Goal: Task Accomplishment & Management: Manage account settings

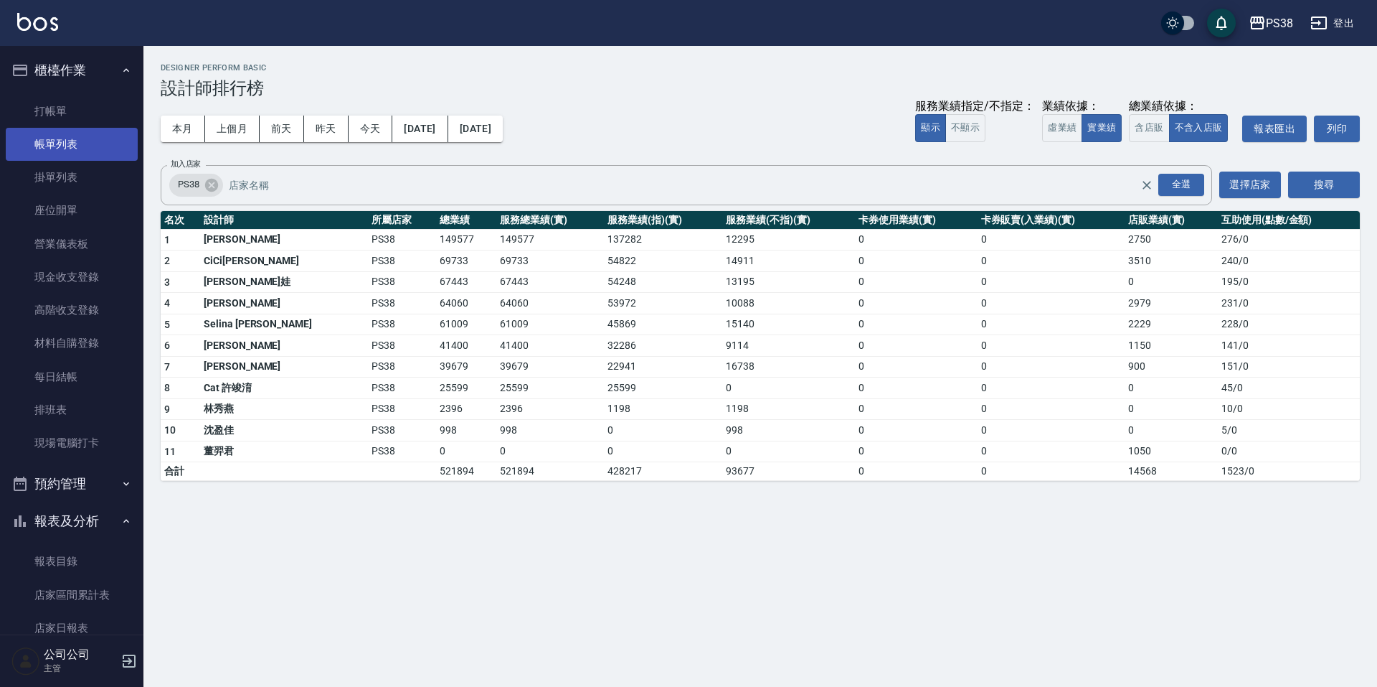
click at [76, 139] on link "帳單列表" at bounding box center [72, 144] width 132 height 33
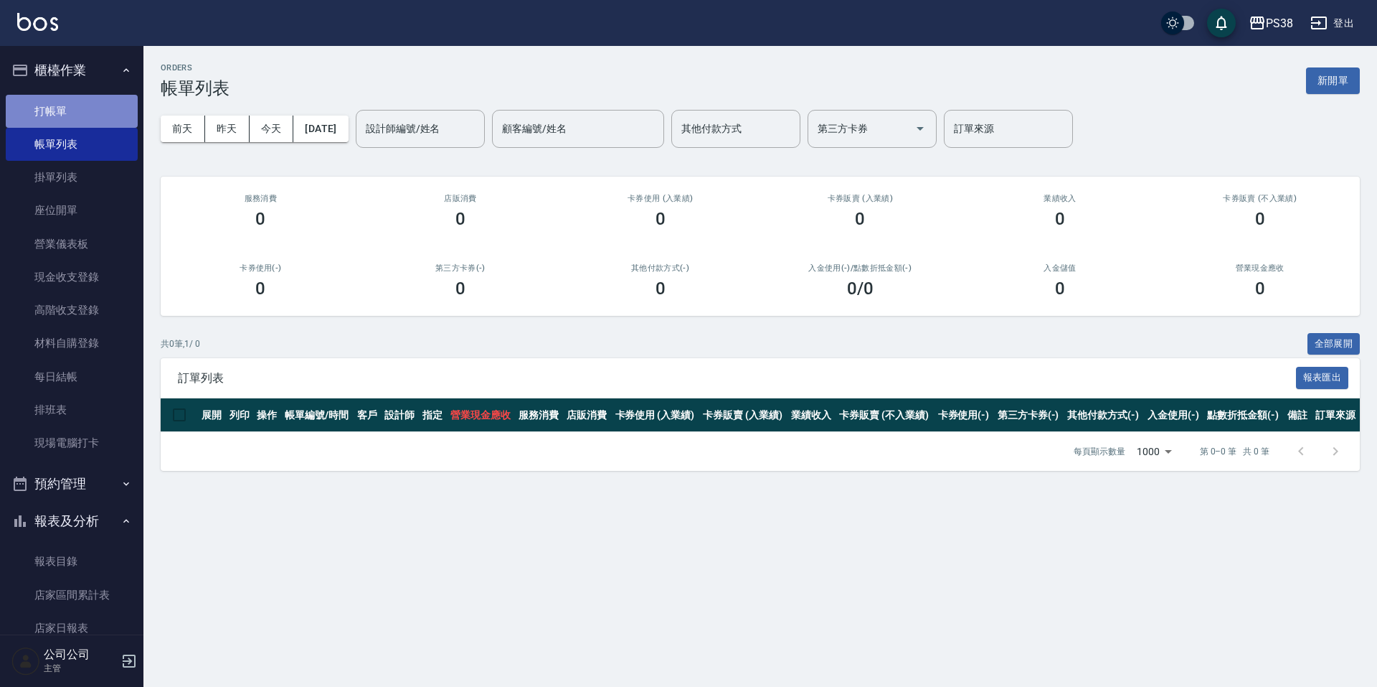
click at [85, 117] on link "打帳單" at bounding box center [72, 111] width 132 height 33
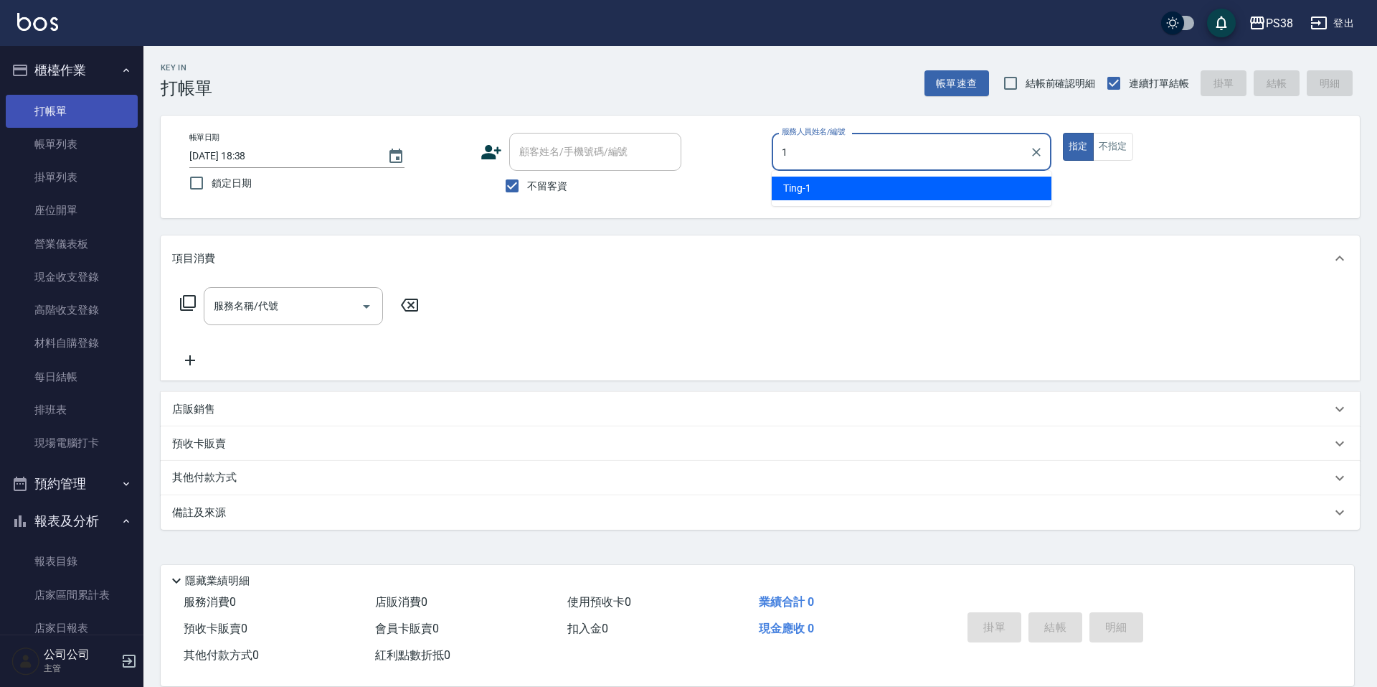
type input "Ting-1"
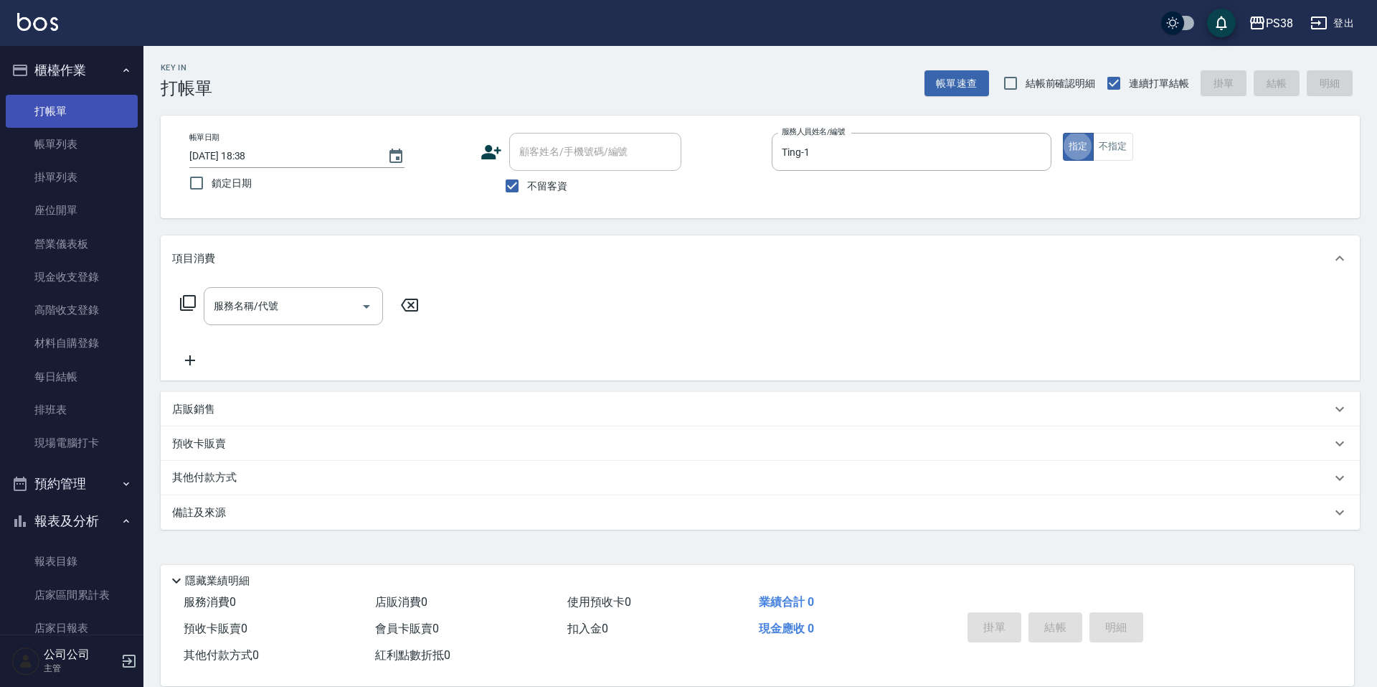
type button "true"
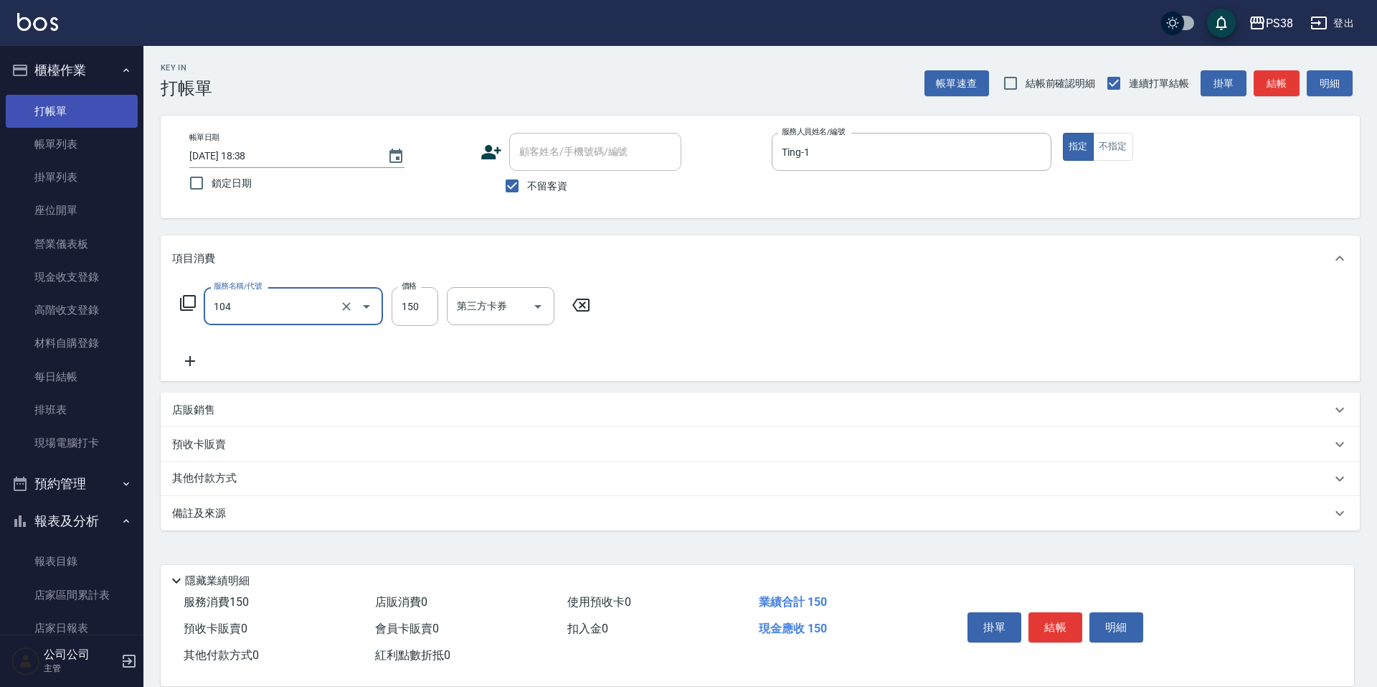
type input "洗髮(104)"
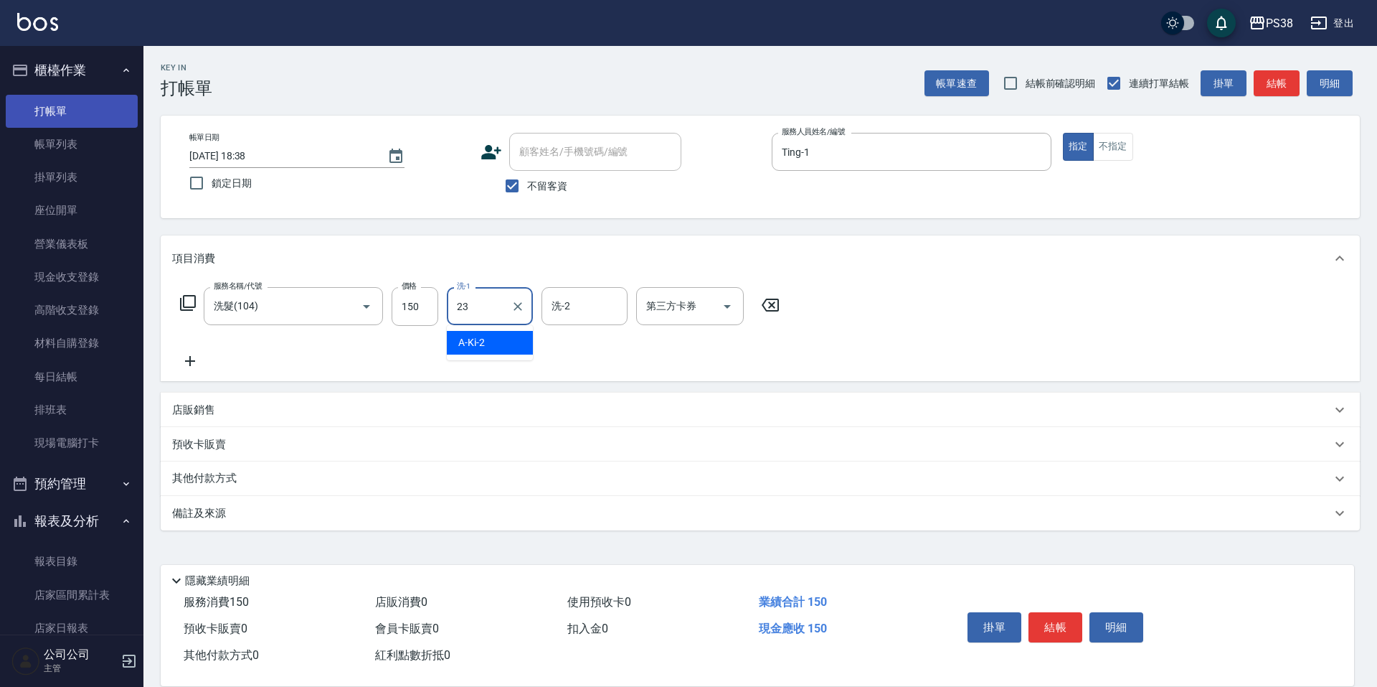
type input "Mona-23"
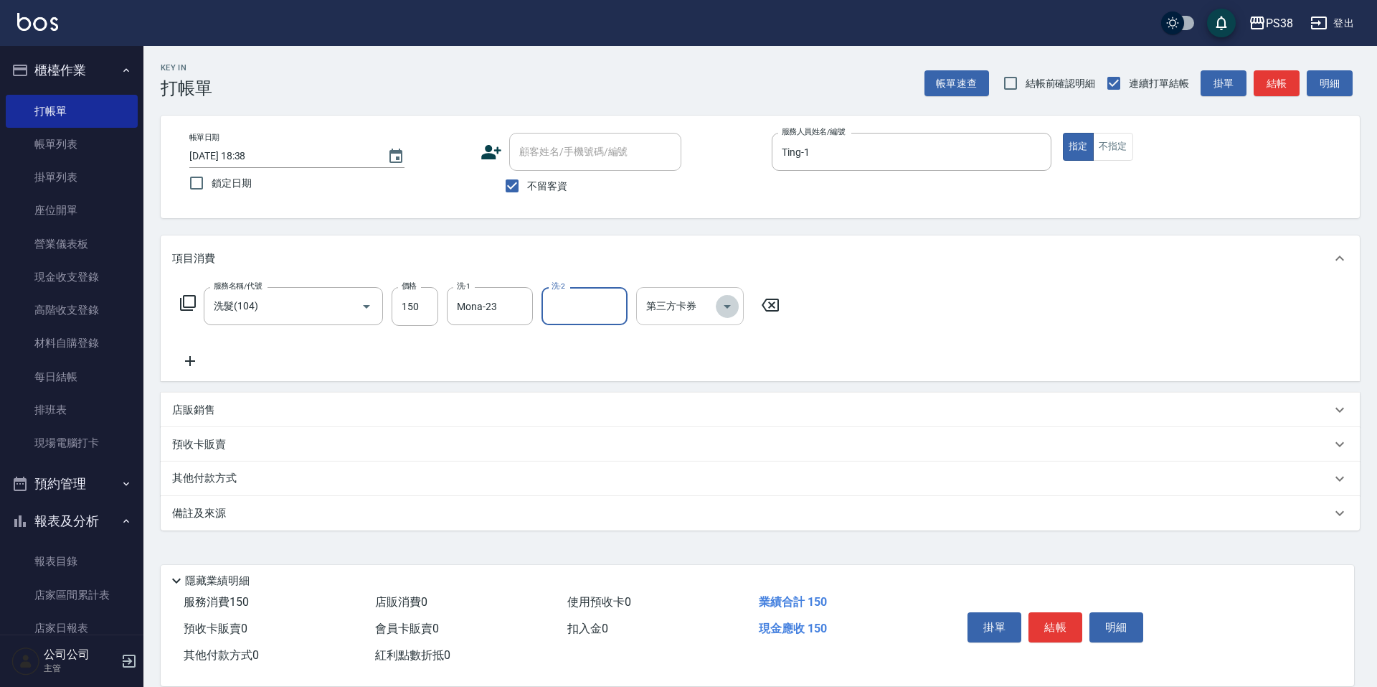
click at [737, 308] on button "Open" at bounding box center [727, 306] width 23 height 23
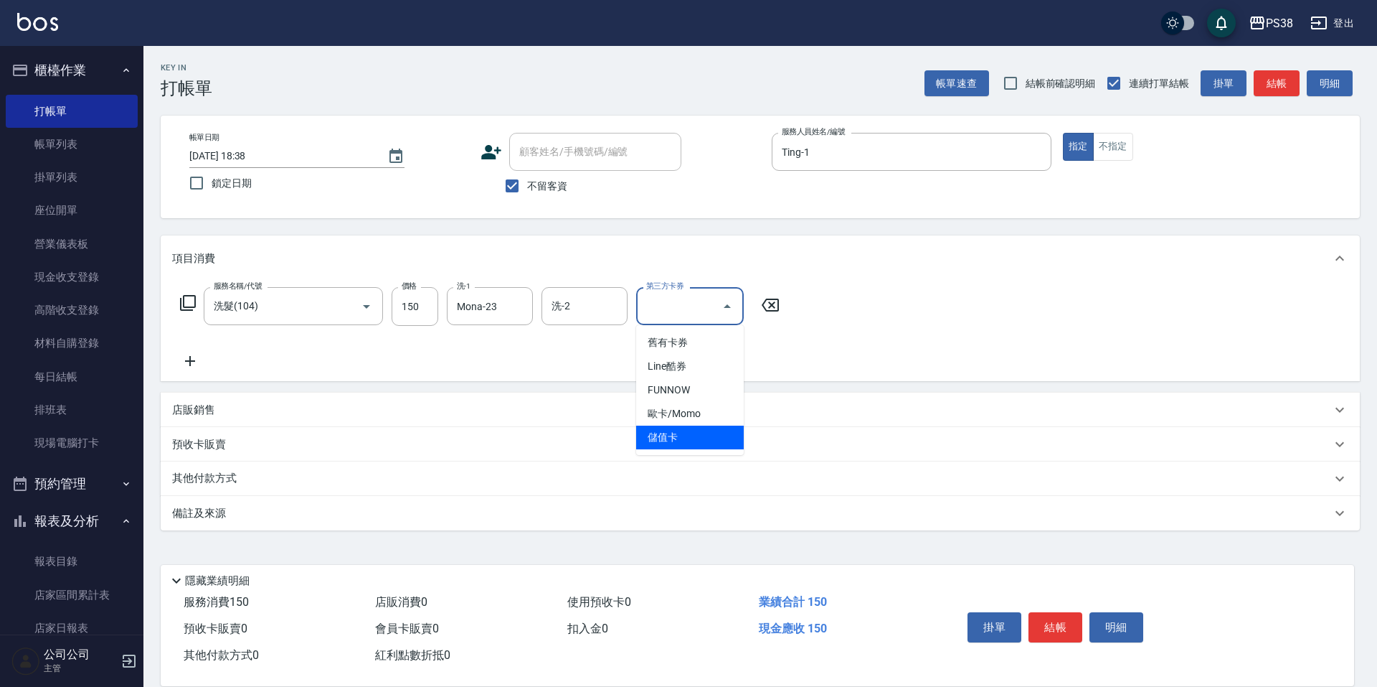
click at [711, 433] on span "儲值卡" at bounding box center [690, 437] width 108 height 24
type input "儲值卡"
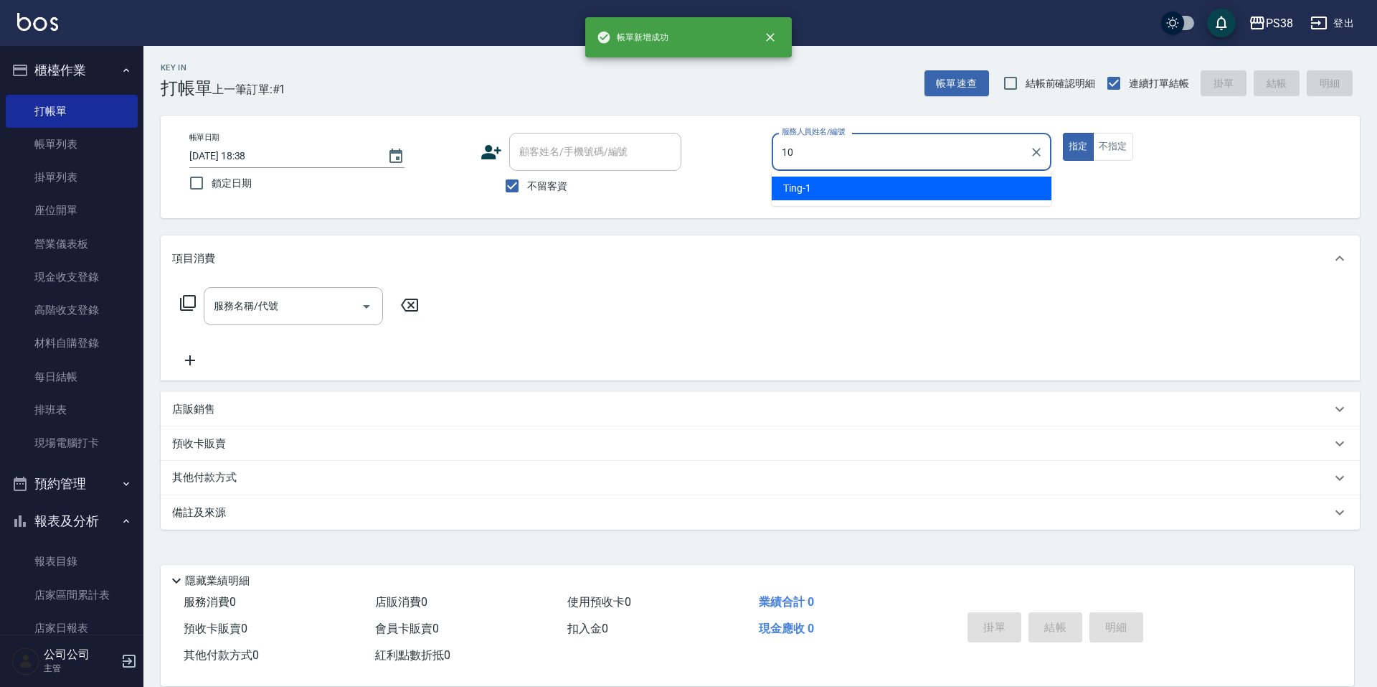
type input "Tiva-10"
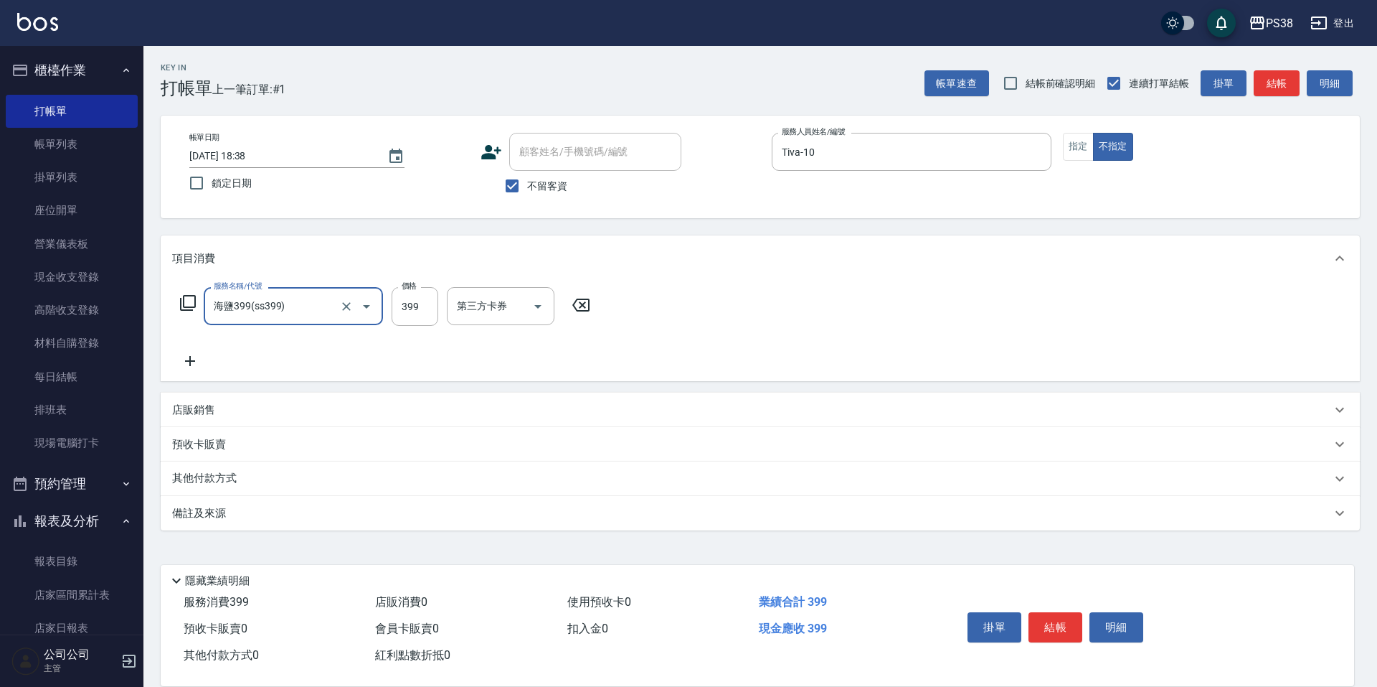
type input "海鹽399(ss399)"
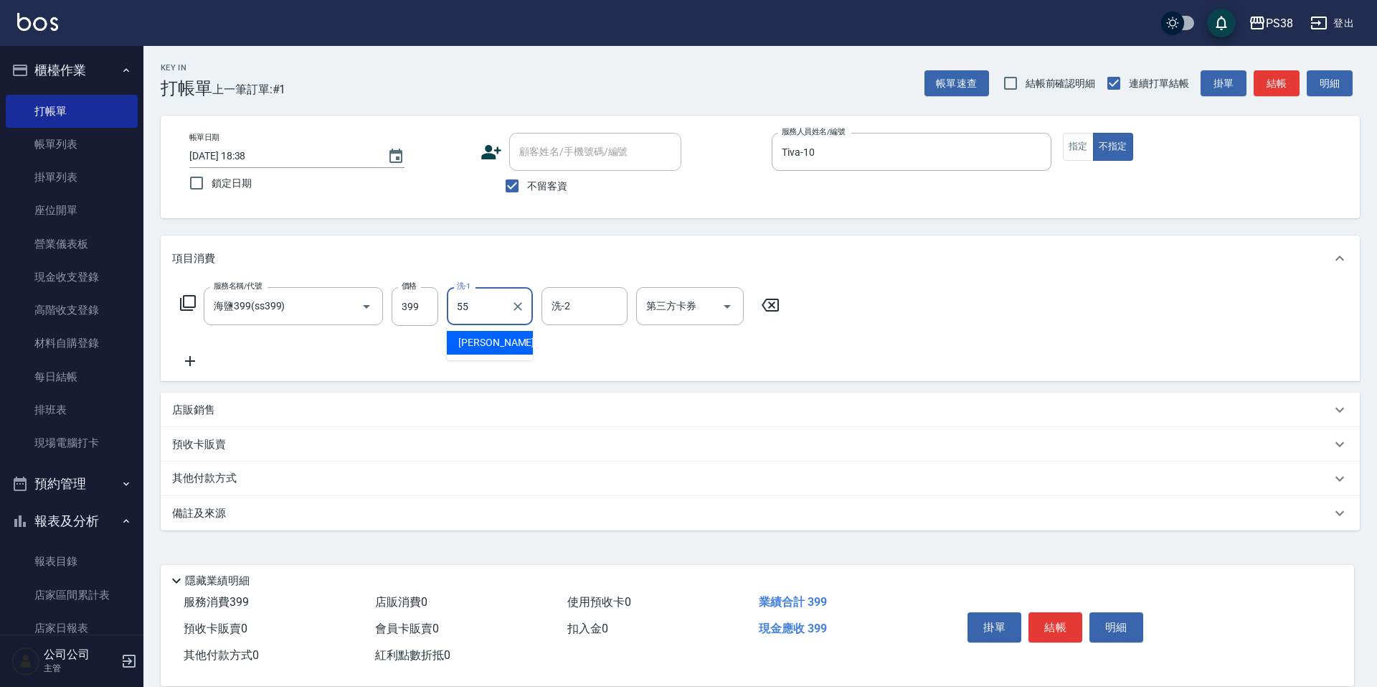
type input "[PERSON_NAME]-55"
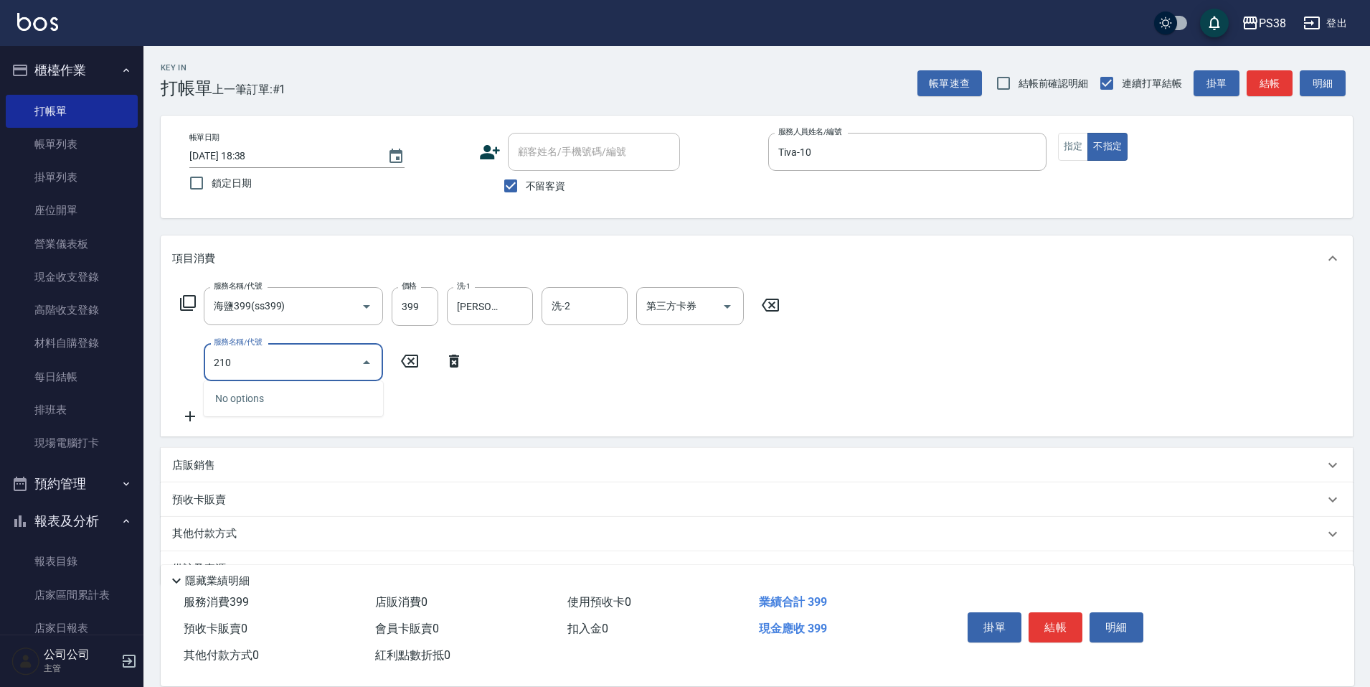
type input "2100"
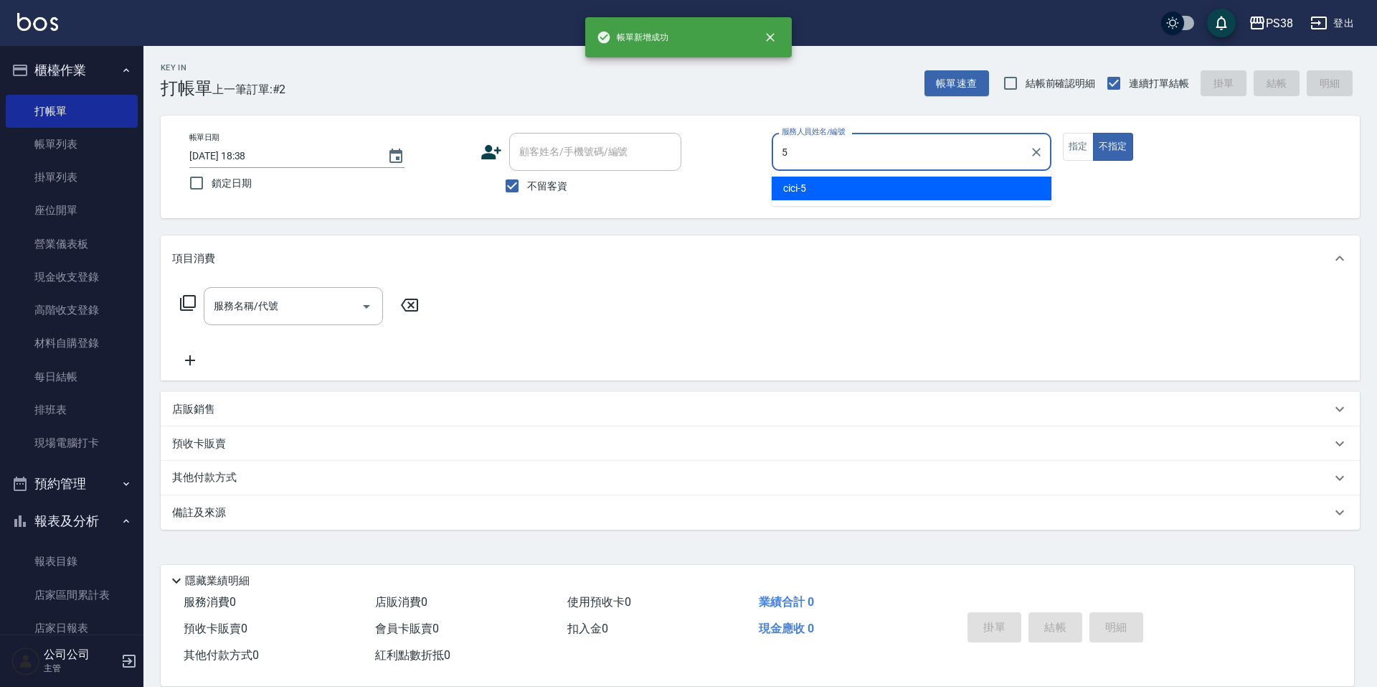
type input "cici-5"
type button "false"
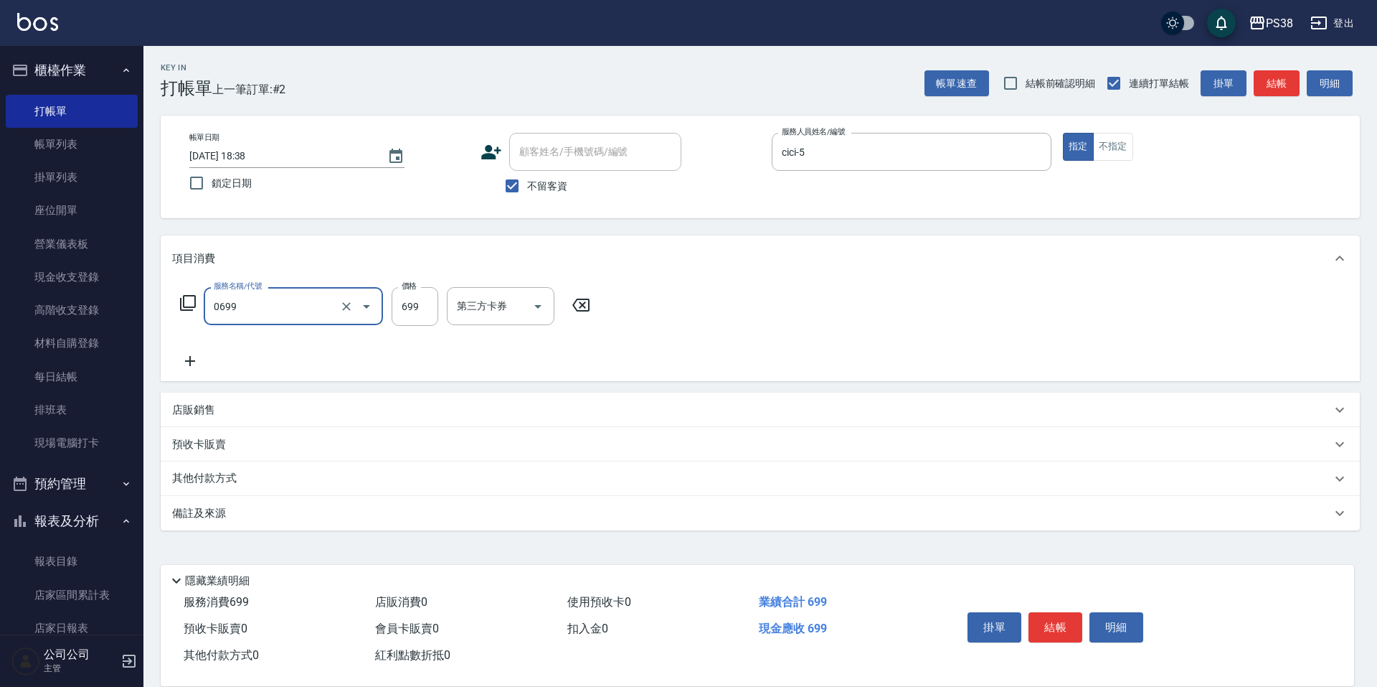
type input "spa699(0699)"
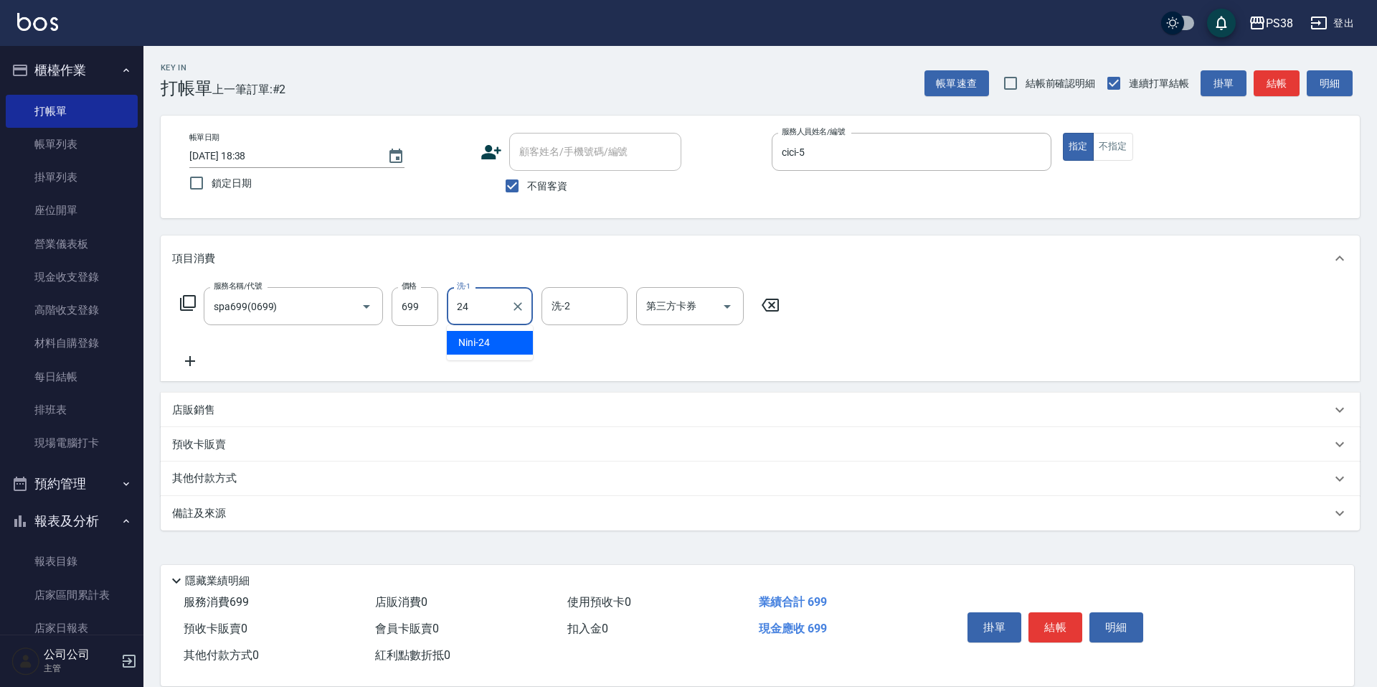
type input "Nini-24"
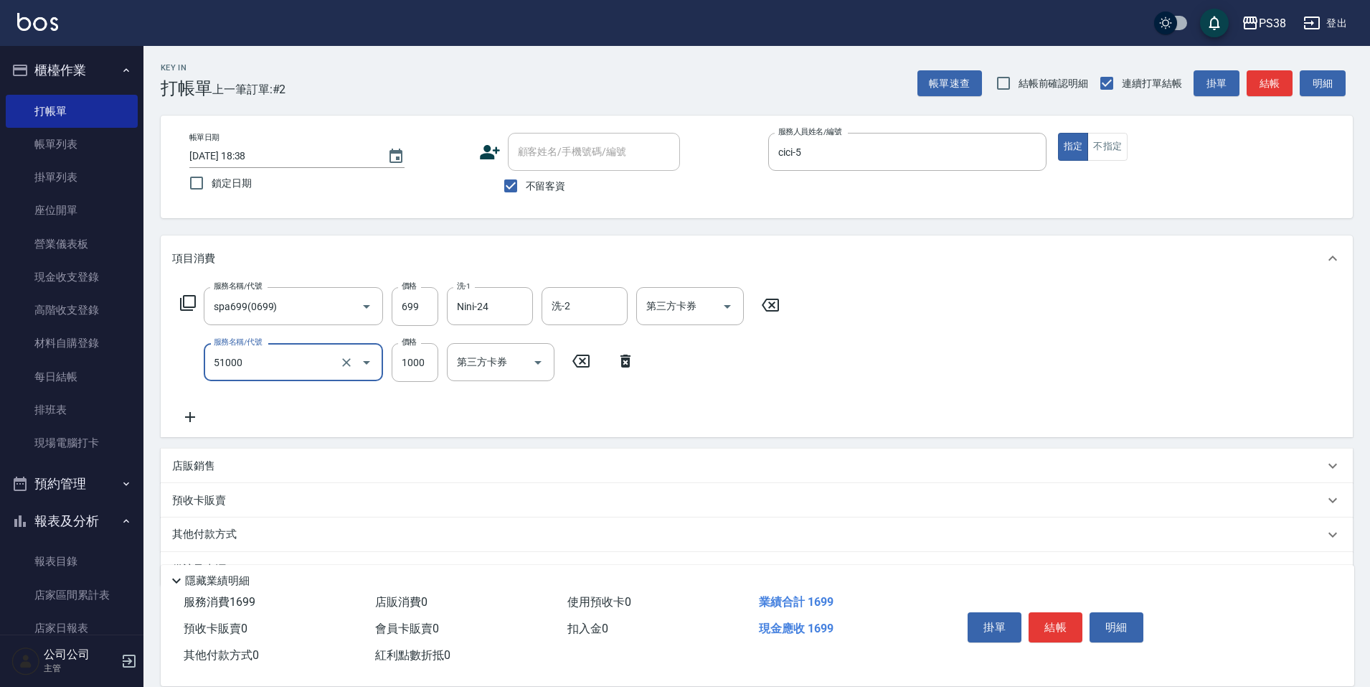
type input "染髮600以上(任意金額)(51000)"
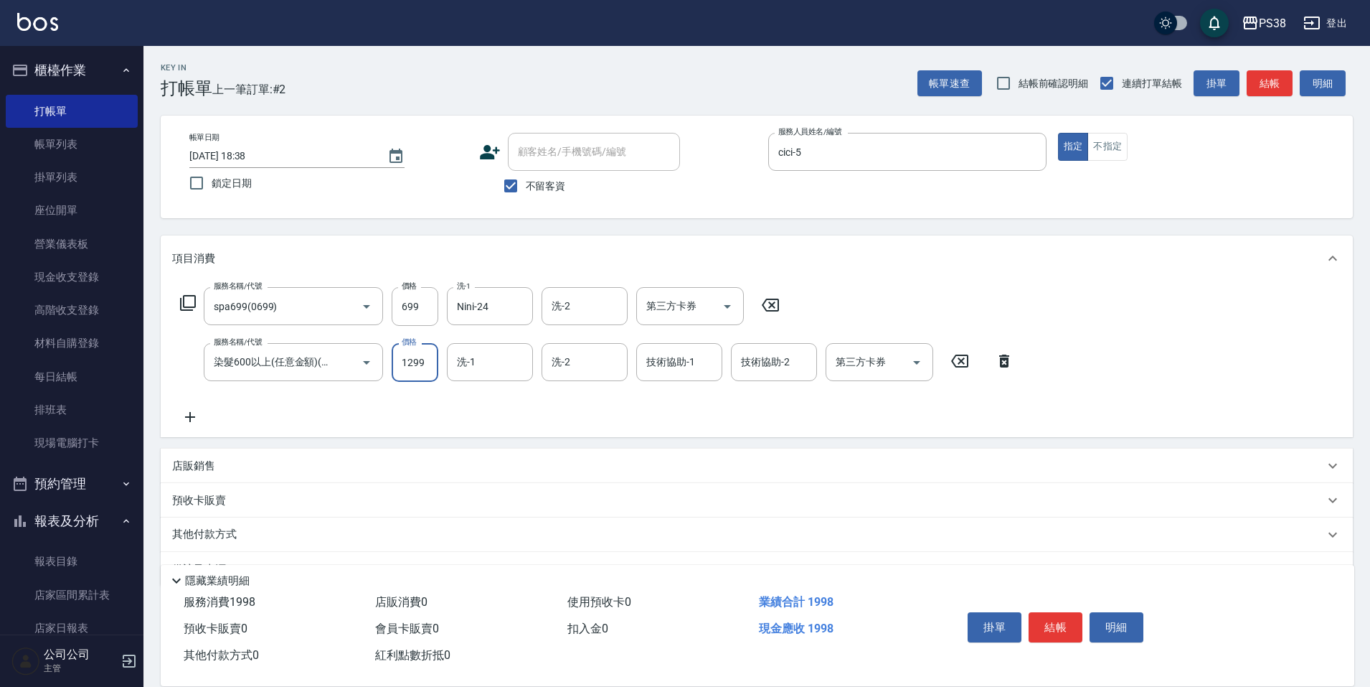
type input "1299"
type input "Nini-24"
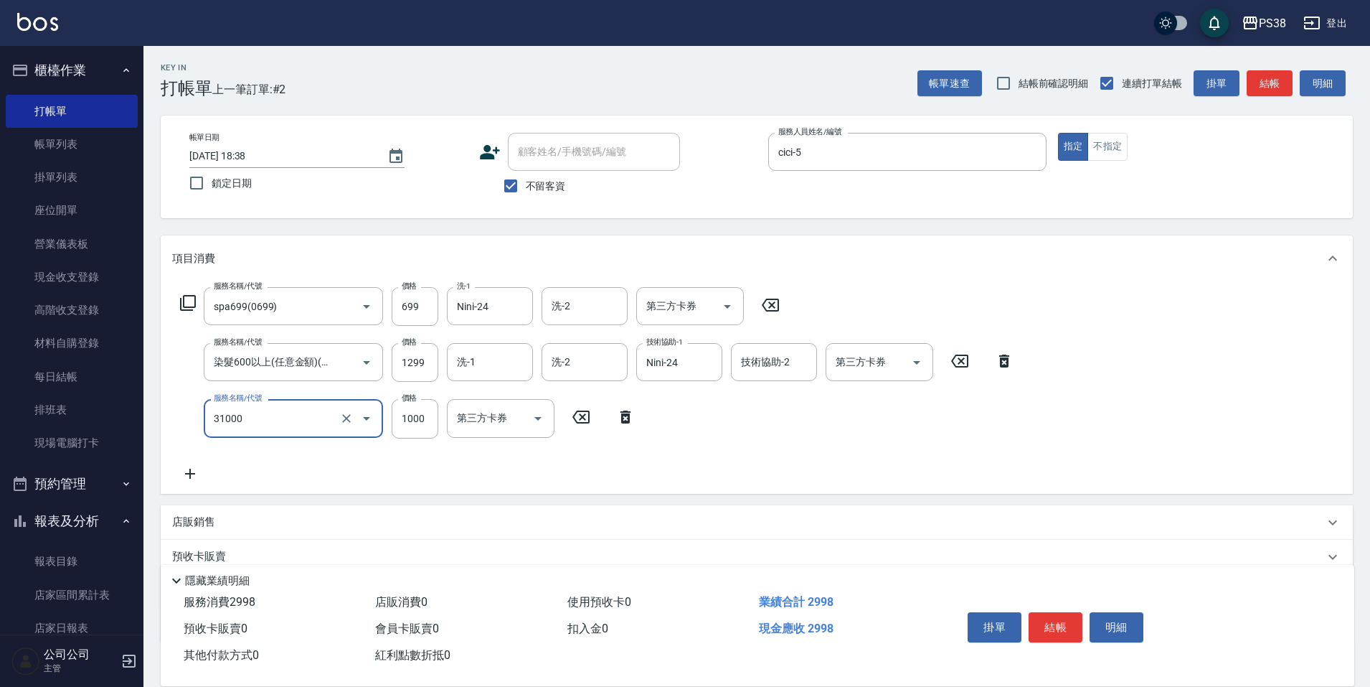
type input "酵素護髮(31000)"
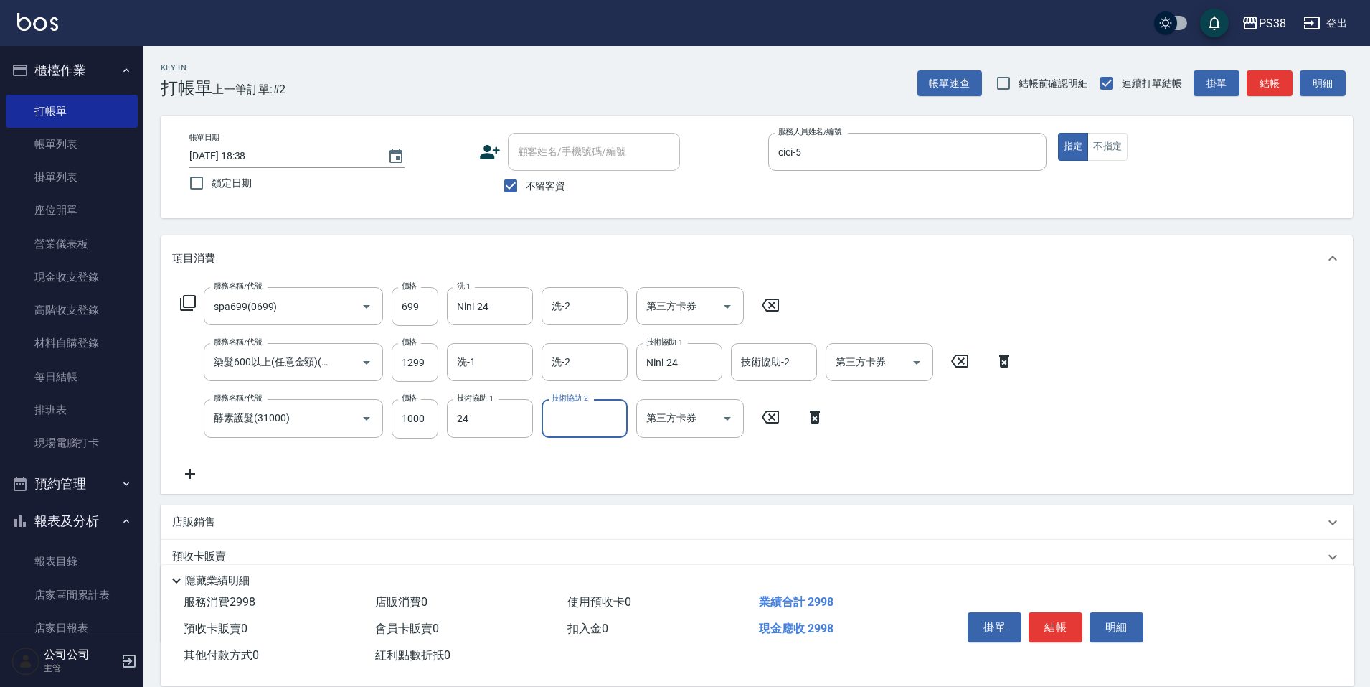
type input "Nini-24"
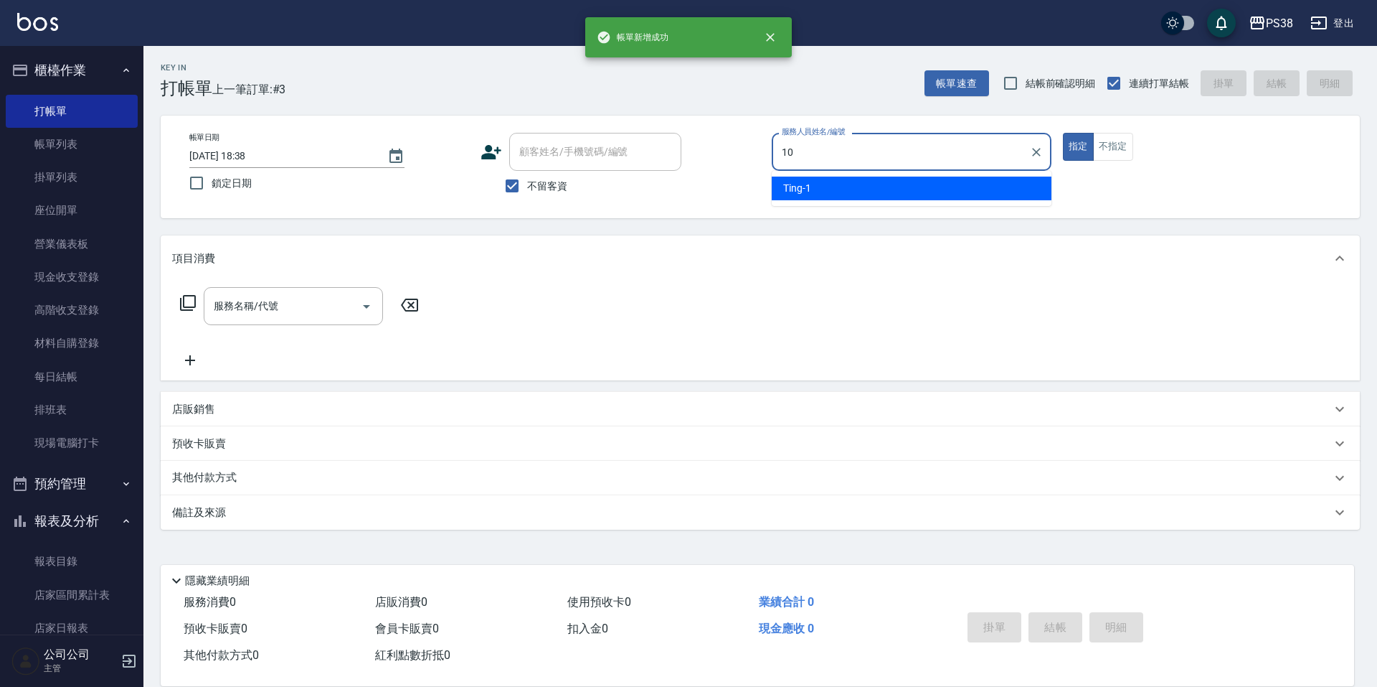
type input "Tiva-10"
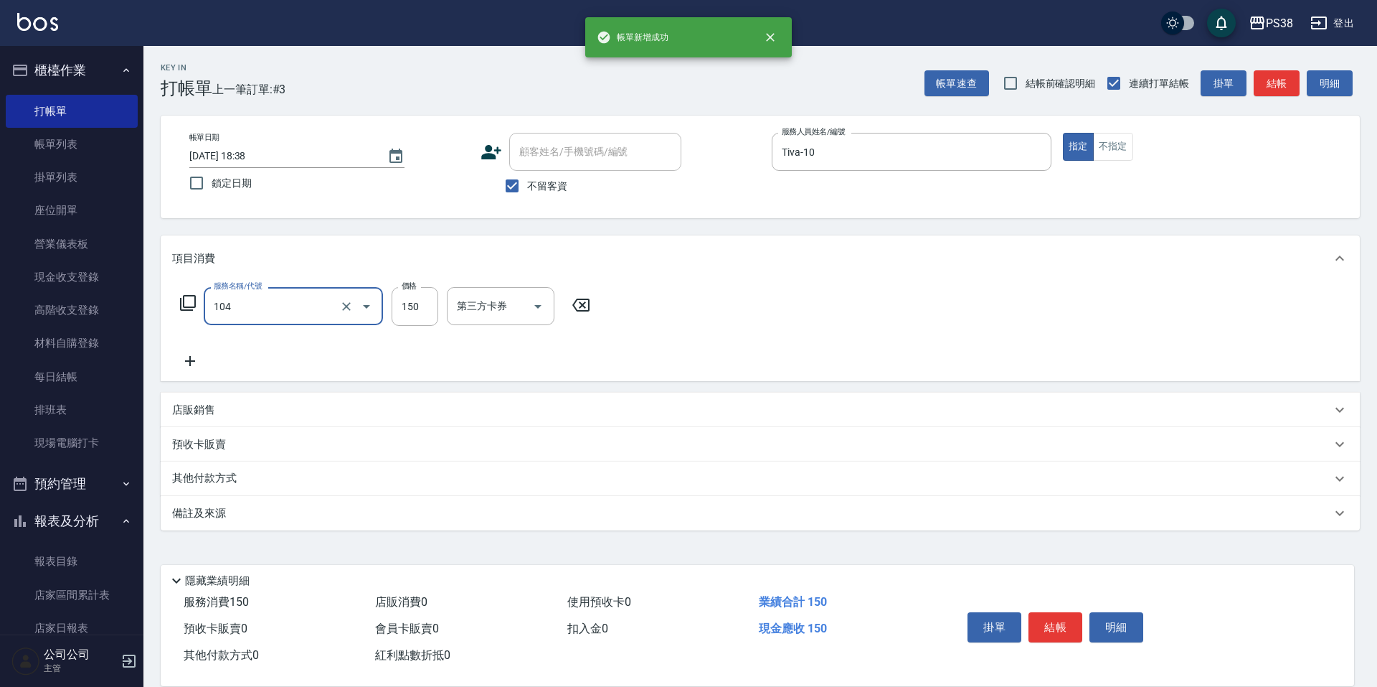
type input "洗髮(104)"
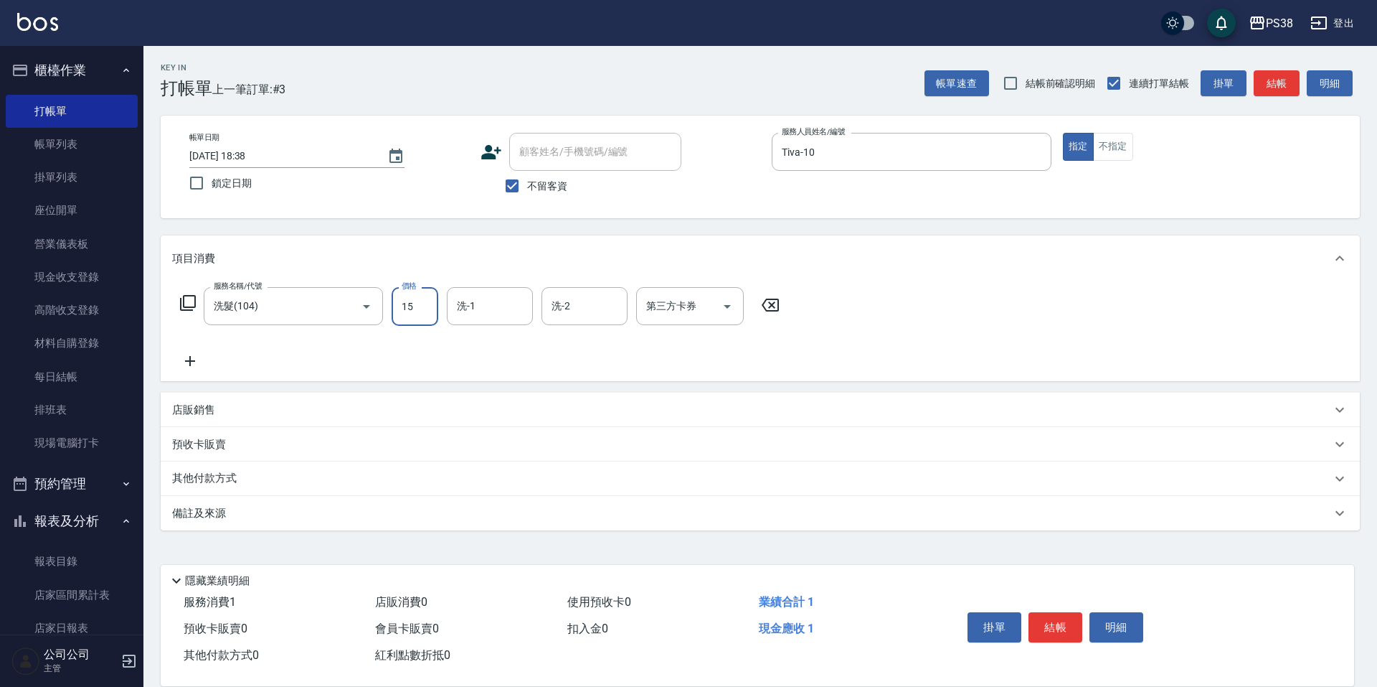
type input "150"
type input "Nini-24"
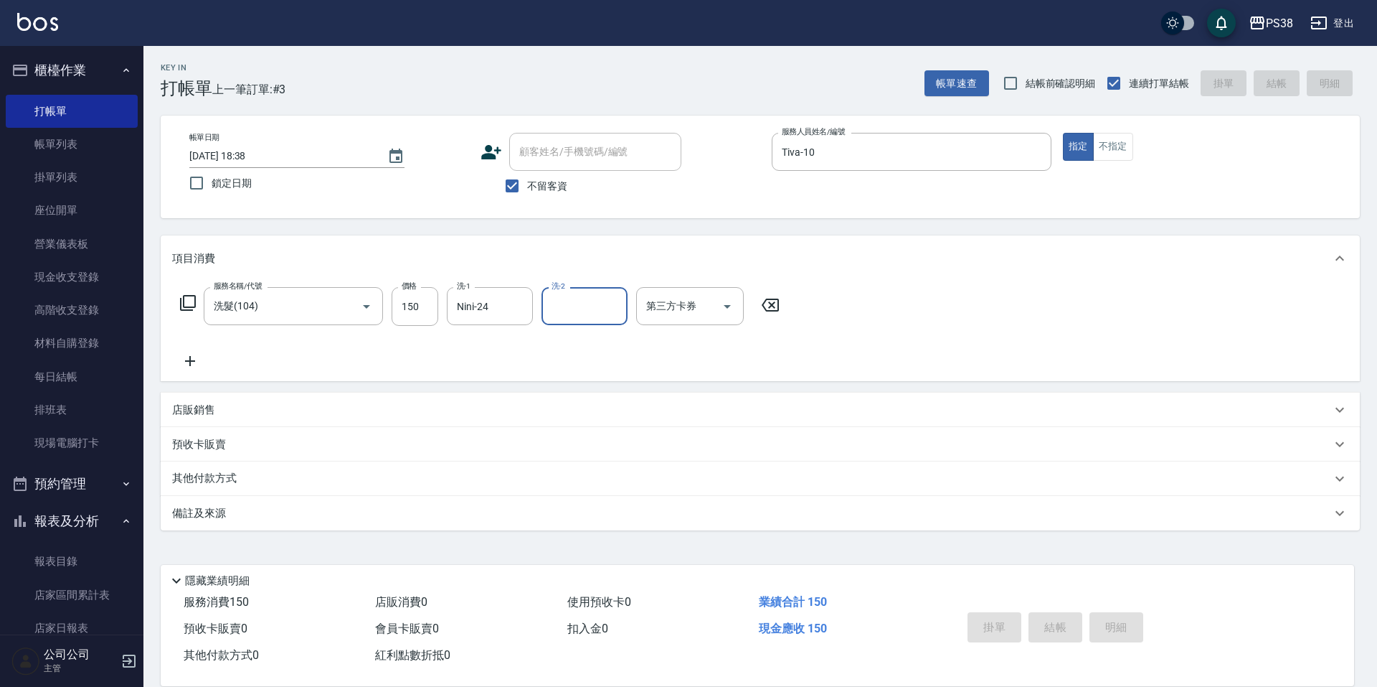
type input "[DATE] 18:39"
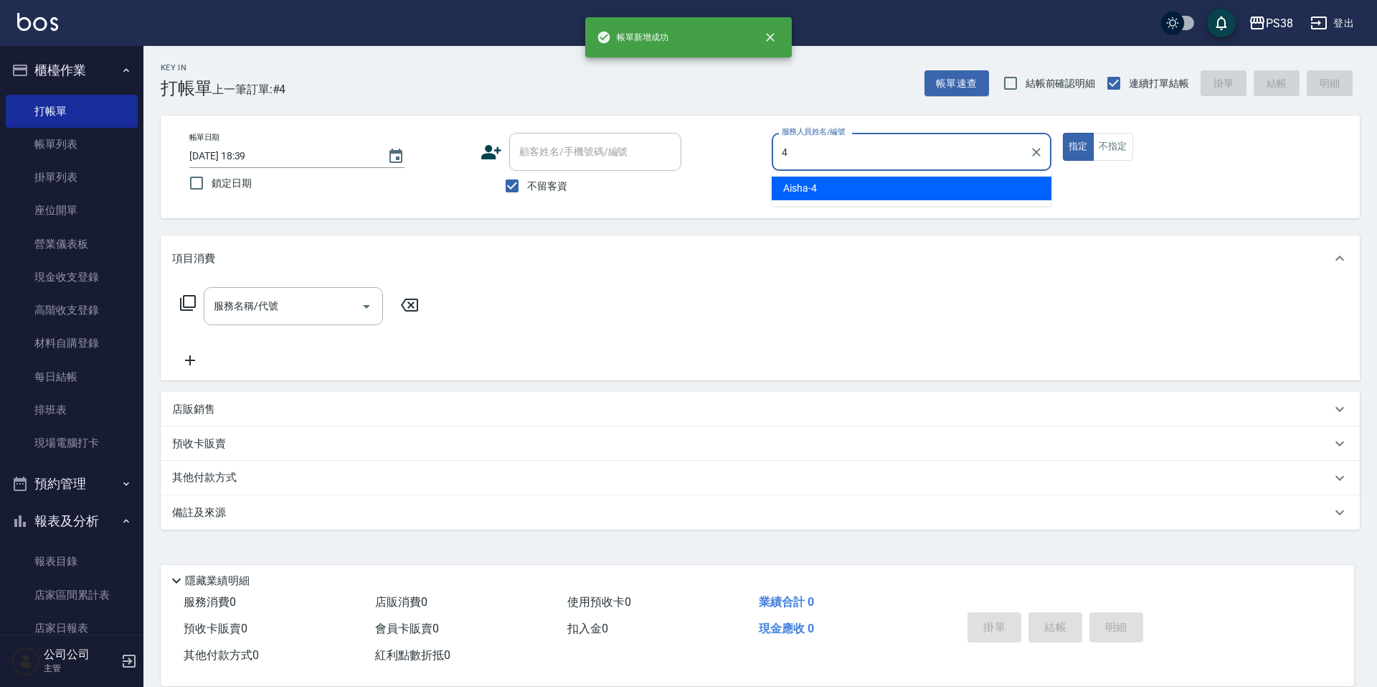
type input "Aisha-4"
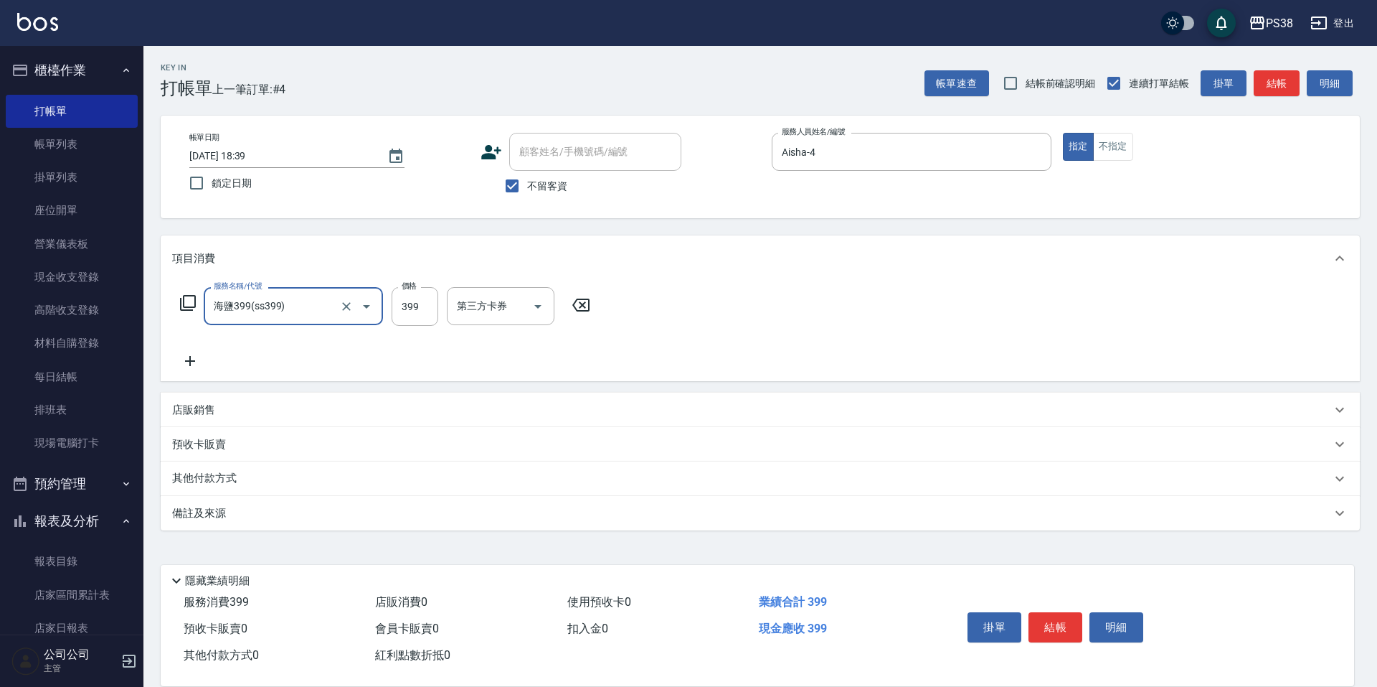
type input "海鹽399(ss399)"
type input "[PERSON_NAME]-6"
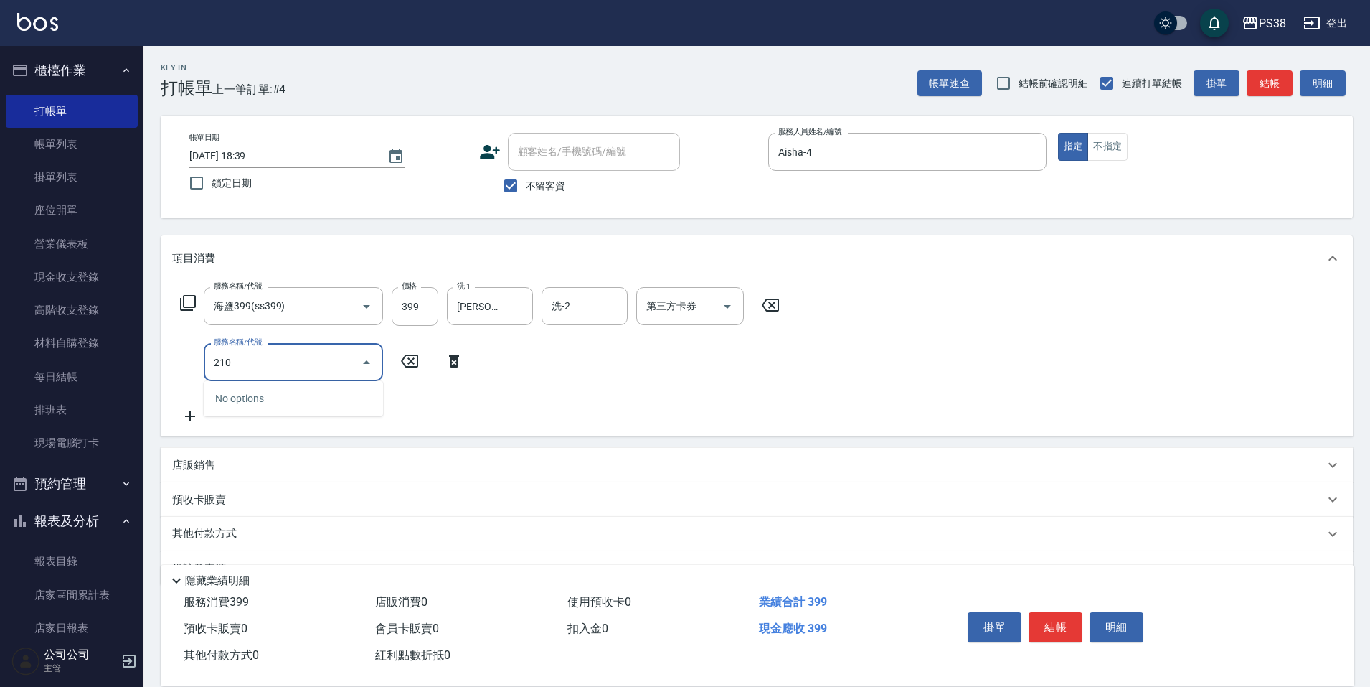
type input "2100"
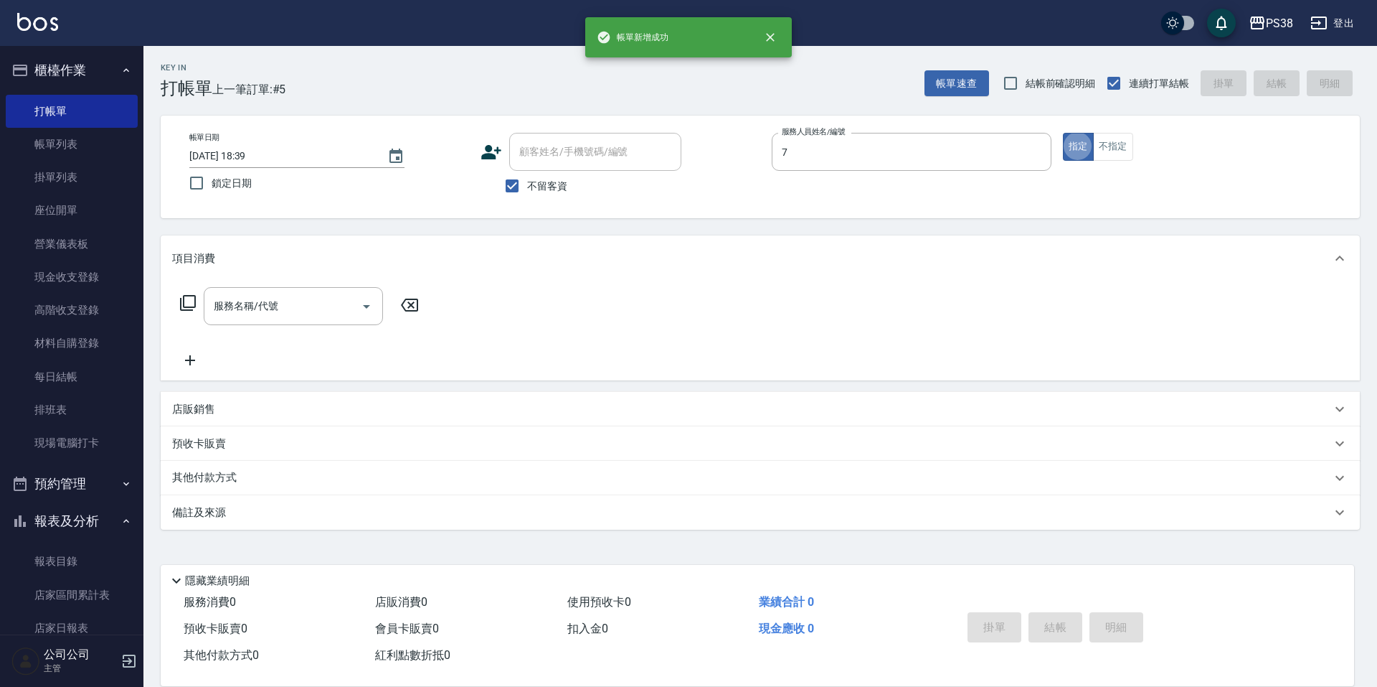
type input "Selina-7"
type input "1"
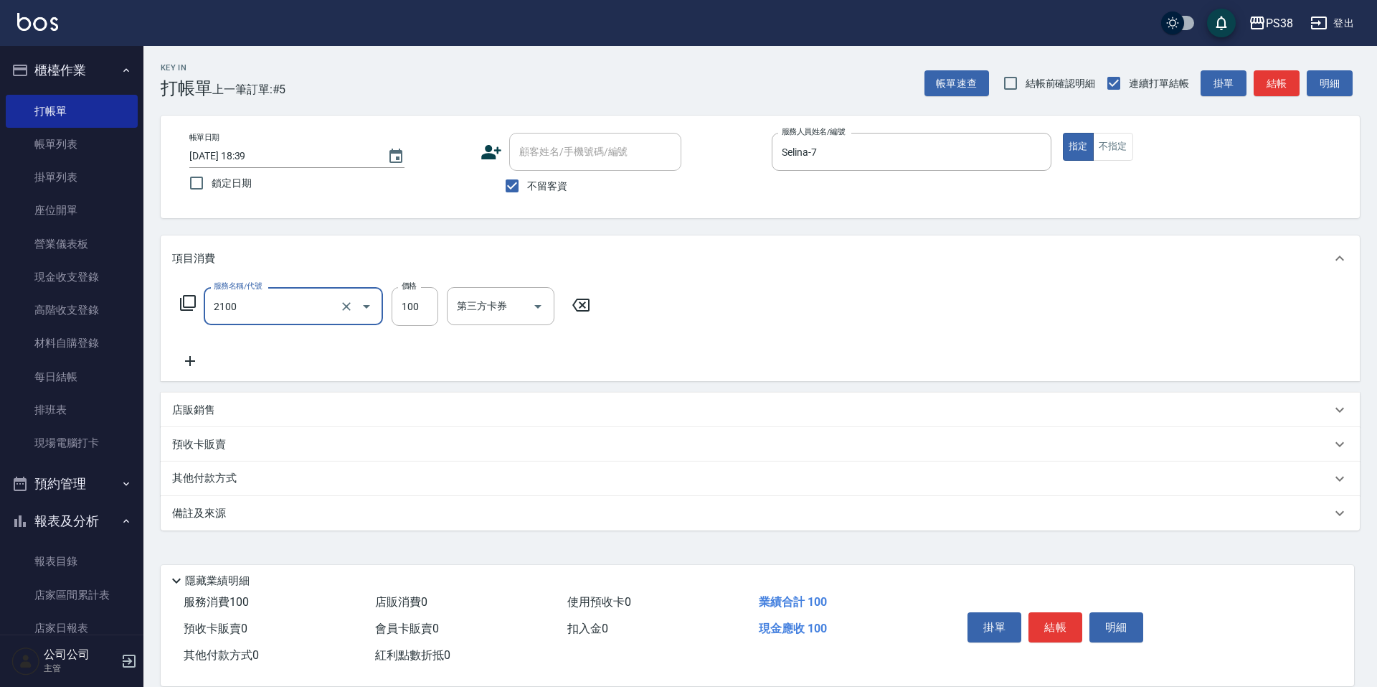
type input "剪髮與造型(任意金額)(2100)"
type input "250"
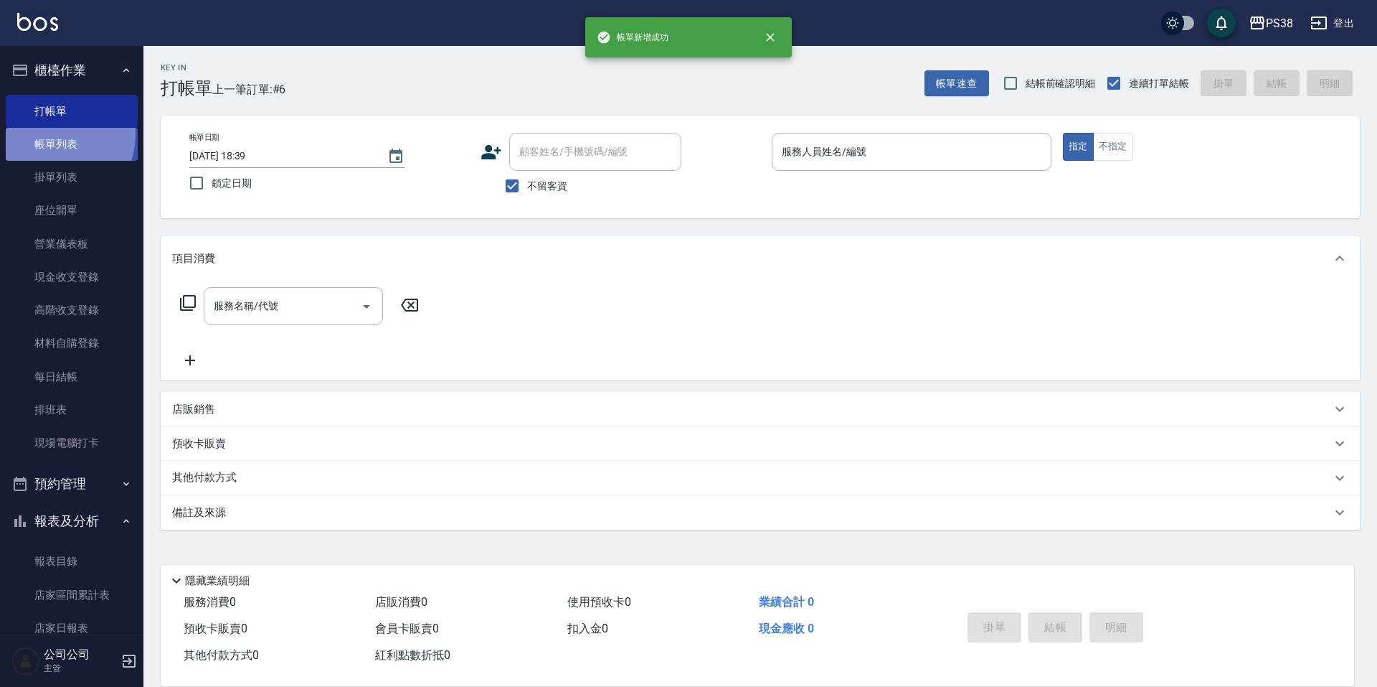
click at [49, 134] on link "帳單列表" at bounding box center [72, 144] width 132 height 33
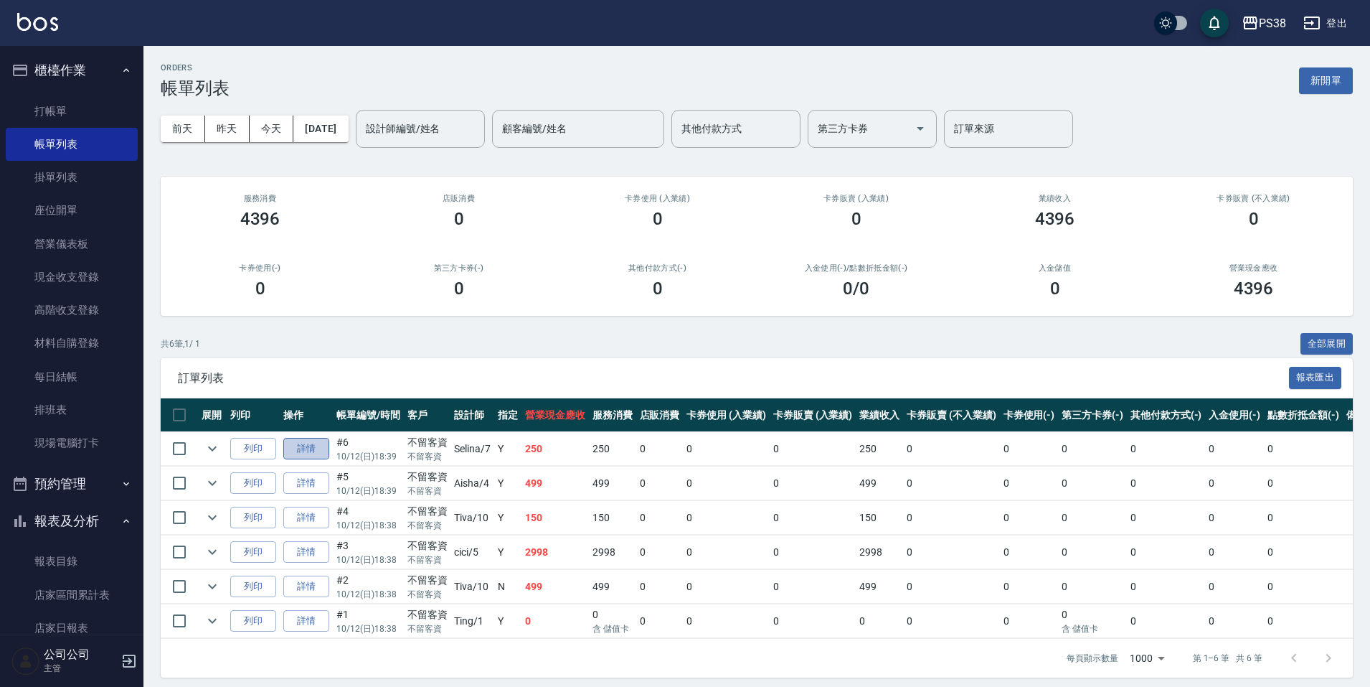
click at [303, 452] on link "詳情" at bounding box center [306, 449] width 46 height 22
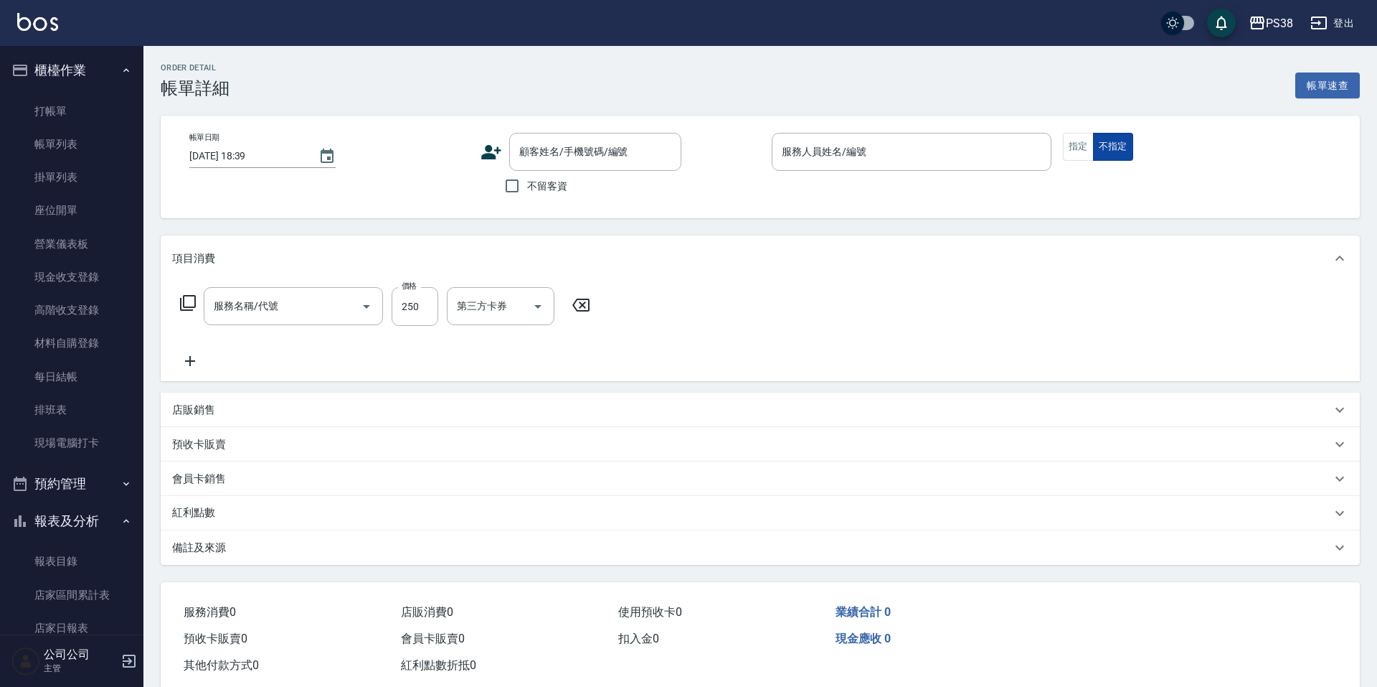
checkbox input "true"
type input "Selina-7"
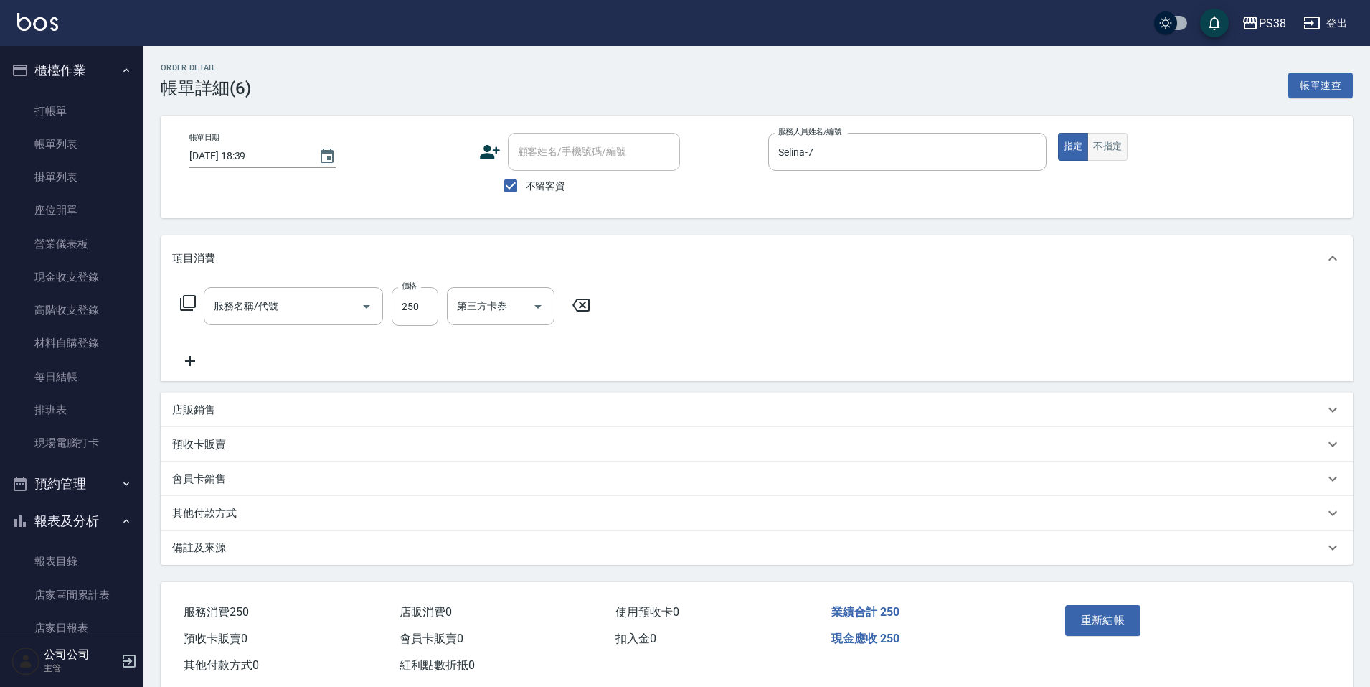
type input "剪髮與造型(任意金額)(2100)"
click at [1109, 153] on button "不指定" at bounding box center [1108, 147] width 40 height 28
click at [1128, 619] on button "重新結帳" at bounding box center [1103, 620] width 76 height 30
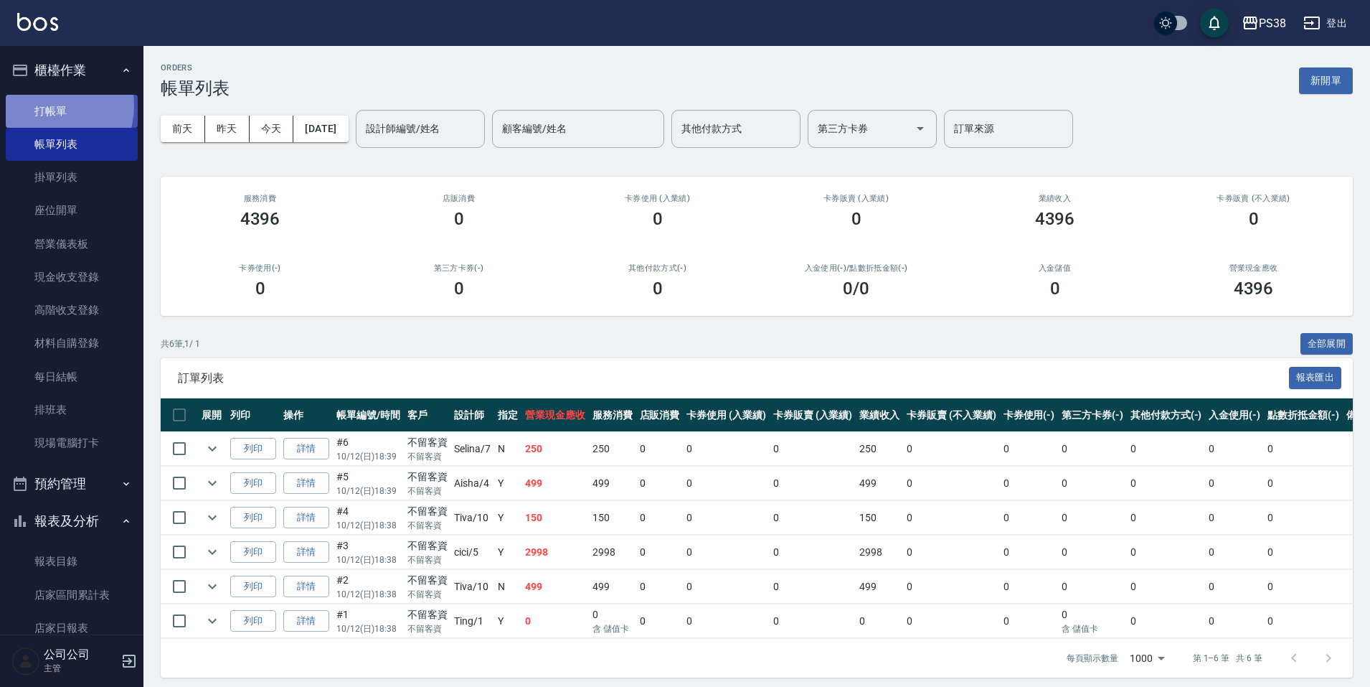
click at [42, 104] on link "打帳單" at bounding box center [72, 111] width 132 height 33
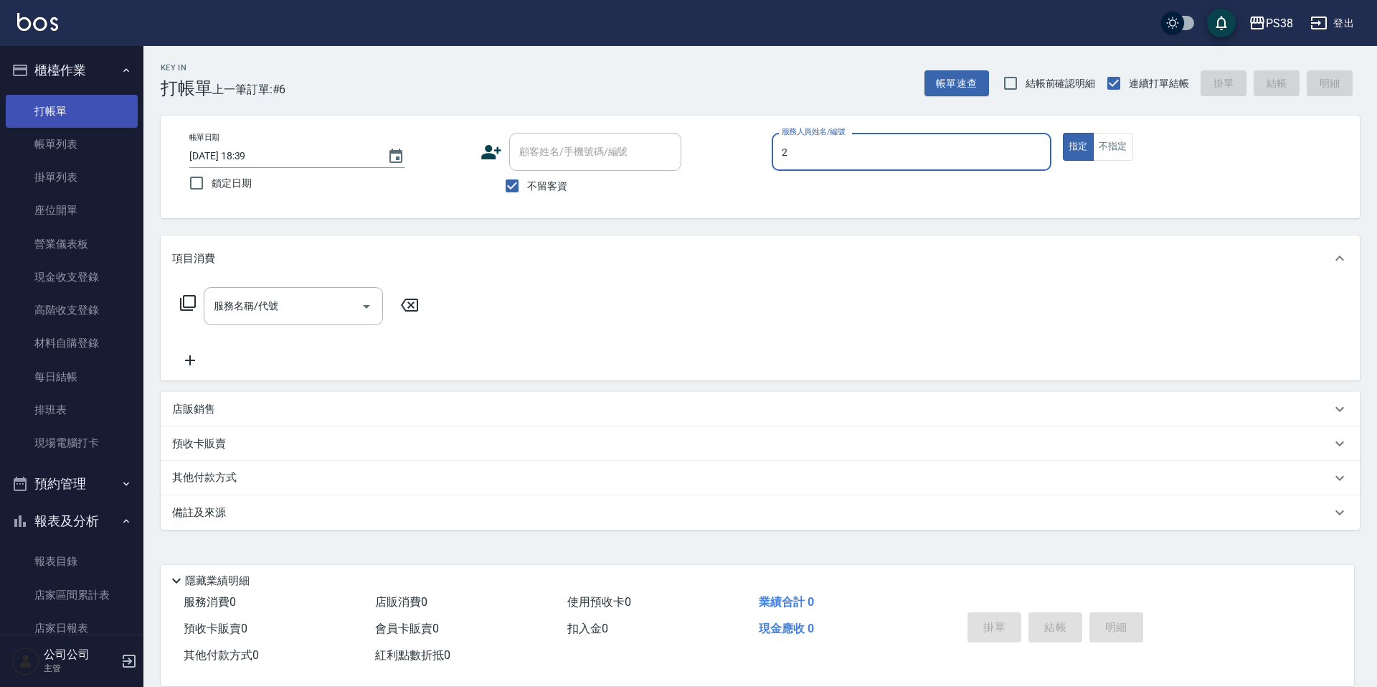
type input "A-Ki-2"
type button "true"
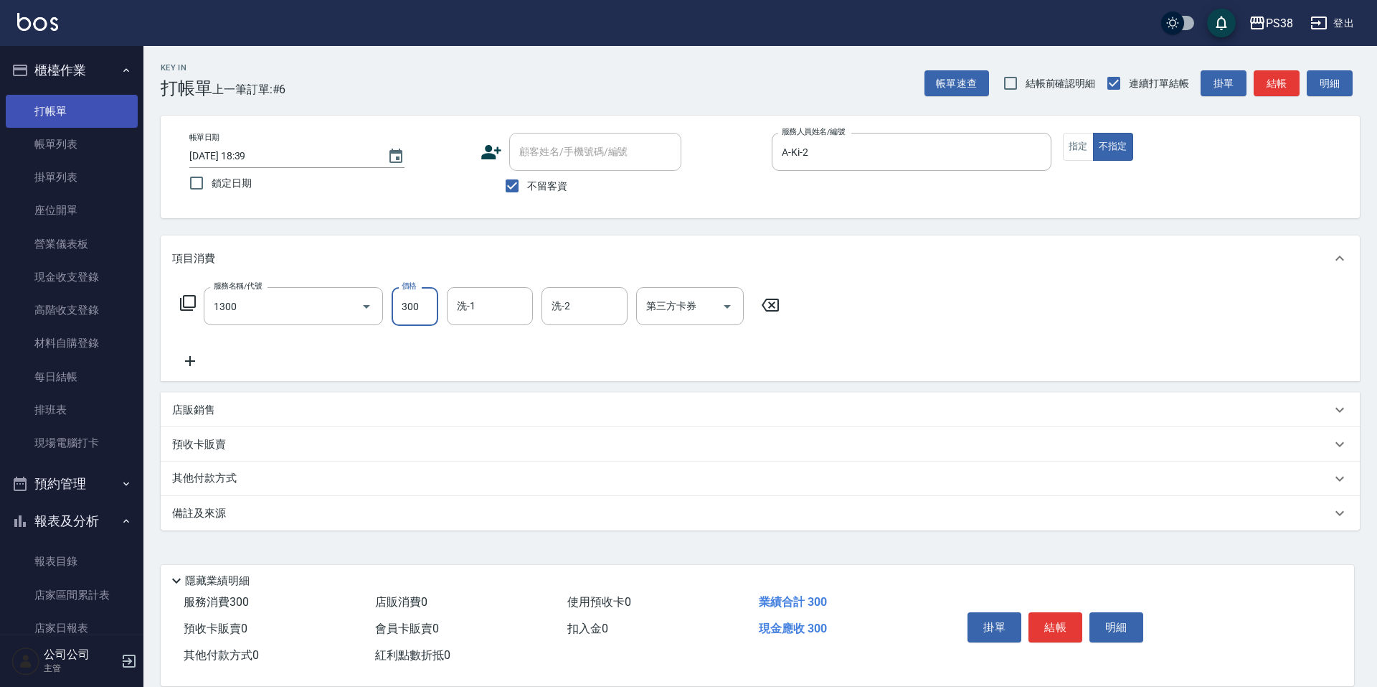
type input "精油洗潤300(1300)"
type input "[PERSON_NAME]-55"
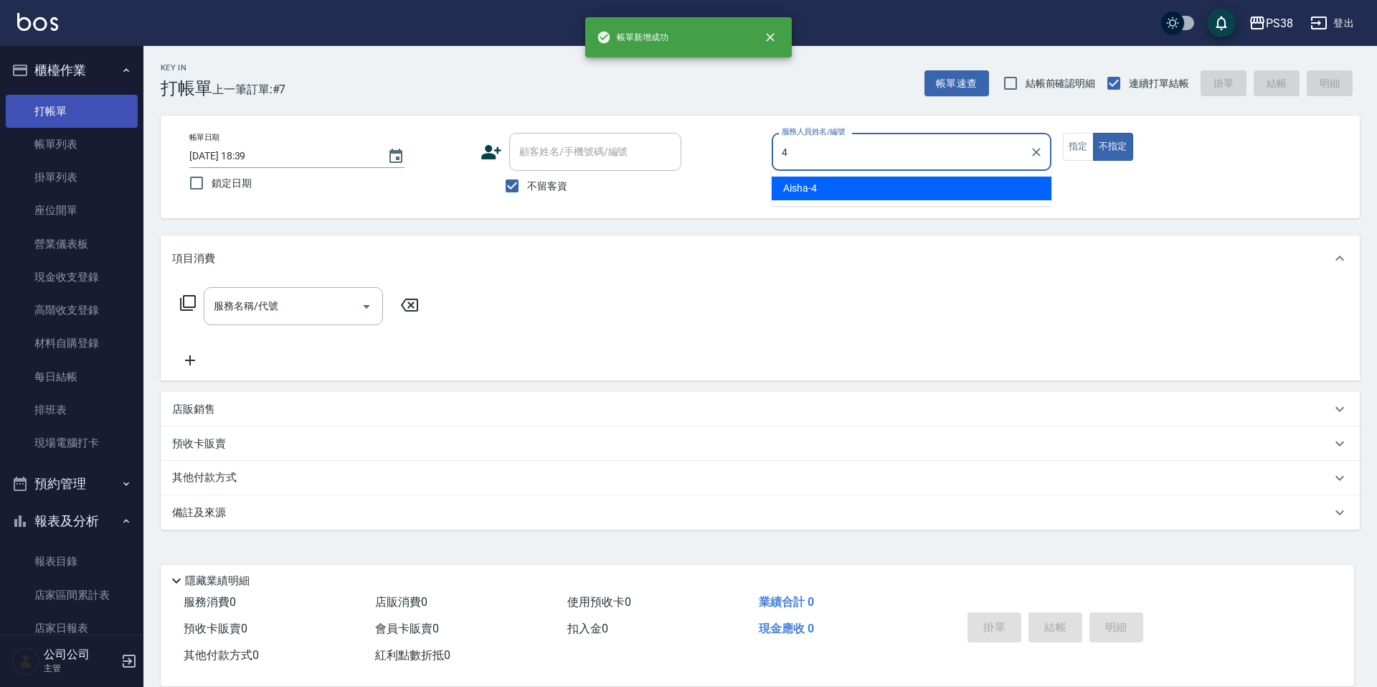
type input "Aisha-4"
type button "false"
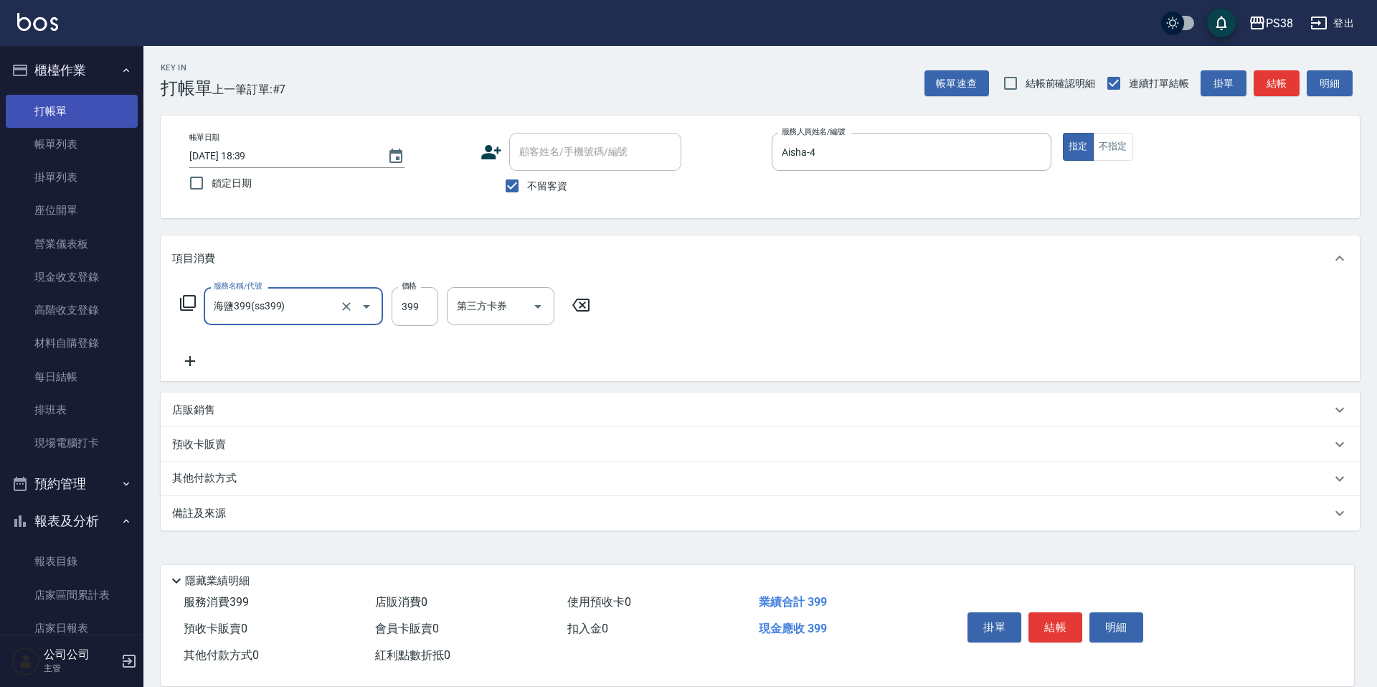
type input "海鹽399(ss399)"
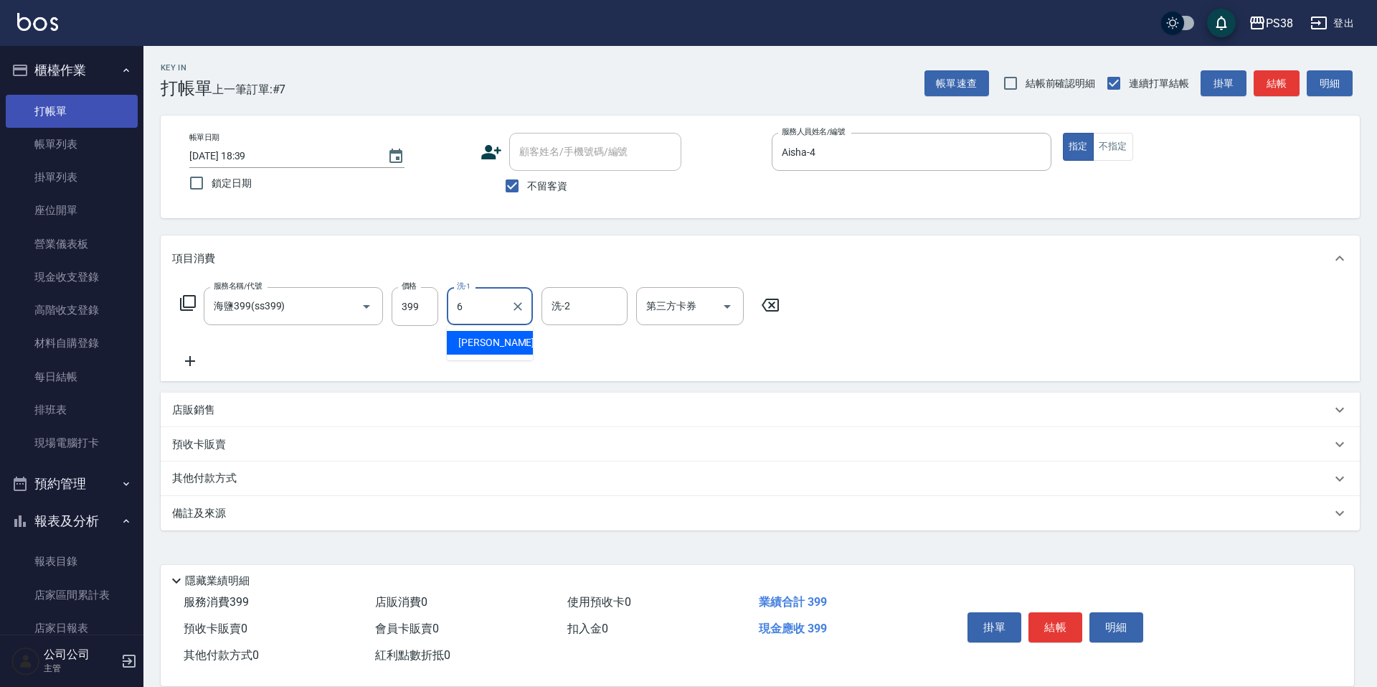
type input "[PERSON_NAME]-6"
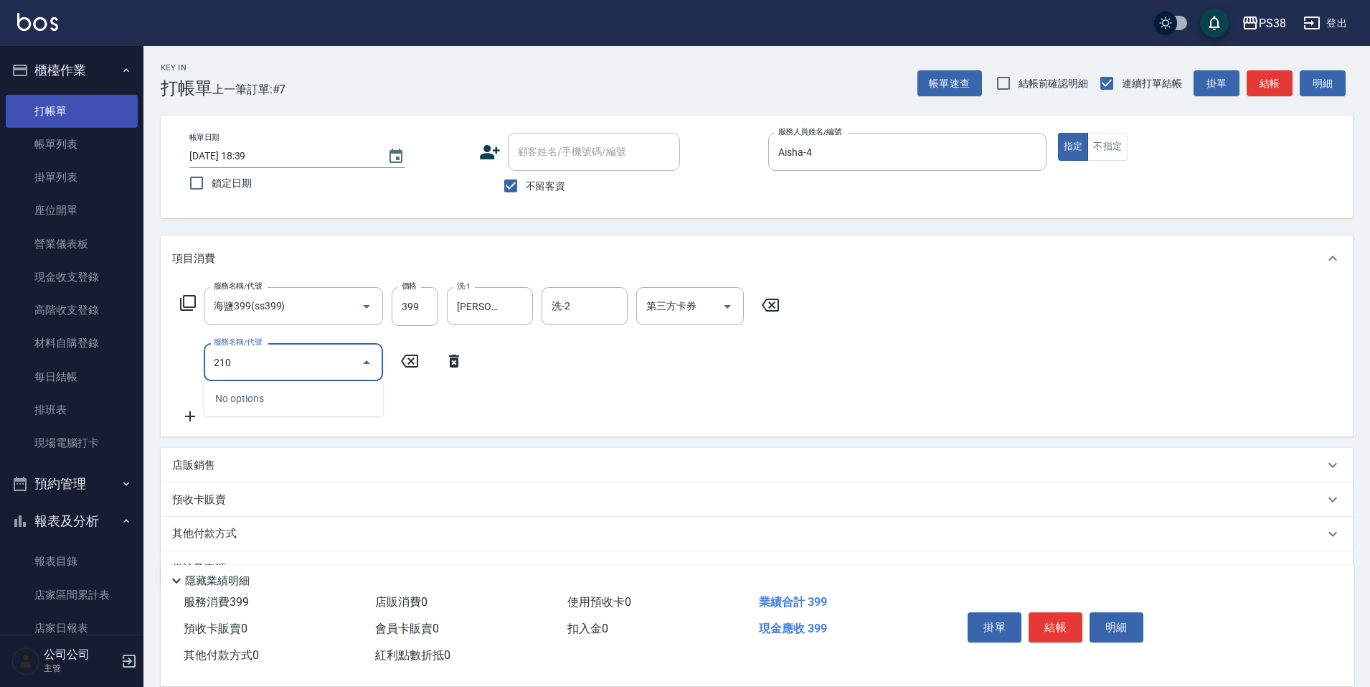
type input "2100"
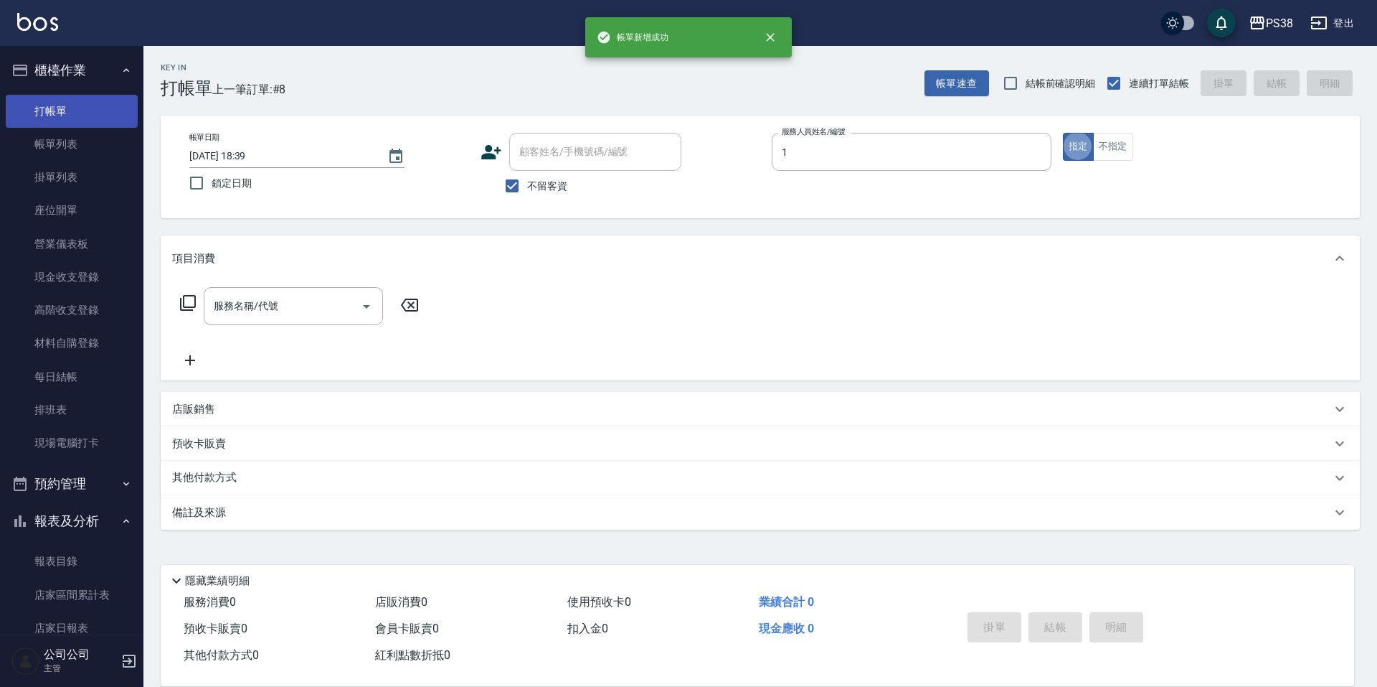
type input "Ting-1"
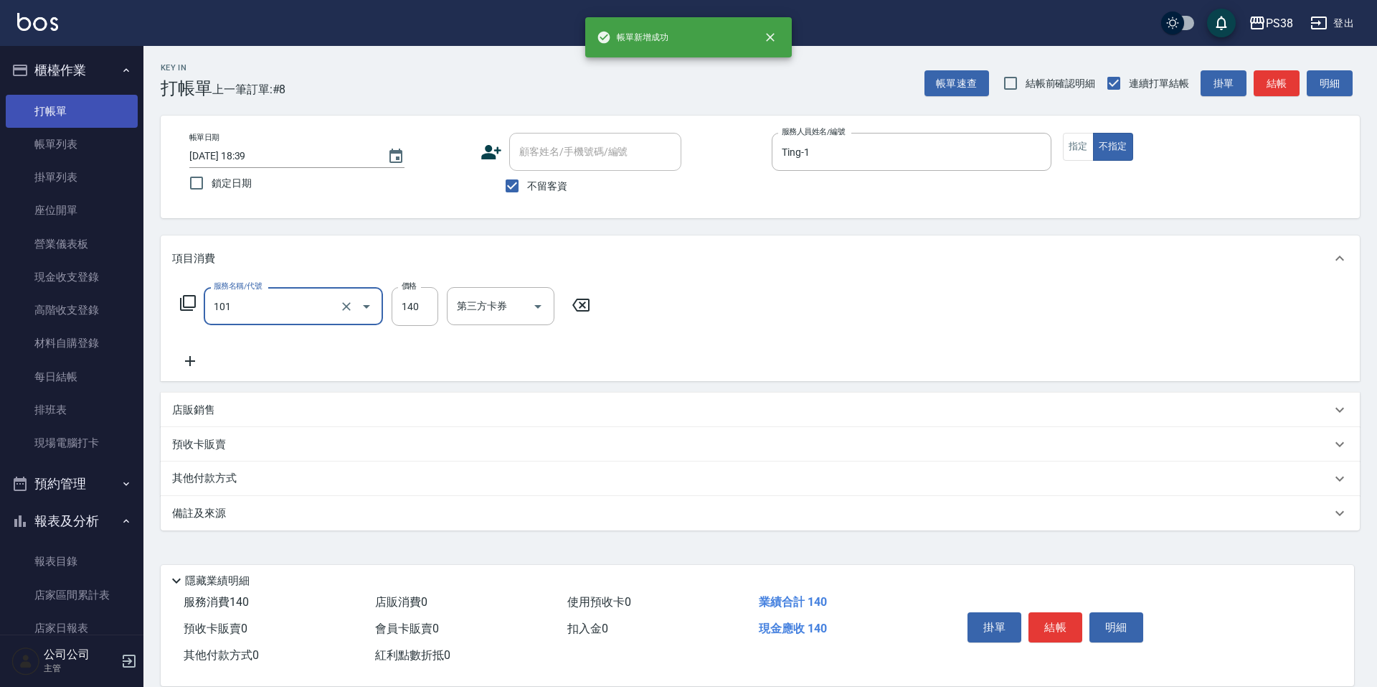
type input "洗髮(101)"
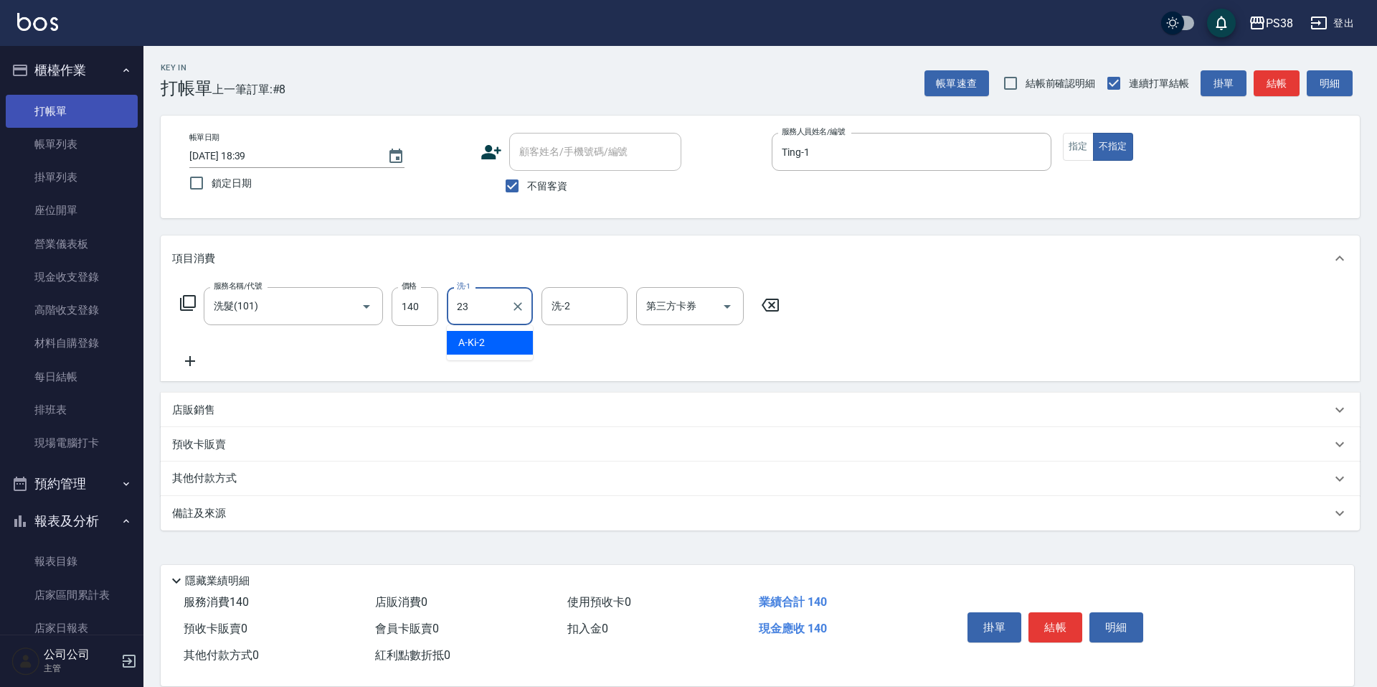
type input "Mona-23"
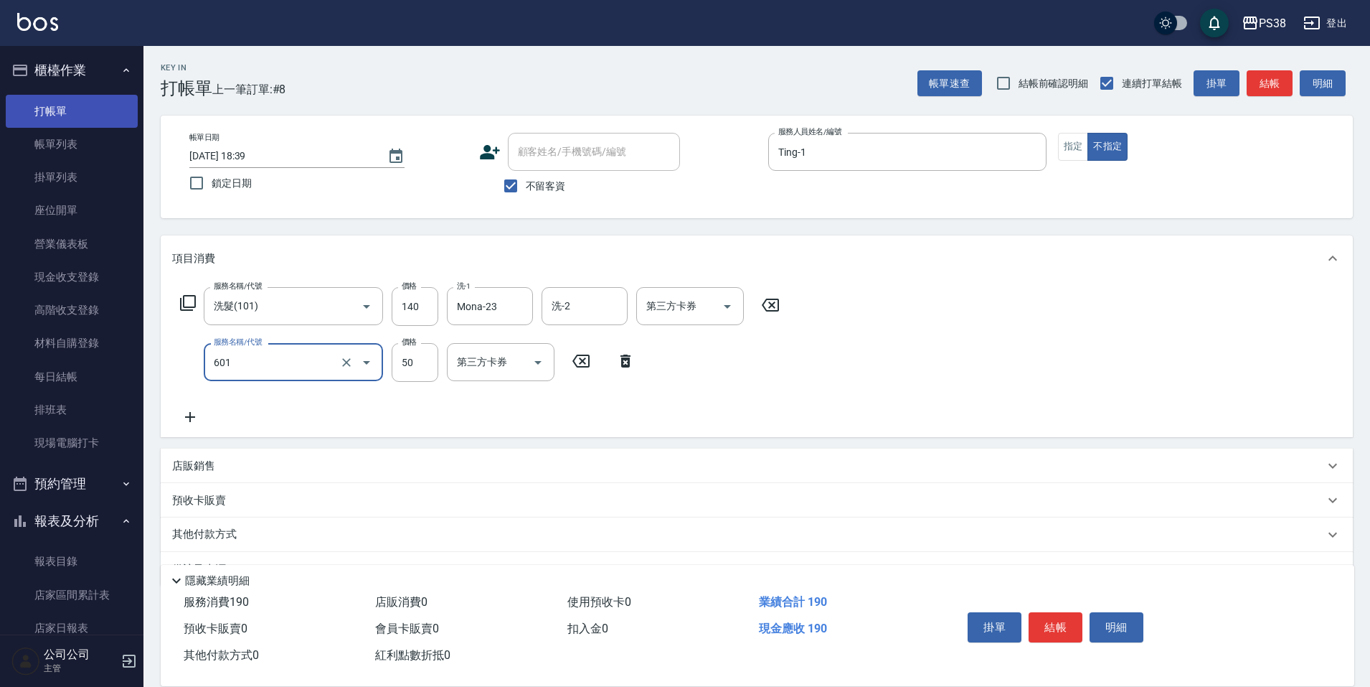
type input "精油50(601)"
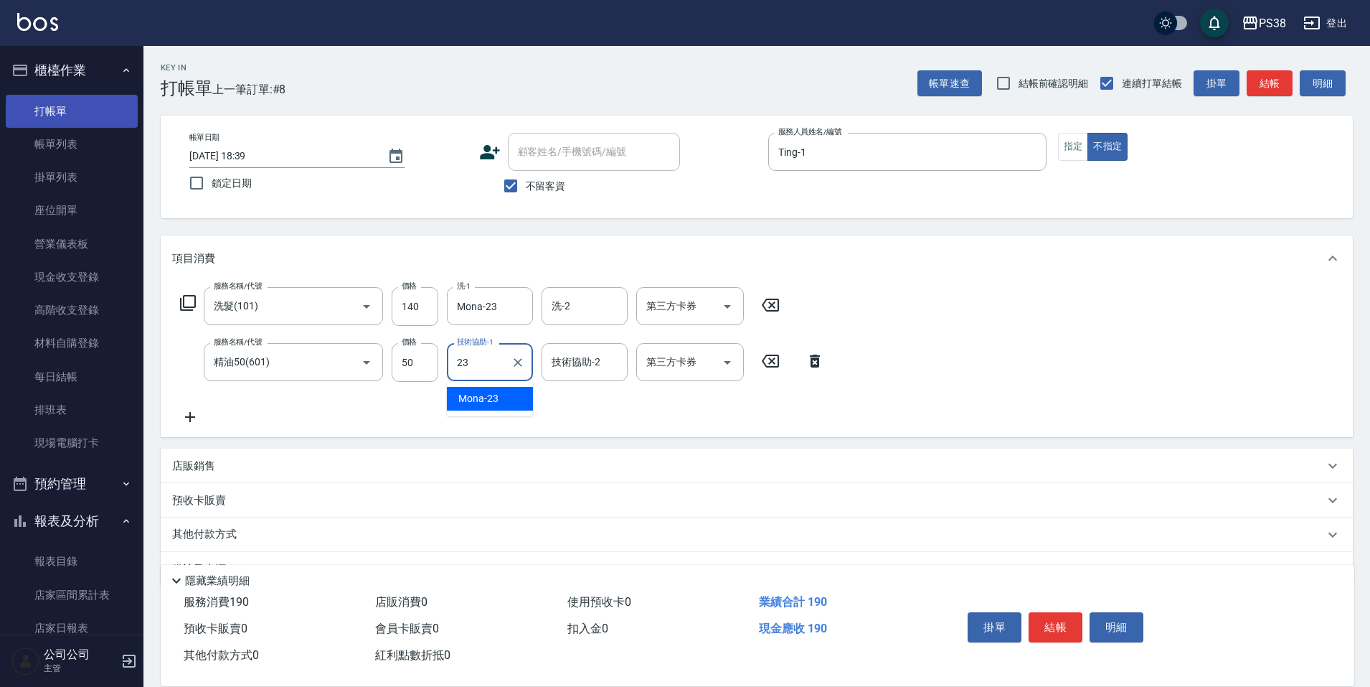
type input "Mona-23"
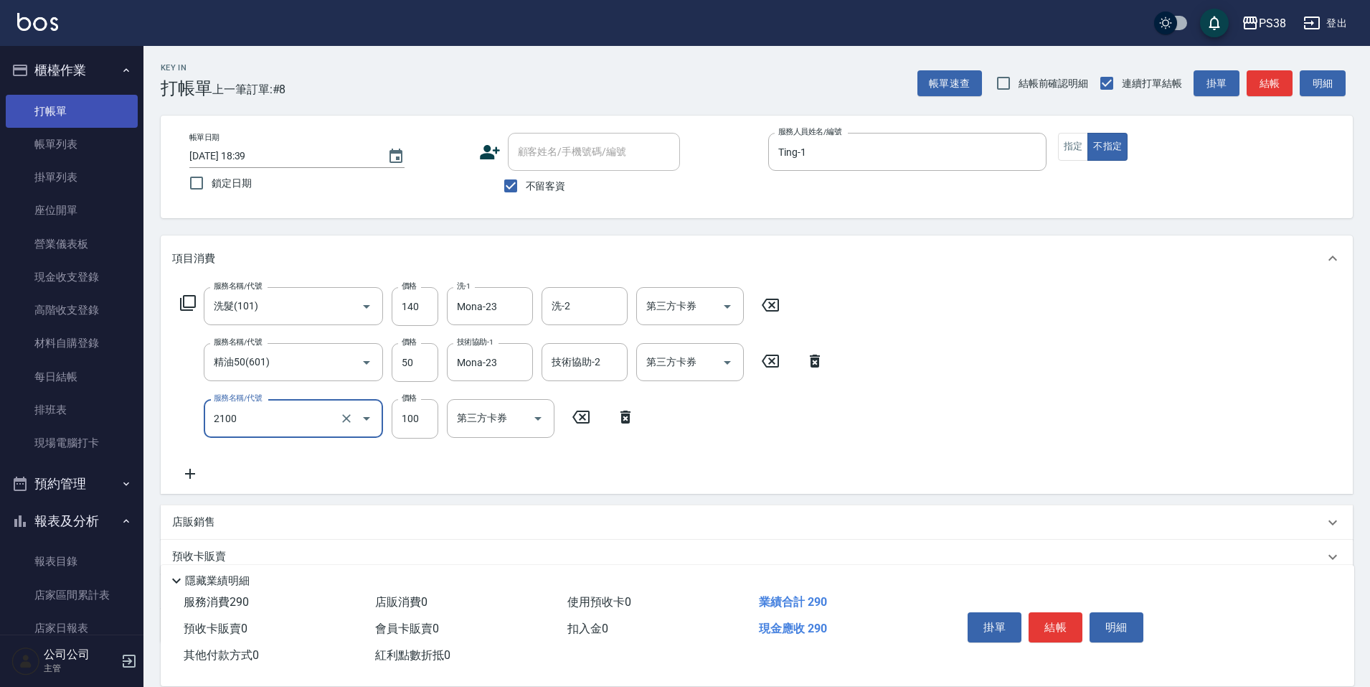
type input "剪髮與造型(任意金額)(2100)"
type input "160"
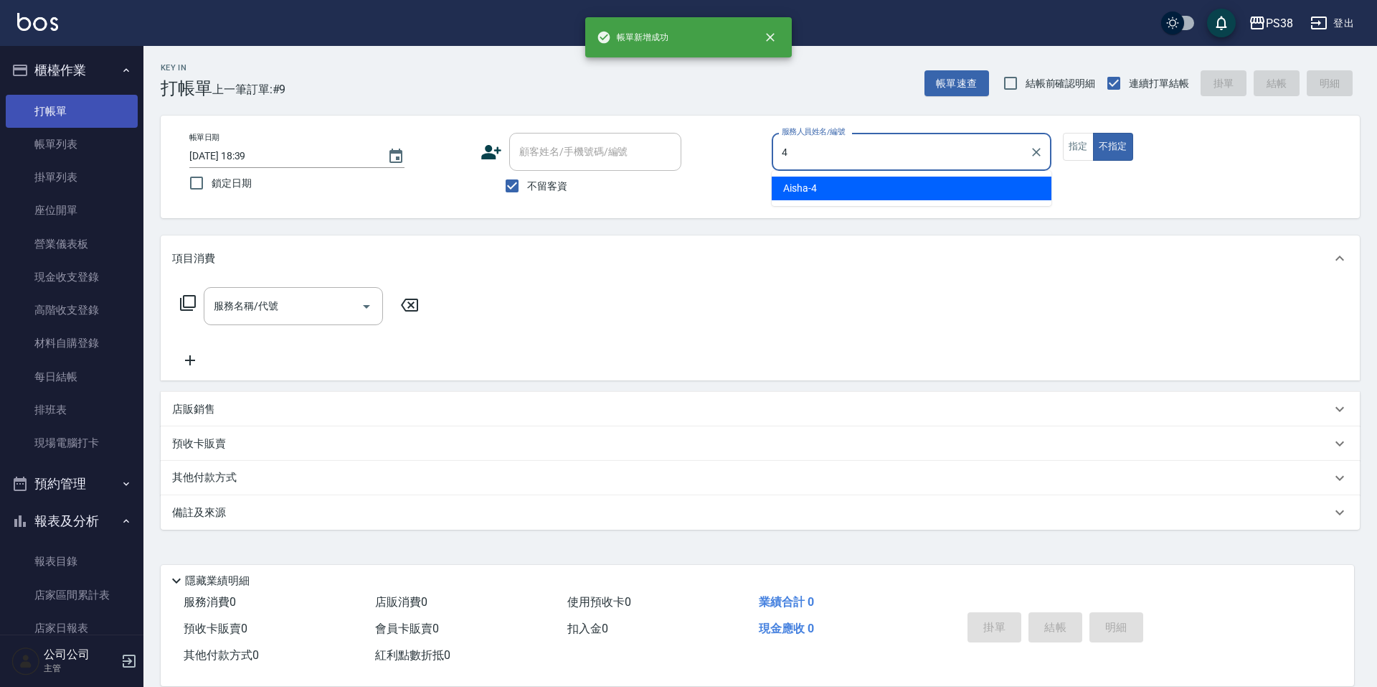
type input "Aisha-4"
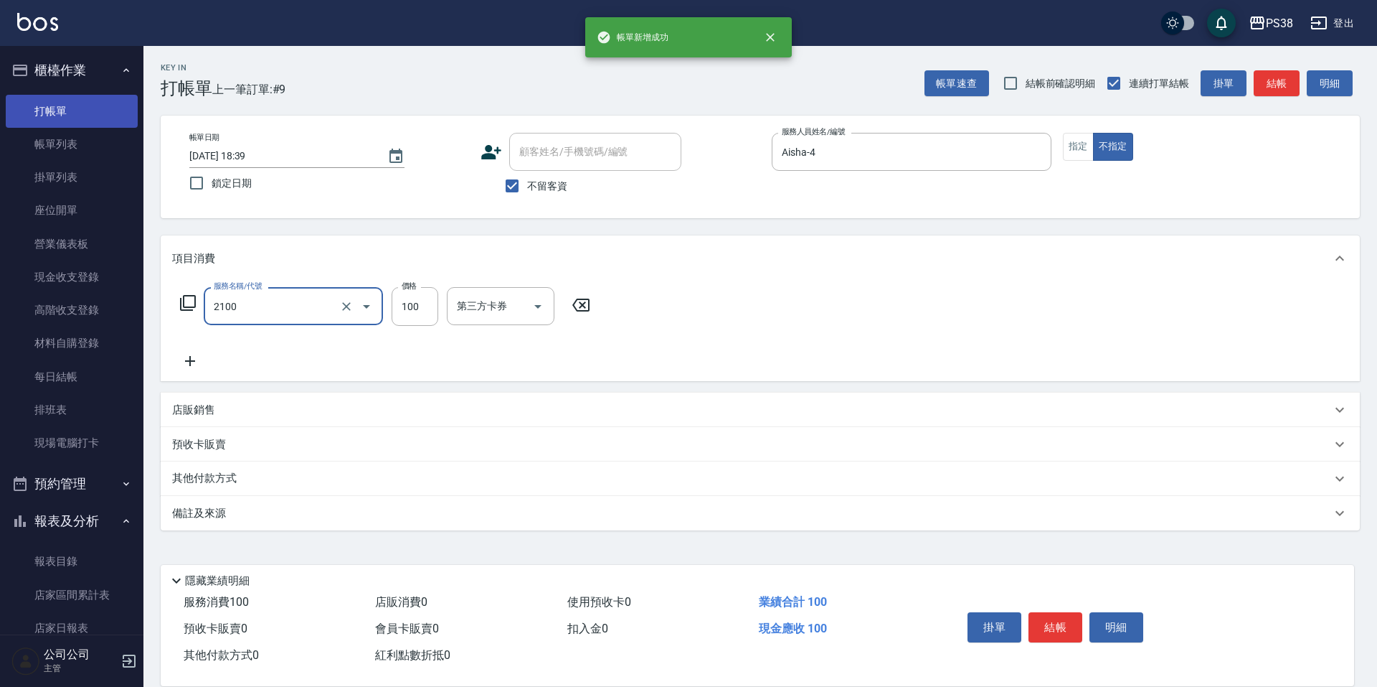
type input "剪髮與造型(任意金額)(2100)"
type input "250"
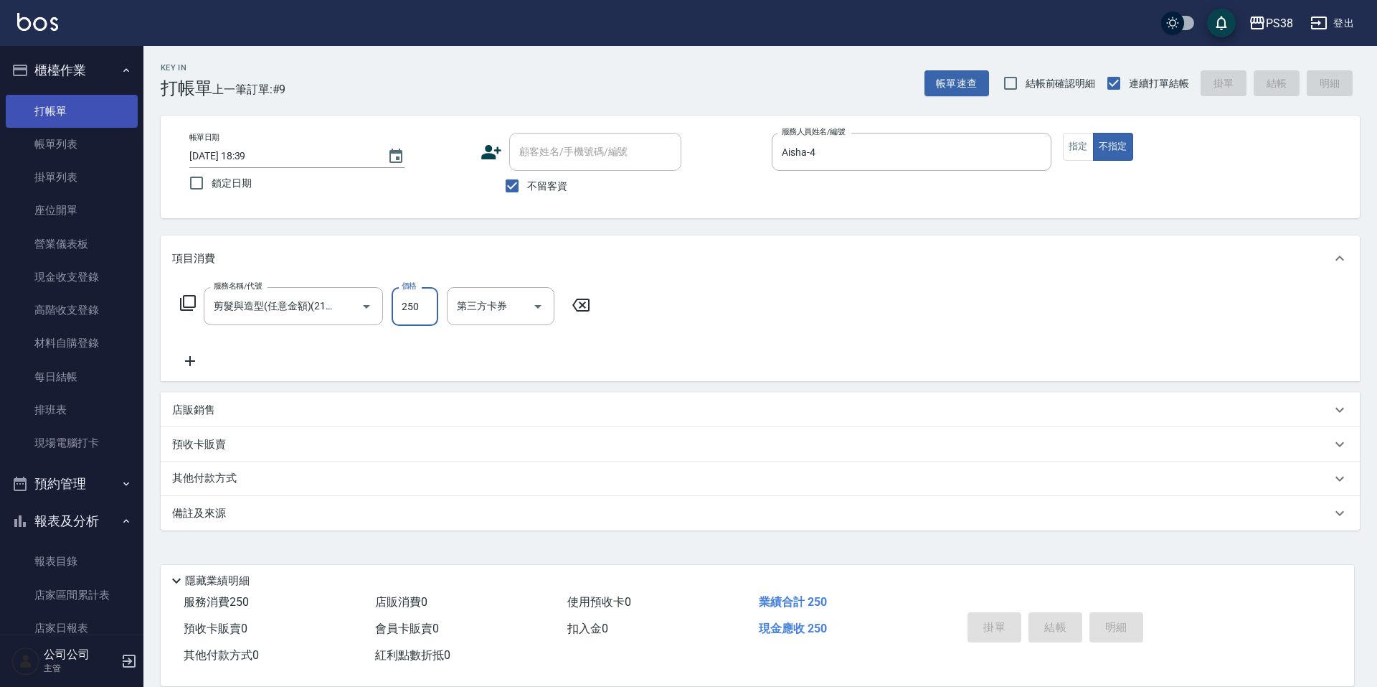
type input "[DATE] 18:40"
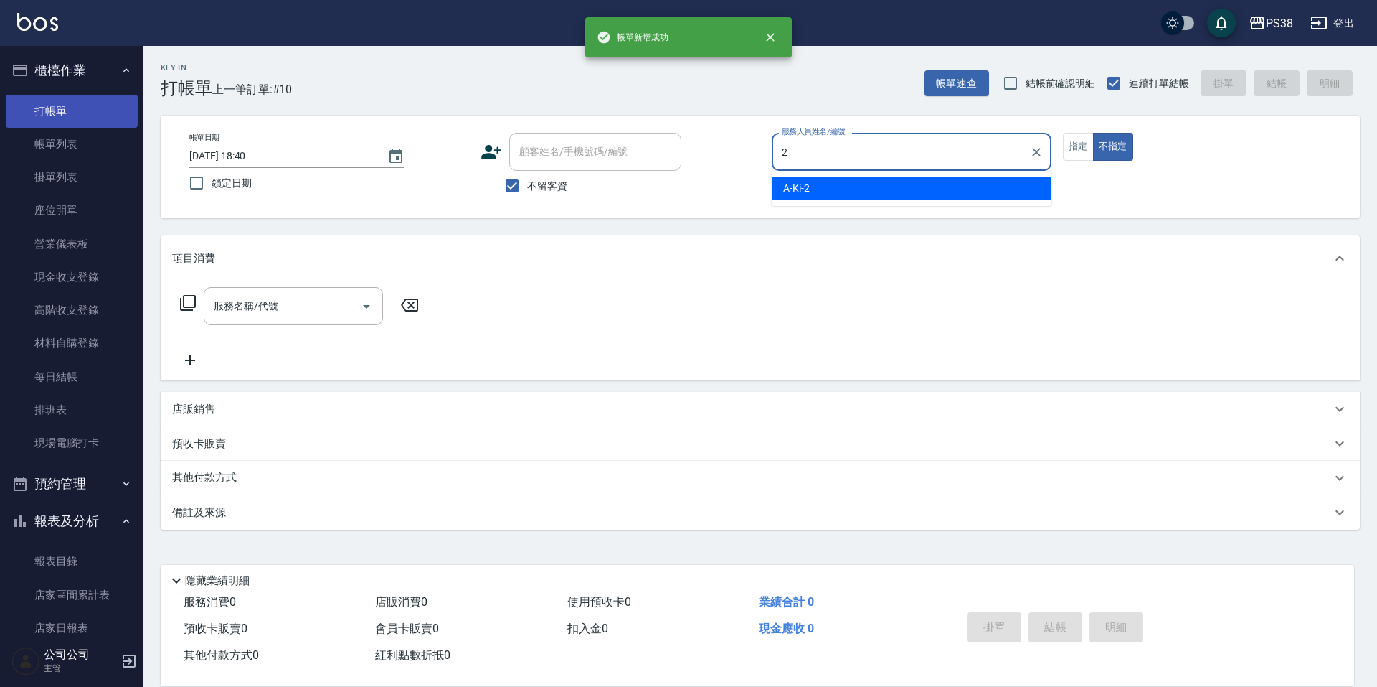
type input "A-Ki-2"
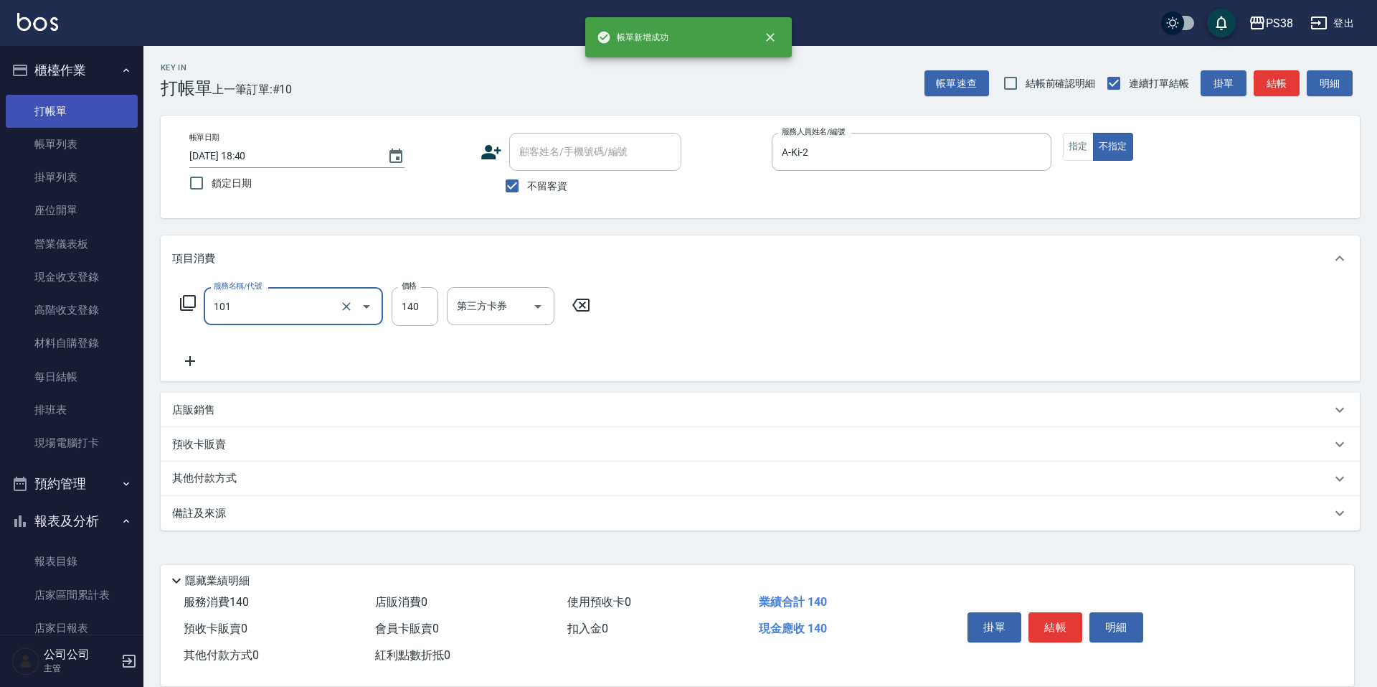
type input "洗髮(101)"
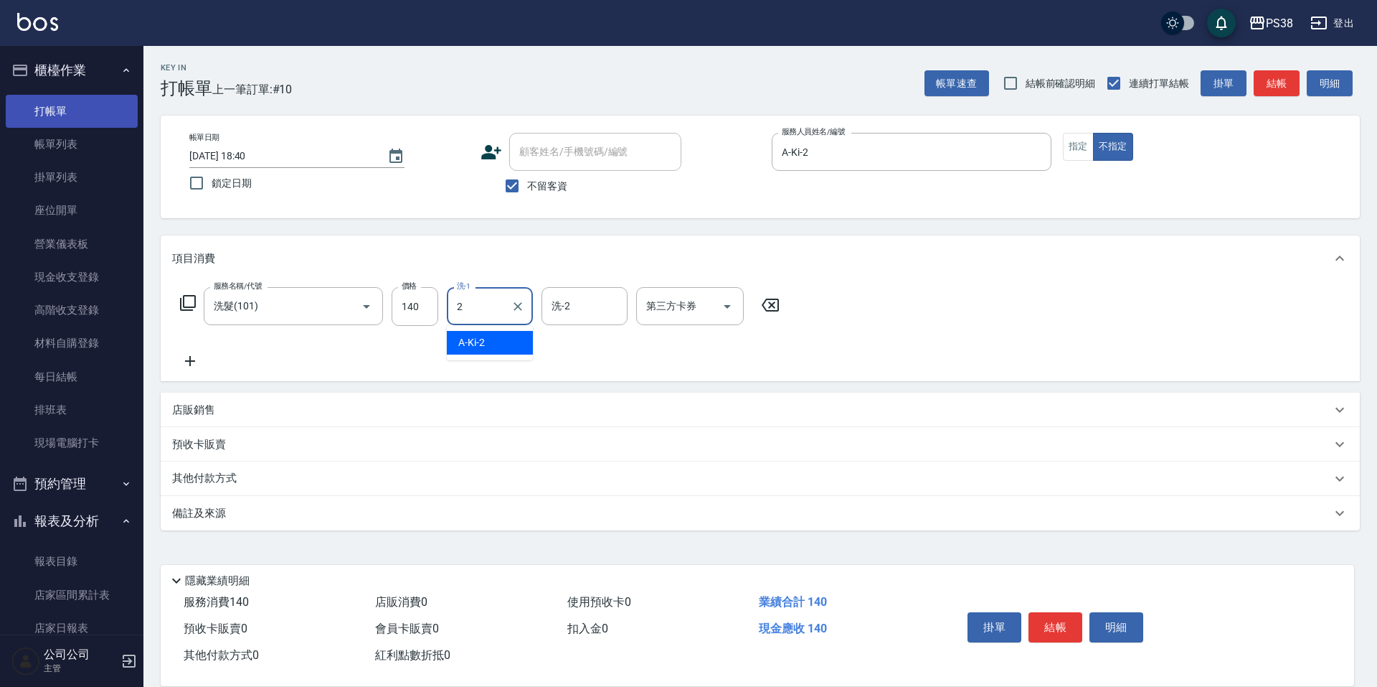
type input "A-Ki-2"
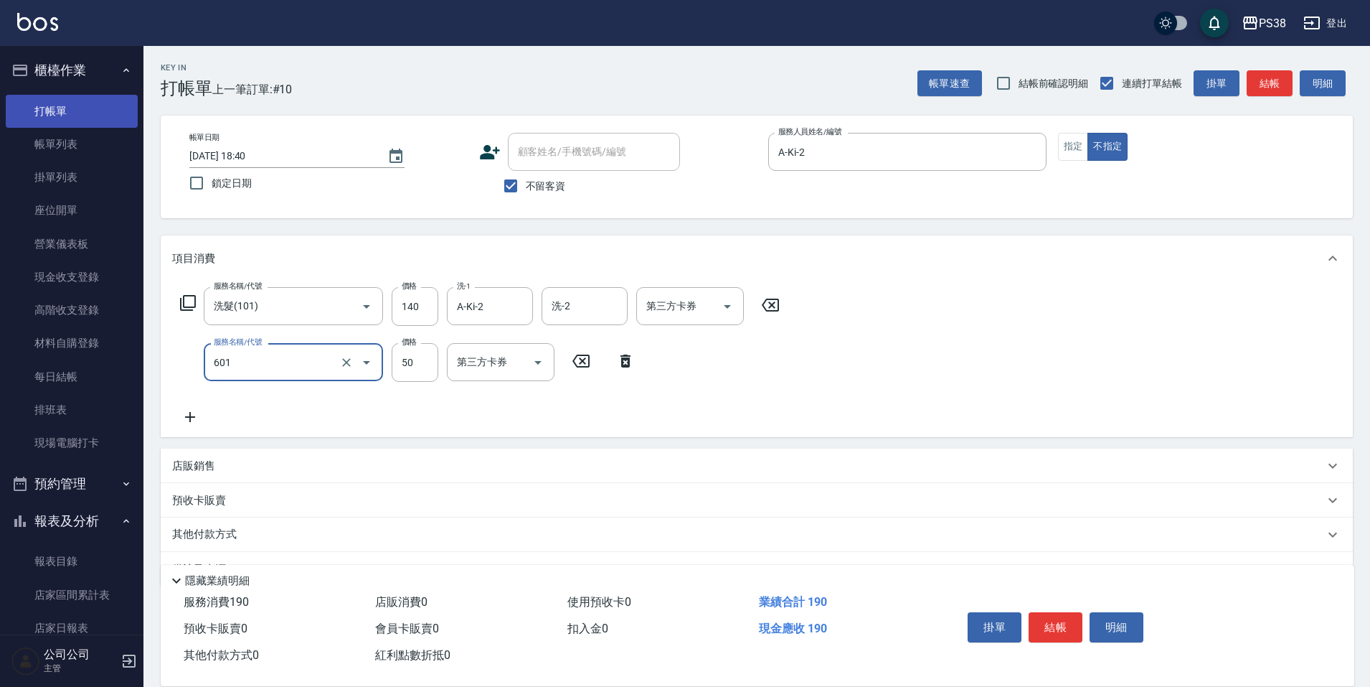
type input "精油50(601)"
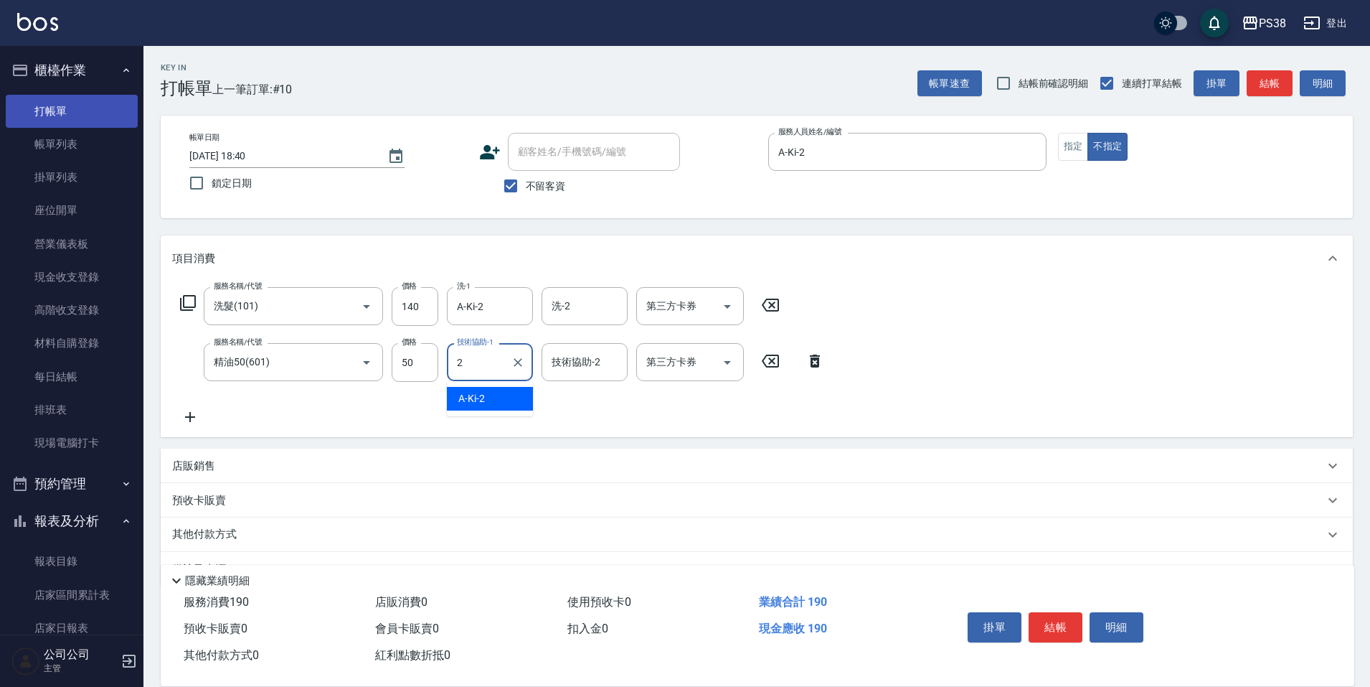
type input "A-Ki-2"
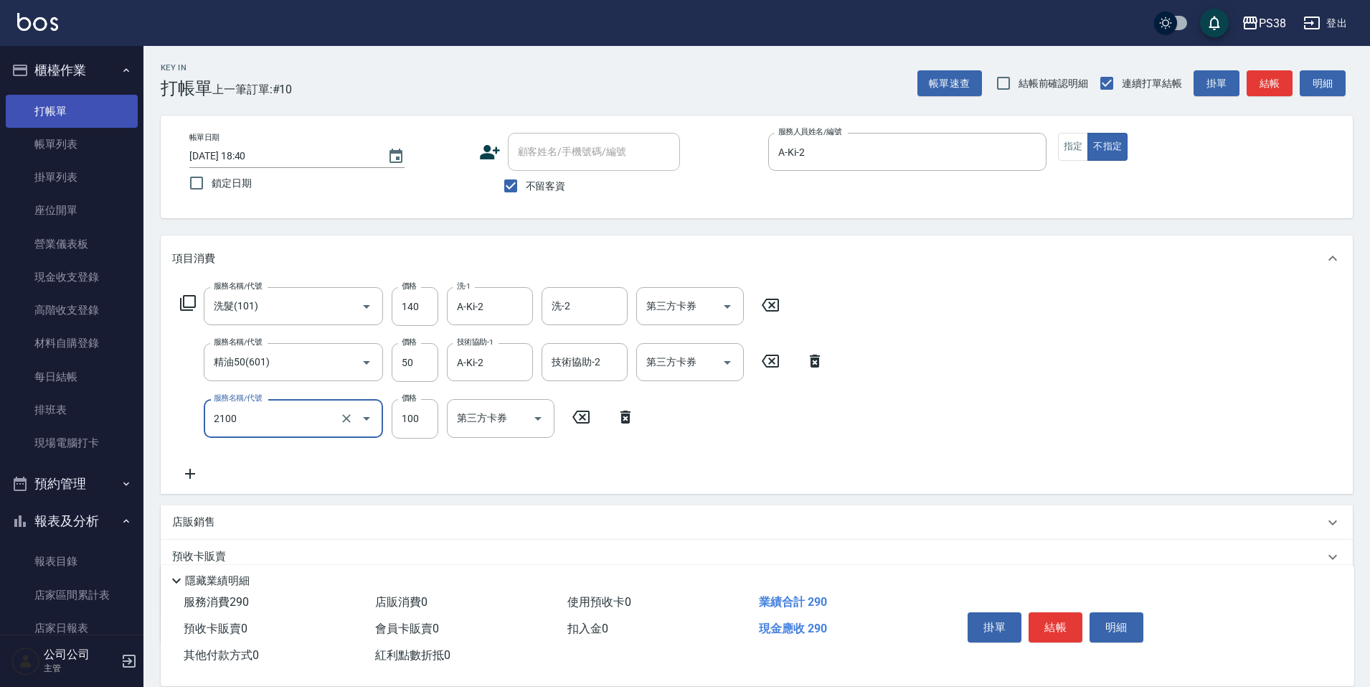
type input "剪髮與造型(任意金額)(2100)"
type input "160"
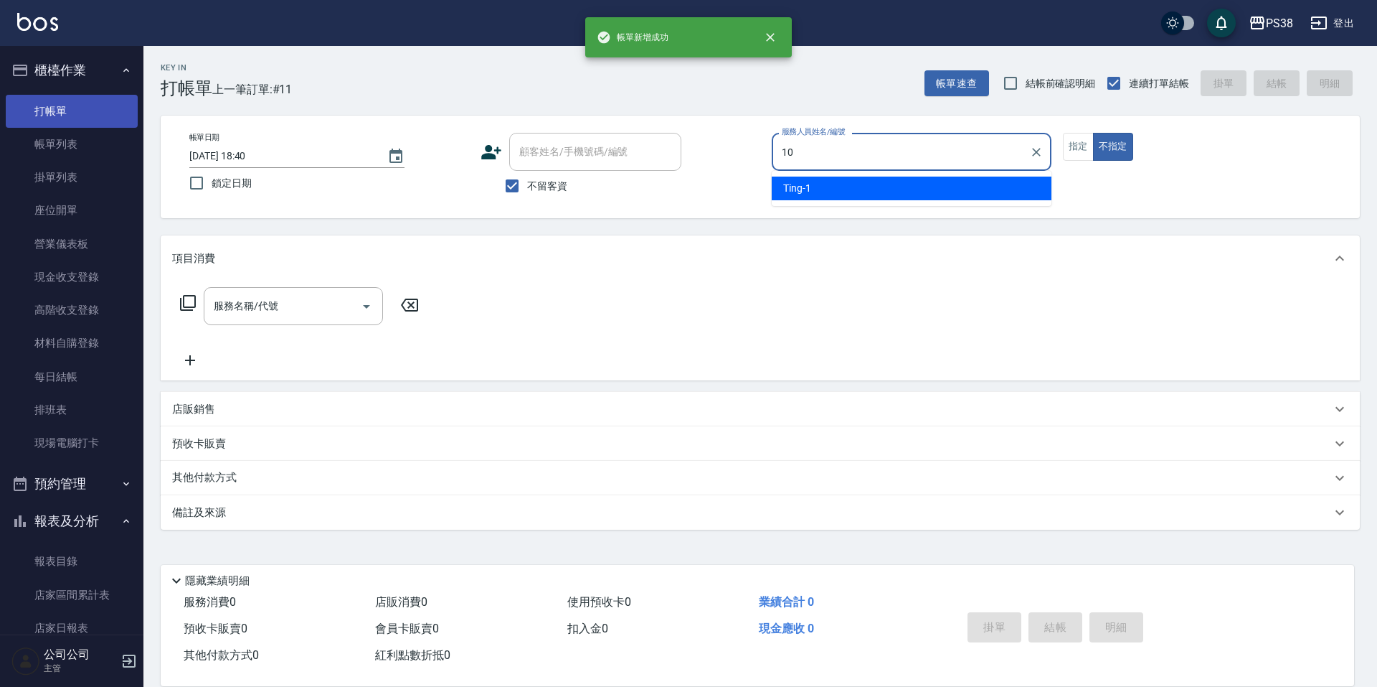
type input "Tiva-10"
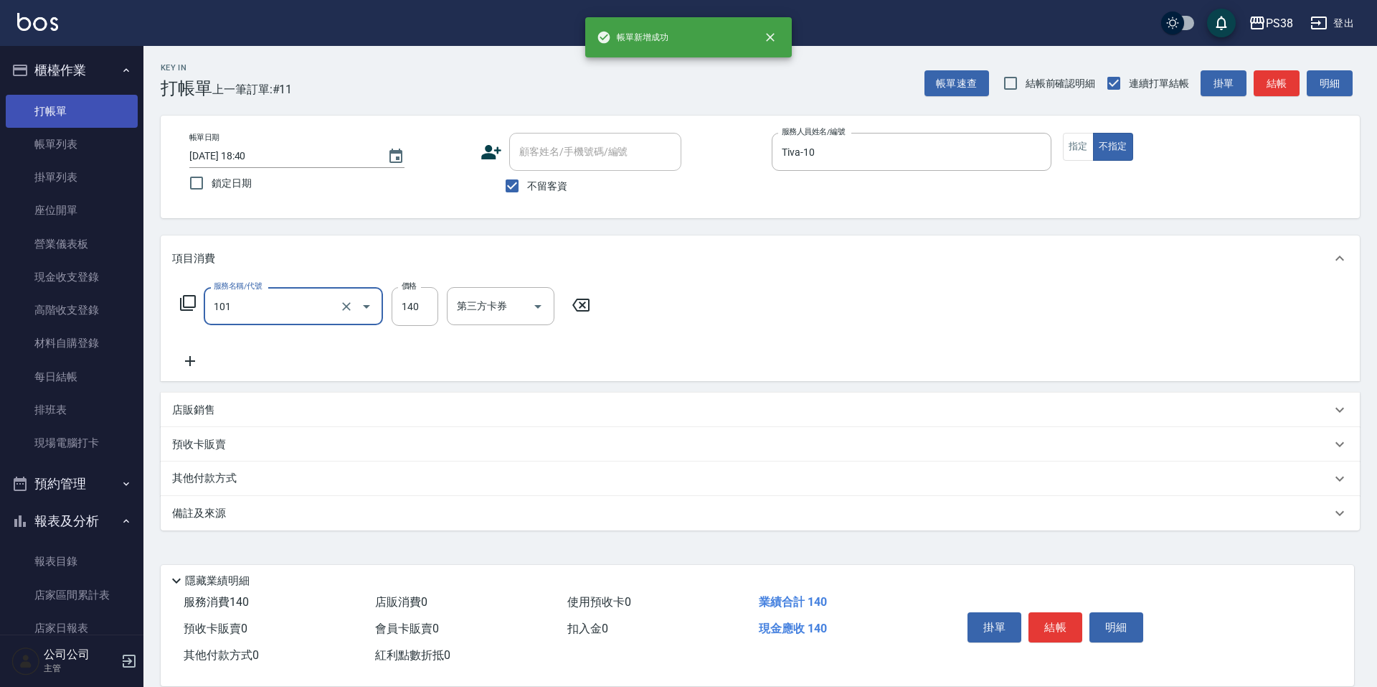
type input "洗髮(101)"
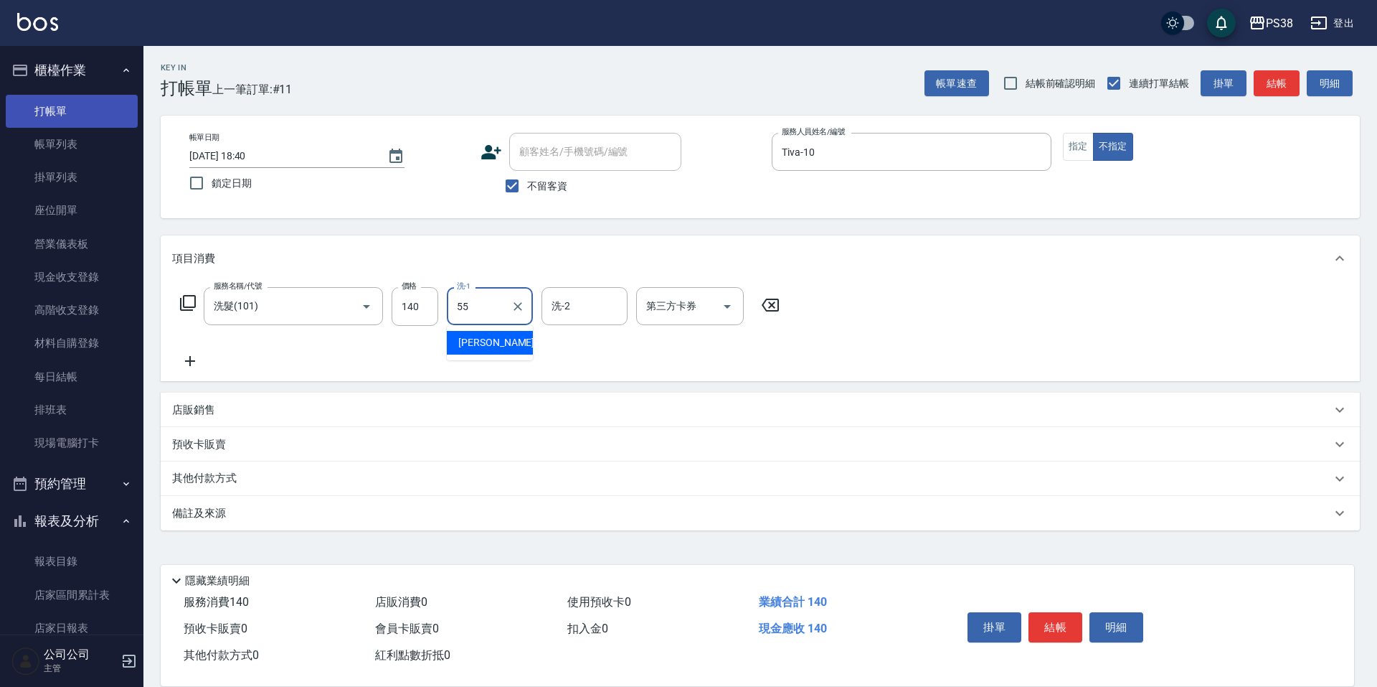
type input "[PERSON_NAME]-55"
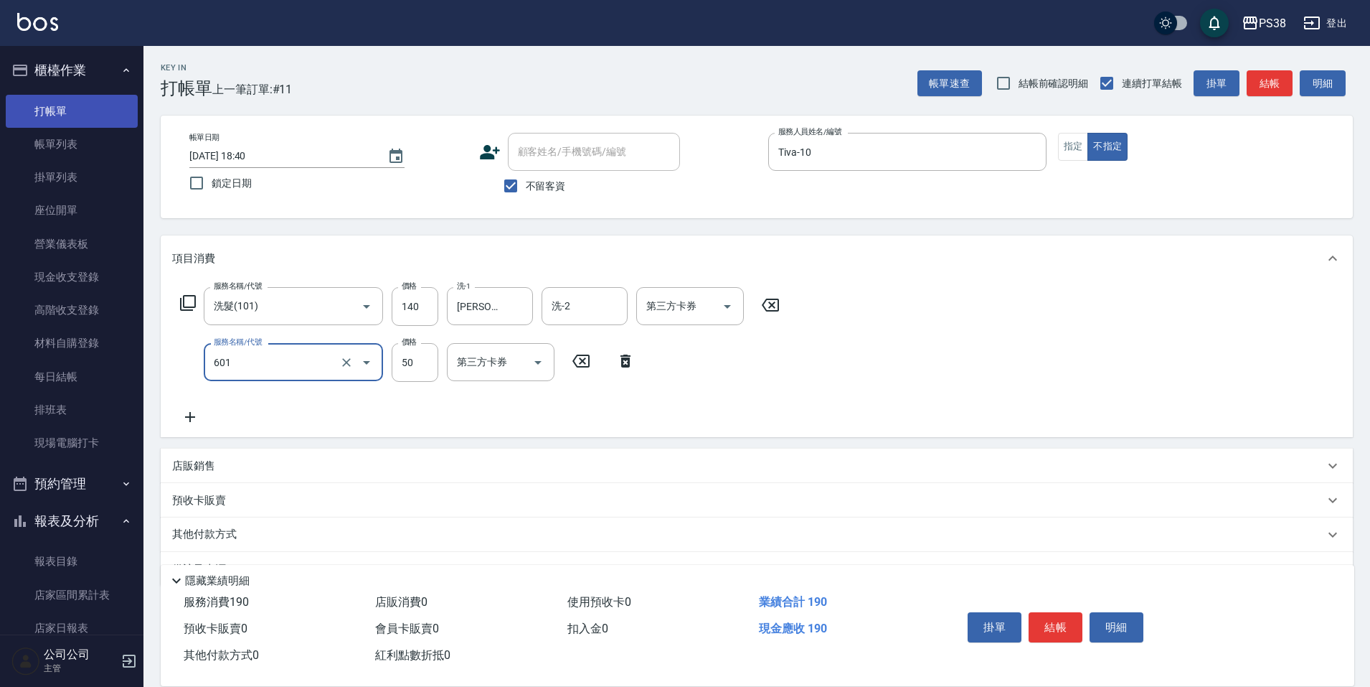
type input "精油50(601)"
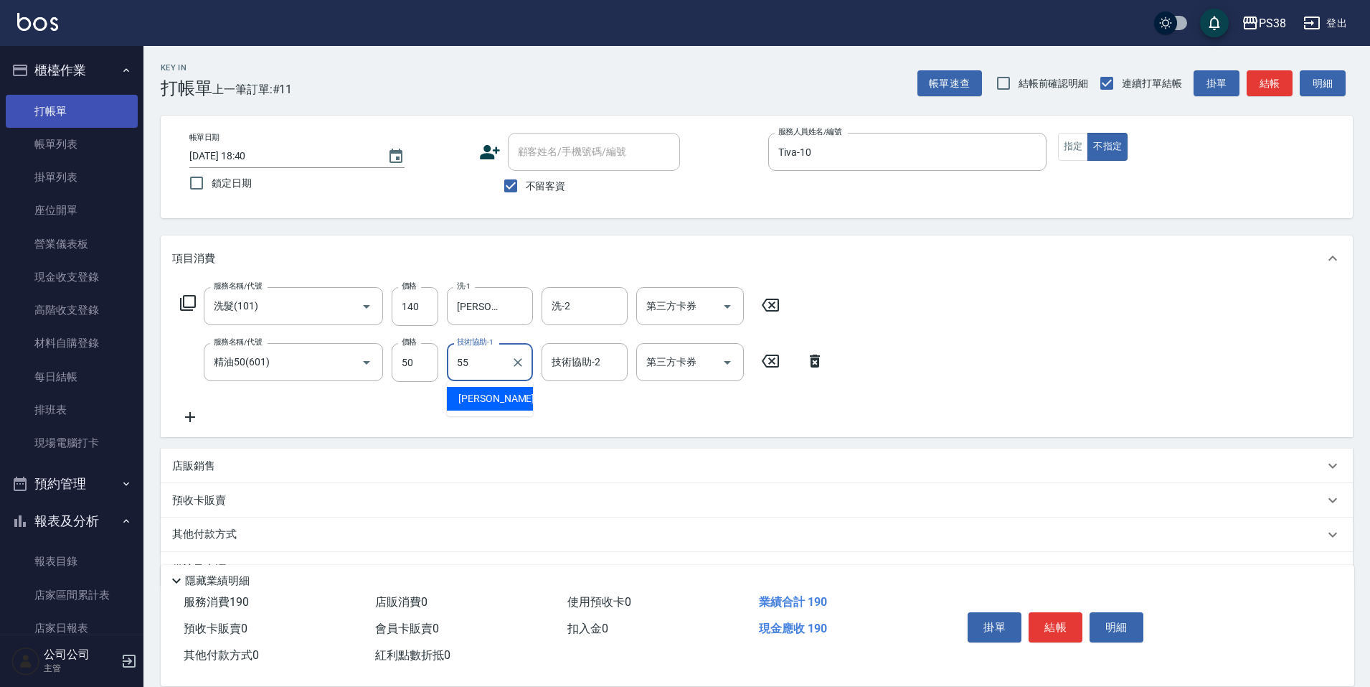
type input "[PERSON_NAME]-55"
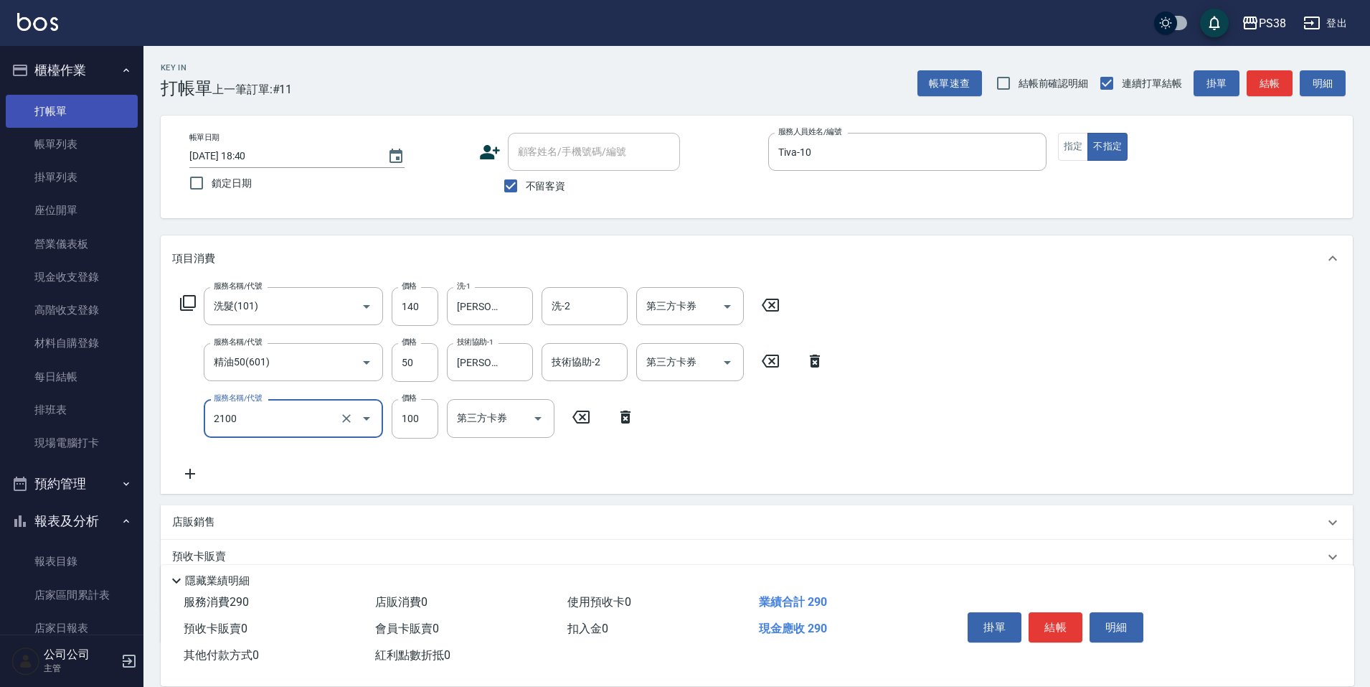
type input "剪髮與造型(任意金額)(2100)"
type input "160"
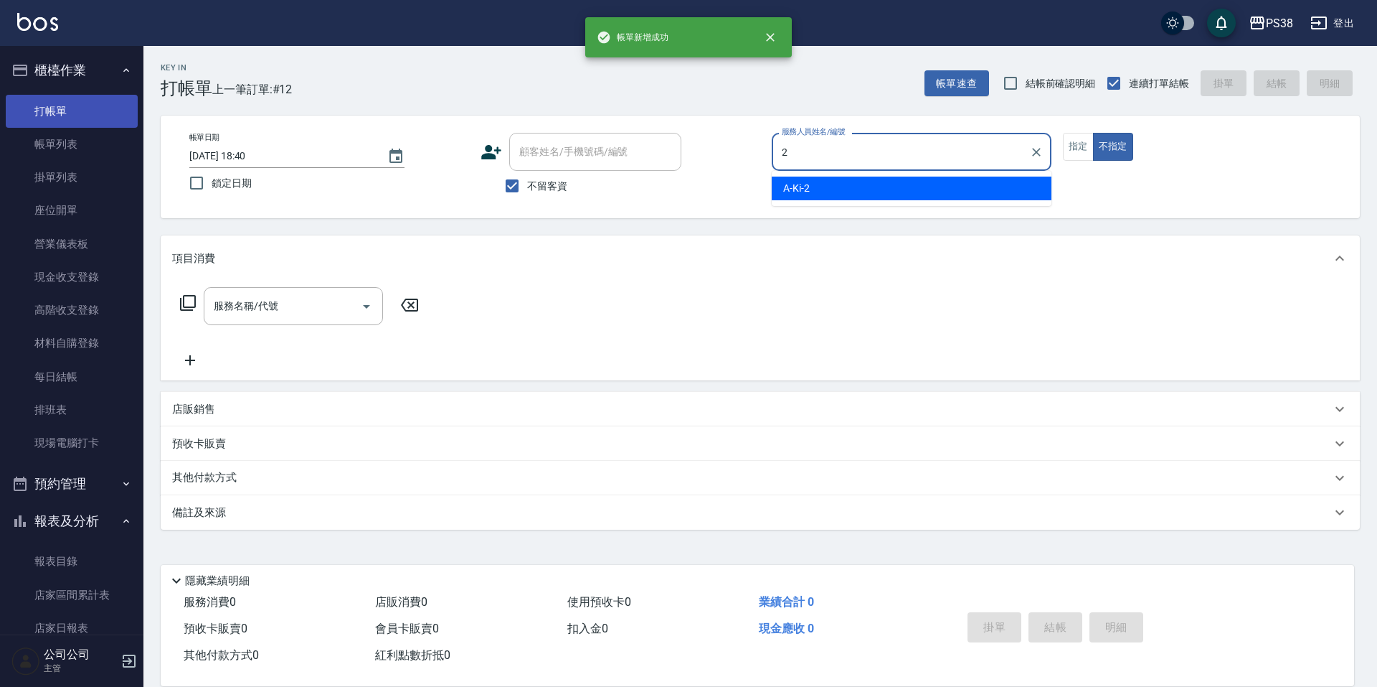
type input "A-Ki-2"
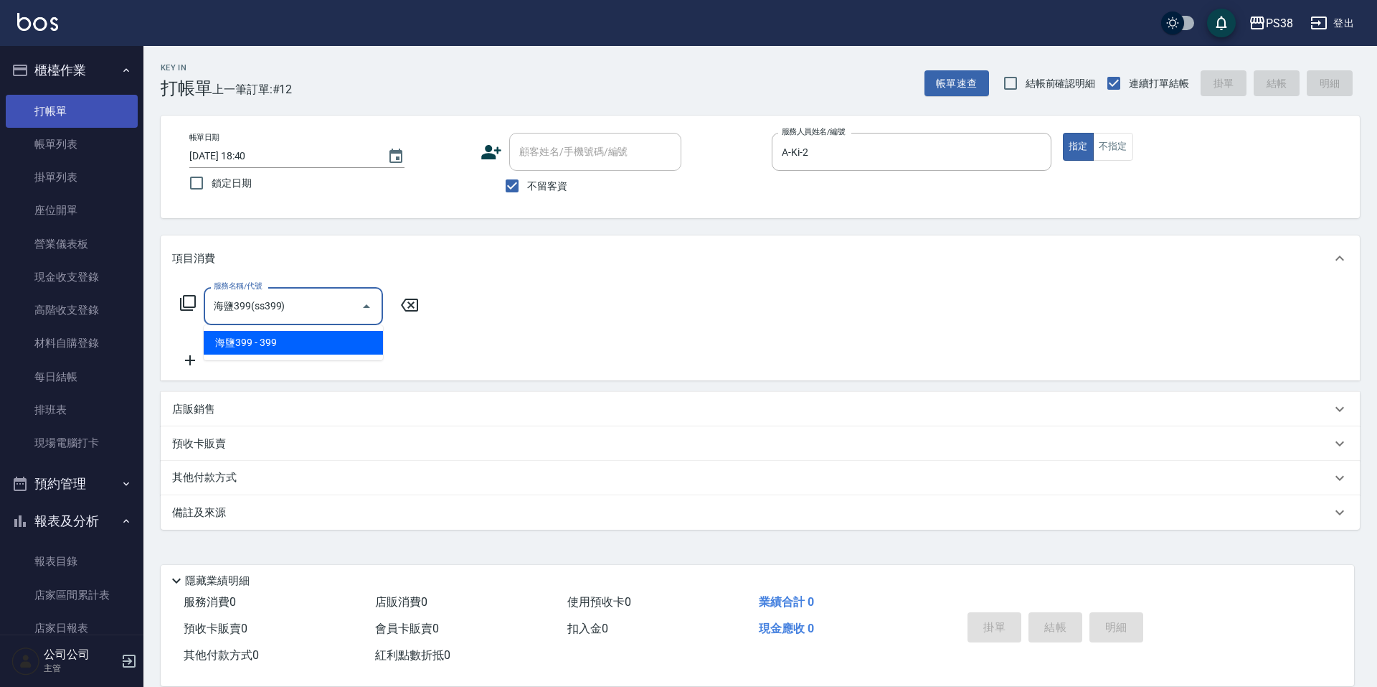
type input "海鹽399(ss399)"
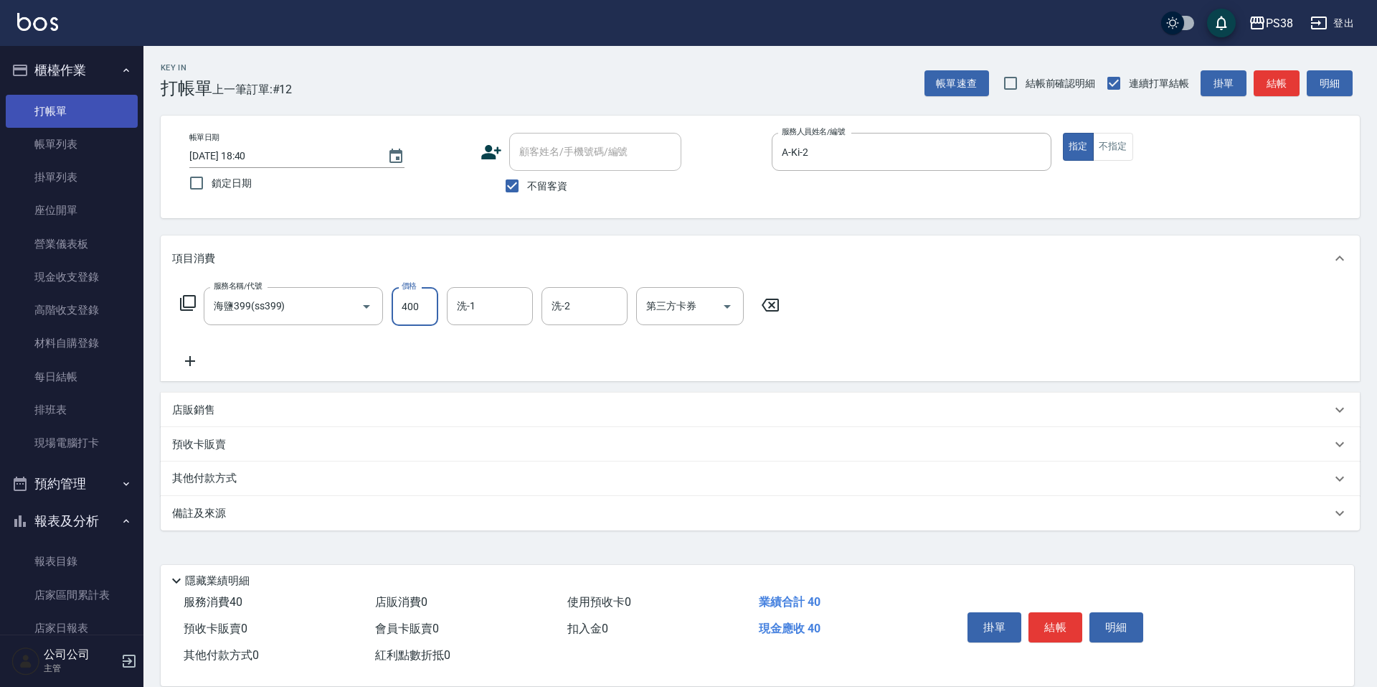
type input "400"
type input "A-Ki-2"
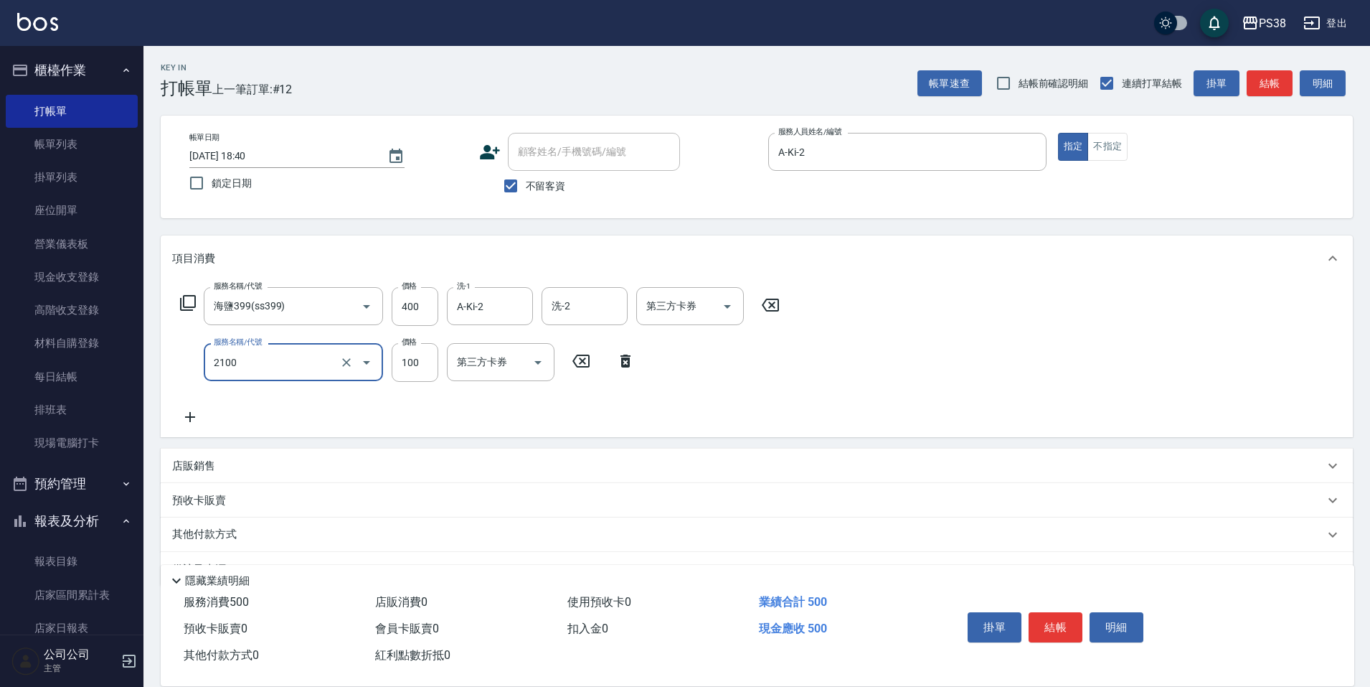
type input "剪髮與造型(任意金額)(2100)"
click at [623, 366] on icon at bounding box center [626, 360] width 10 height 13
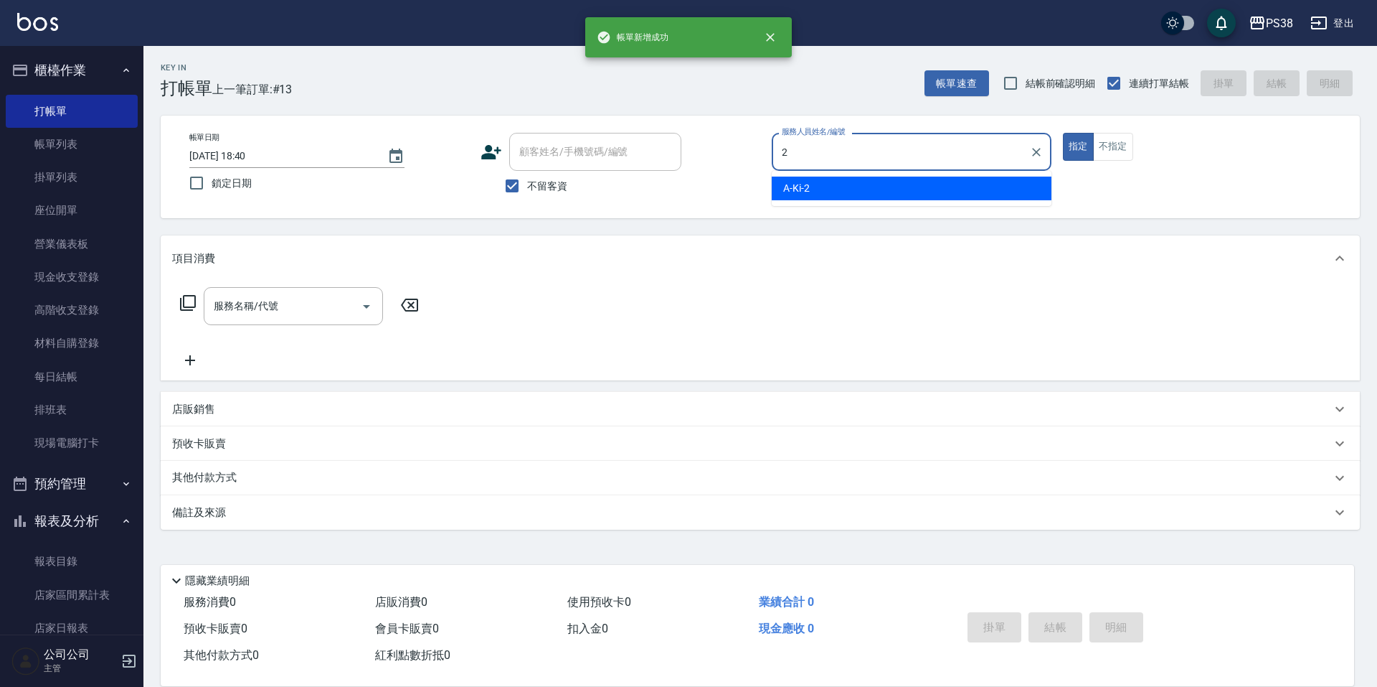
type input "A-Ki-2"
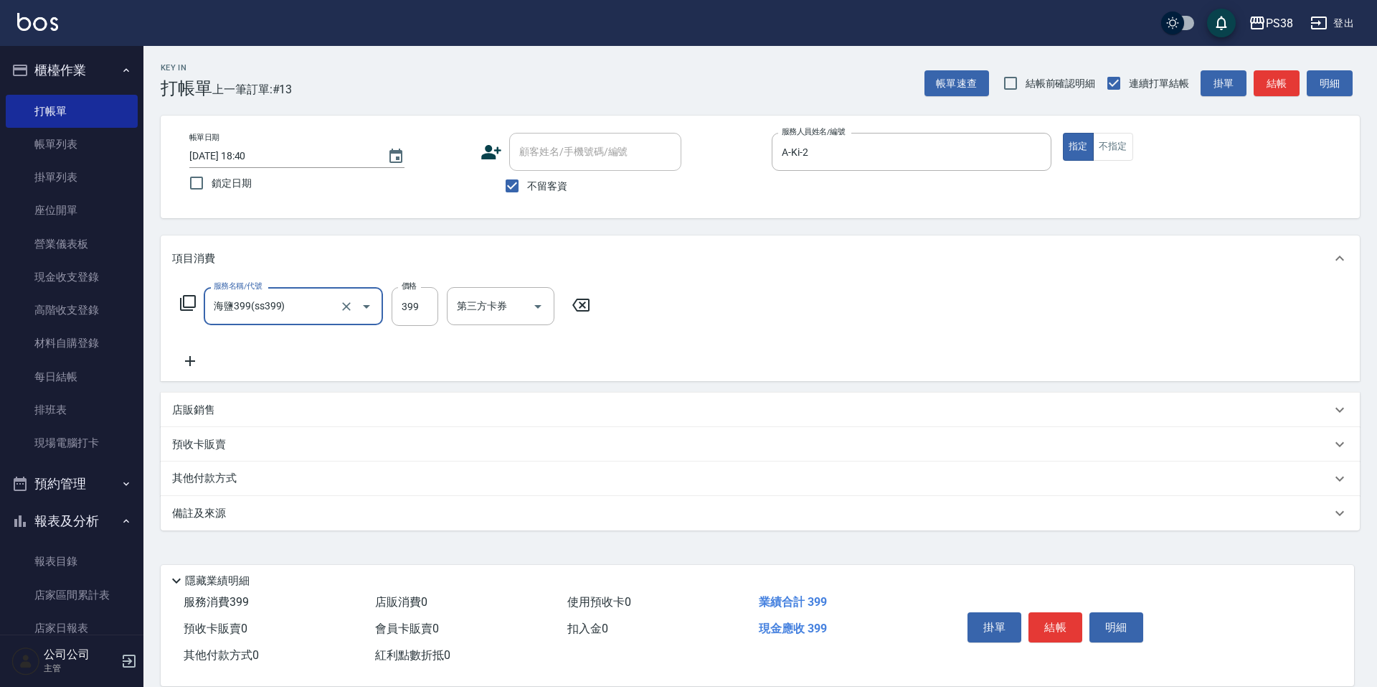
type input "海鹽399(ss399)"
type input "400"
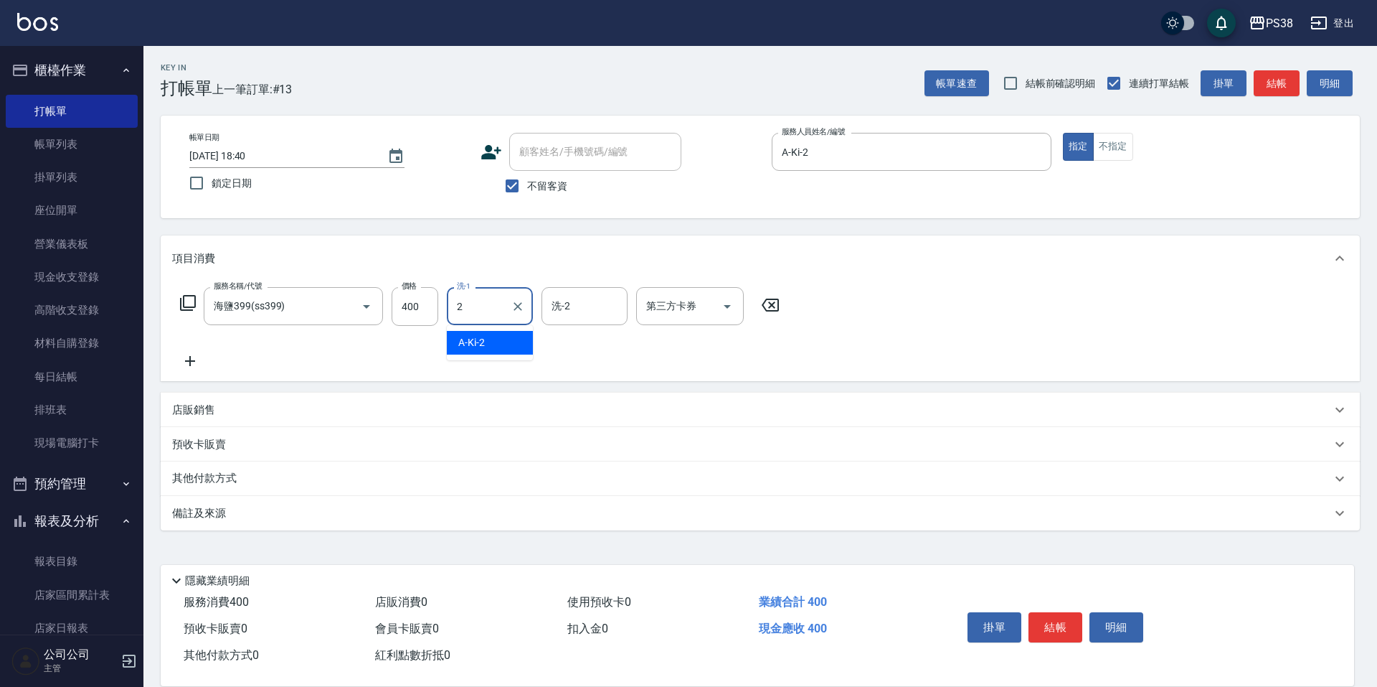
type input "A-Ki-2"
click at [207, 410] on p "店販銷售" at bounding box center [193, 409] width 43 height 15
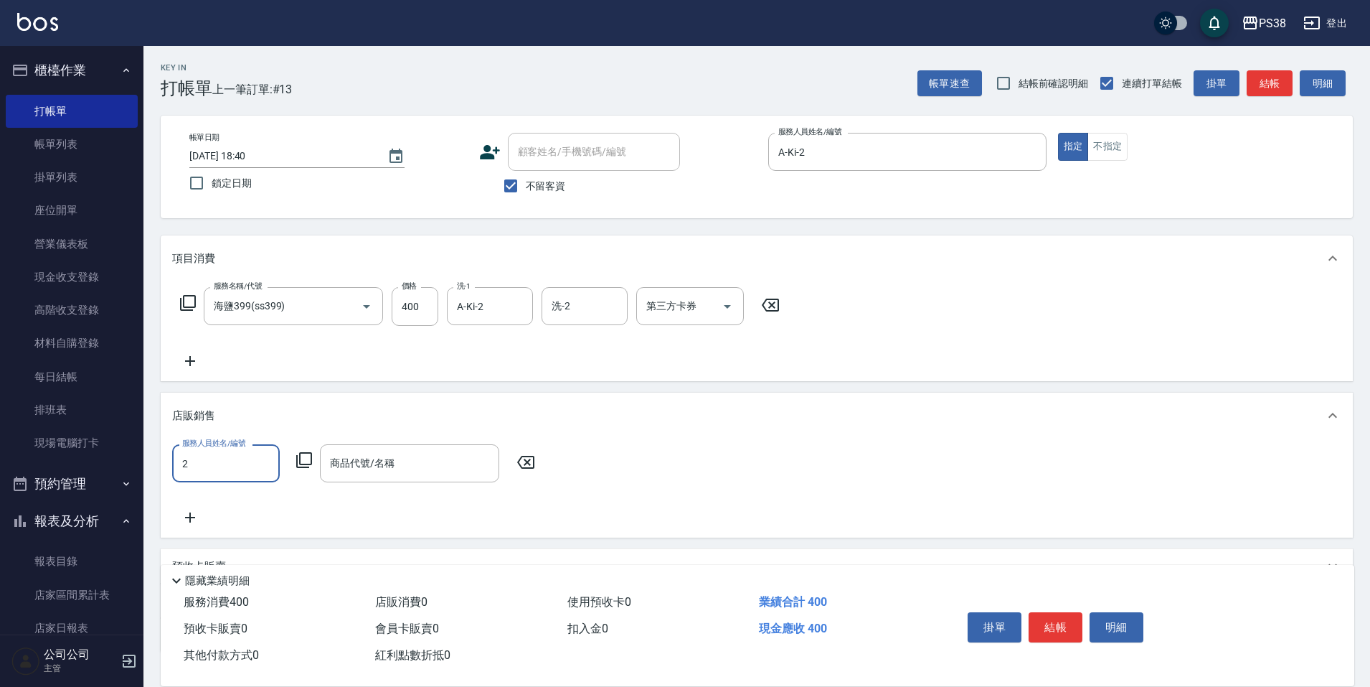
type input "A-Ki-2"
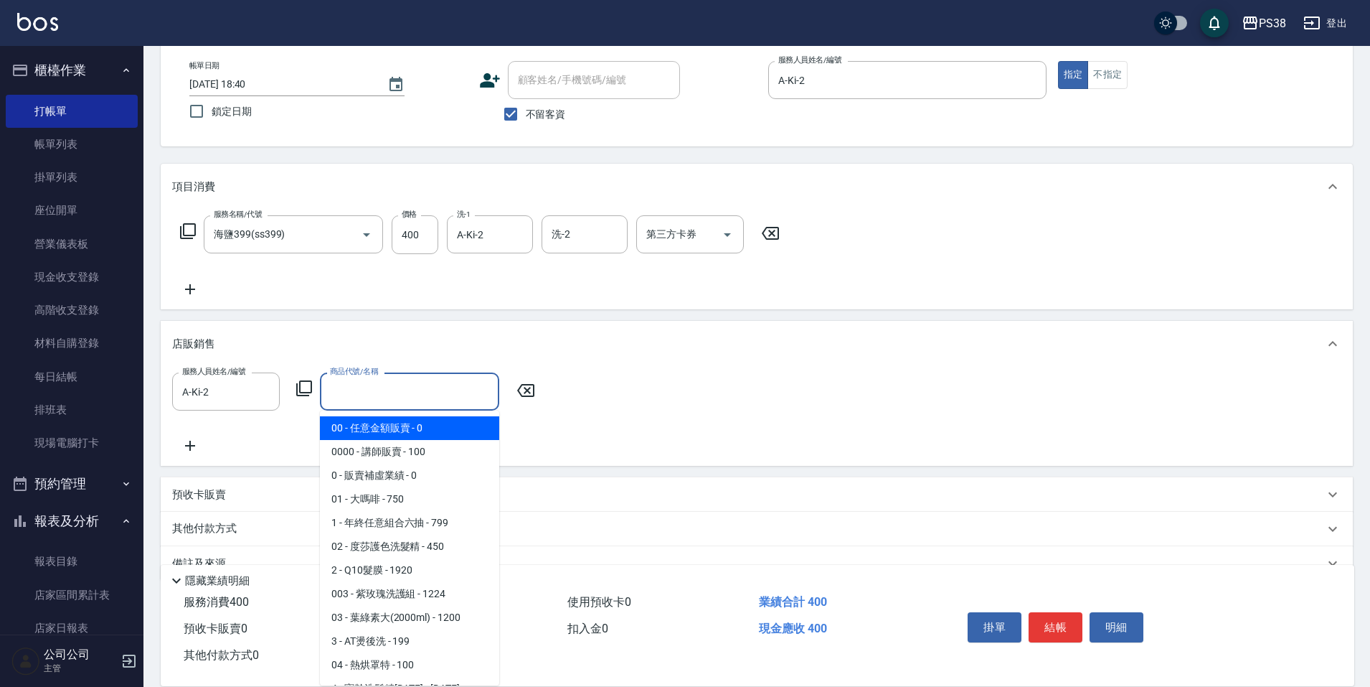
click at [401, 387] on input "商品代號/名稱" at bounding box center [409, 391] width 166 height 25
click at [385, 428] on span "00 - 任意金額販賣 - 0" at bounding box center [409, 428] width 179 height 24
type input "任意金額販賣"
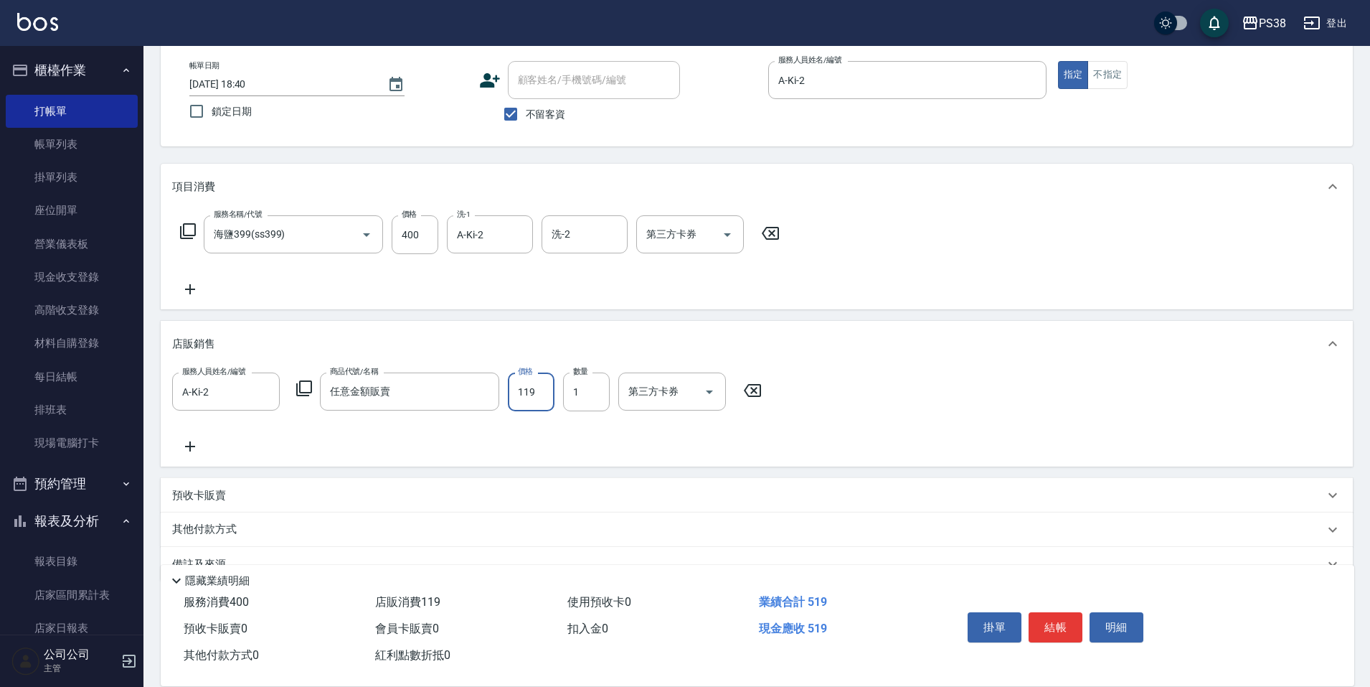
type input "1198"
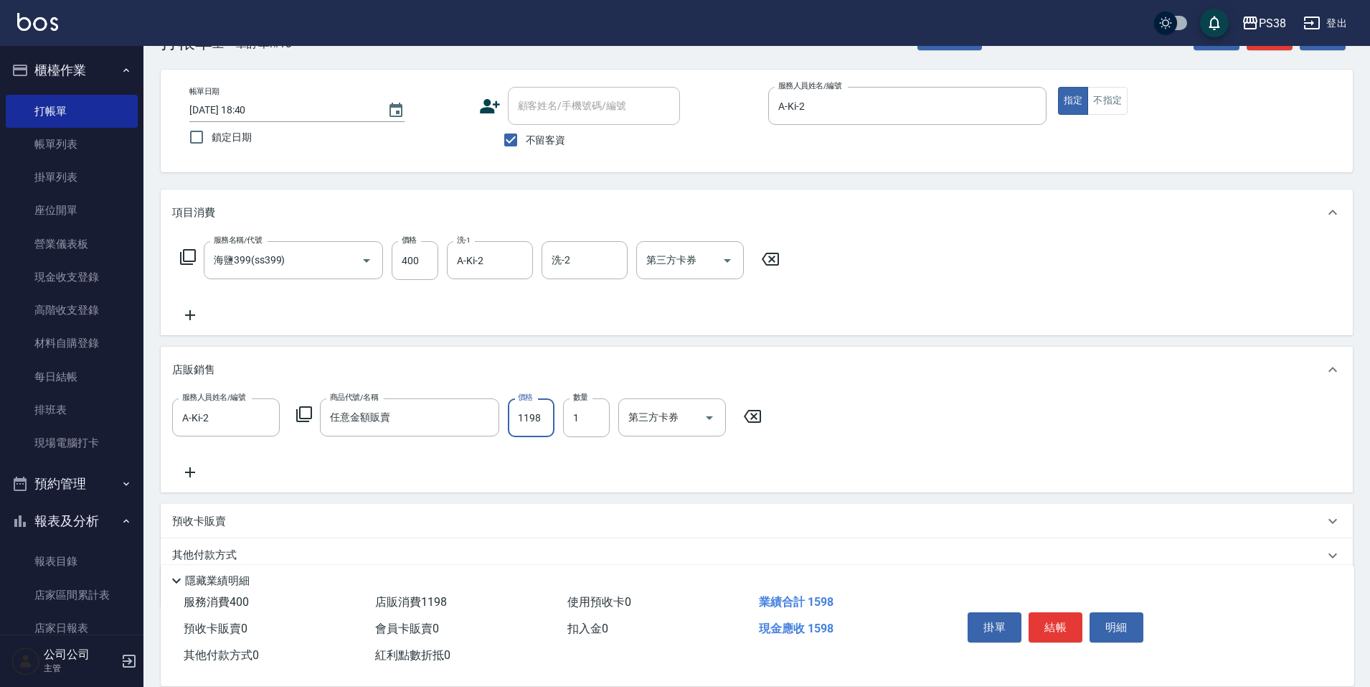
scroll to position [0, 0]
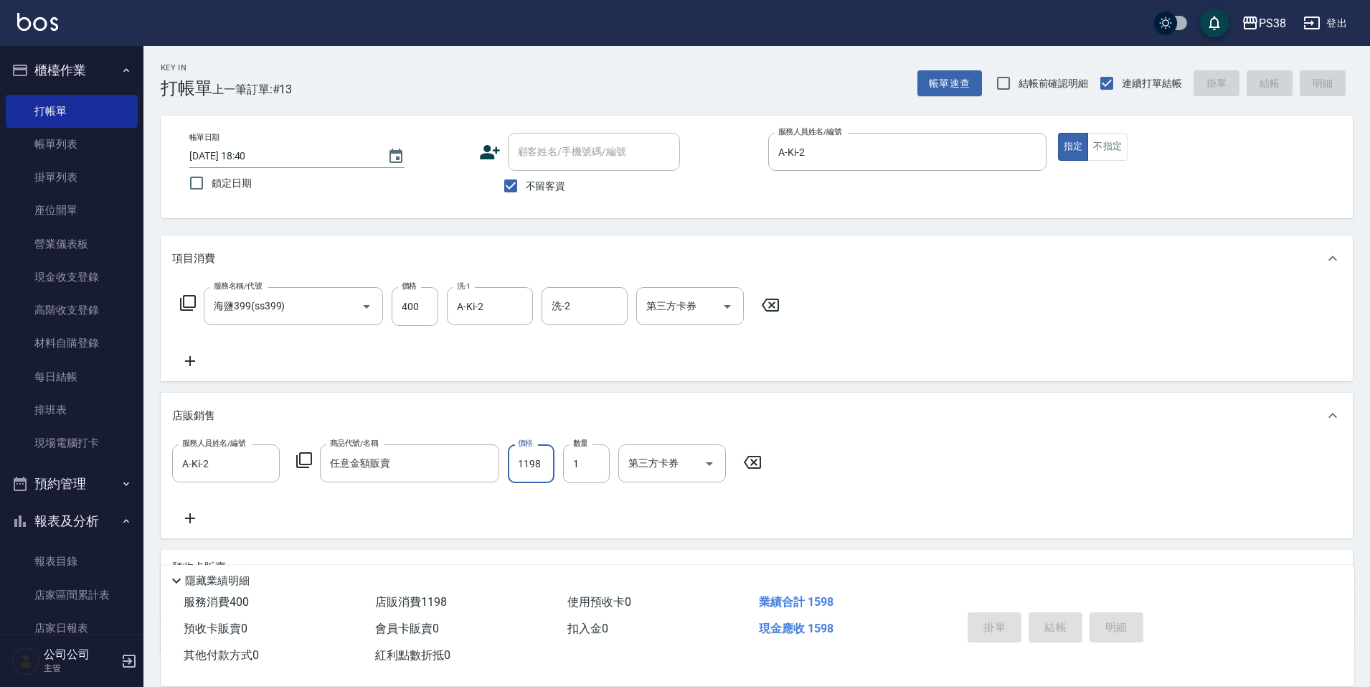
type input "[DATE] 18:41"
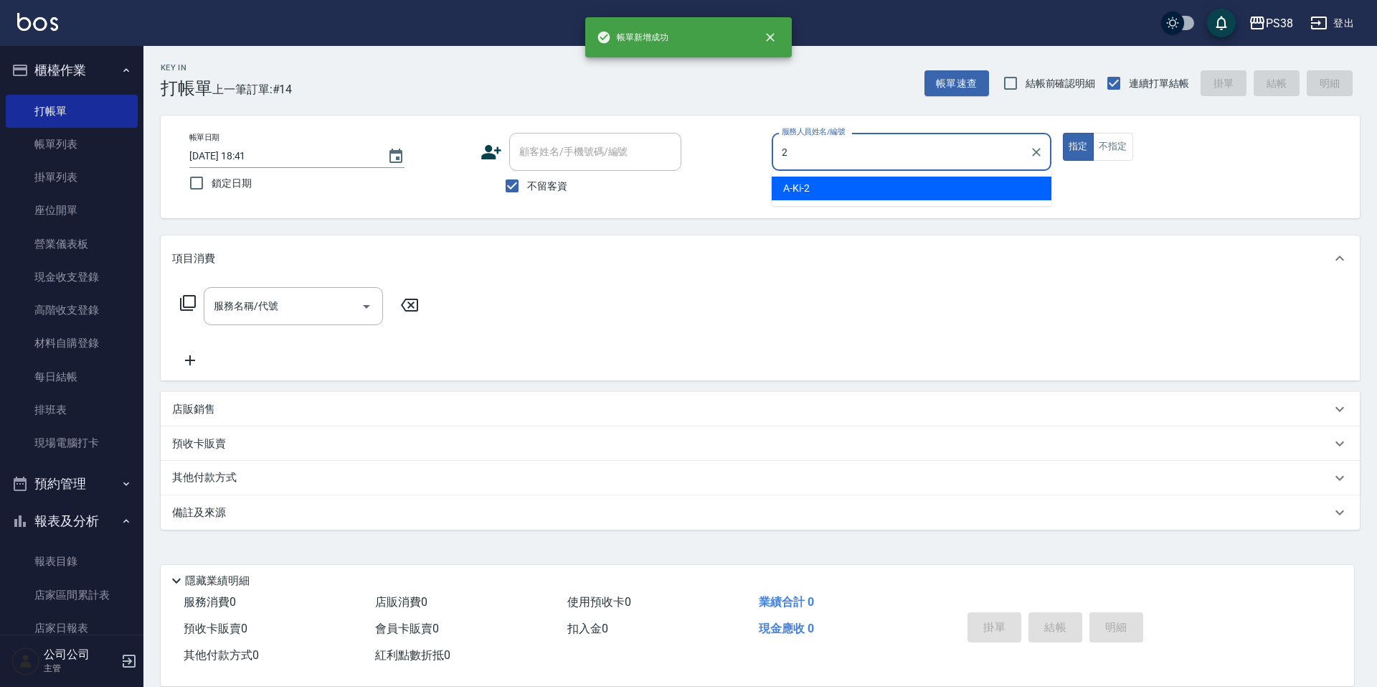
type input "A-Ki-2"
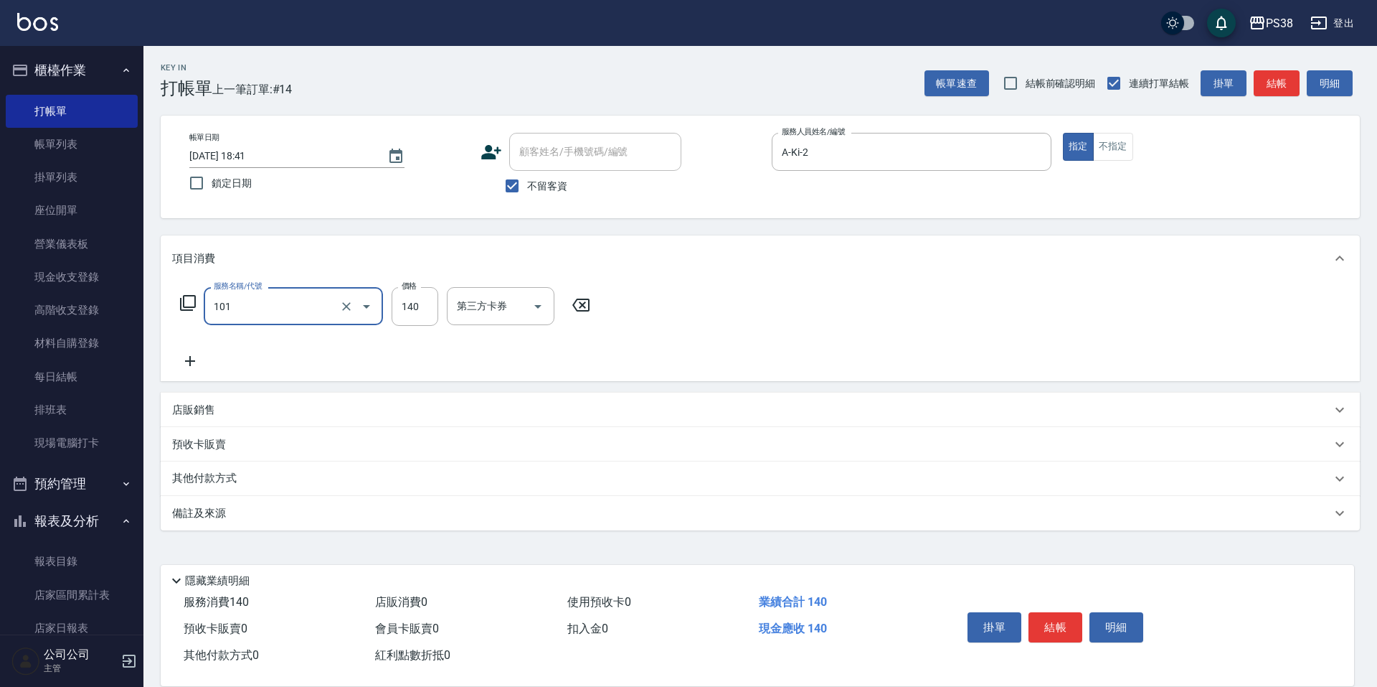
type input "洗髮(101)"
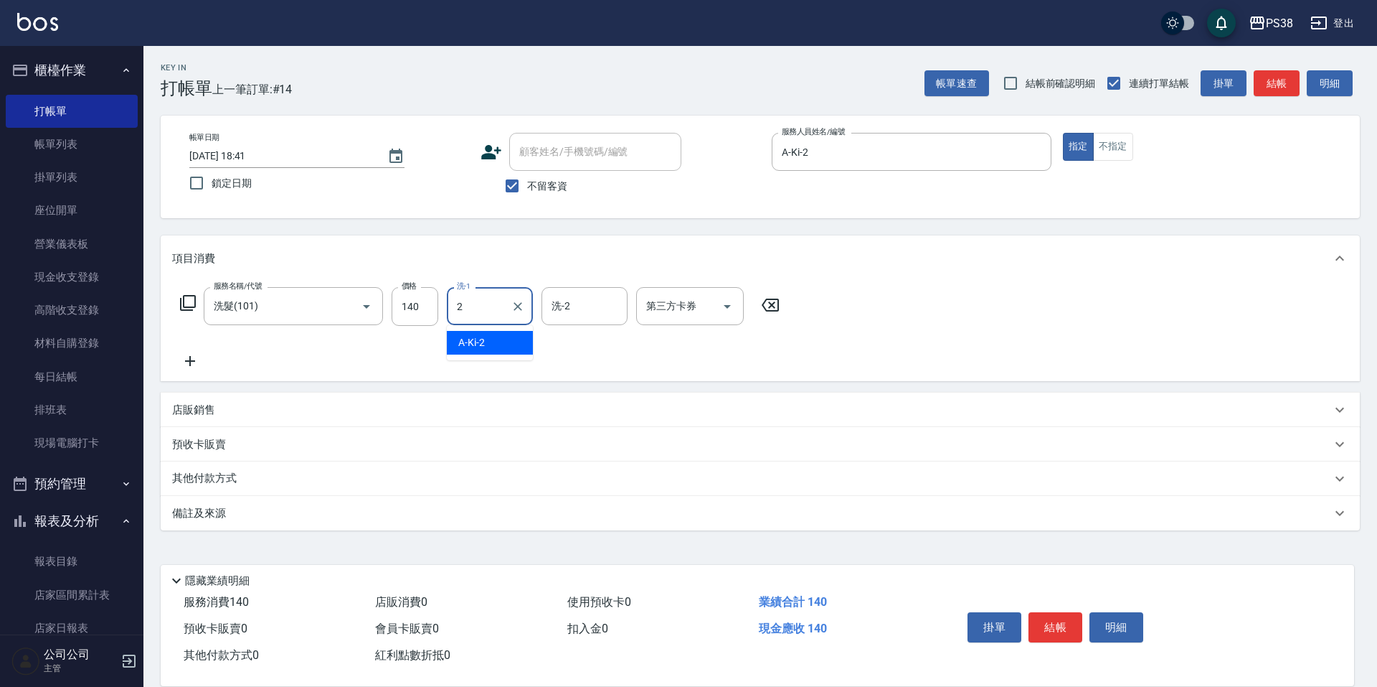
type input "A-Ki-2"
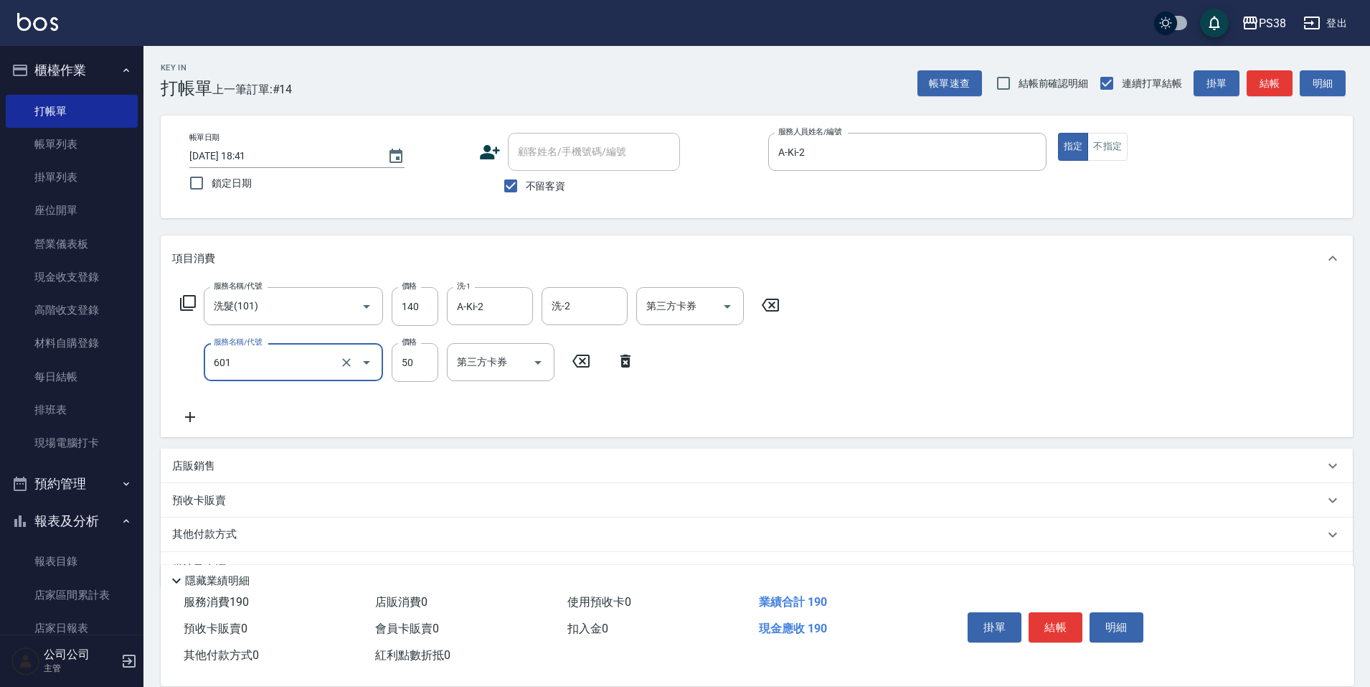
type input "精油50(601)"
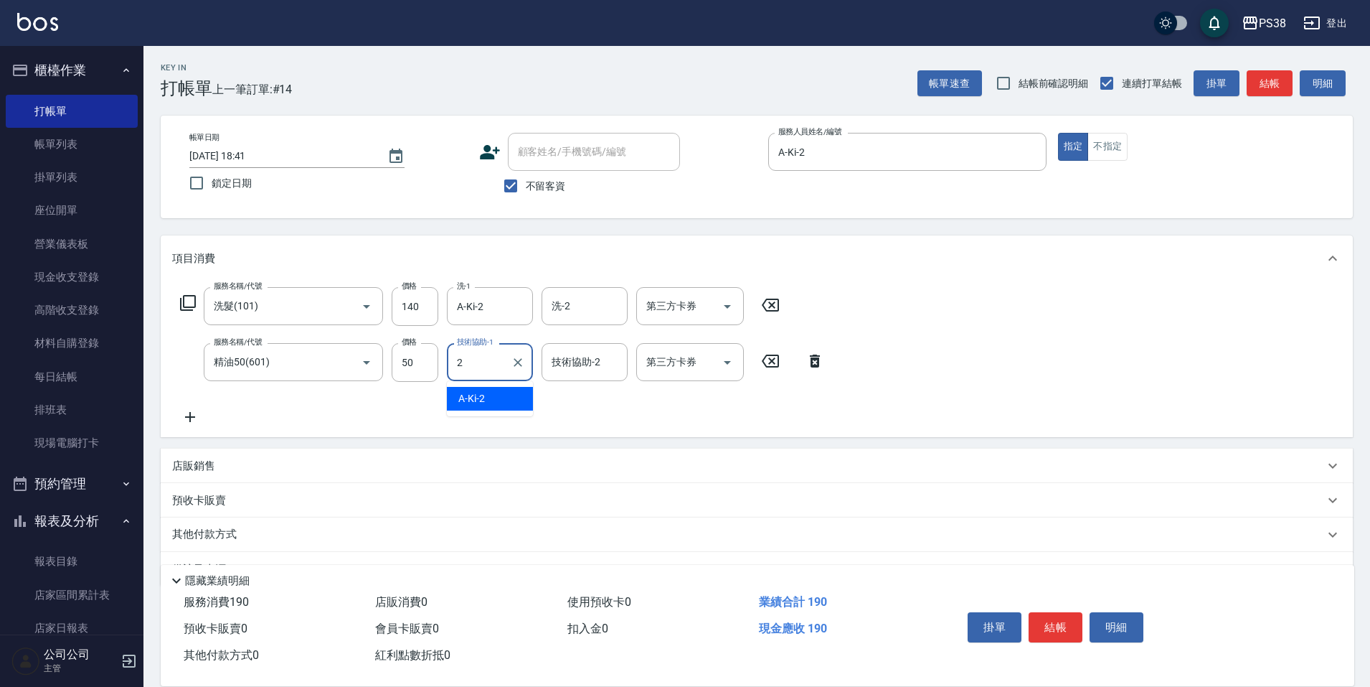
type input "A-Ki-2"
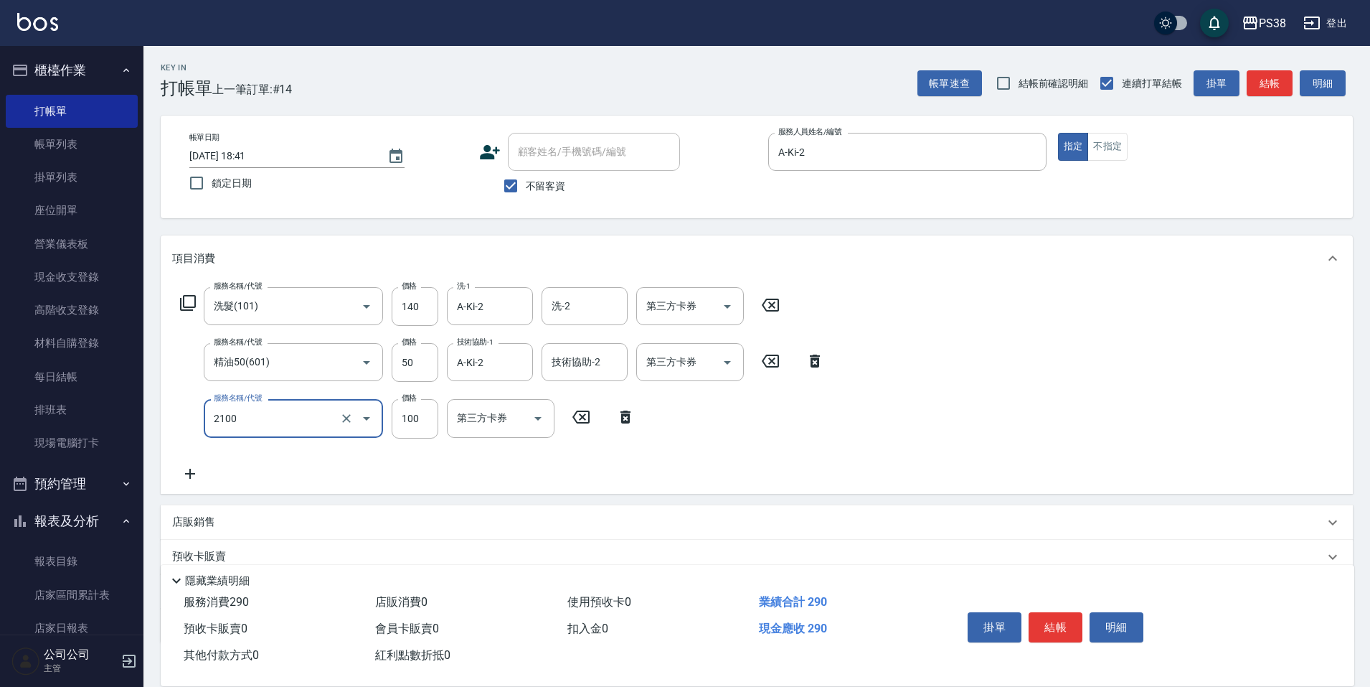
type input "剪髮與造型(任意金額)(2100)"
type input "210"
click at [195, 532] on div "店販銷售" at bounding box center [757, 522] width 1192 height 34
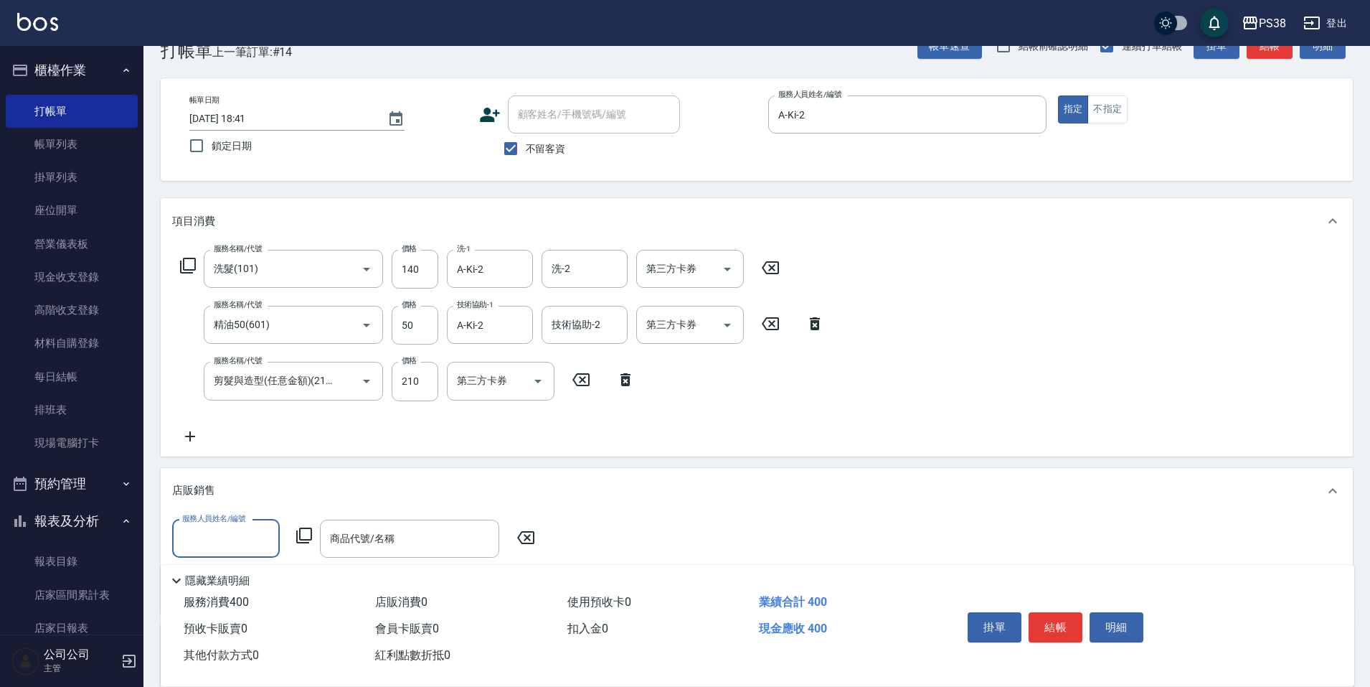
scroll to position [72, 0]
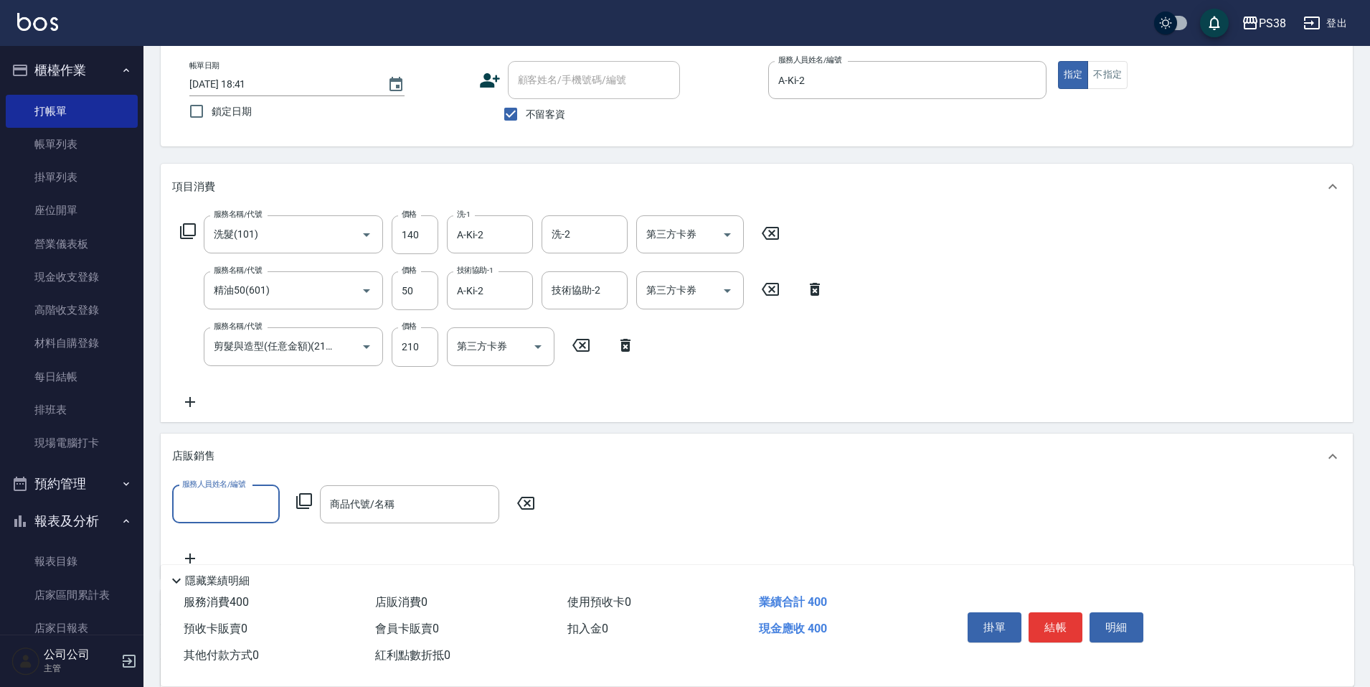
click at [237, 501] on input "服務人員姓名/編號" at bounding box center [226, 503] width 95 height 25
type input "A-Ki-2"
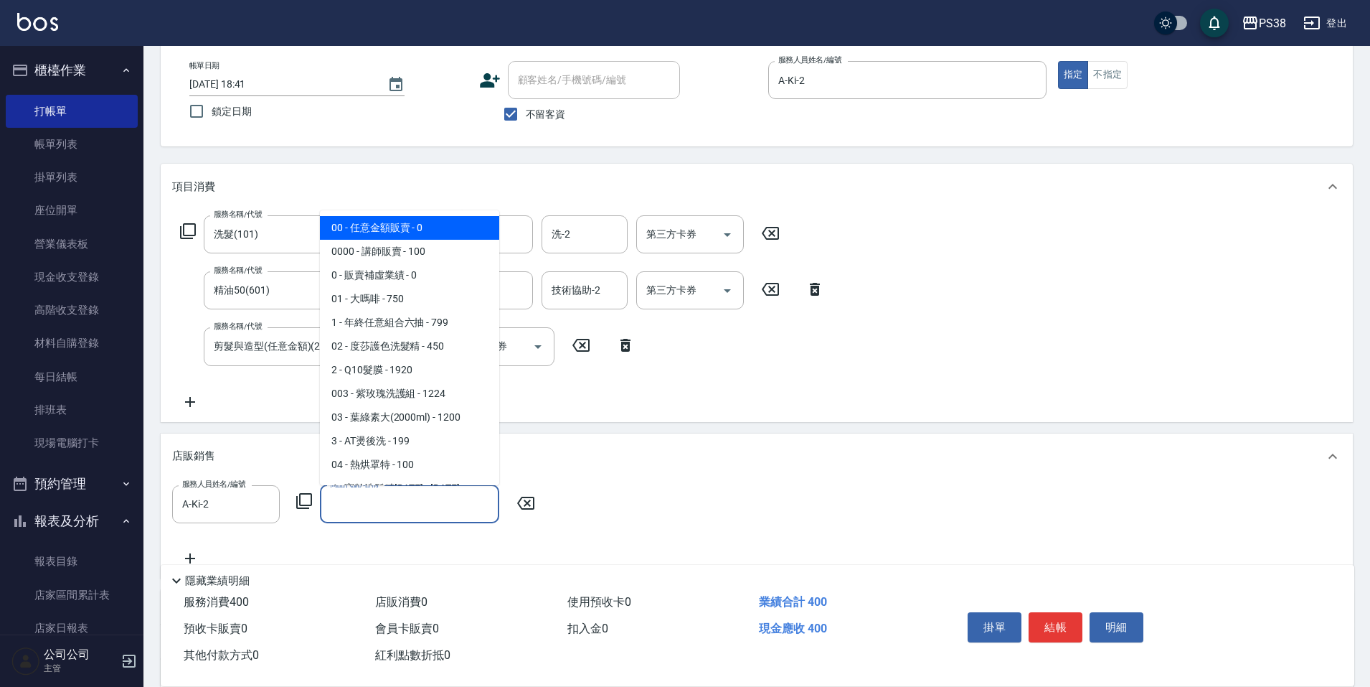
click at [450, 498] on input "商品代號/名稱" at bounding box center [409, 503] width 166 height 25
click at [448, 222] on span "00 - 任意金額販賣 - 0" at bounding box center [409, 228] width 179 height 24
type input "任意金額販賣"
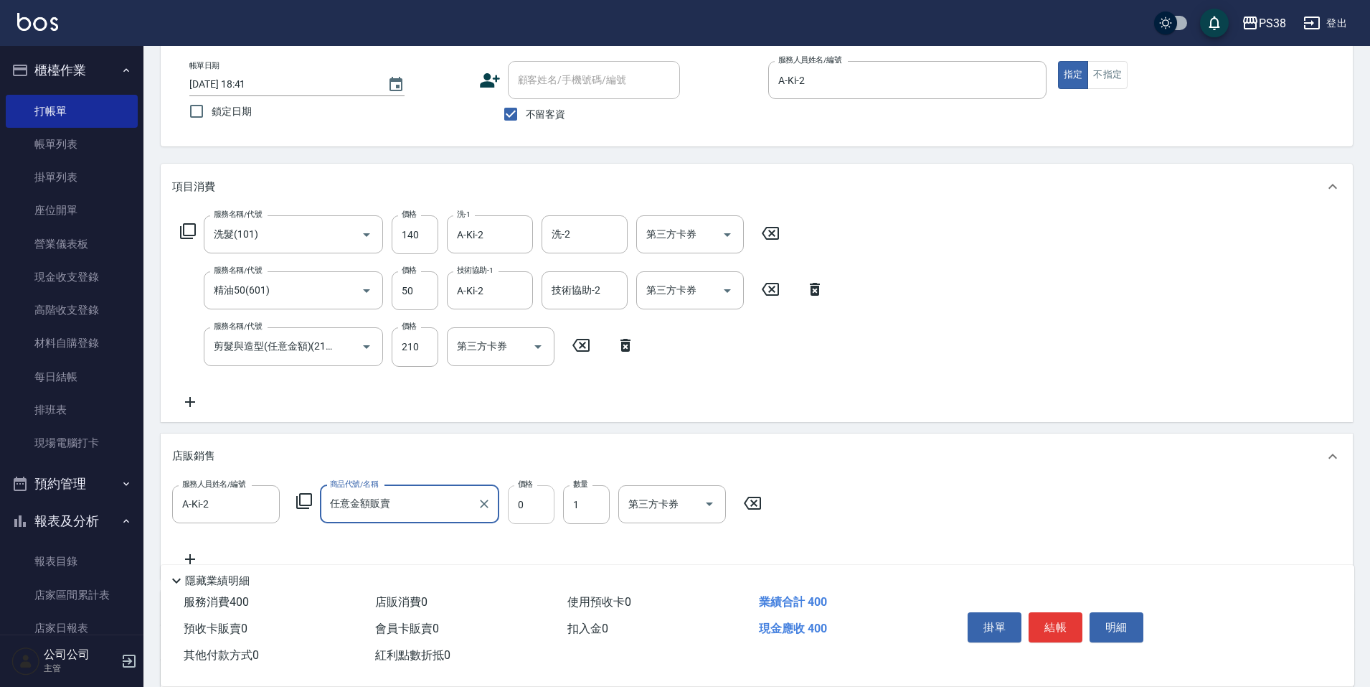
click at [539, 506] on input "0" at bounding box center [531, 504] width 47 height 39
type input "150"
click at [578, 506] on input "1" at bounding box center [586, 504] width 47 height 39
type input "2"
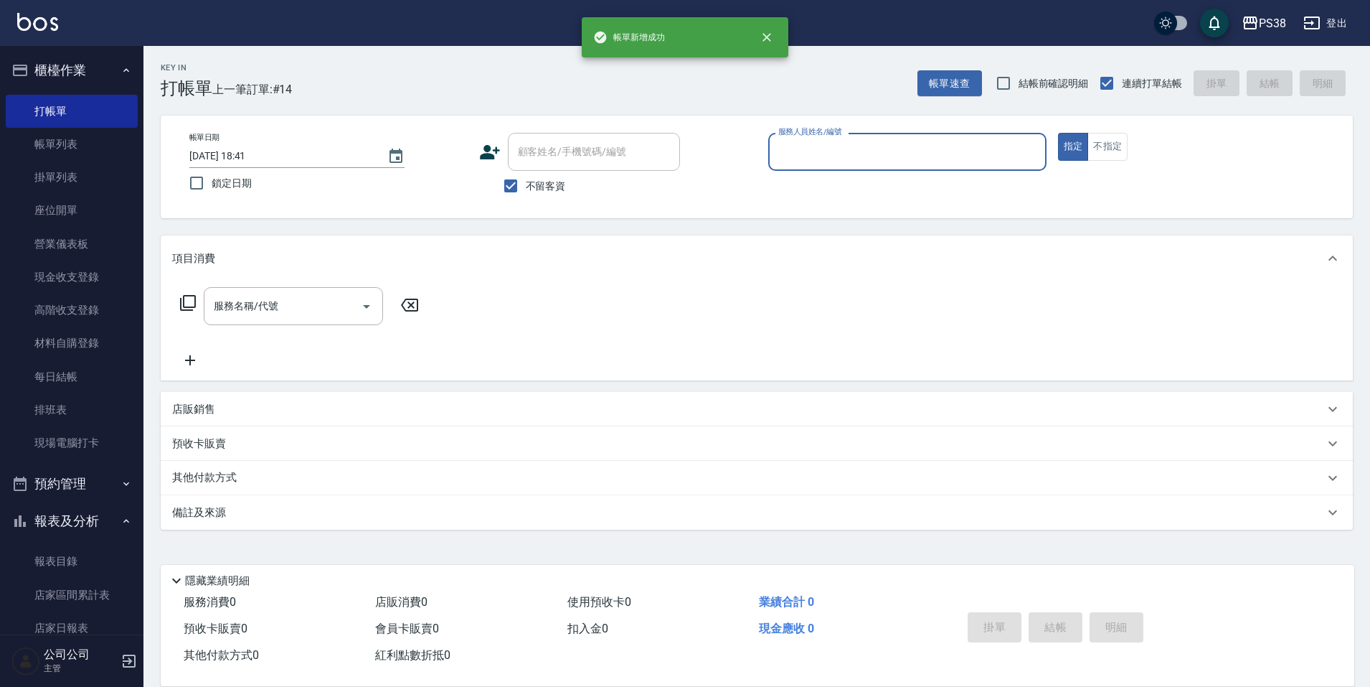
scroll to position [0, 0]
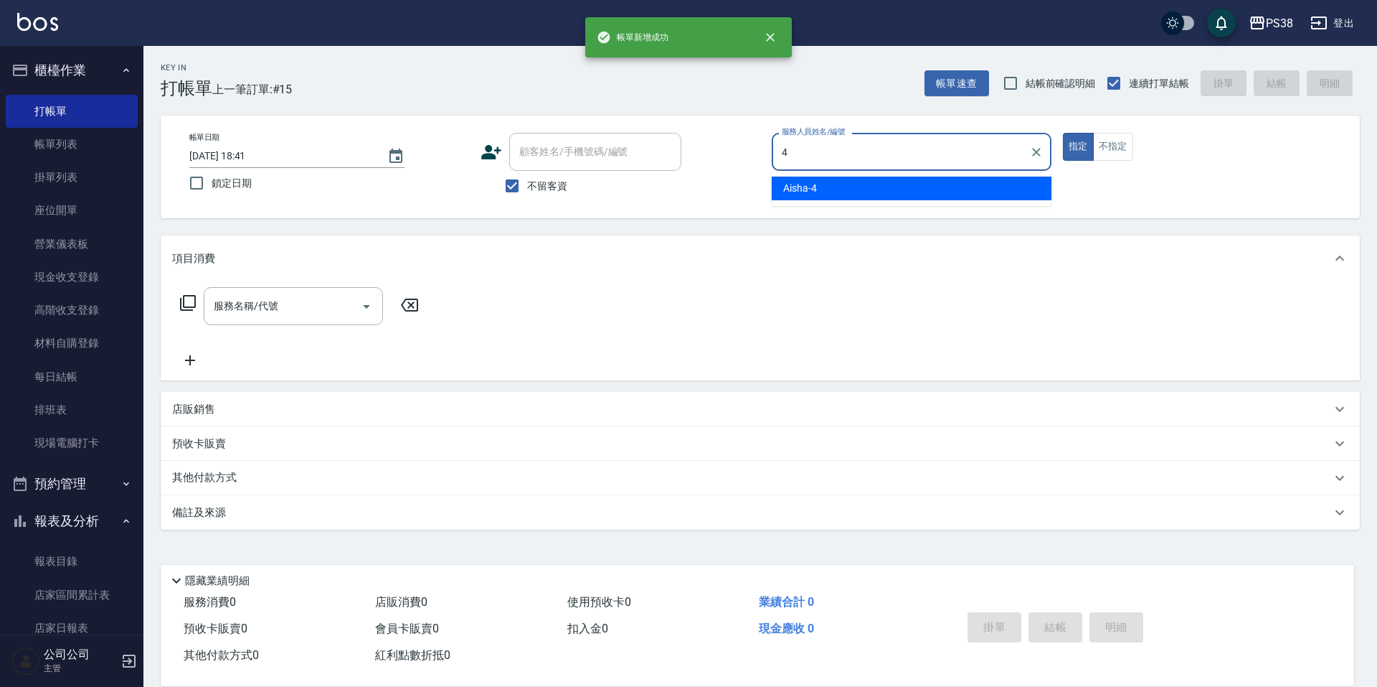
type input "Aisha-4"
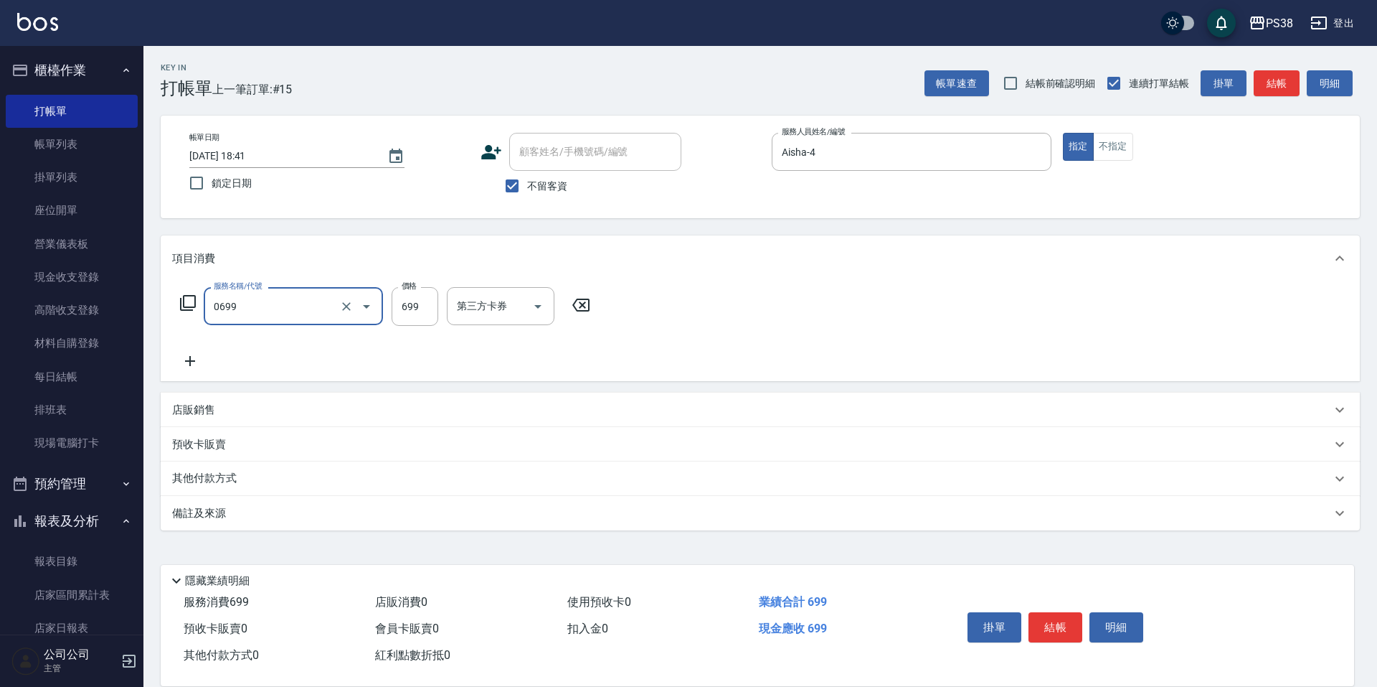
type input "spa699(0699)"
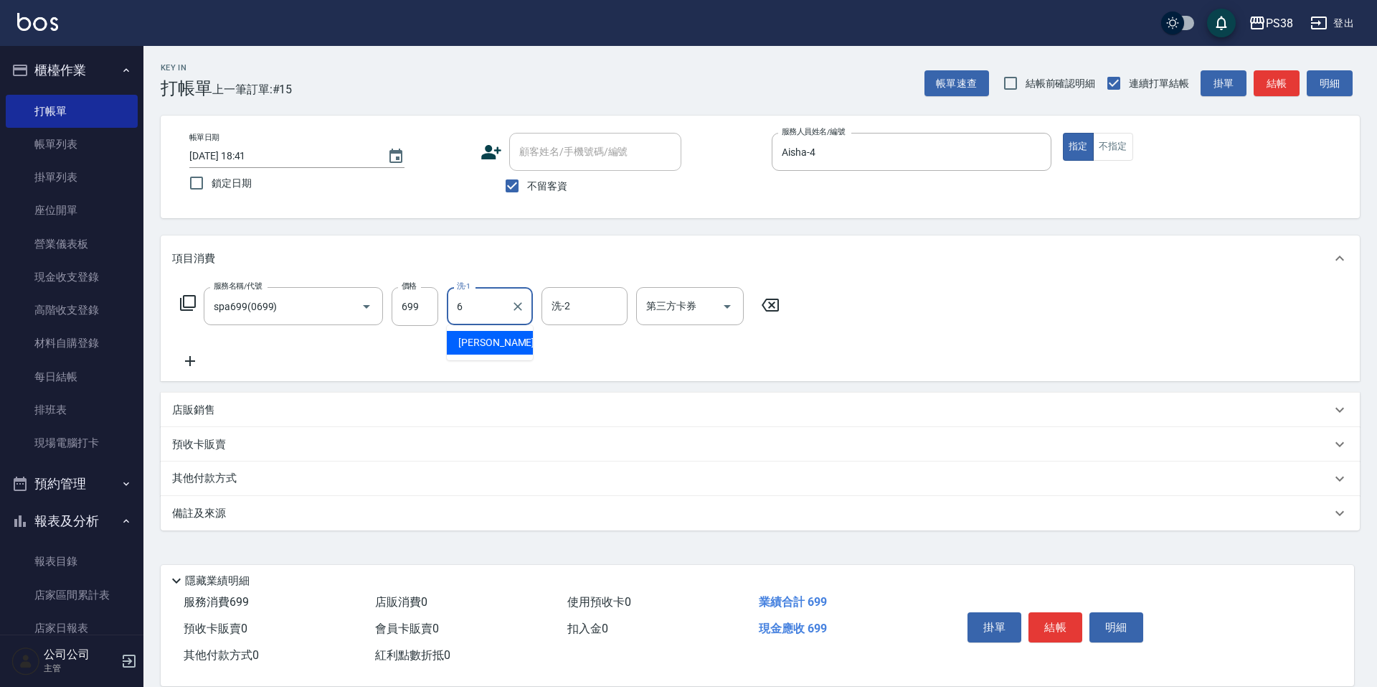
type input "[PERSON_NAME]-6"
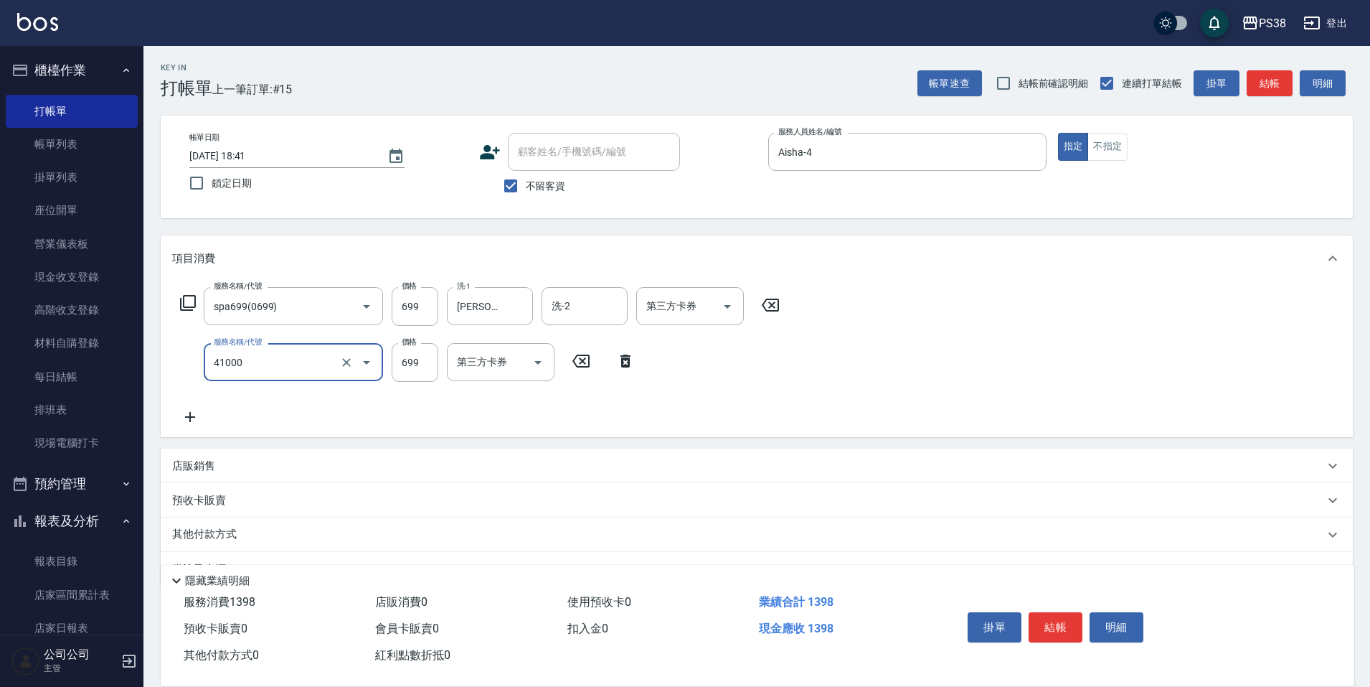
type input "燙髮699-2500(任意金額)(41000)"
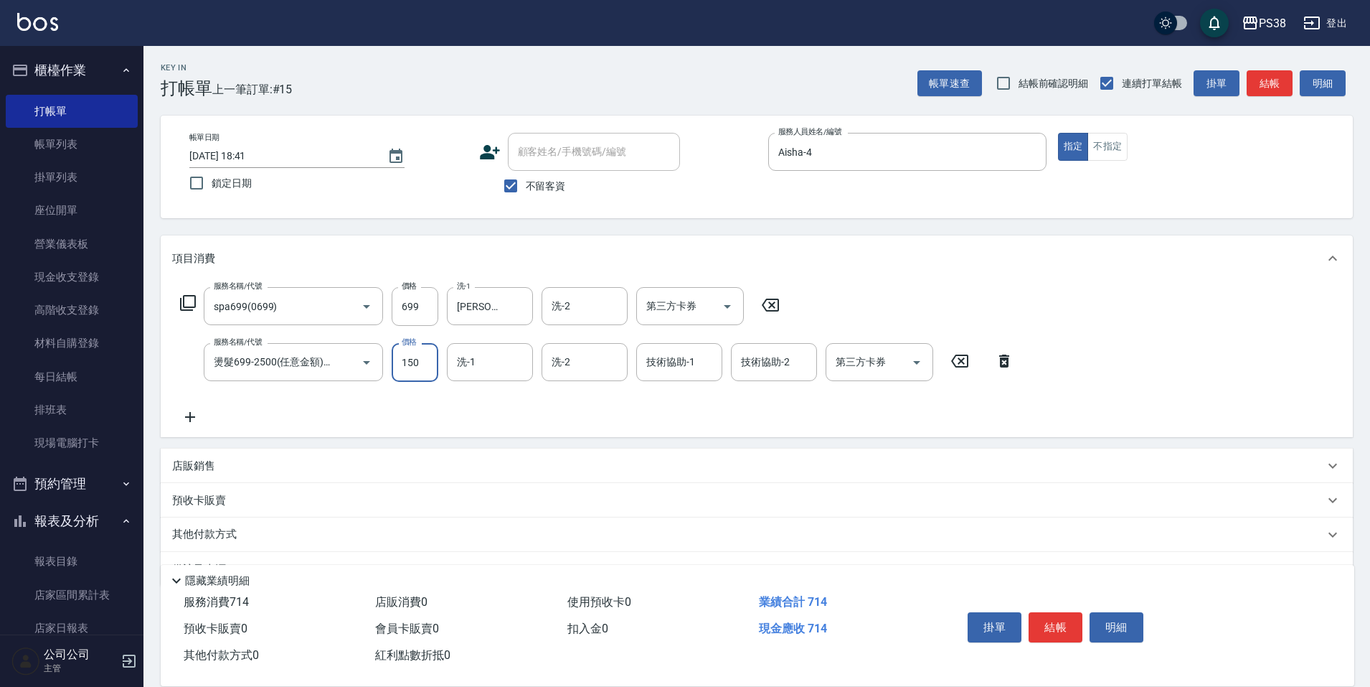
type input "1500"
type input "[PERSON_NAME]-6"
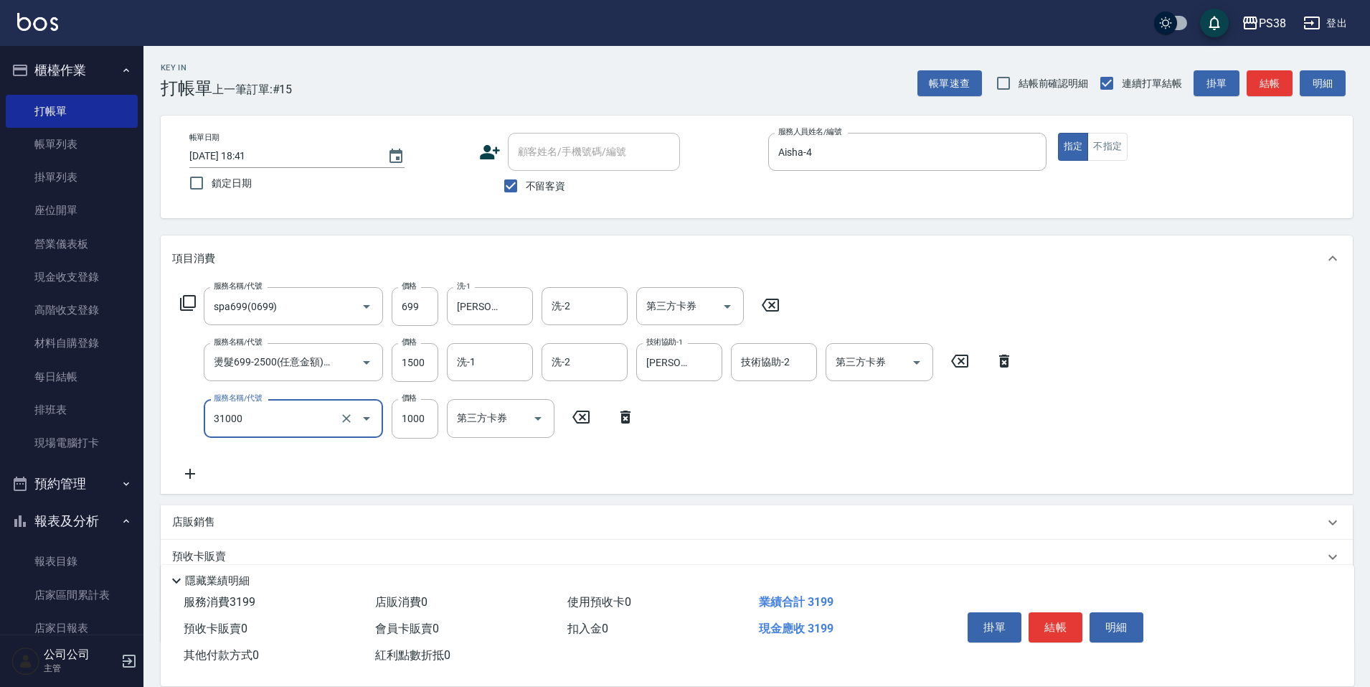
type input "酵素護髮(31000)"
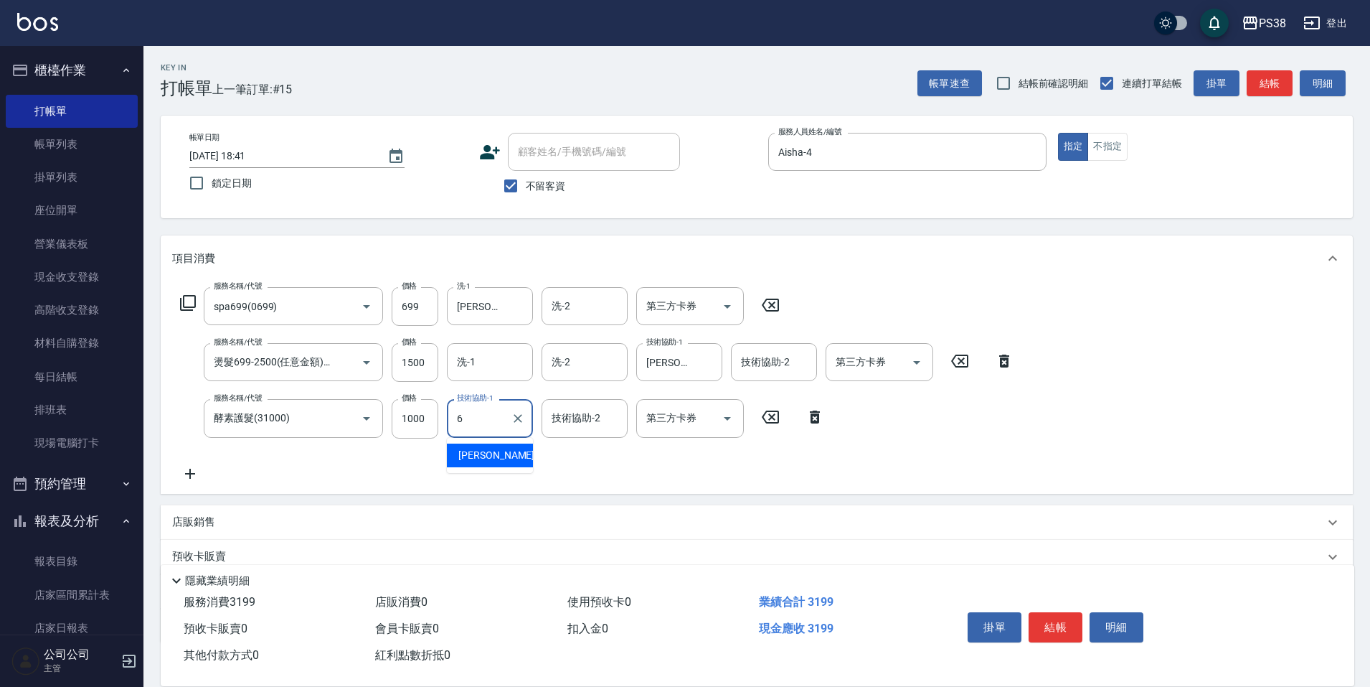
type input "[PERSON_NAME]-6"
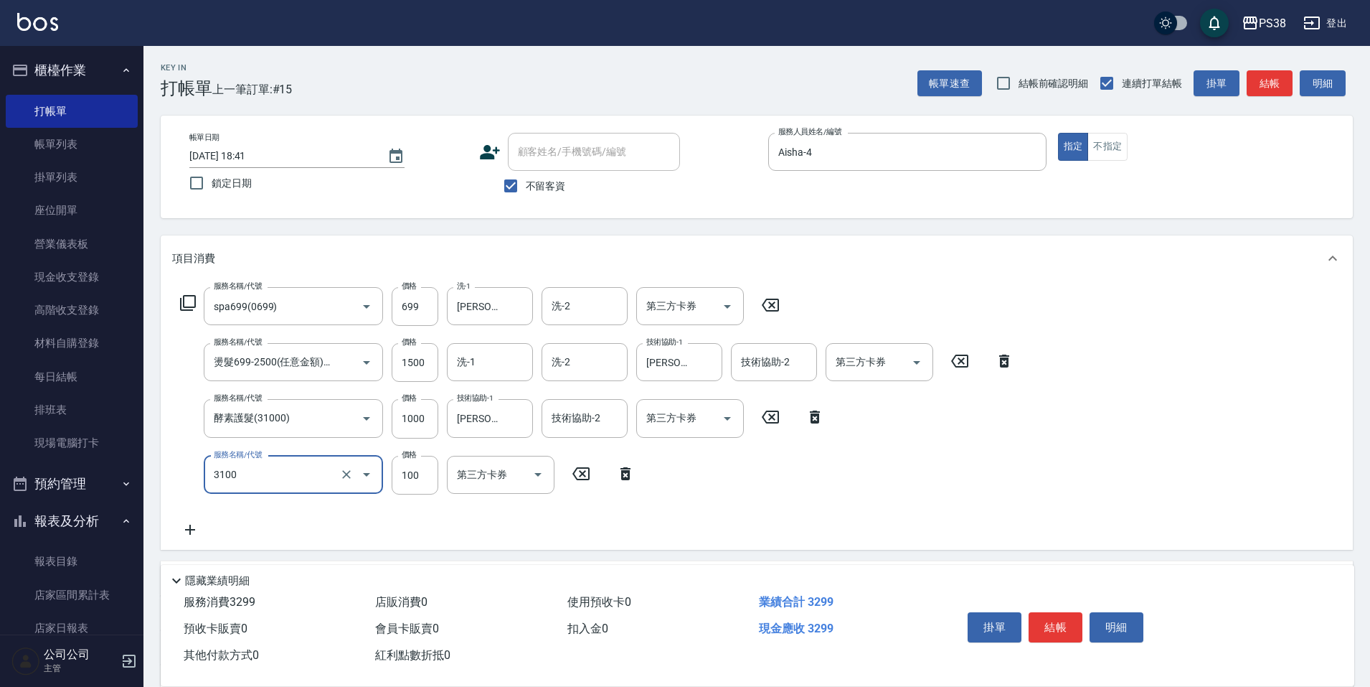
type input "頭皮水.順護(3100)"
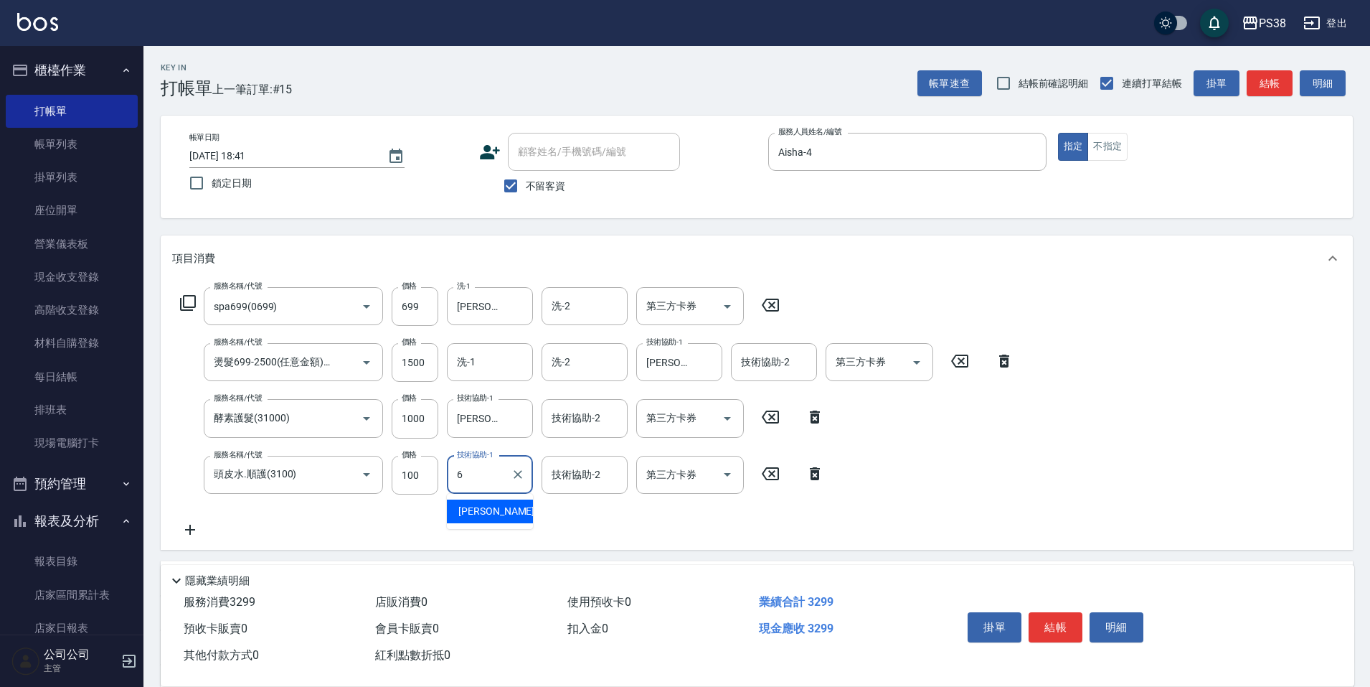
type input "[PERSON_NAME]-6"
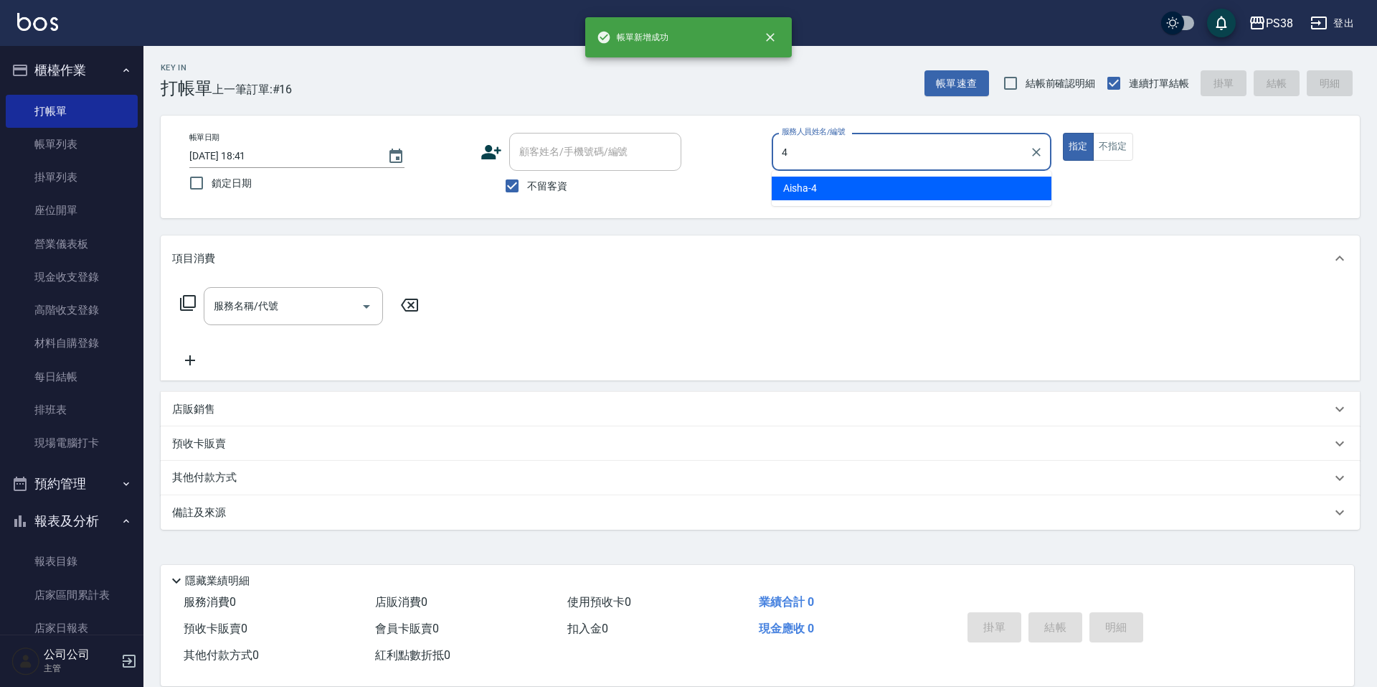
type input "Aisha-4"
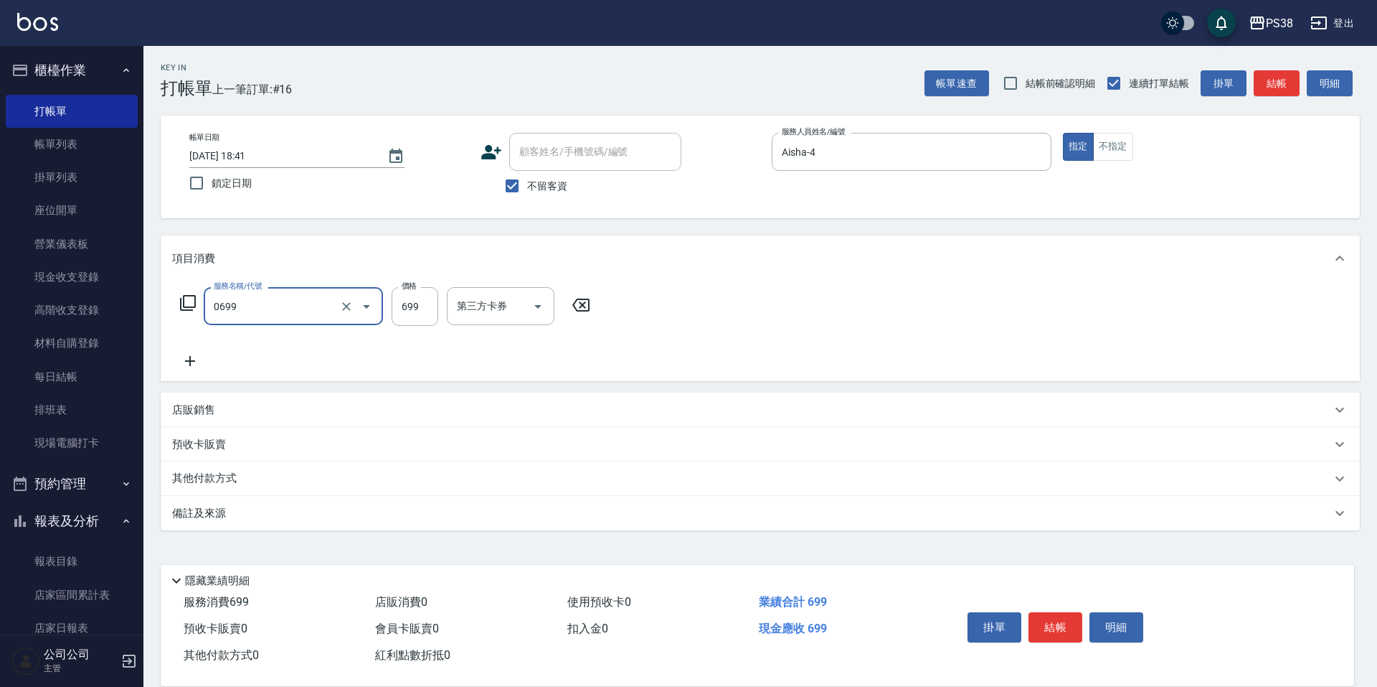
type input "spa699(0699)"
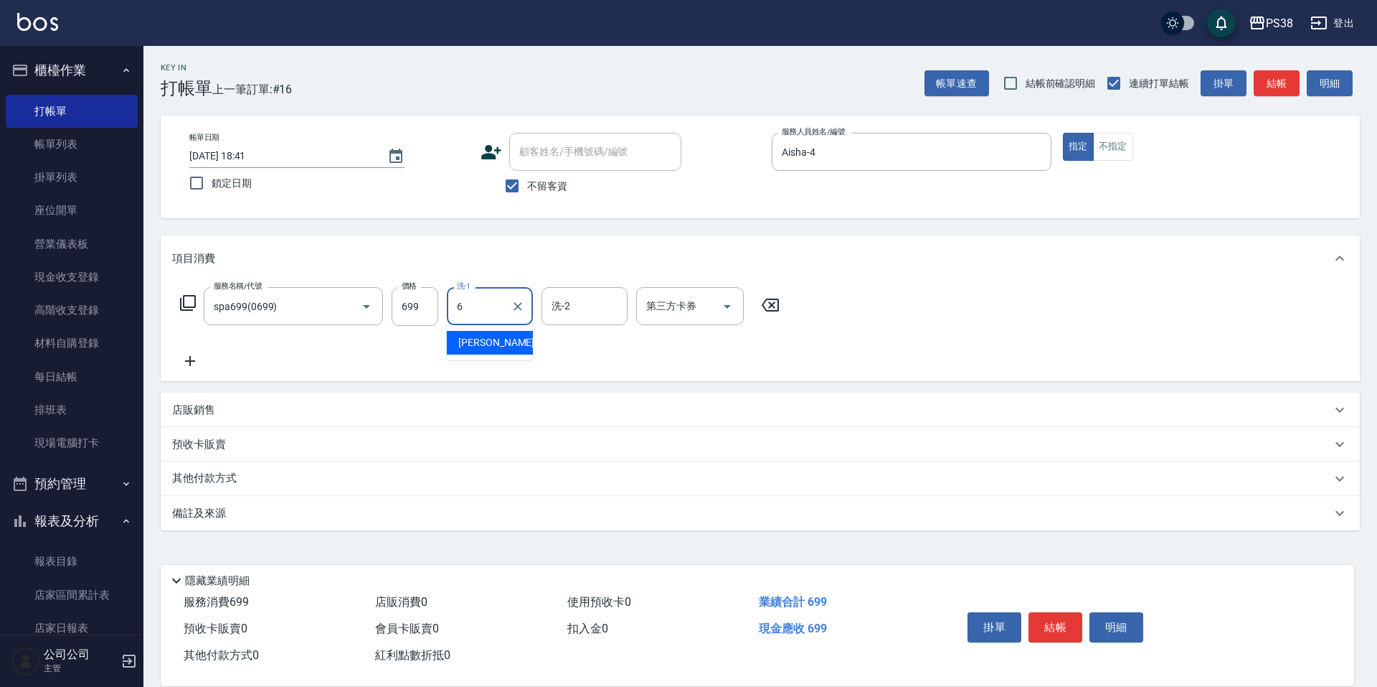
type input "[PERSON_NAME]-6"
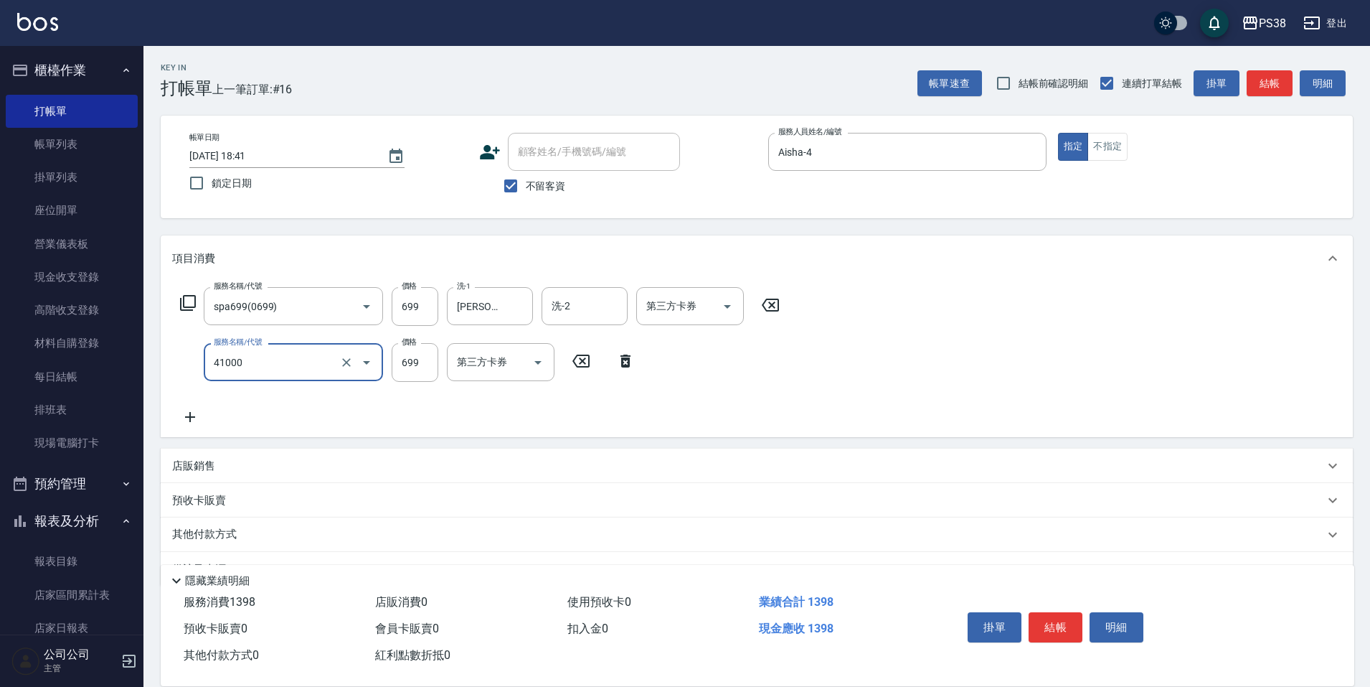
type input "燙髮699-2500(任意金額)(41000)"
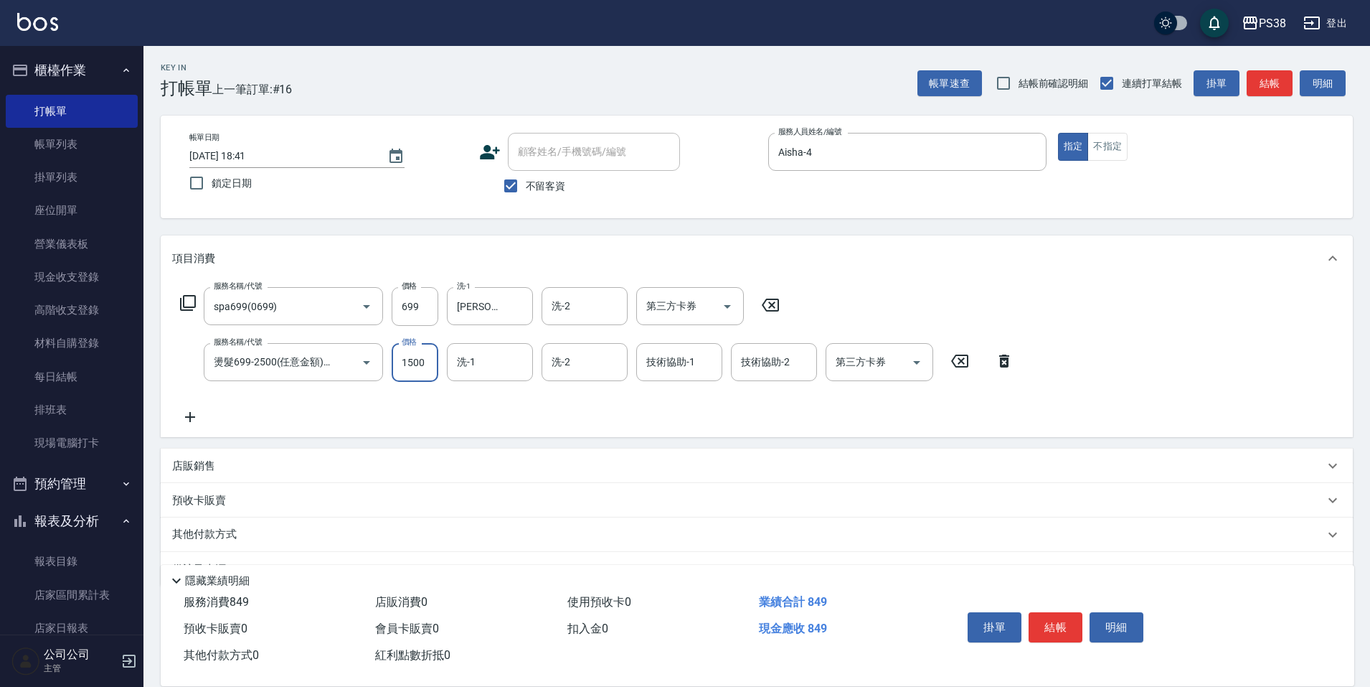
type input "1500"
type input "[PERSON_NAME]-6"
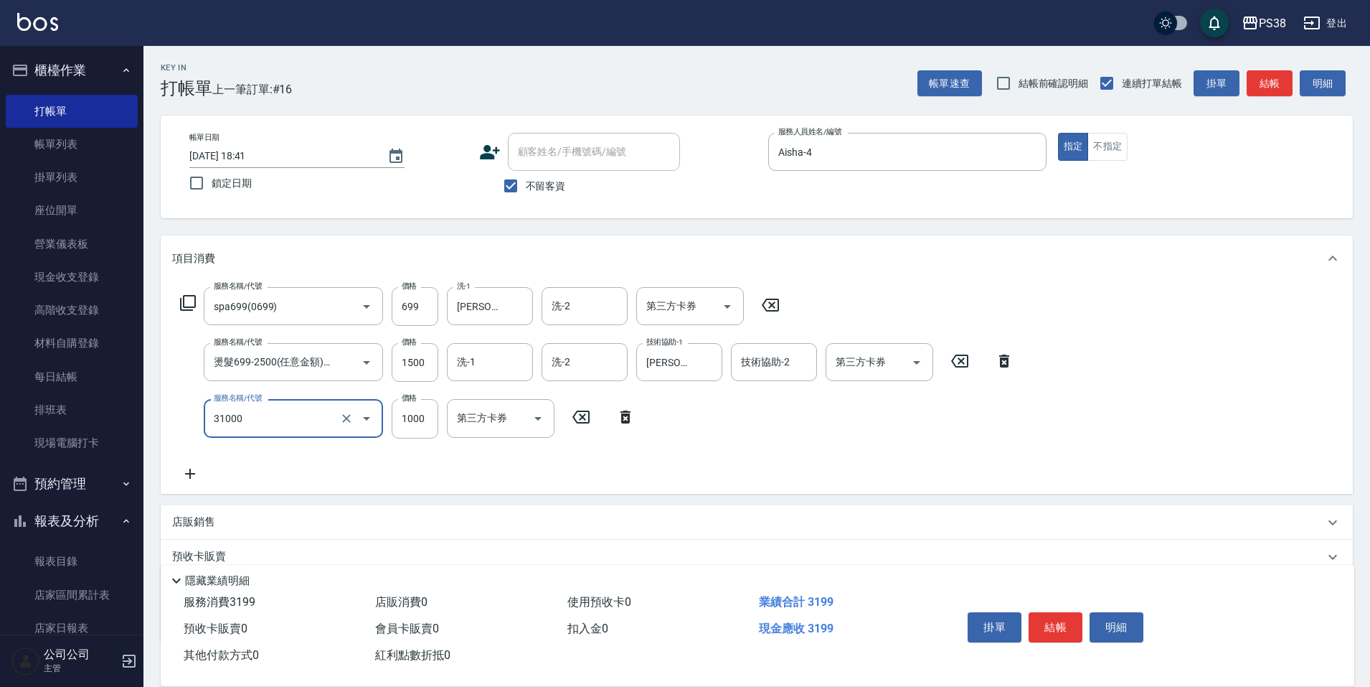
type input "酵素護髮(31000)"
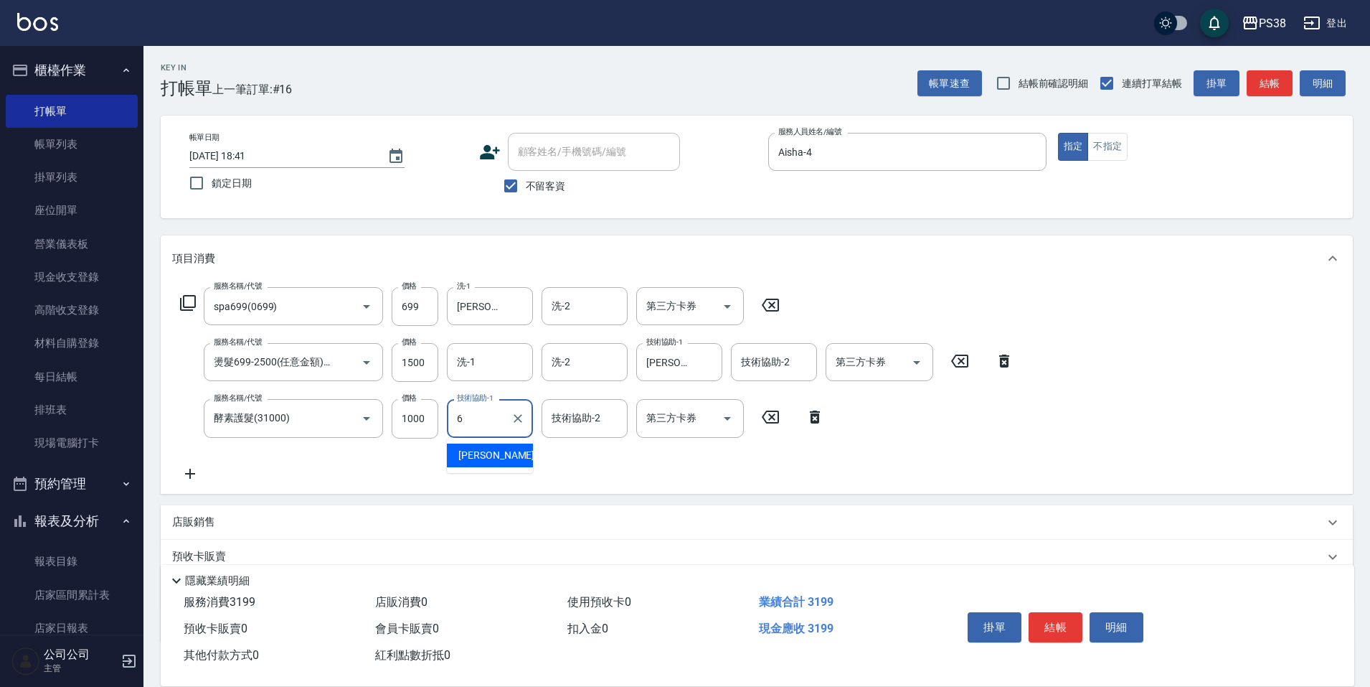
type input "[PERSON_NAME]-6"
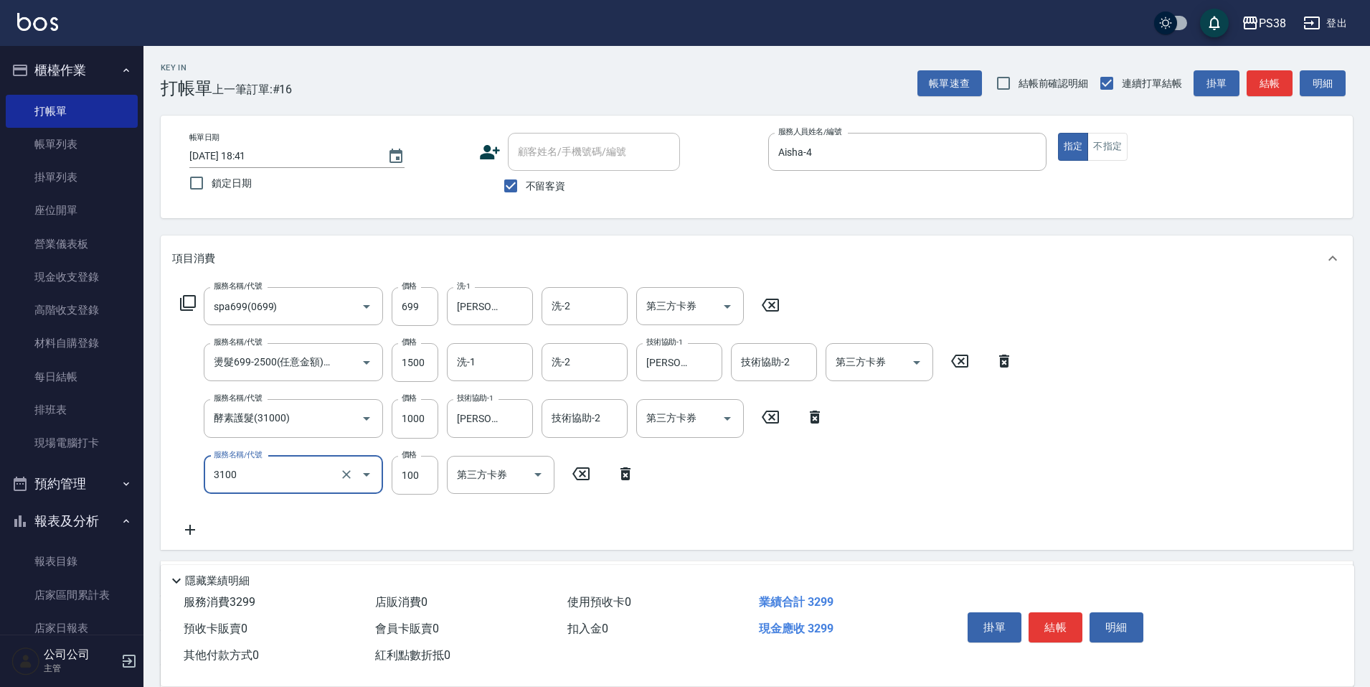
type input "頭皮水.順護(3100)"
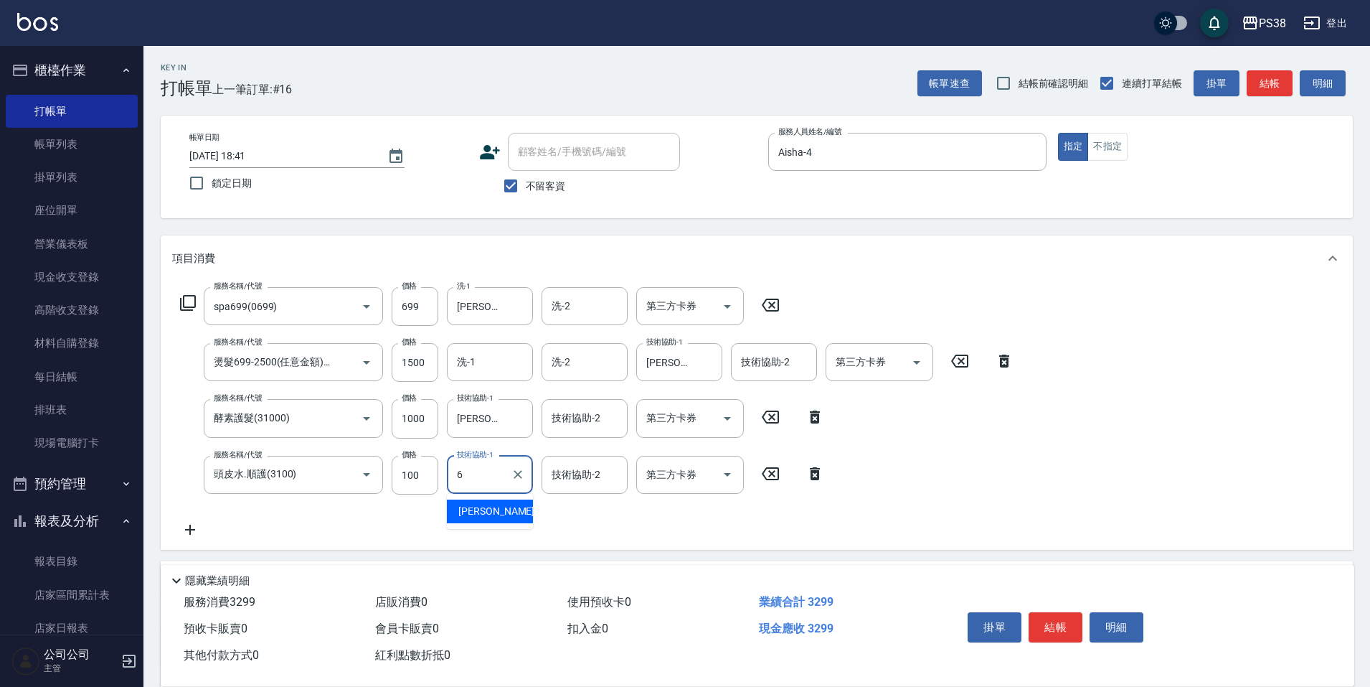
type input "[PERSON_NAME]-6"
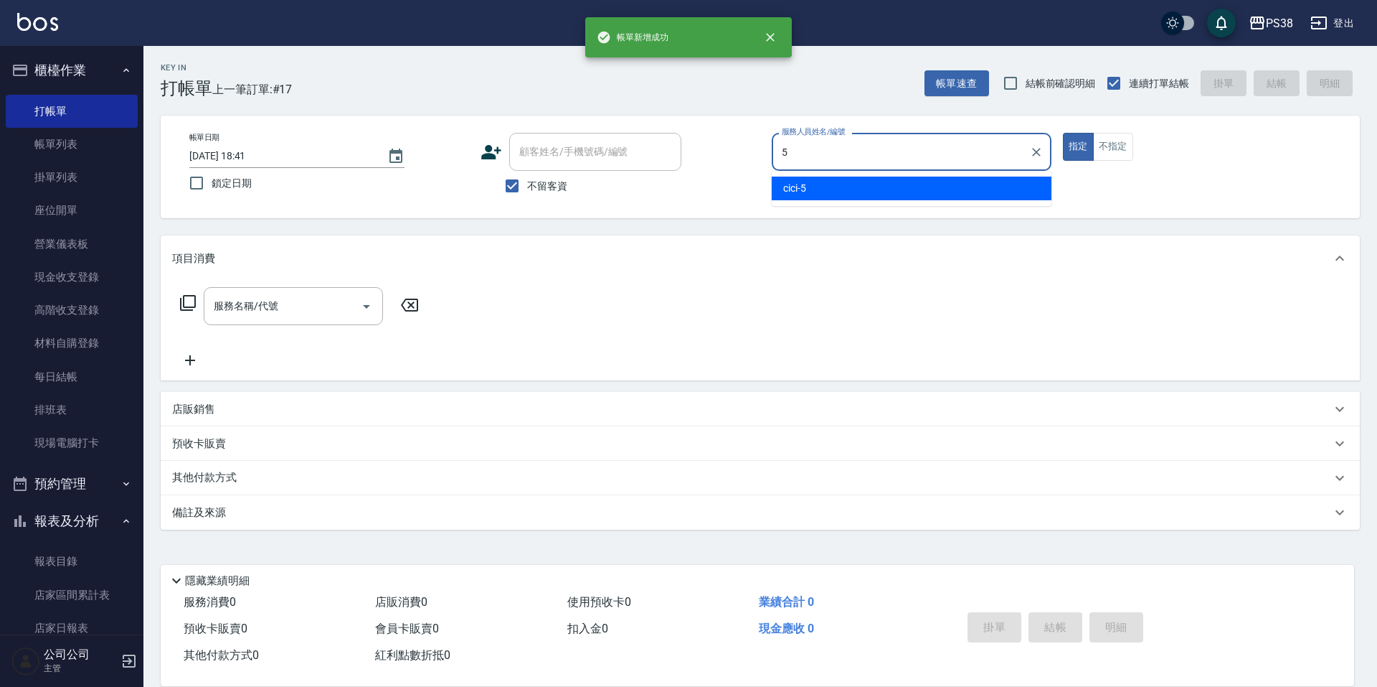
type input "cici-5"
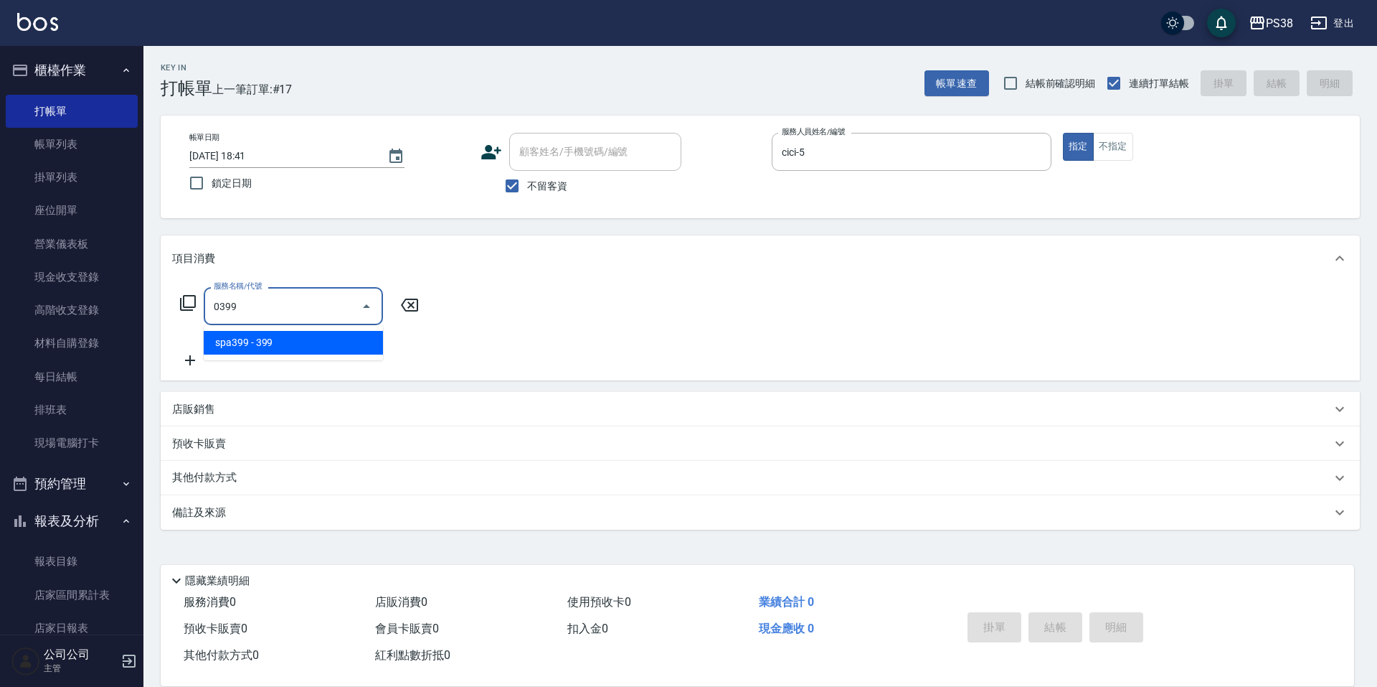
type input "spa399(0399)"
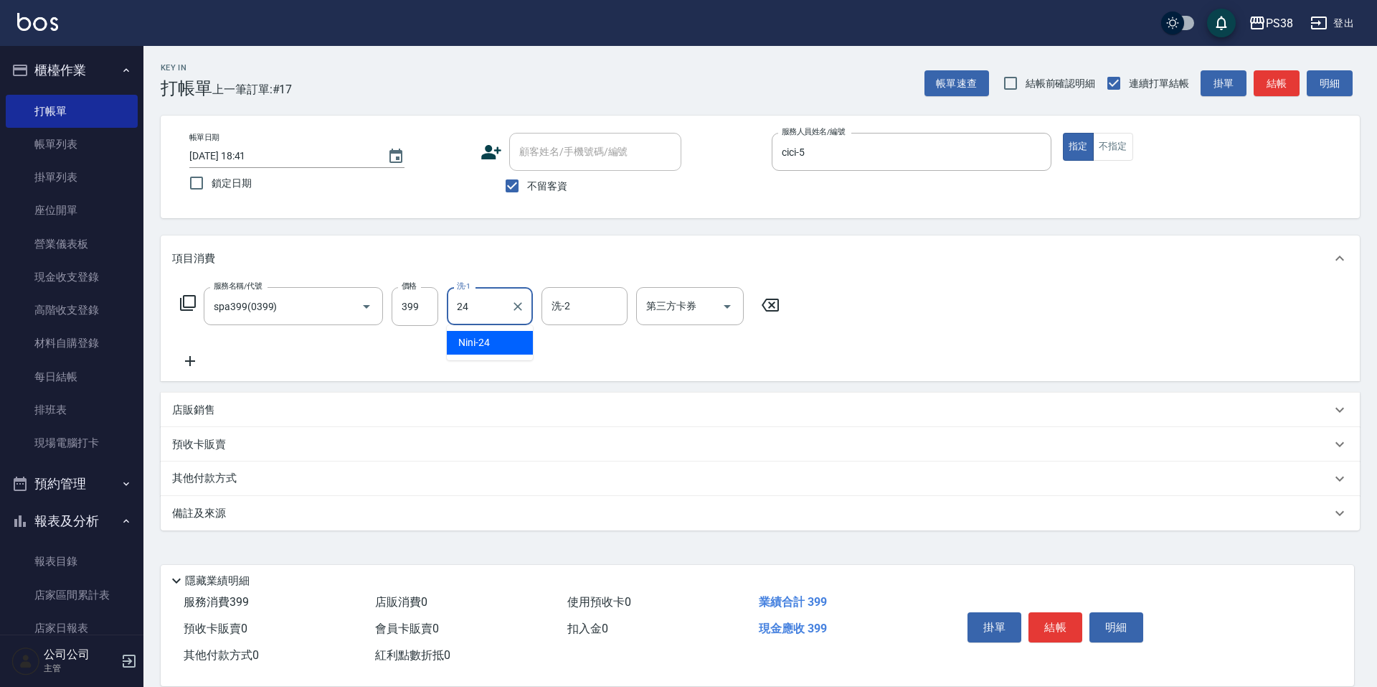
type input "Nini-24"
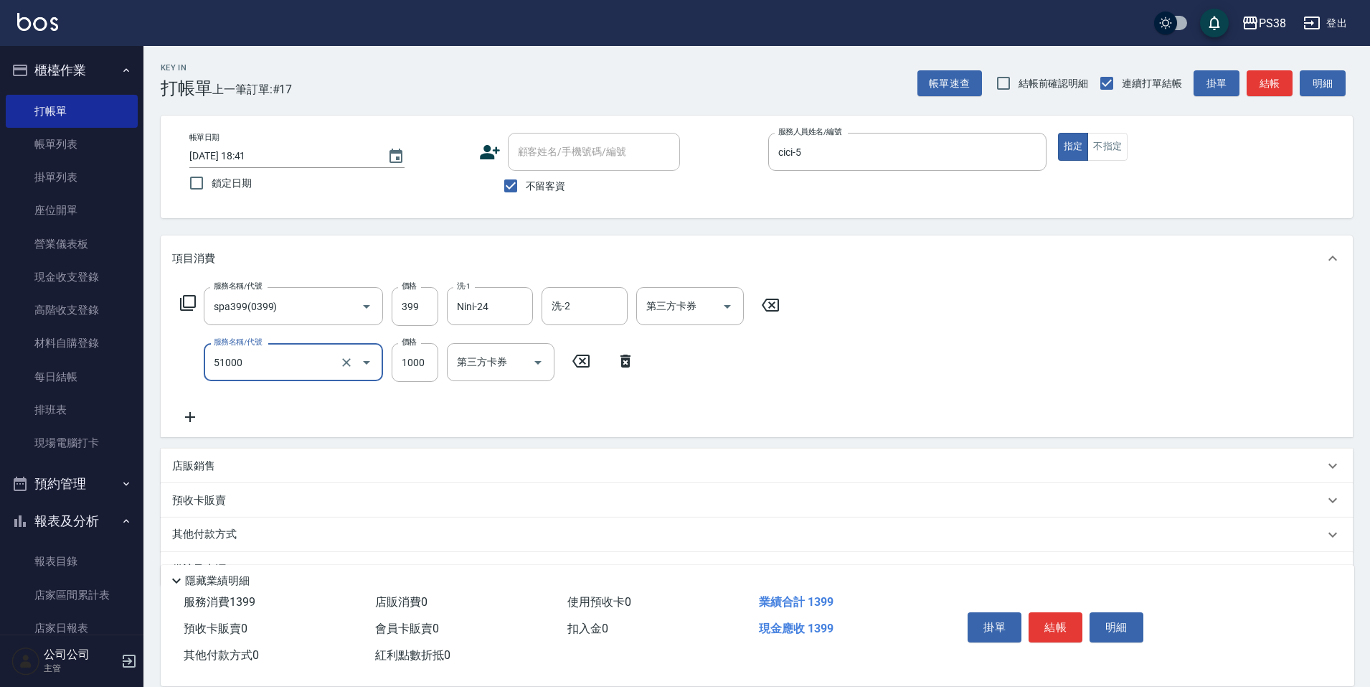
type input "染髮600以上(任意金額)(51000)"
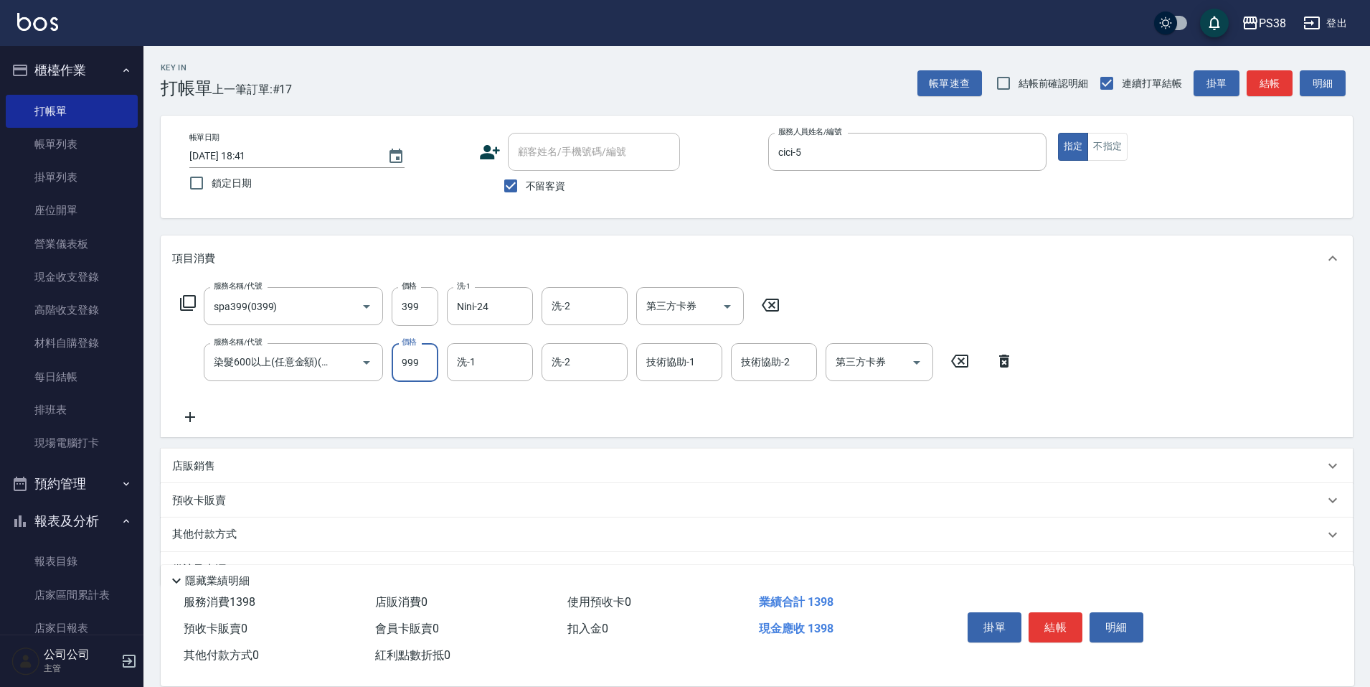
type input "999"
type input "Nini-24"
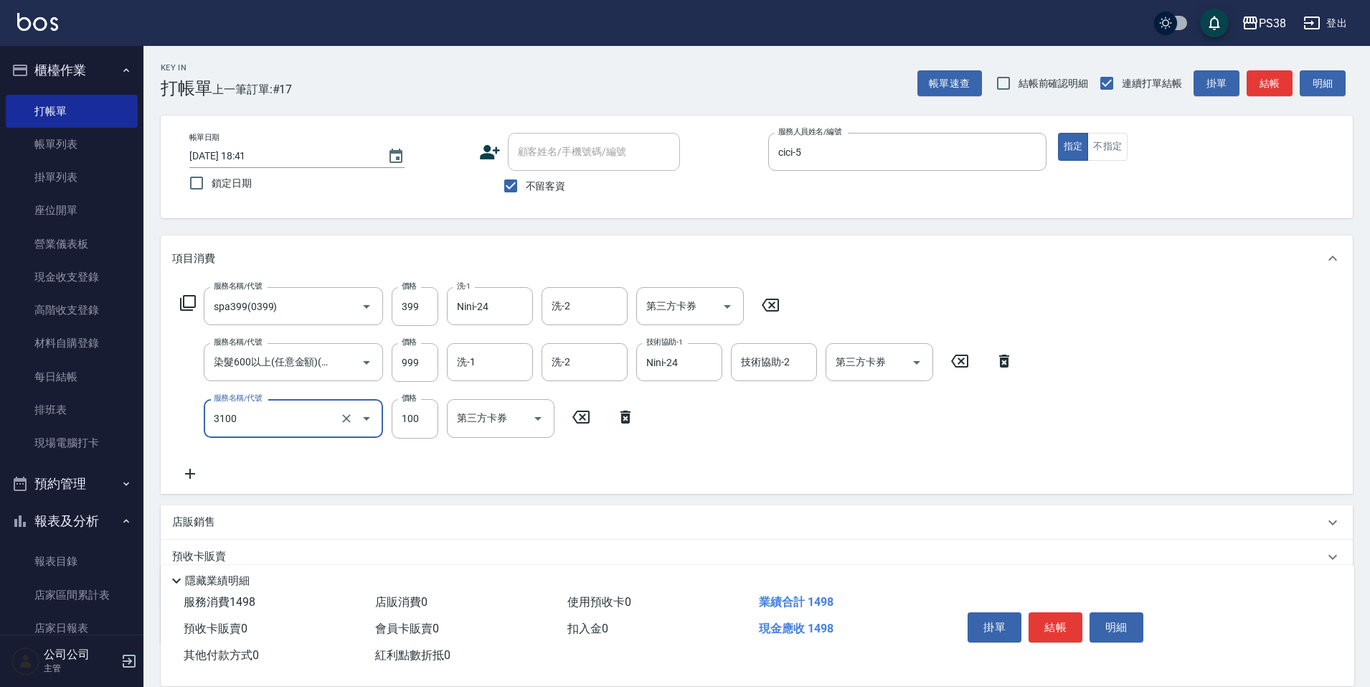
type input "頭皮水.順護(3100)"
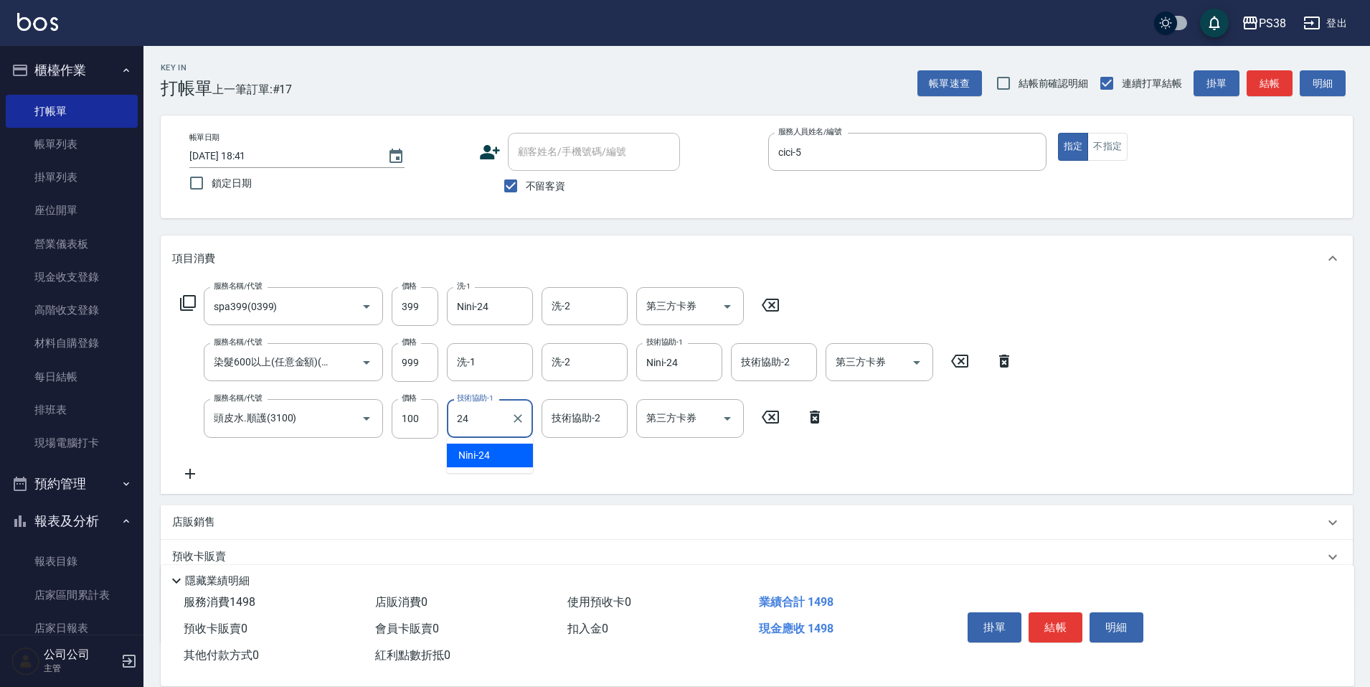
type input "Nini-24"
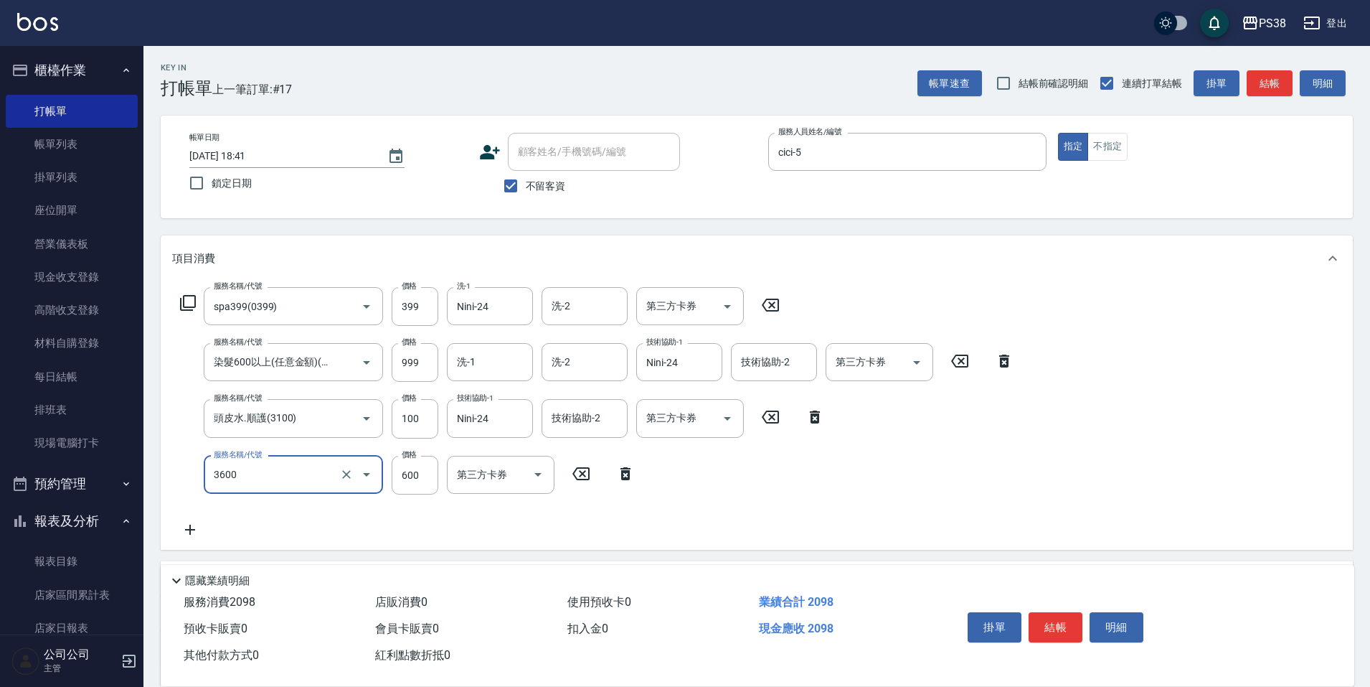
type input "天天水水護髮(3600)"
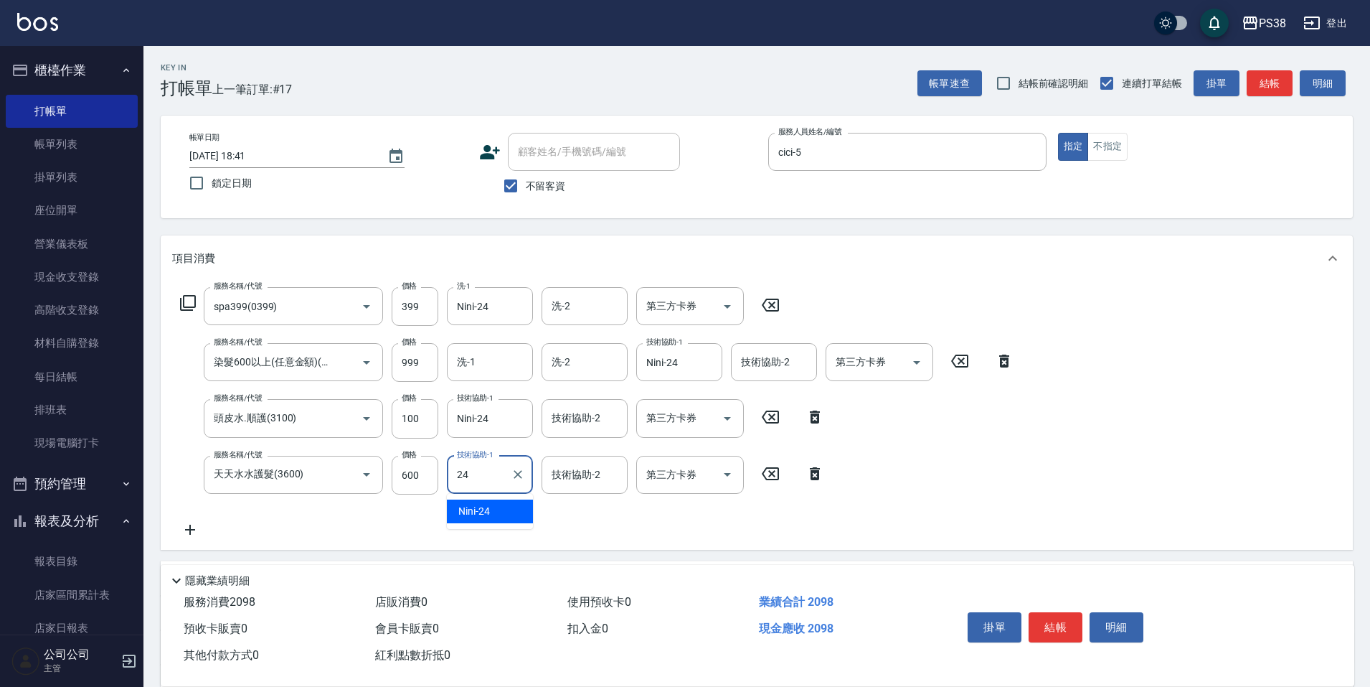
type input "Nini-24"
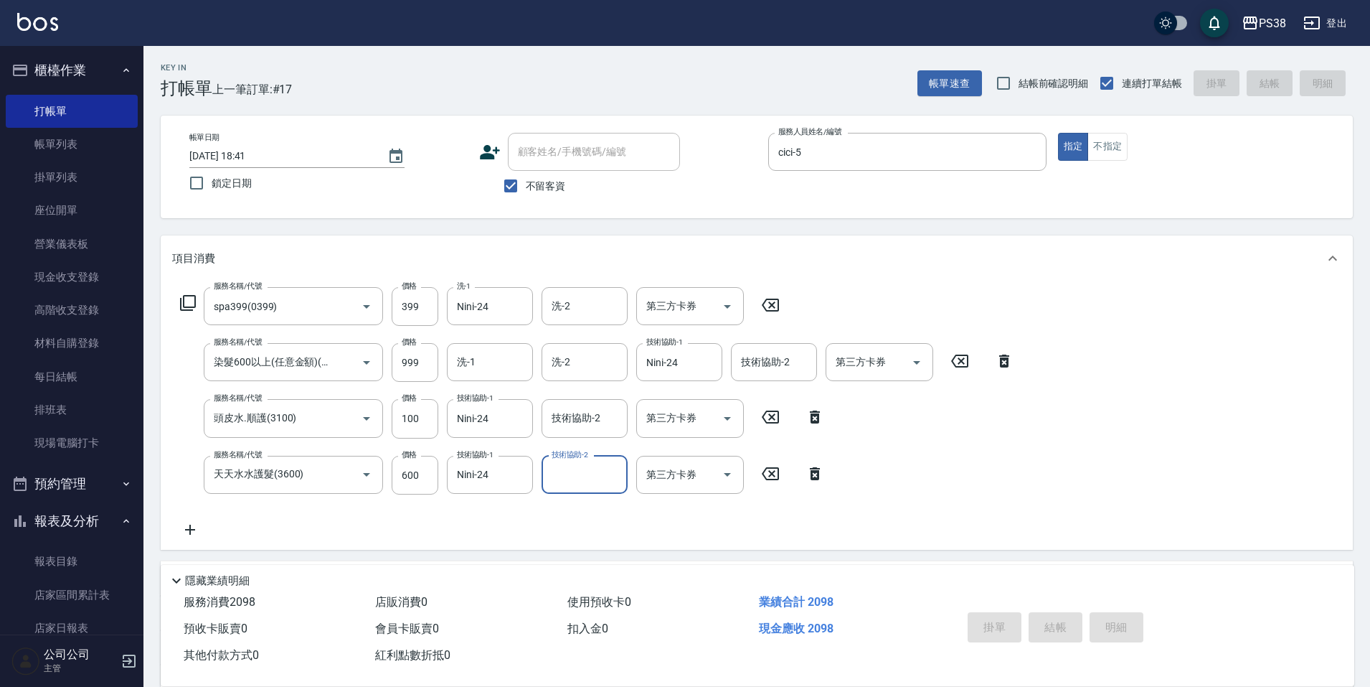
type input "[DATE] 18:42"
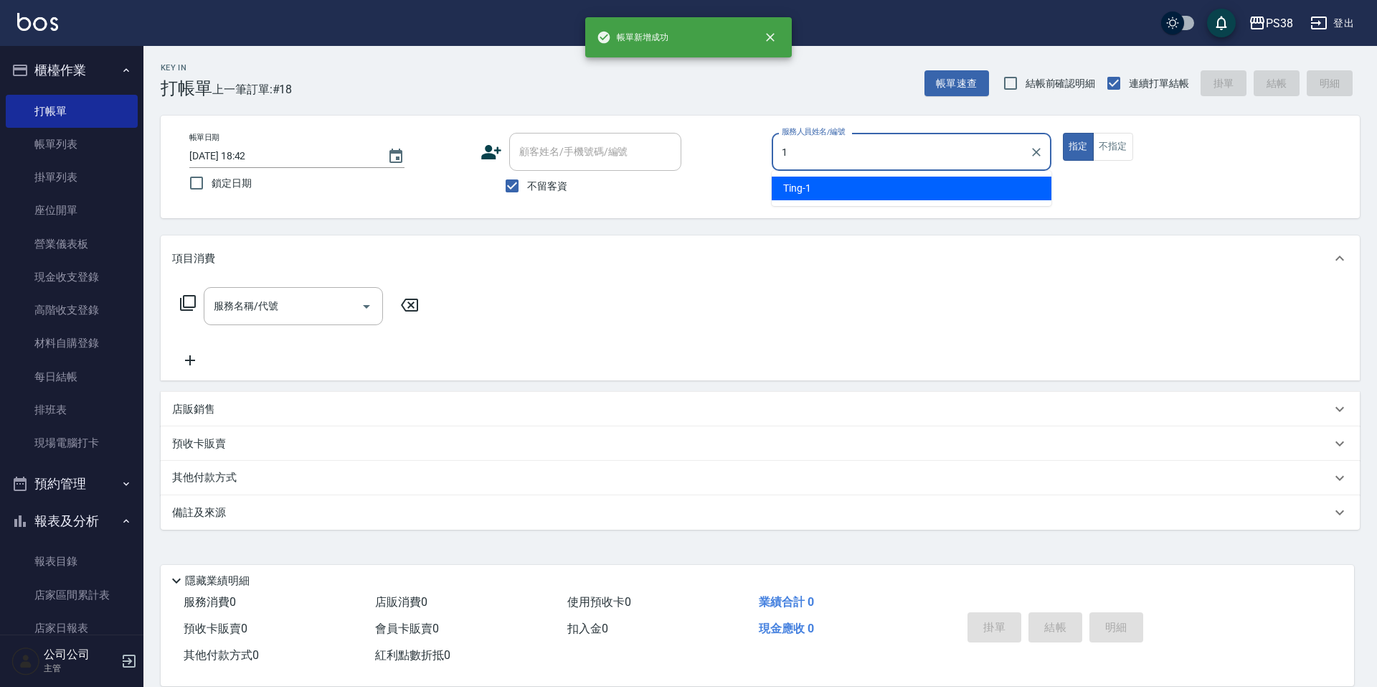
type input "Ting-1"
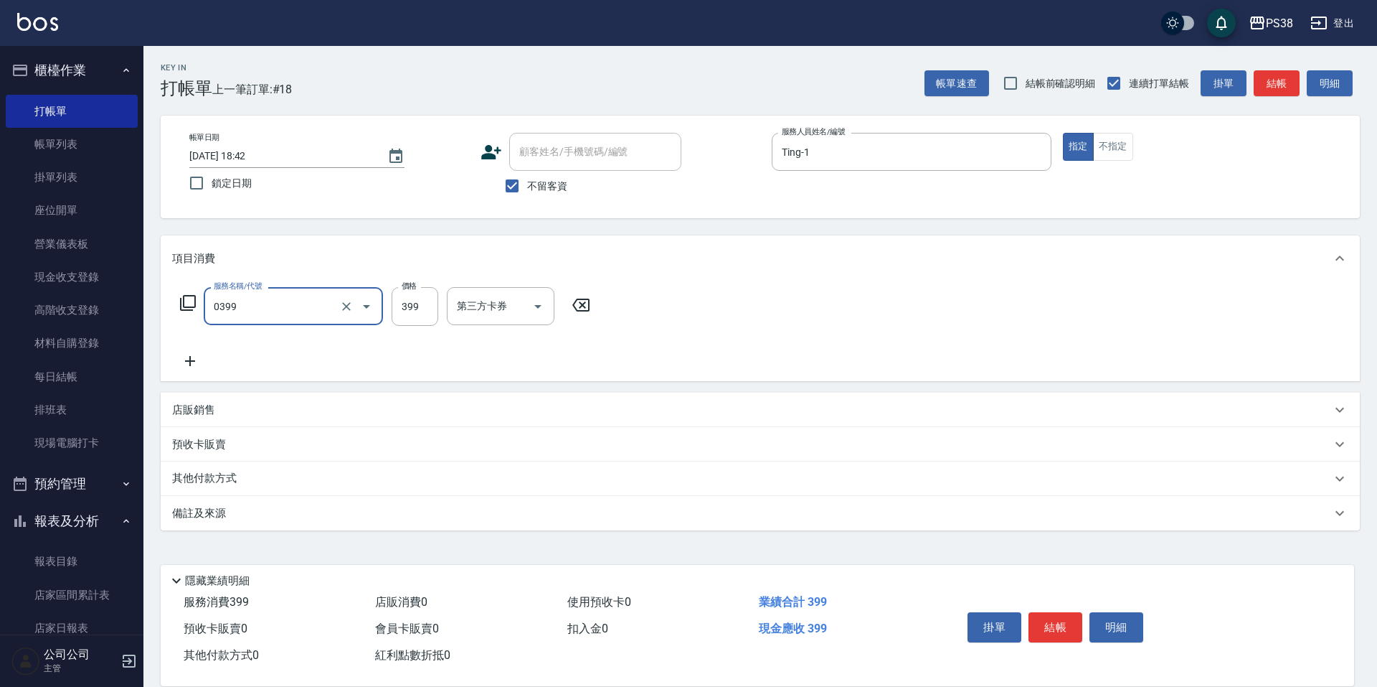
type input "spa399(0399)"
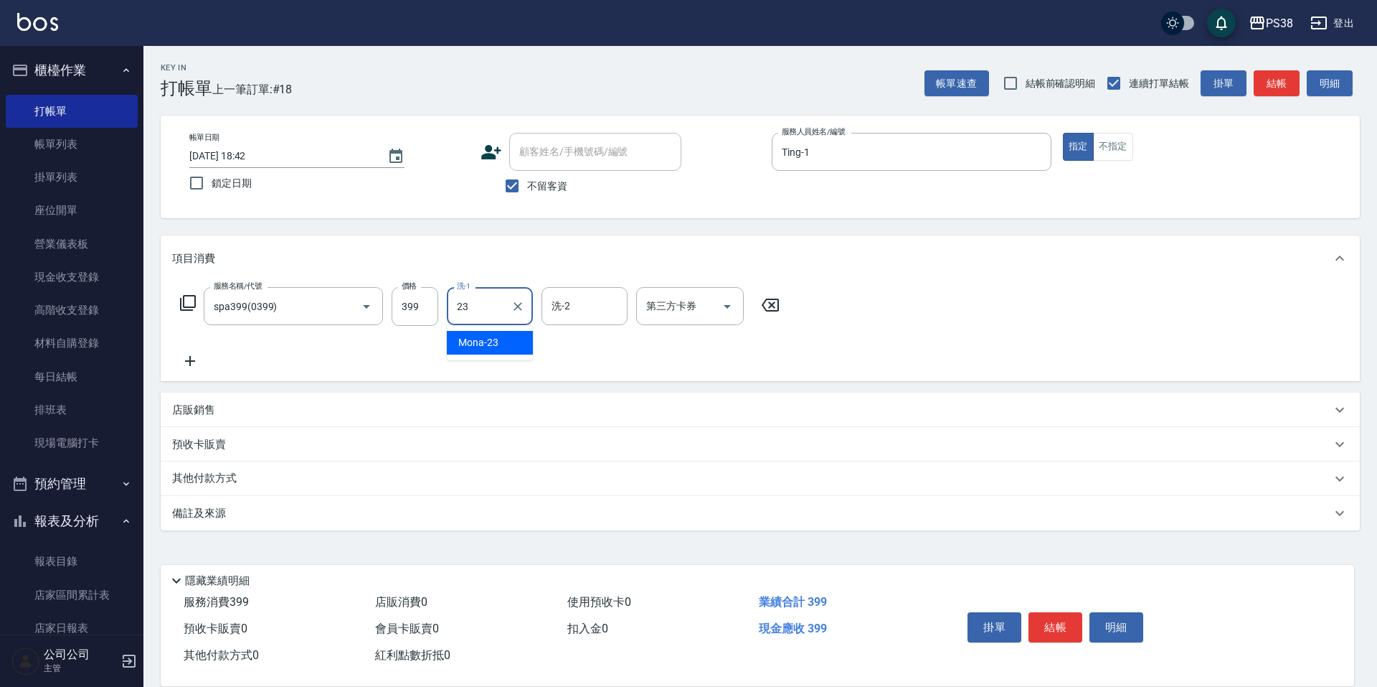
type input "Mona-23"
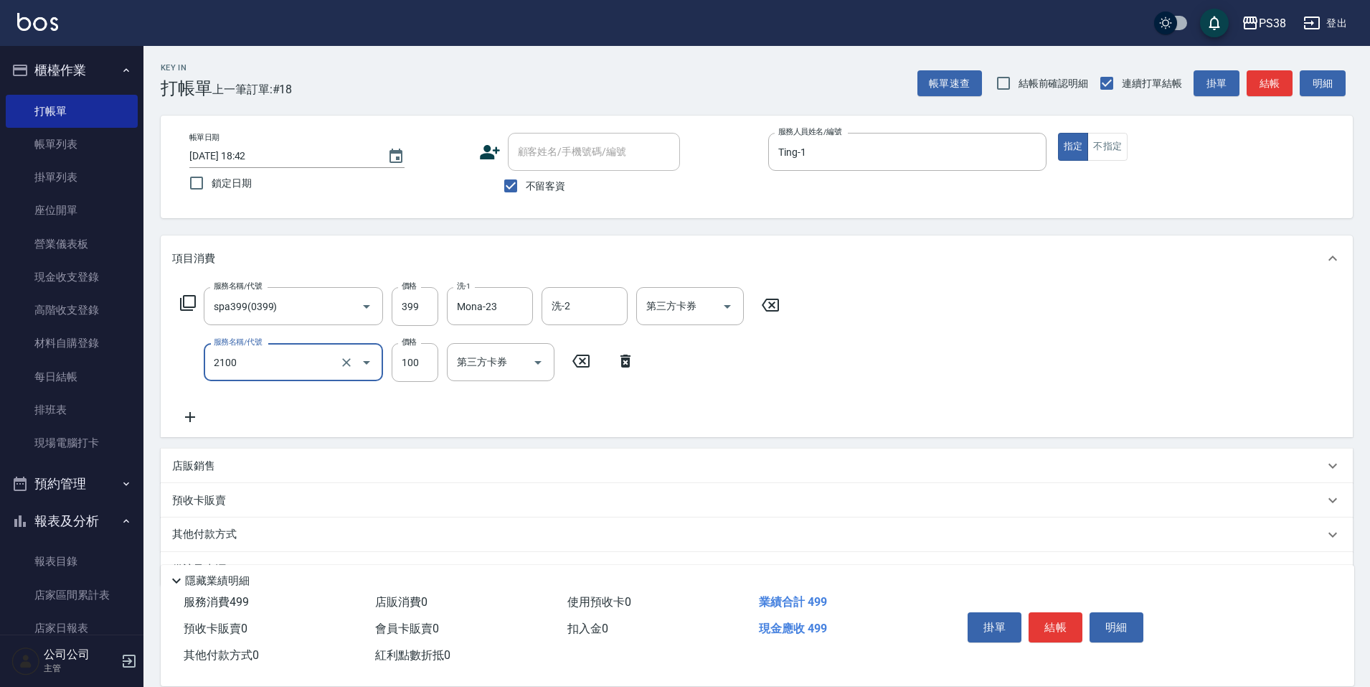
type input "剪髮與造型(任意金額)(2100)"
type input "50"
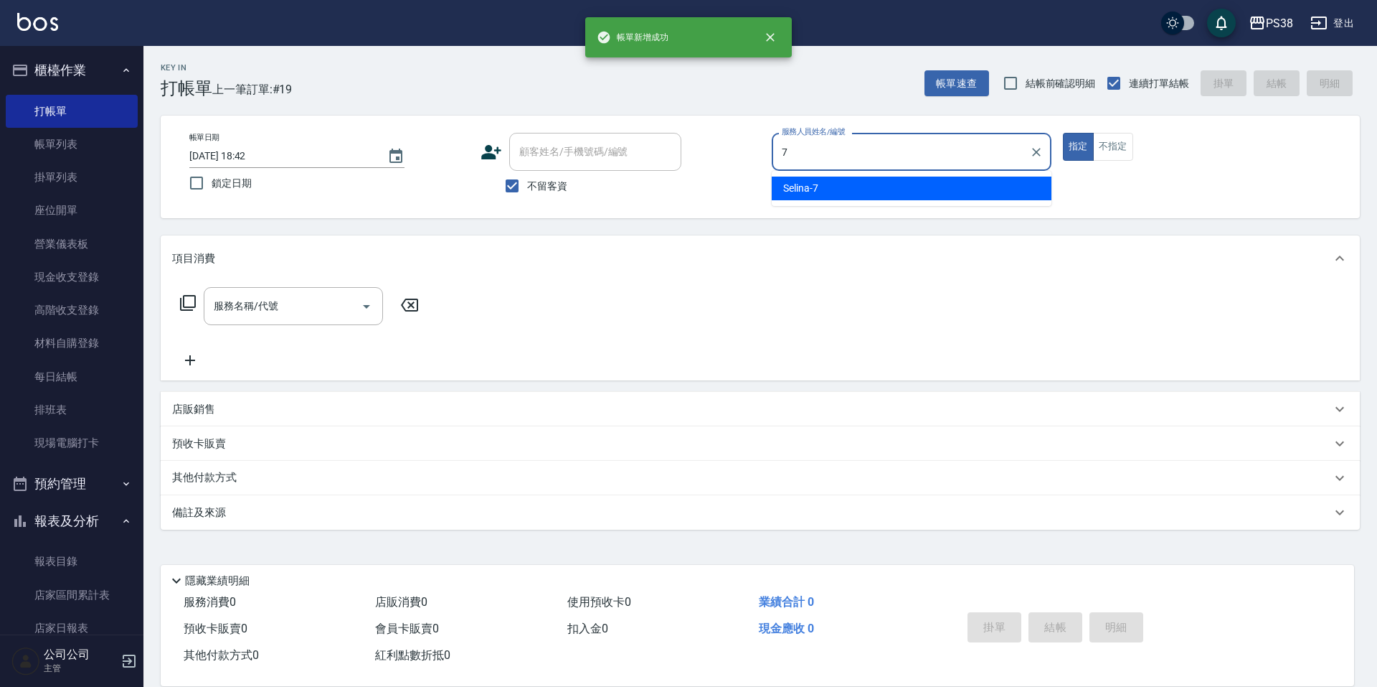
type input "Selina-7"
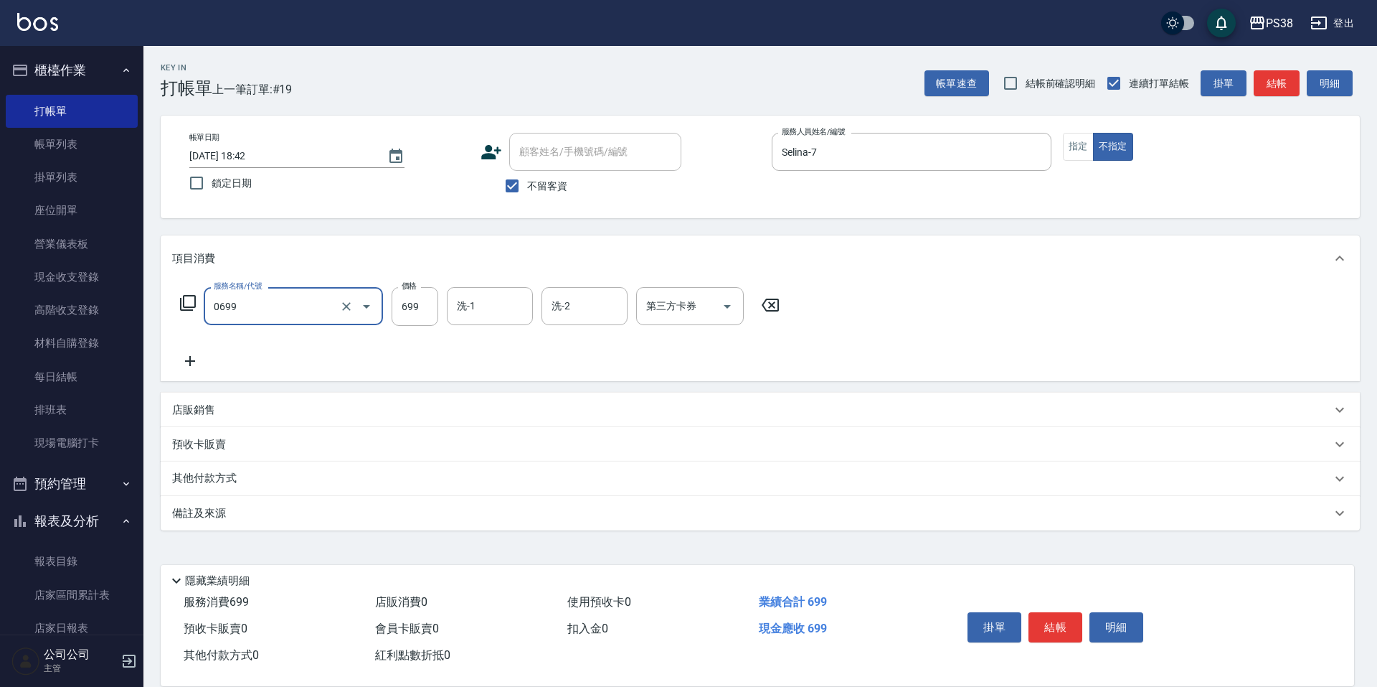
type input "spa699(0699)"
type input "[PERSON_NAME]-55"
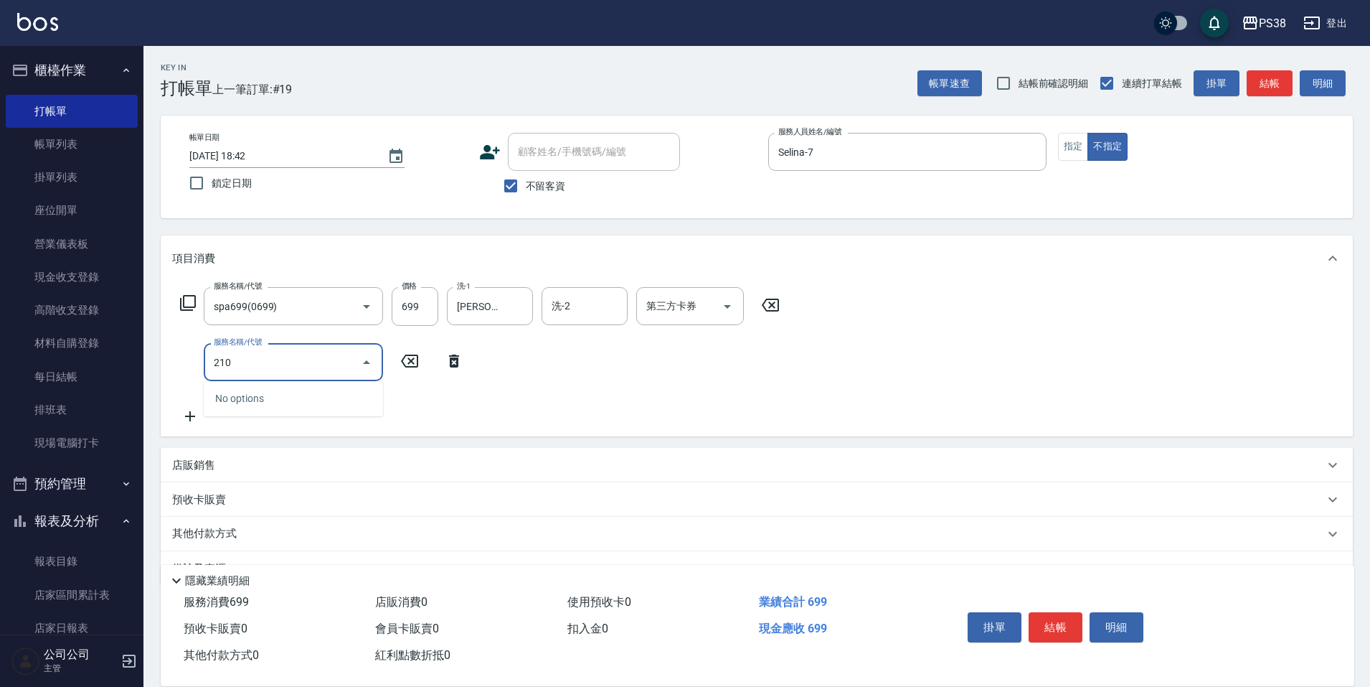
type input "2100"
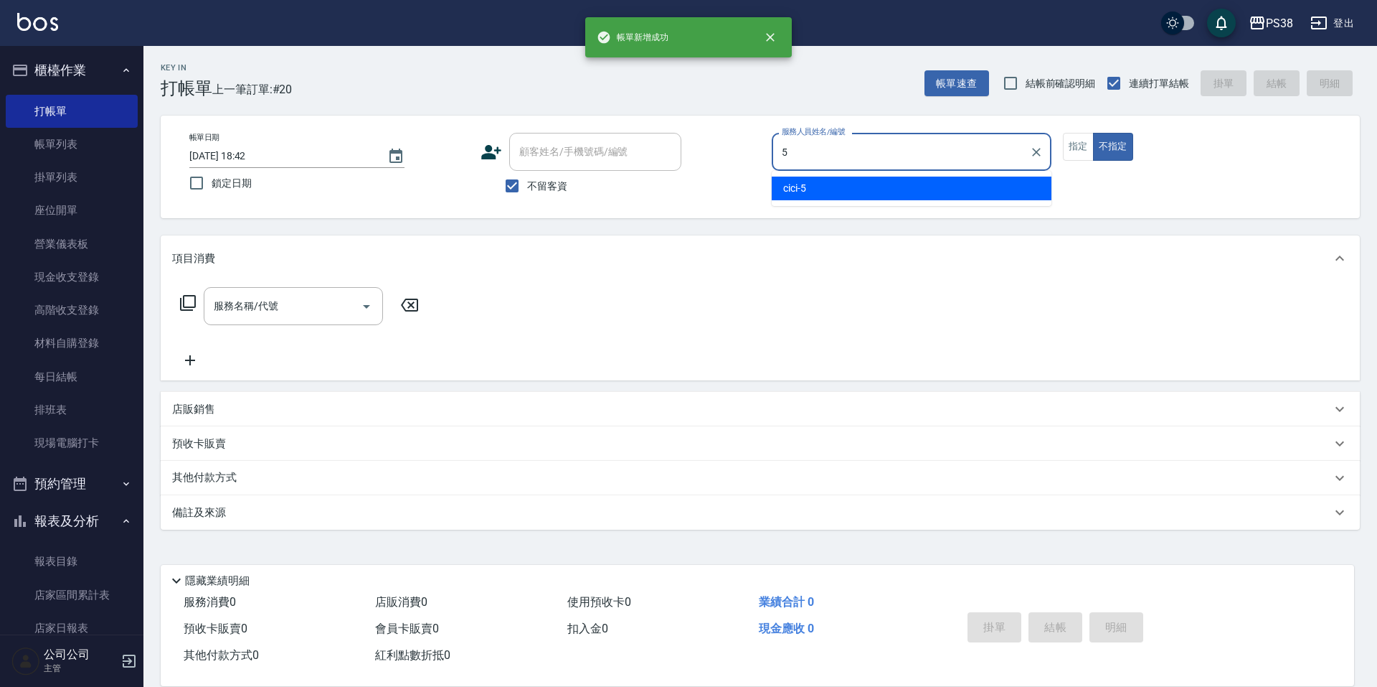
type input "cici-5"
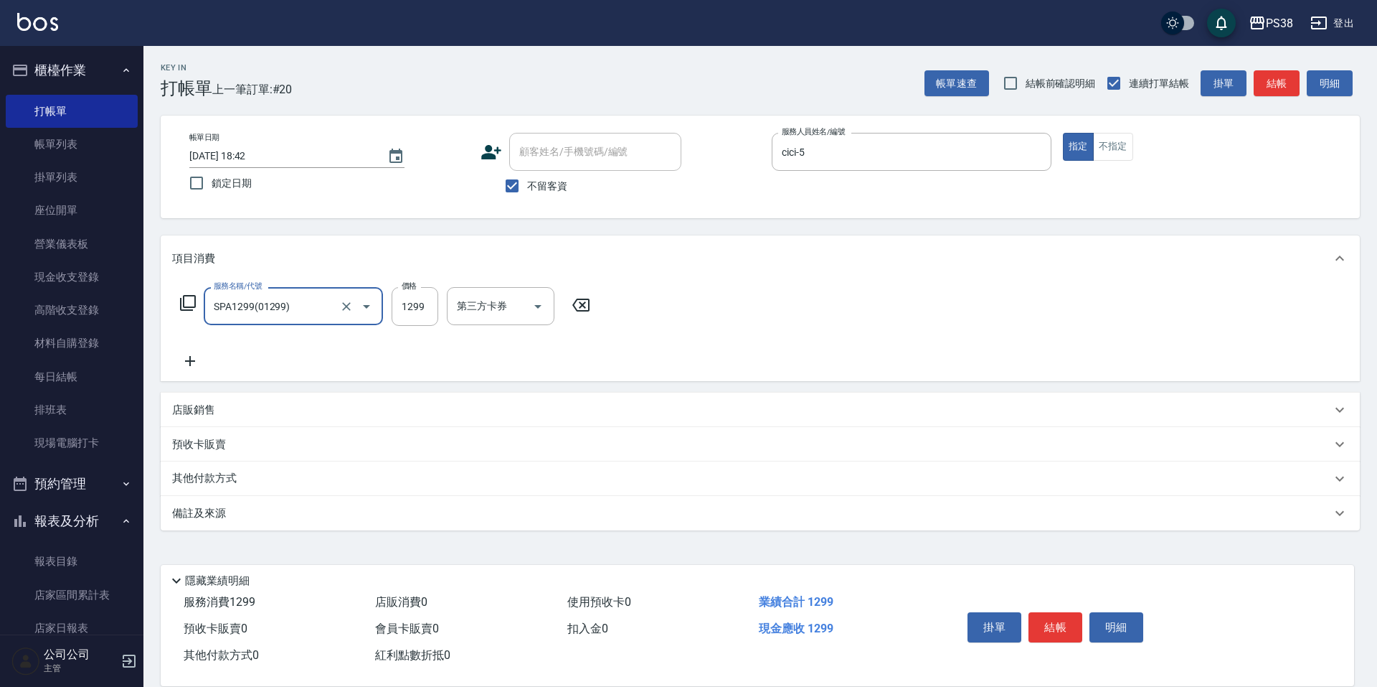
type input "SPA1299(01299)"
type input "1499"
type input "Nini-24"
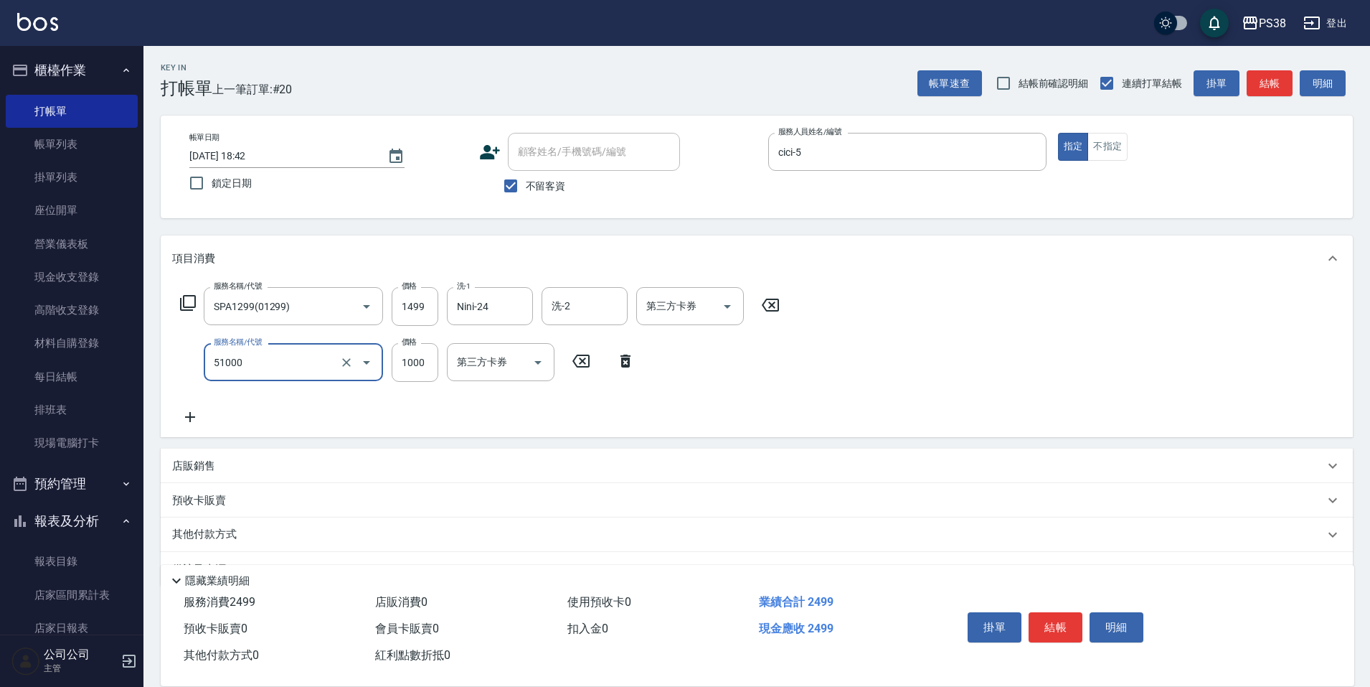
type input "染髮600以上(任意金額)(51000)"
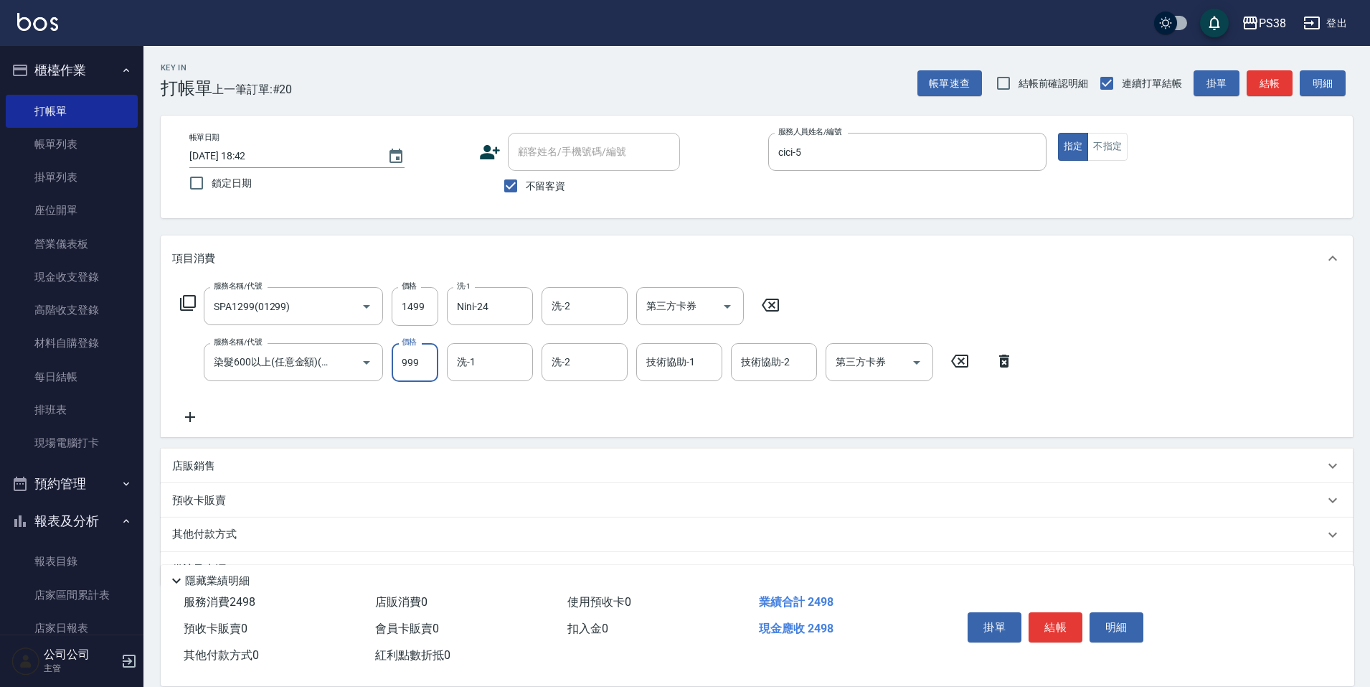
type input "999"
type input "Nini-24"
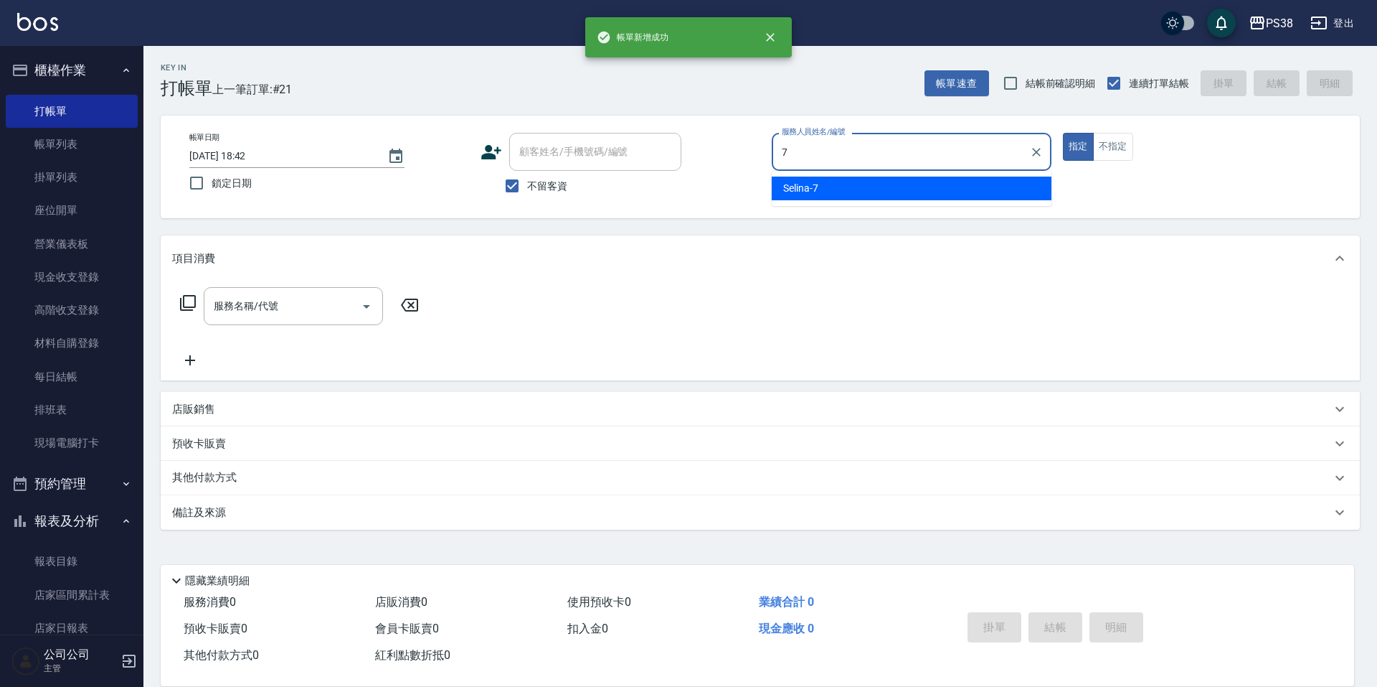
type input "Selina-7"
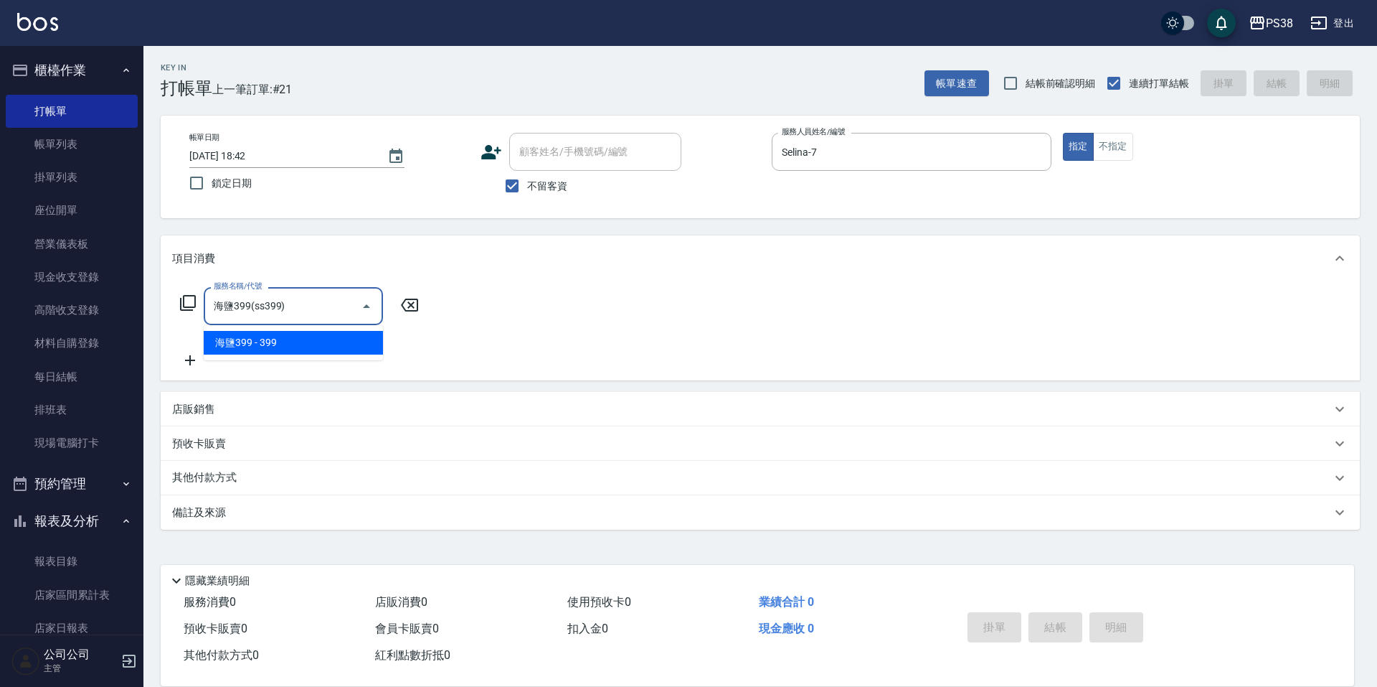
type input "海鹽399(ss399)"
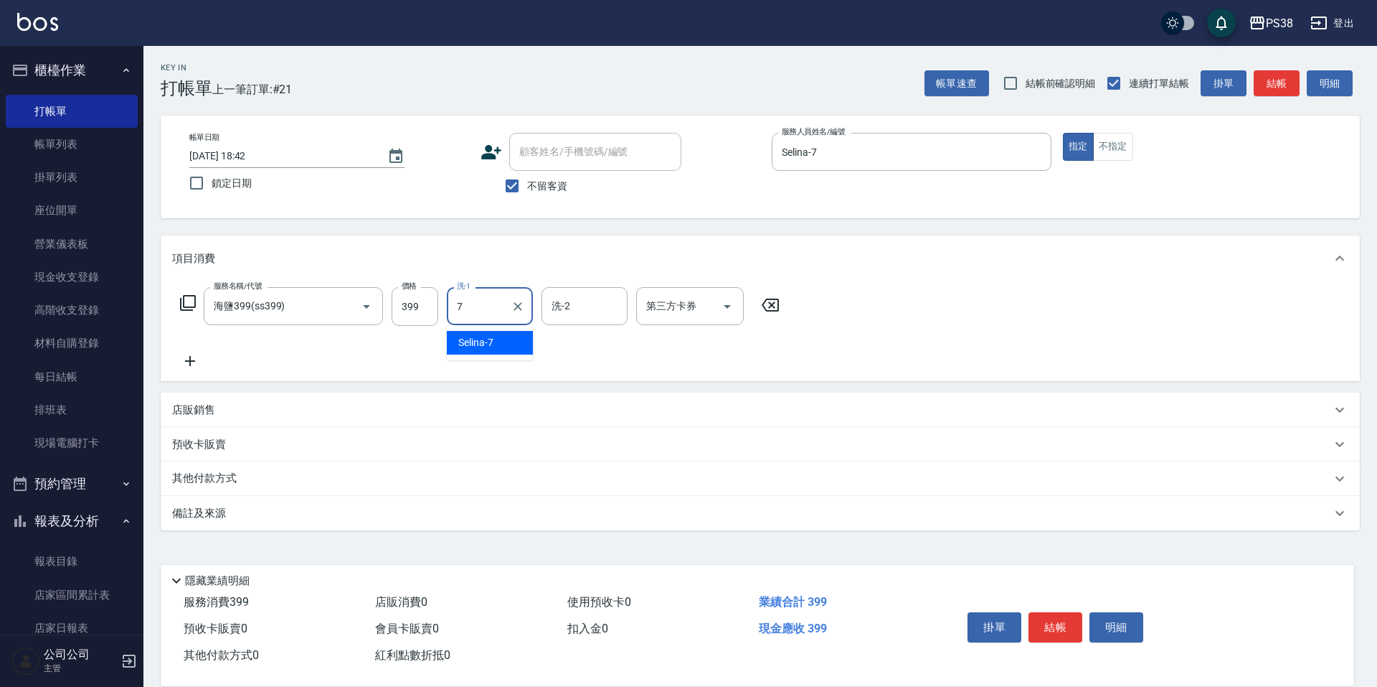
type input "Selina-7"
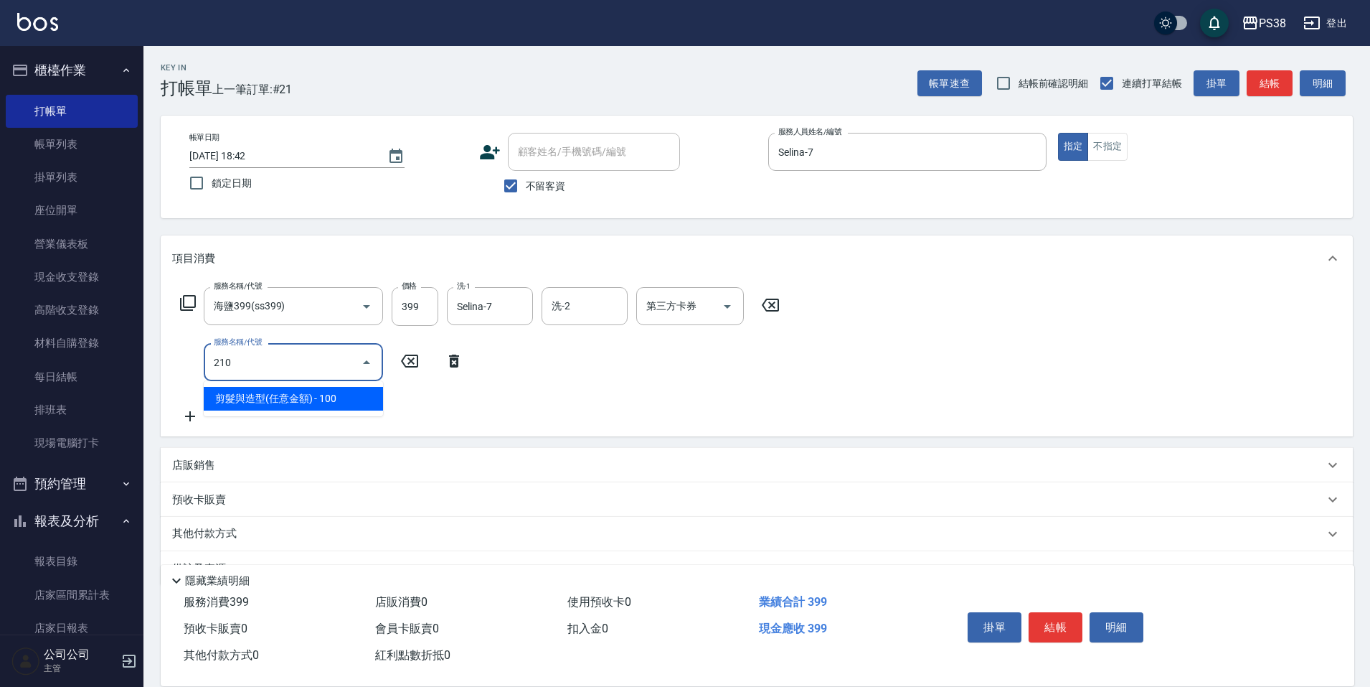
type input "2100"
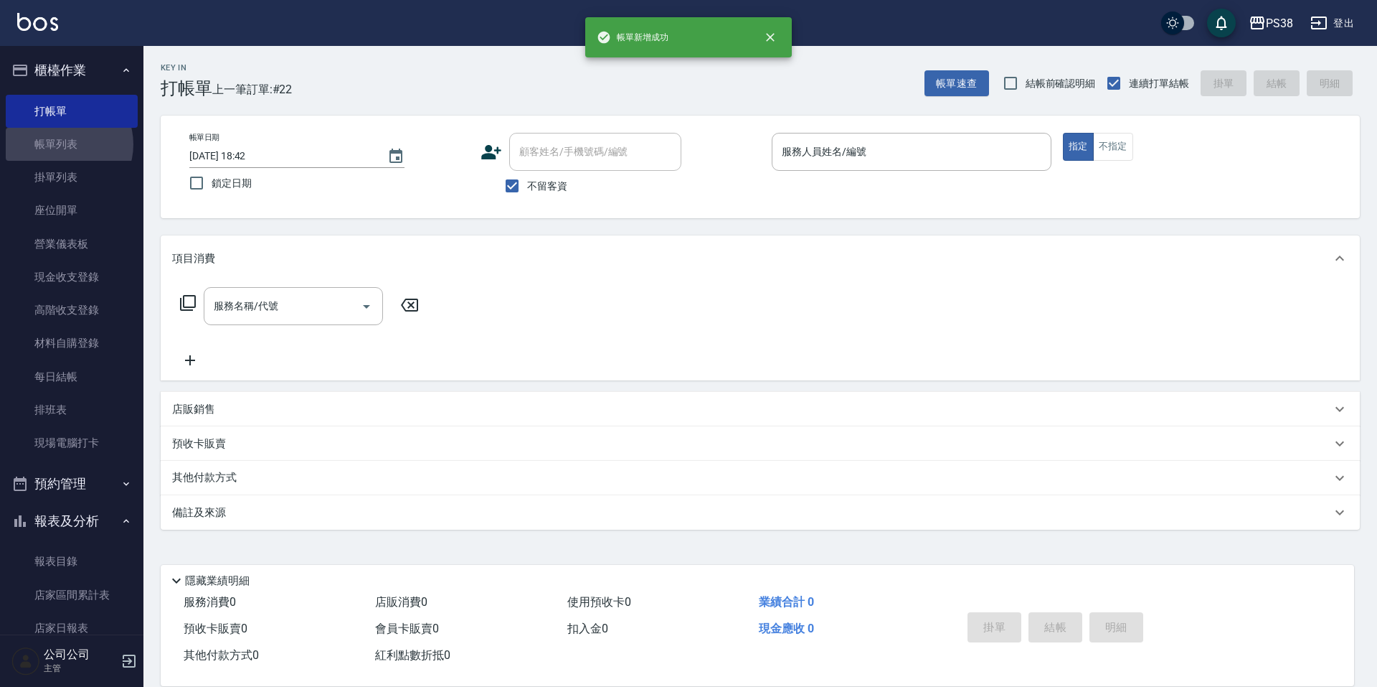
drag, startPoint x: 63, startPoint y: 144, endPoint x: 616, endPoint y: 254, distance: 563.9
click at [64, 144] on link "帳單列表" at bounding box center [72, 144] width 132 height 33
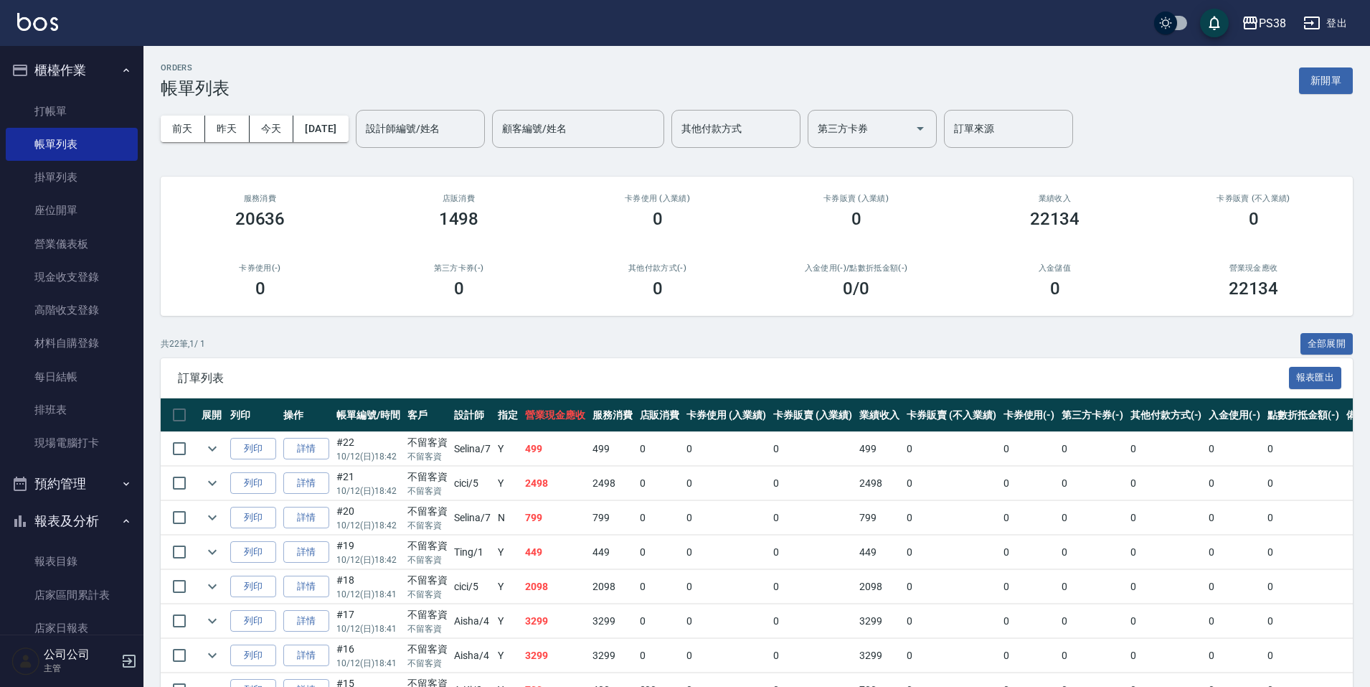
click at [62, 93] on ul "打帳單 帳單列表 掛單列表 座位開單 營業儀表板 現金收支登錄 高階收支登錄 材料自購登錄 每日結帳 排班表 現場電腦打卡" at bounding box center [72, 277] width 132 height 377
click at [61, 100] on link "打帳單" at bounding box center [72, 111] width 132 height 33
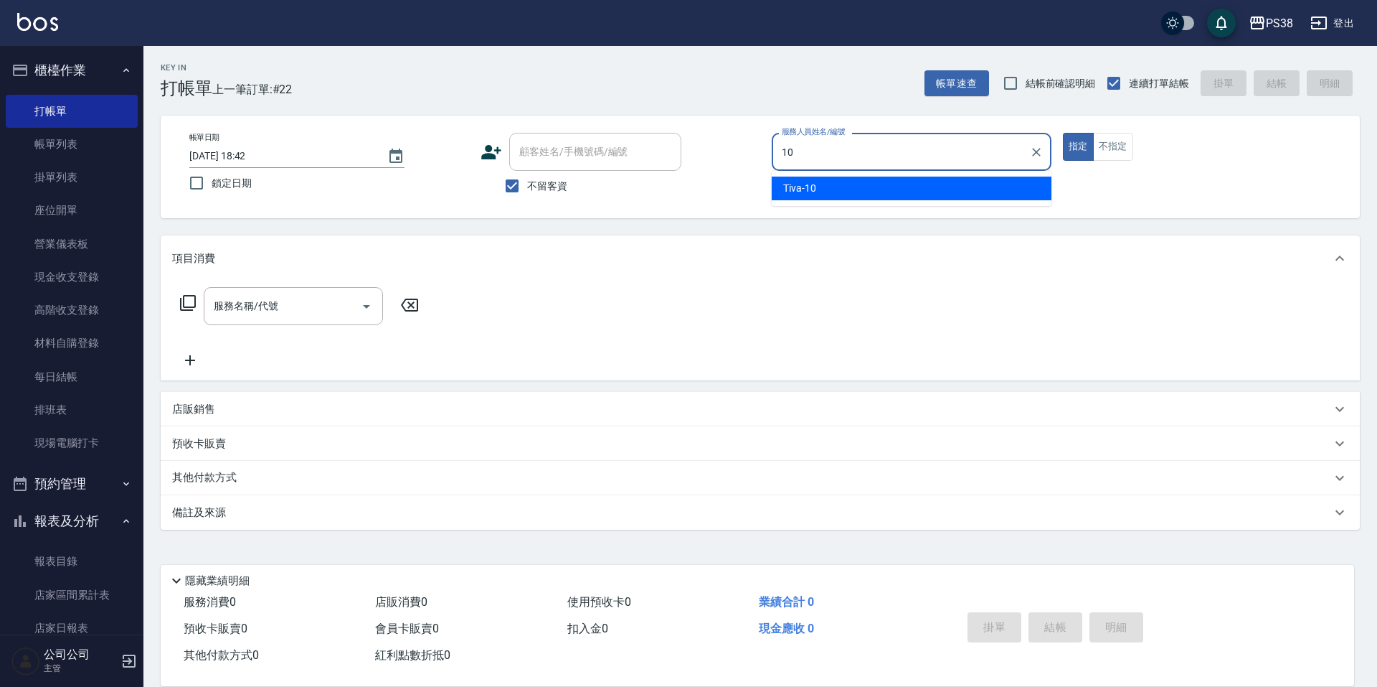
type input "Tiva-10"
type button "true"
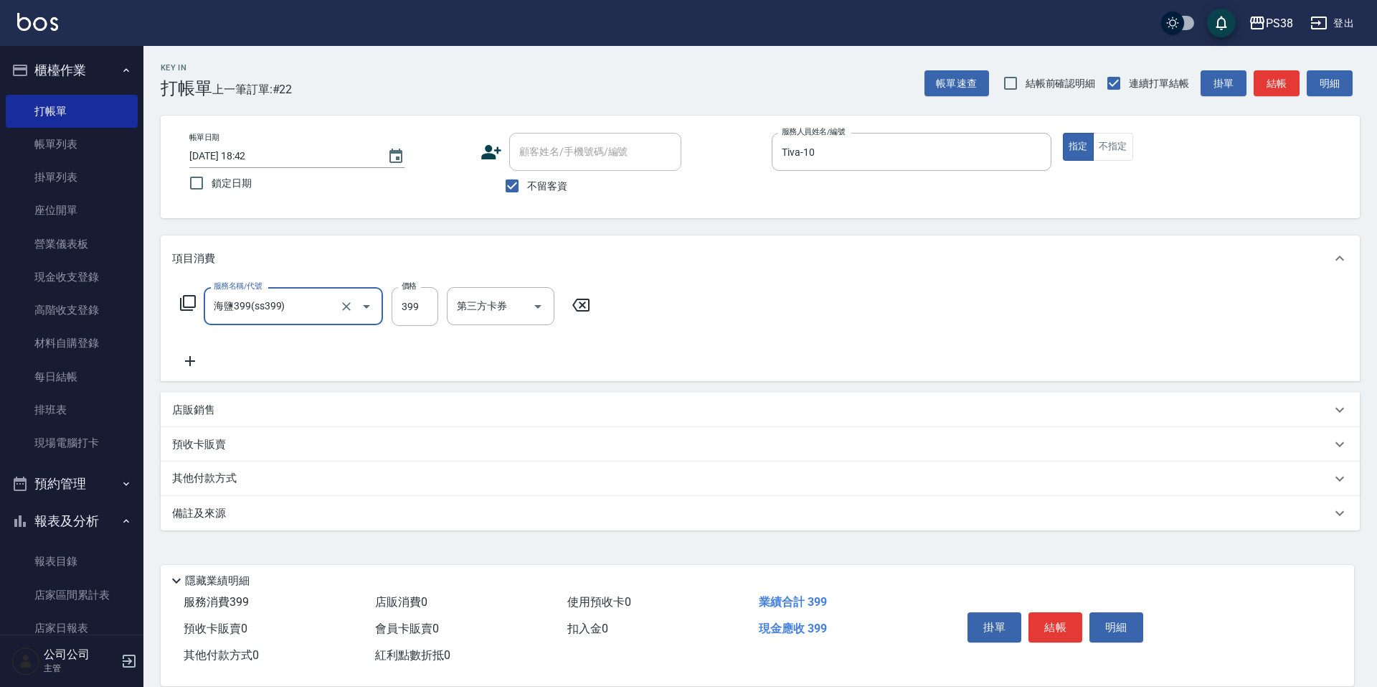
type input "海鹽399(ss399)"
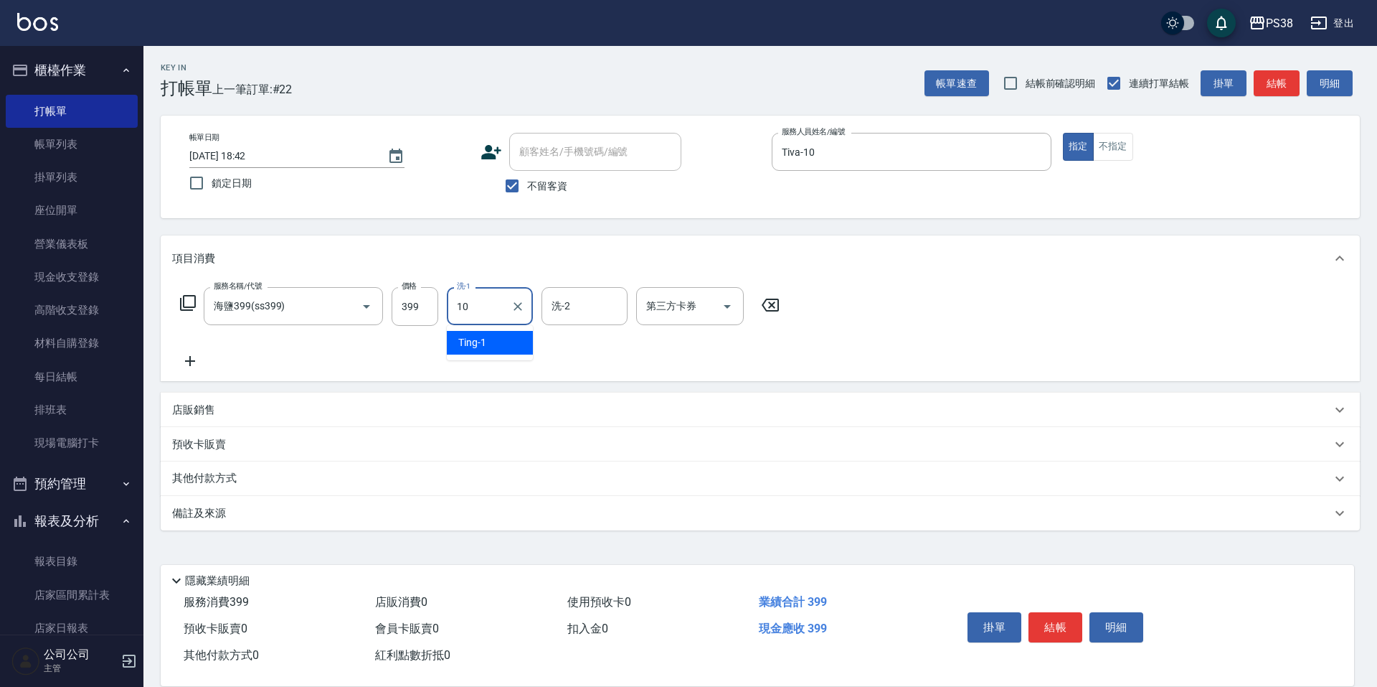
type input "Tiva-10"
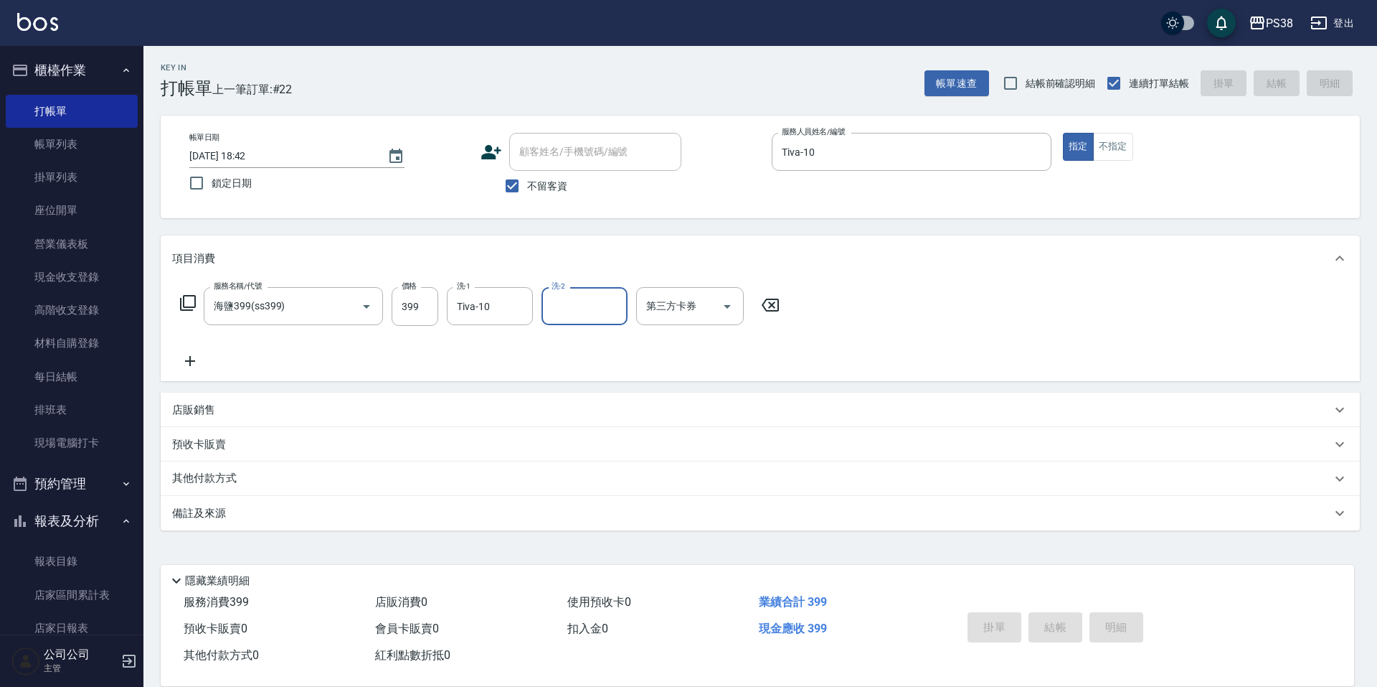
type input "[DATE] 18:43"
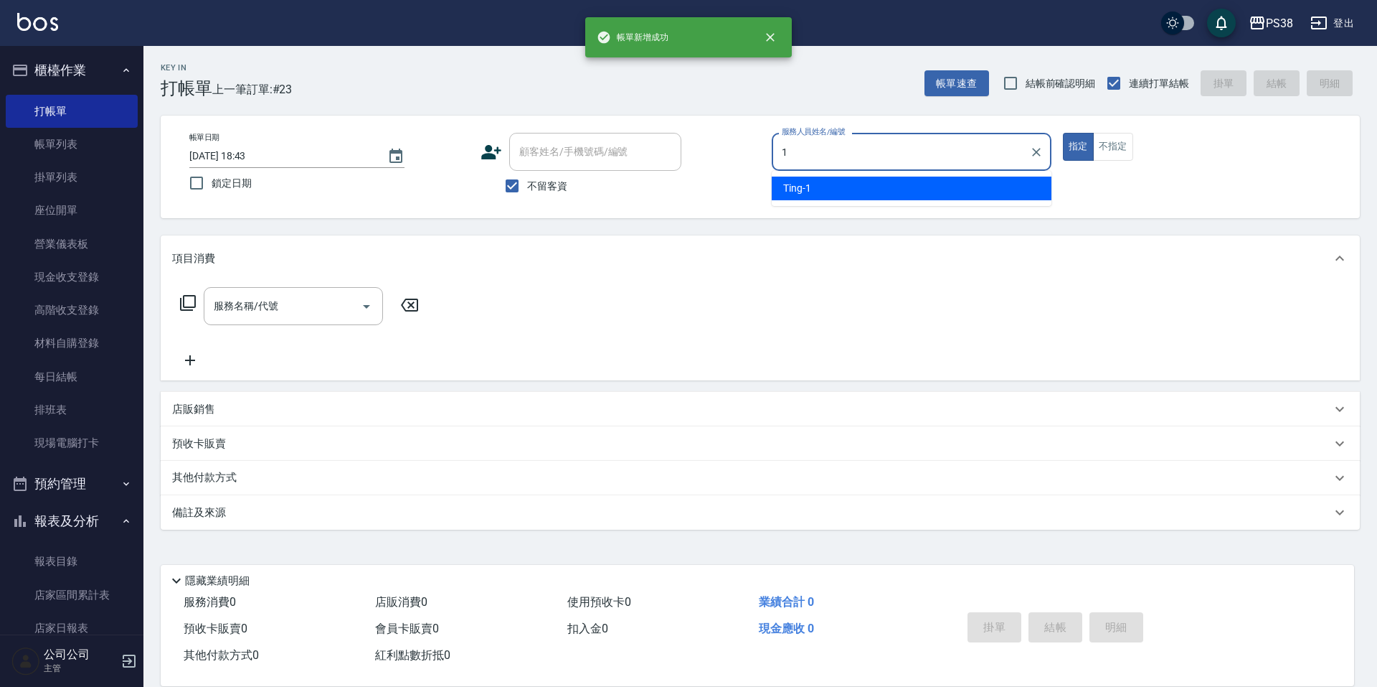
type input "Ting-1"
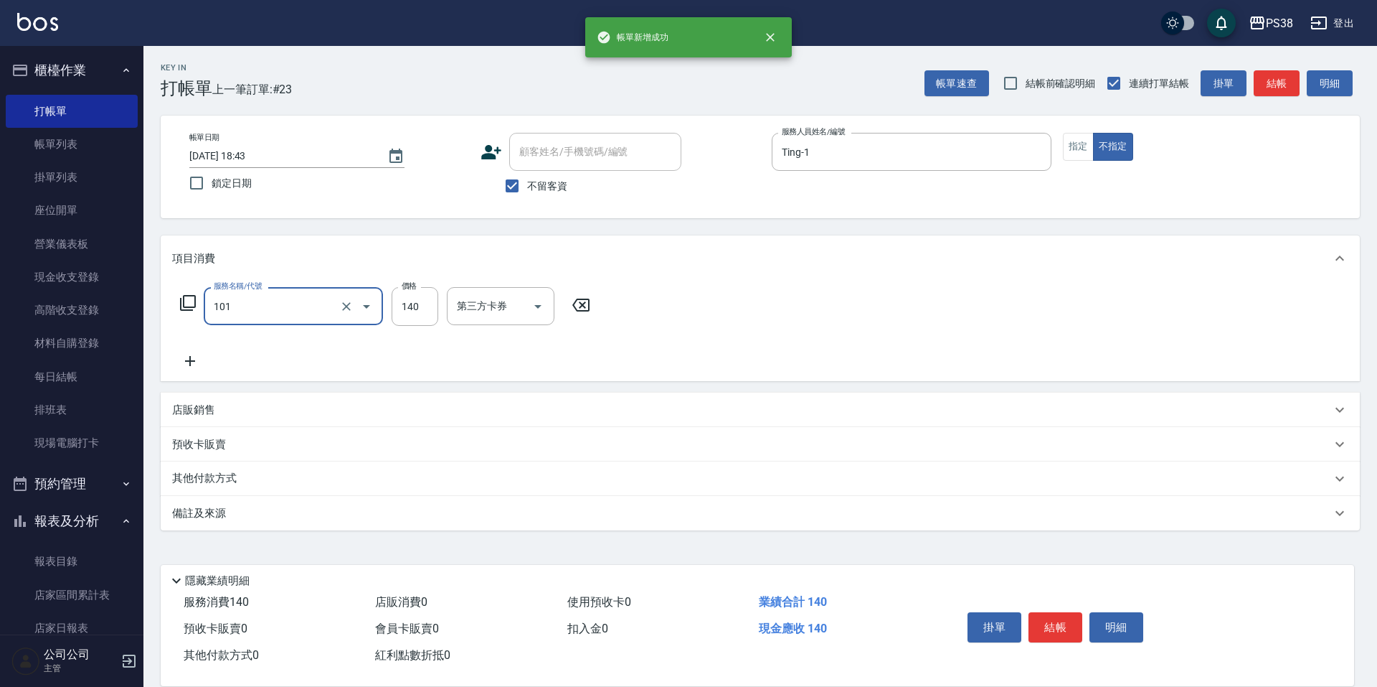
type input "洗髮(101)"
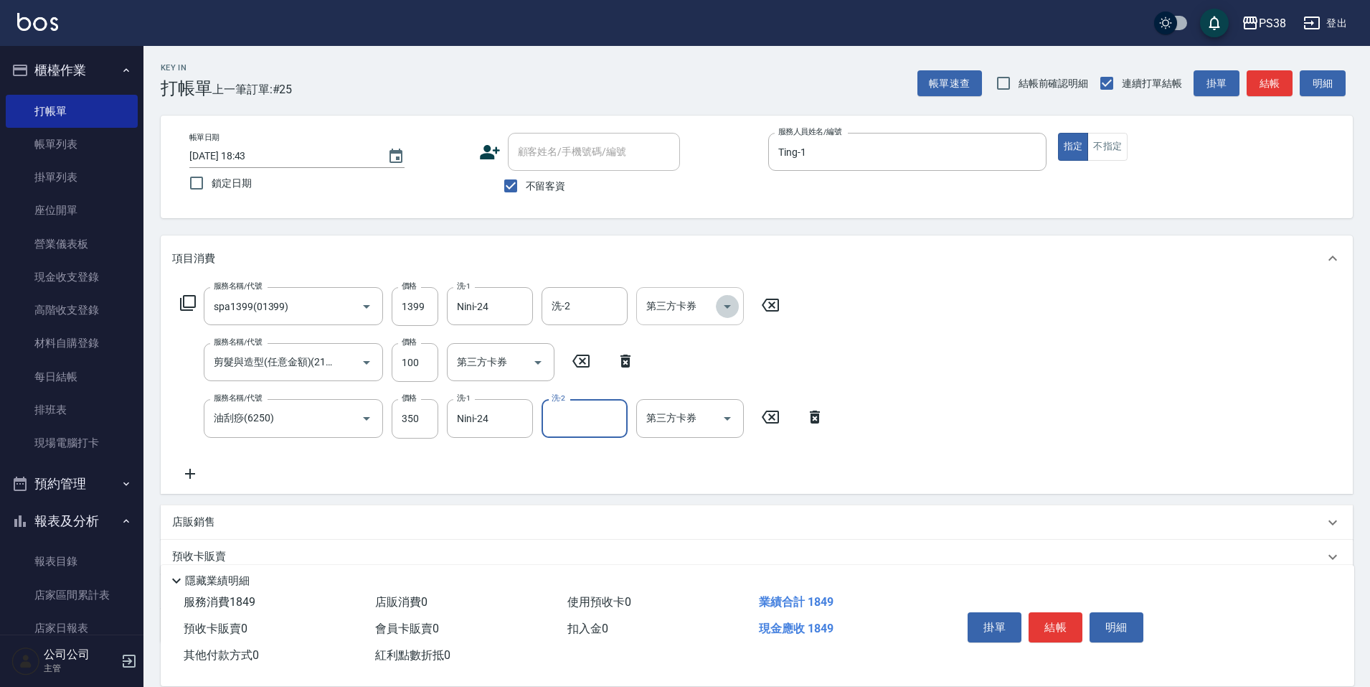
click at [727, 306] on icon "Open" at bounding box center [727, 307] width 7 height 4
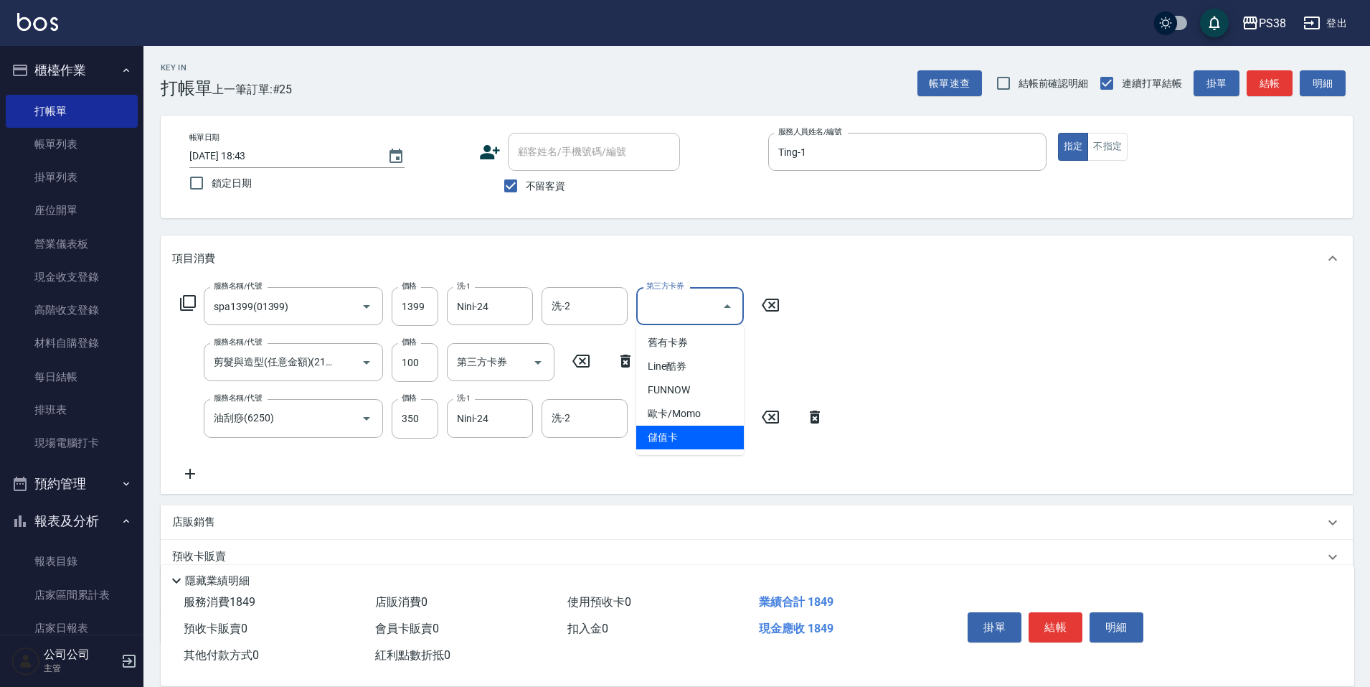
click at [695, 433] on span "儲值卡" at bounding box center [690, 437] width 108 height 24
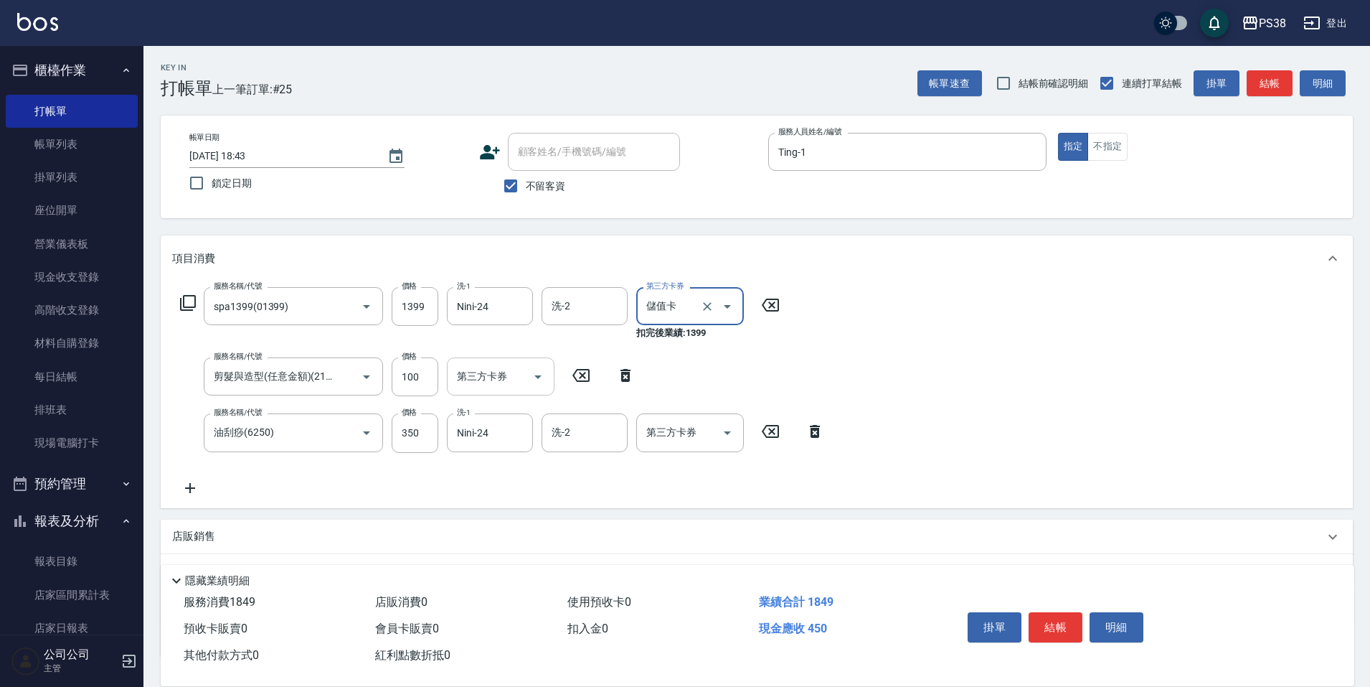
click at [536, 375] on icon "Open" at bounding box center [537, 376] width 17 height 17
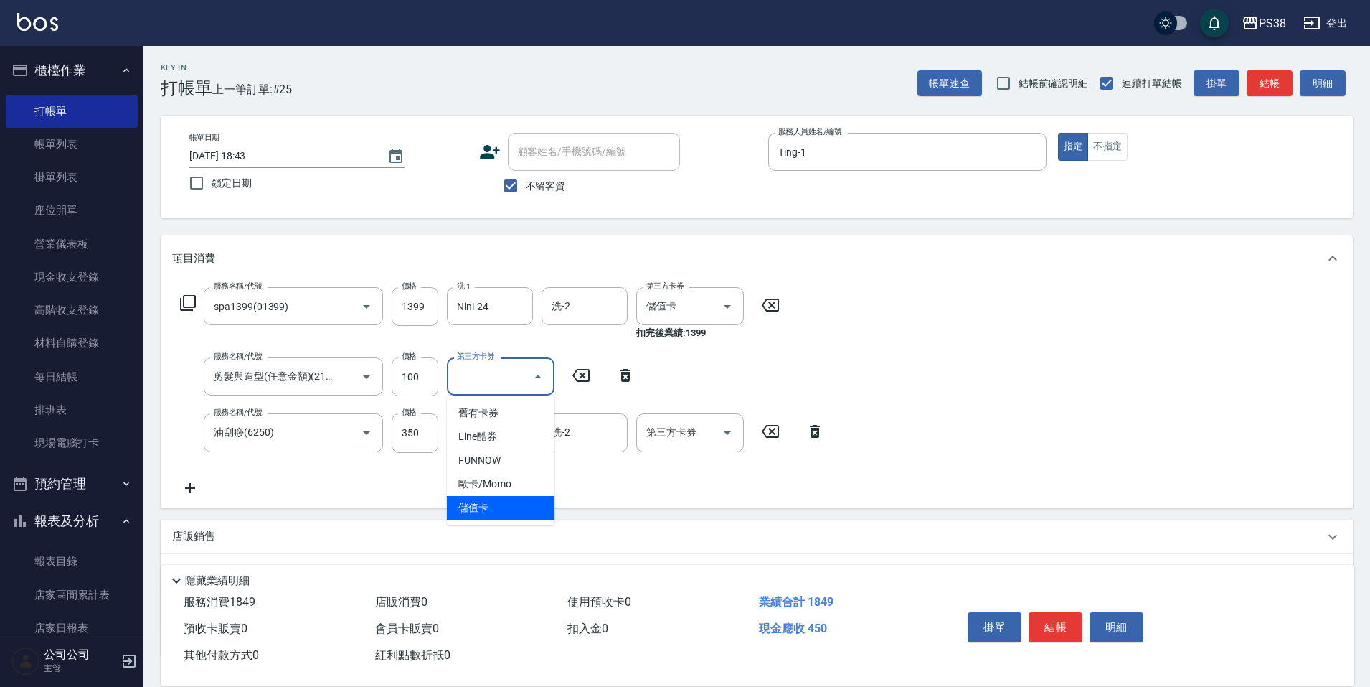
click at [500, 517] on span "儲值卡" at bounding box center [501, 508] width 108 height 24
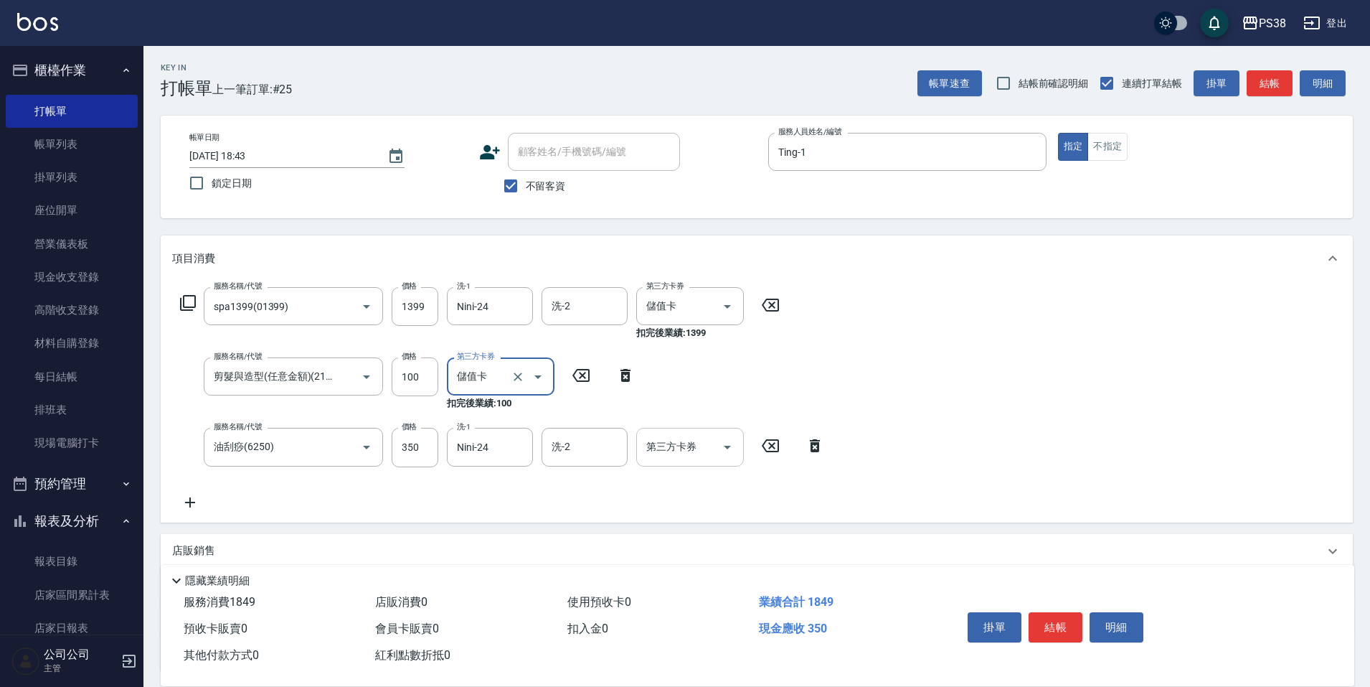
click at [725, 446] on icon "Open" at bounding box center [727, 446] width 17 height 17
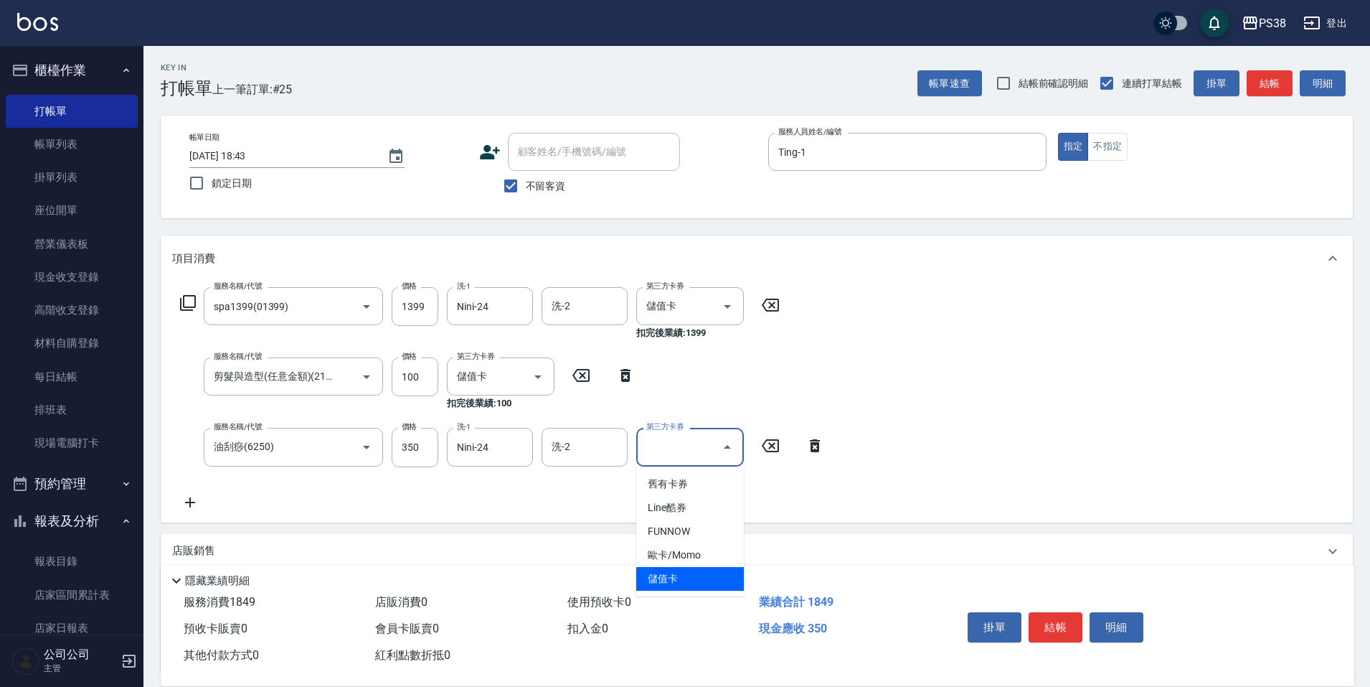
click at [664, 586] on span "儲值卡" at bounding box center [690, 579] width 108 height 24
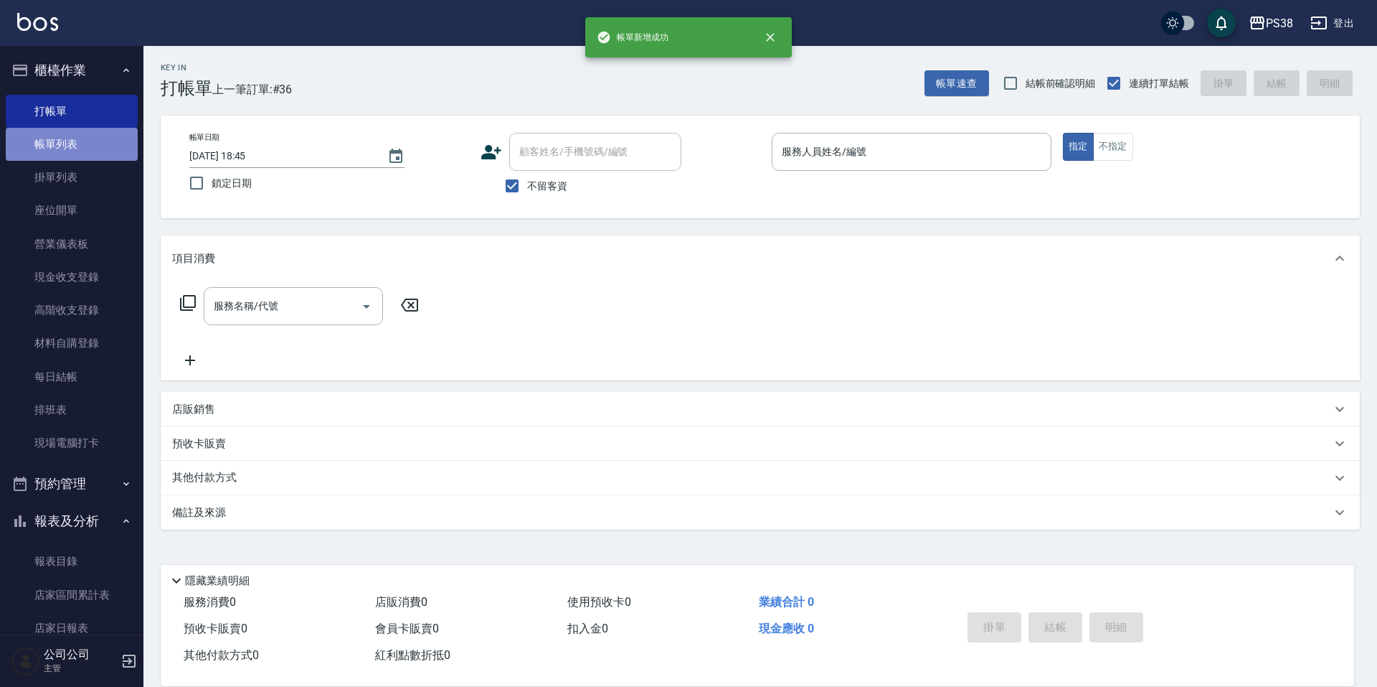
click at [77, 143] on link "帳單列表" at bounding box center [72, 144] width 132 height 33
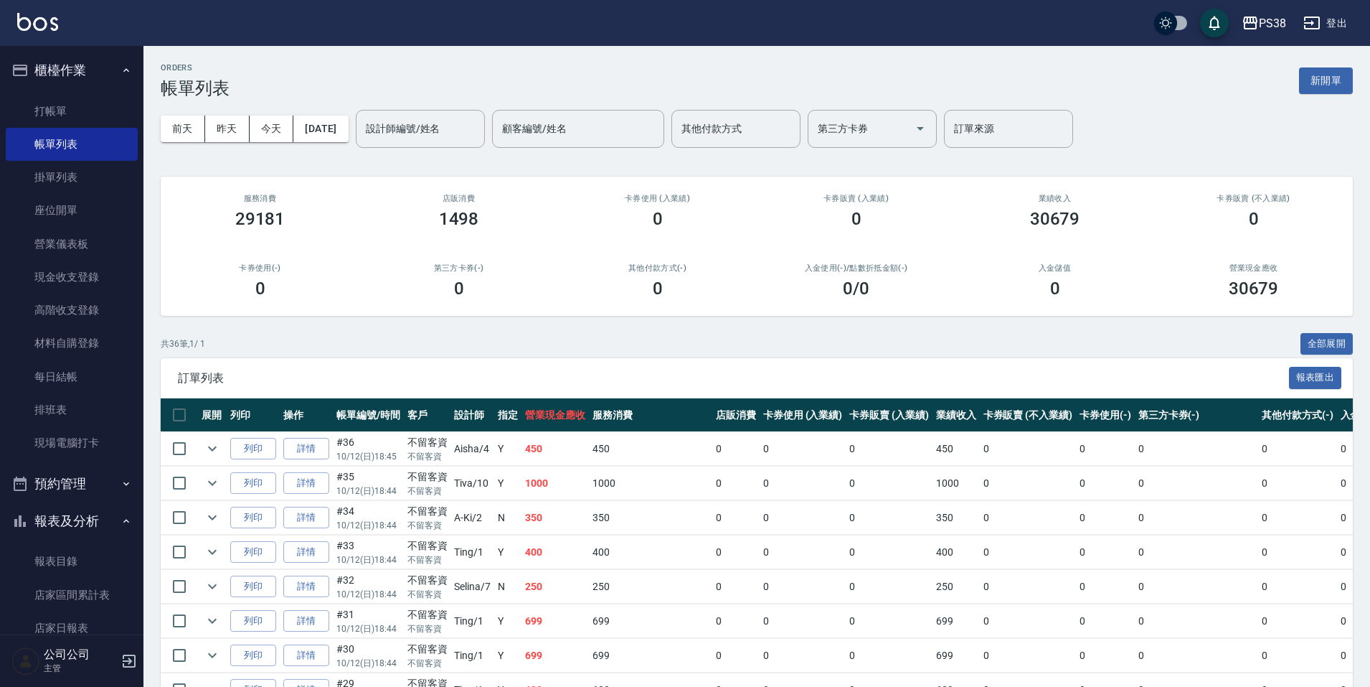
drag, startPoint x: 950, startPoint y: 423, endPoint x: 521, endPoint y: 333, distance: 438.4
click at [521, 333] on div "共 36 筆, 1 / 1 全部展開" at bounding box center [757, 344] width 1192 height 22
drag, startPoint x: 519, startPoint y: 447, endPoint x: 545, endPoint y: 446, distance: 25.2
click at [545, 446] on tr "列印 詳情 #36 10/12 (日) 18:45 不留客資 不留客資 Aisha /4 Y 450 450 0 0 0 450 0 0 0 0 0 0" at bounding box center [854, 449] width 1387 height 34
click at [600, 461] on td "450" at bounding box center [650, 449] width 123 height 34
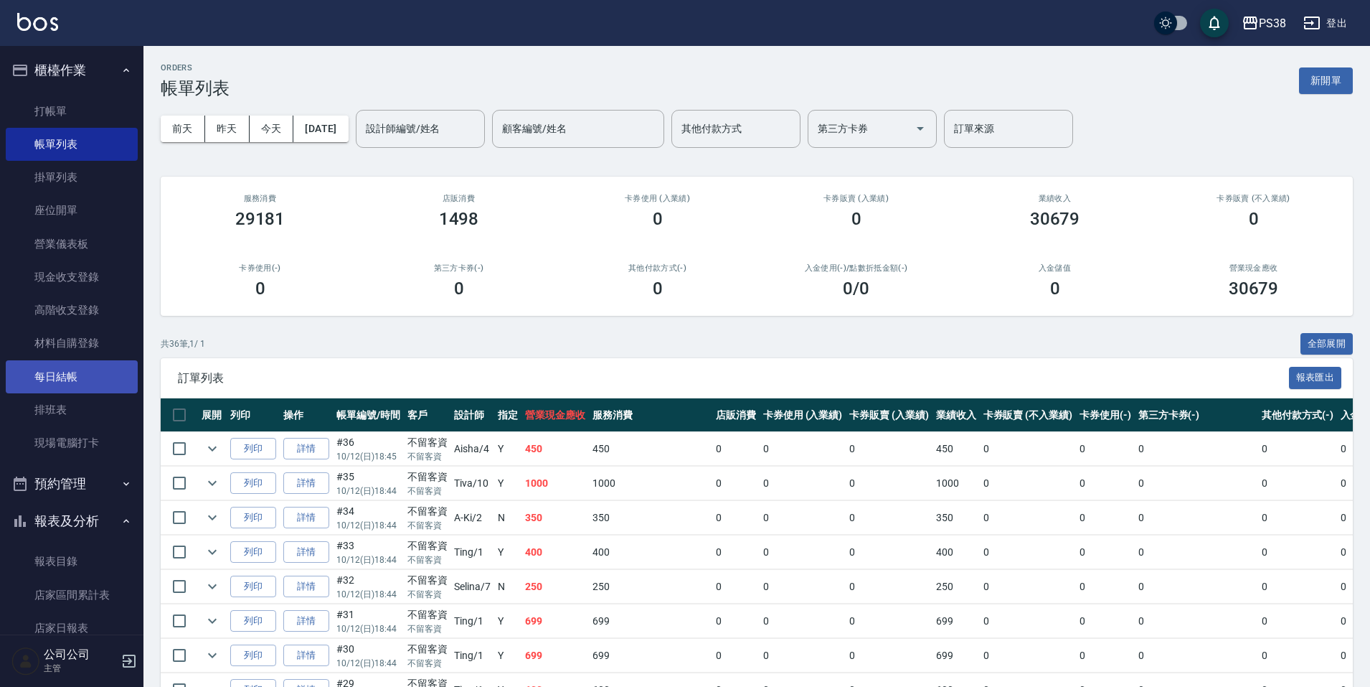
click at [65, 382] on link "每日結帳" at bounding box center [72, 376] width 132 height 33
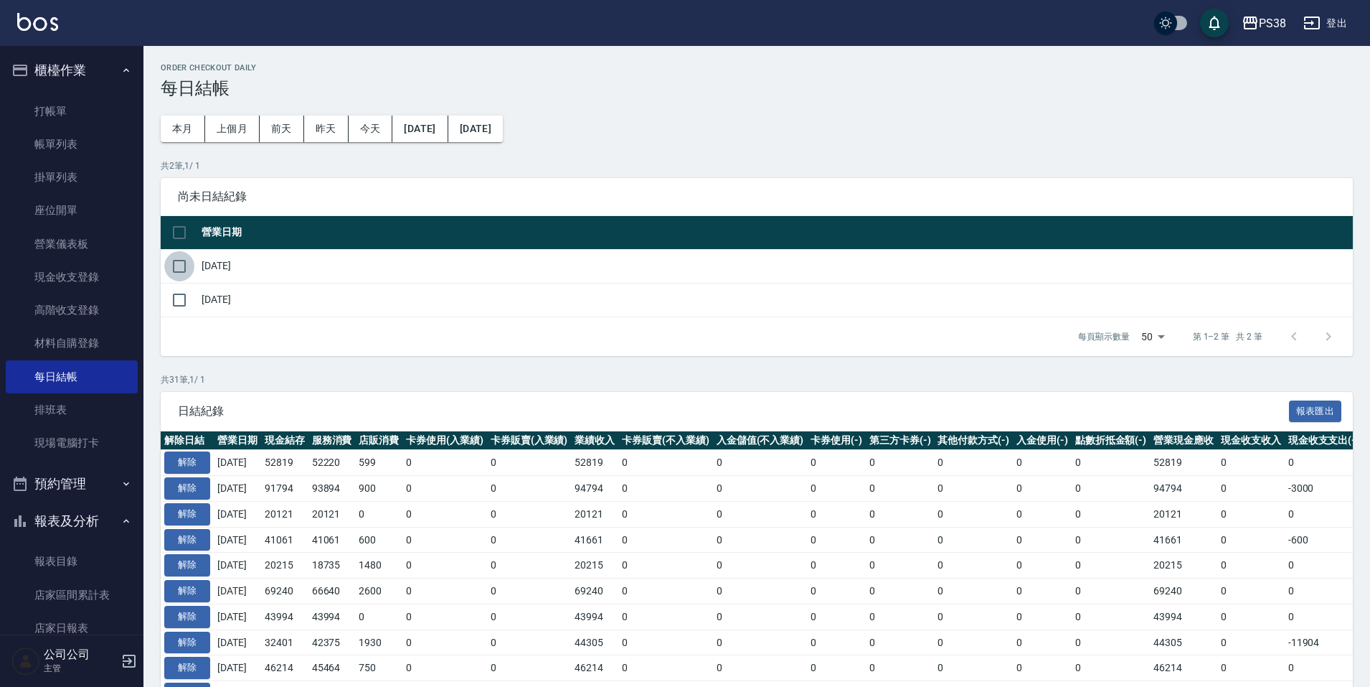
click at [176, 261] on input "checkbox" at bounding box center [179, 266] width 30 height 30
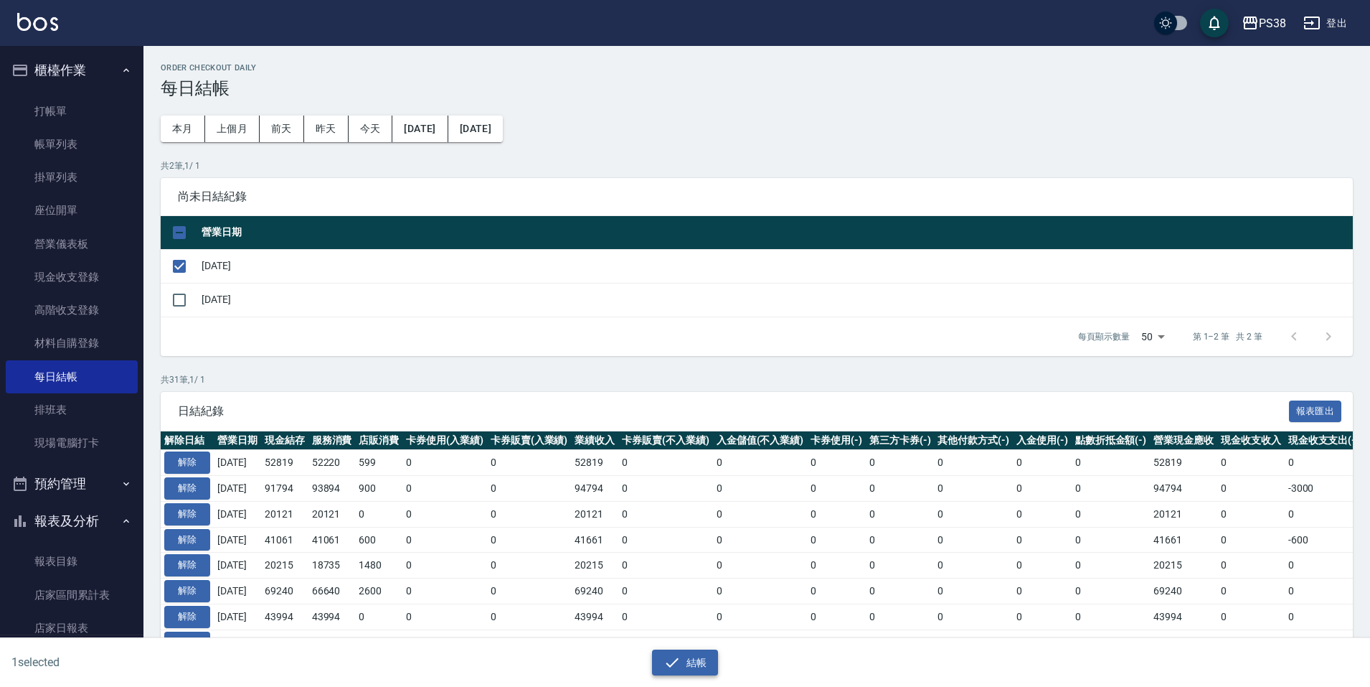
click at [714, 663] on button "結帳" at bounding box center [685, 662] width 67 height 27
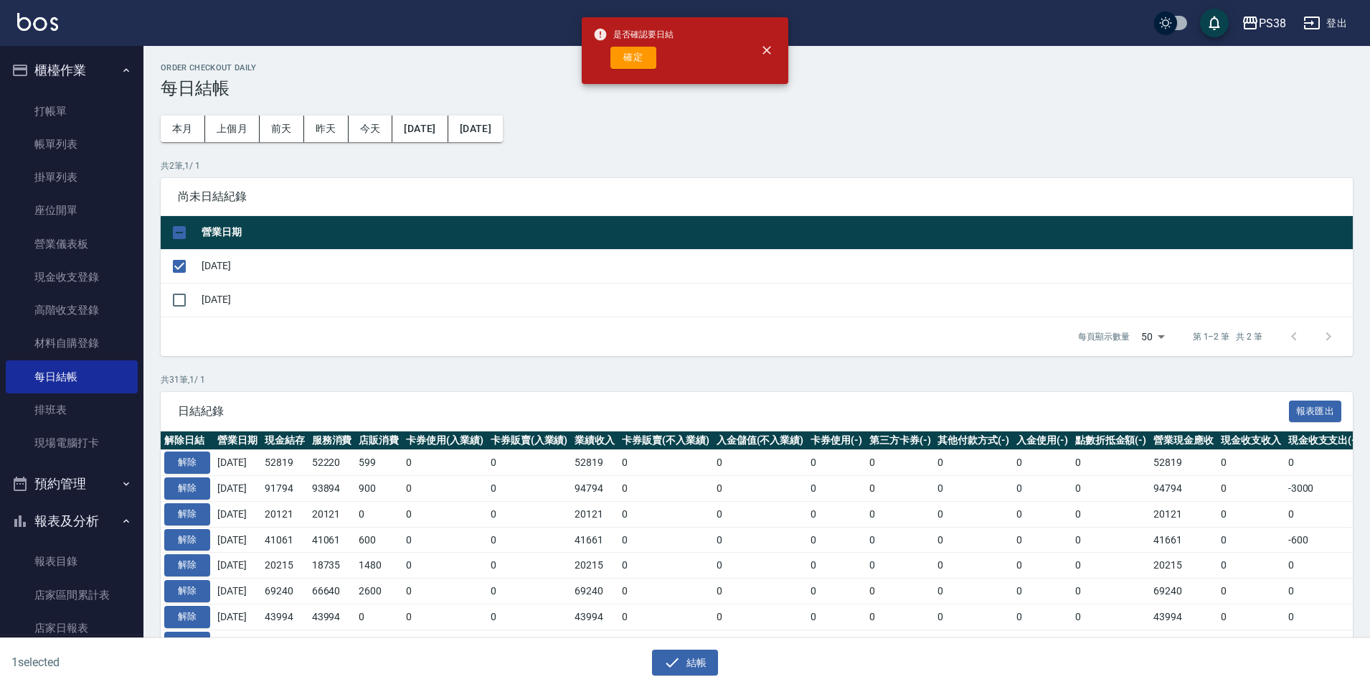
click at [664, 61] on div "確定" at bounding box center [633, 58] width 80 height 22
click at [644, 62] on button "確定" at bounding box center [634, 58] width 46 height 22
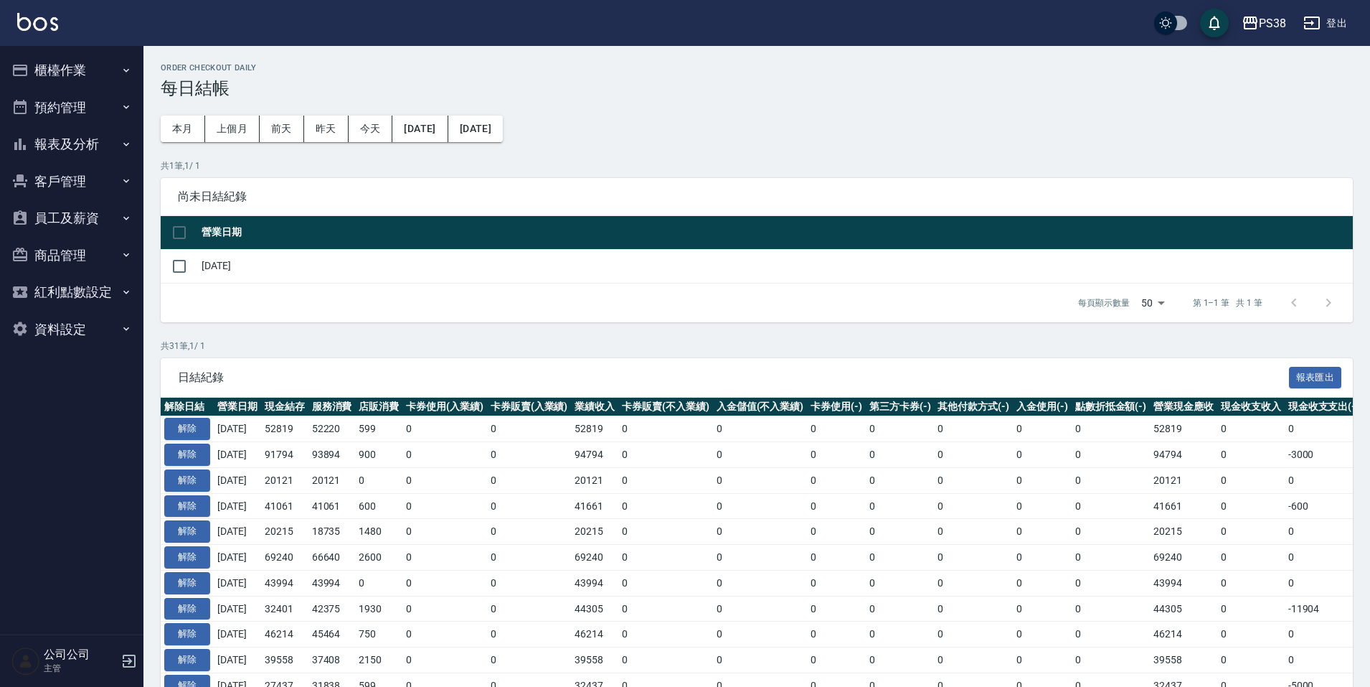
click at [88, 65] on button "櫃檯作業" at bounding box center [72, 70] width 132 height 37
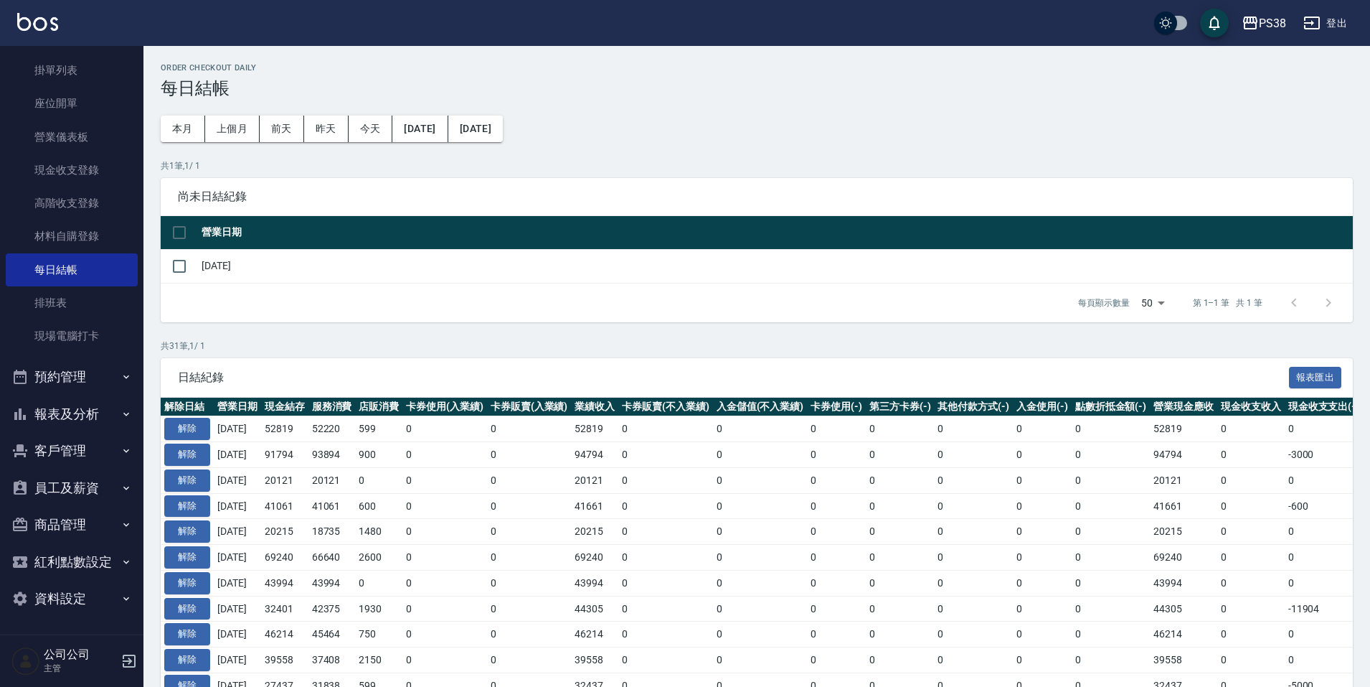
click at [105, 415] on button "報表及分析" at bounding box center [72, 413] width 132 height 37
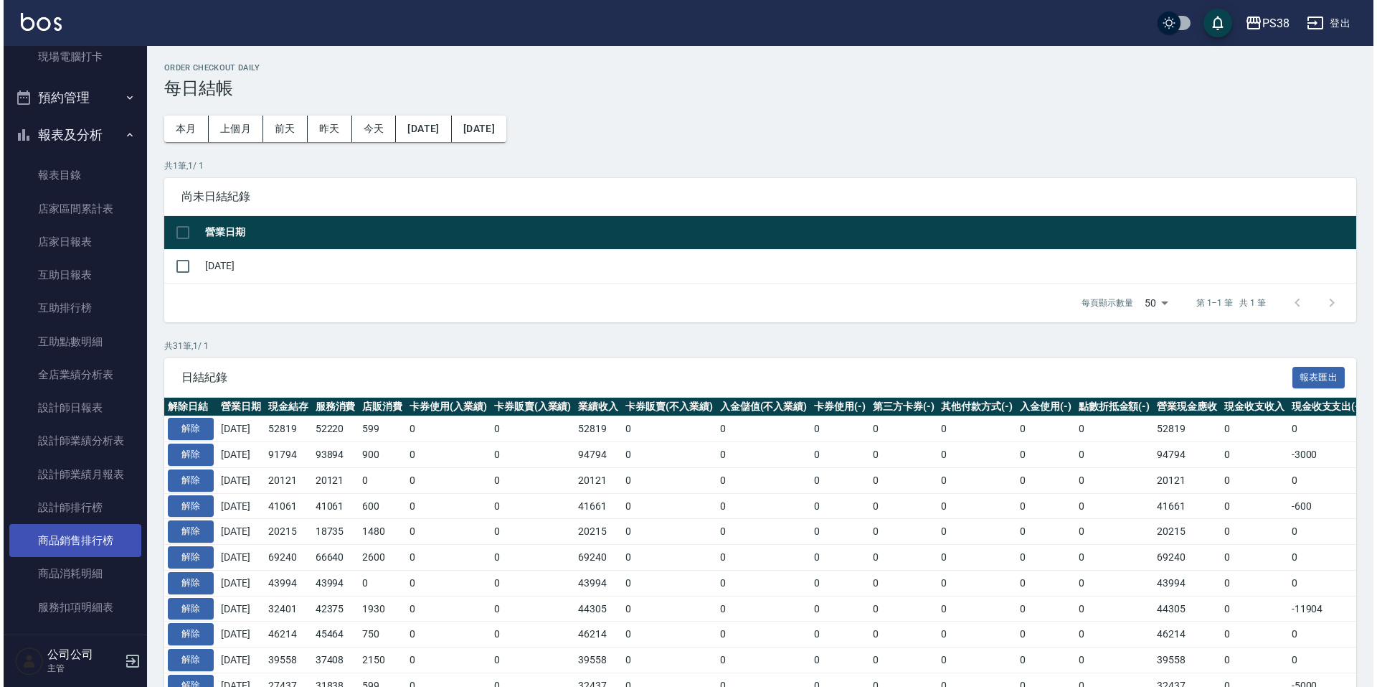
scroll to position [537, 0]
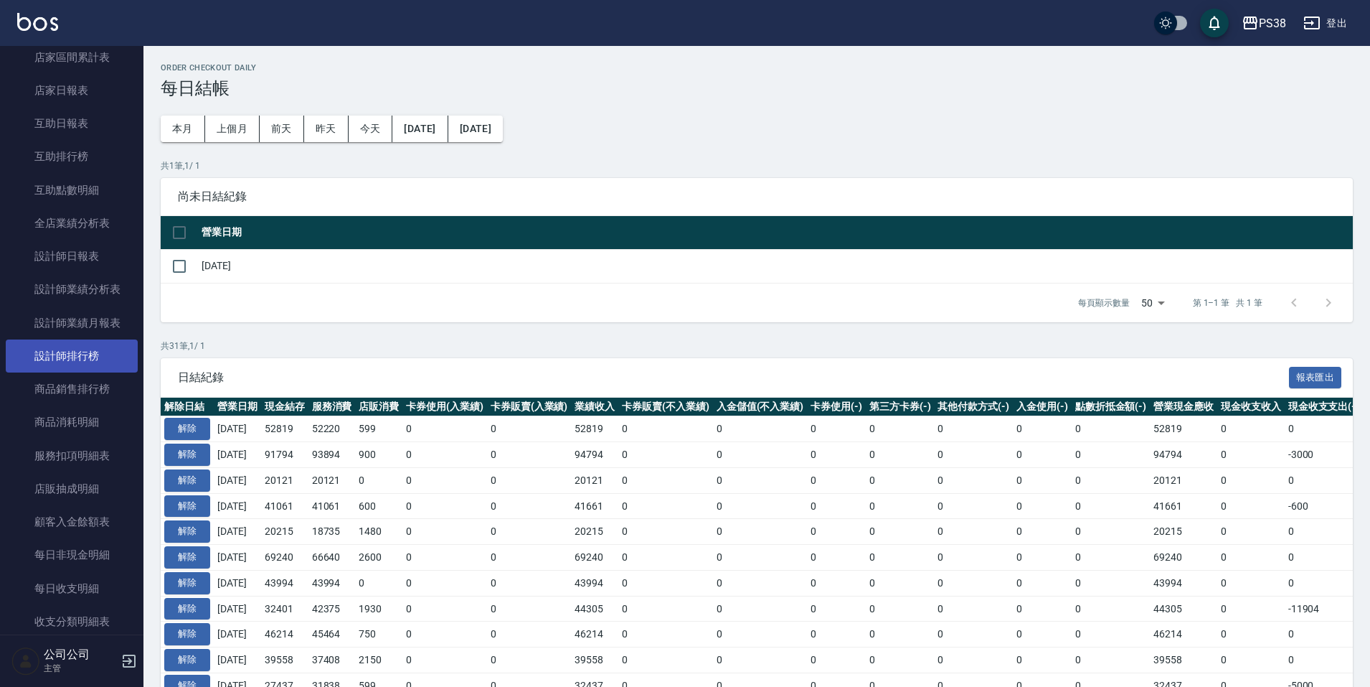
click at [100, 366] on link "設計師排行榜" at bounding box center [72, 355] width 132 height 33
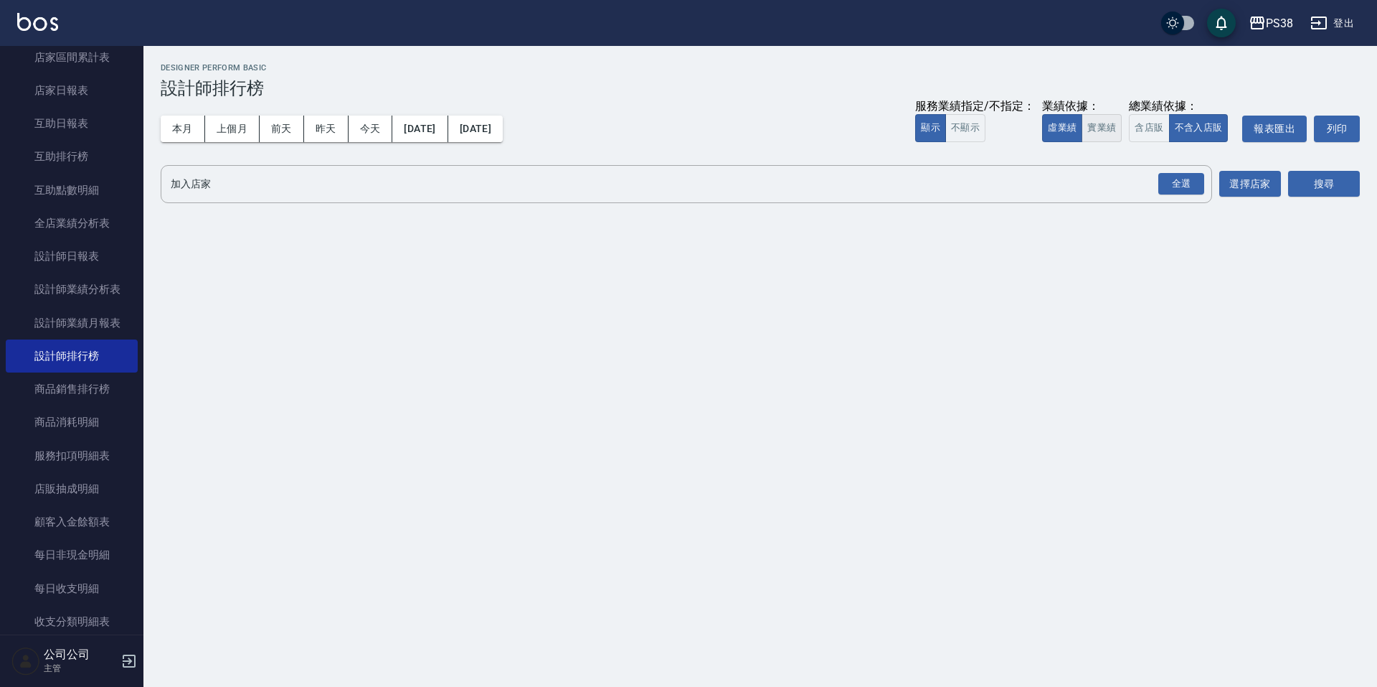
click at [1096, 131] on button "實業績" at bounding box center [1102, 128] width 40 height 28
click at [1159, 190] on div "全選" at bounding box center [1182, 184] width 46 height 22
click at [1318, 183] on button "搜尋" at bounding box center [1324, 184] width 72 height 27
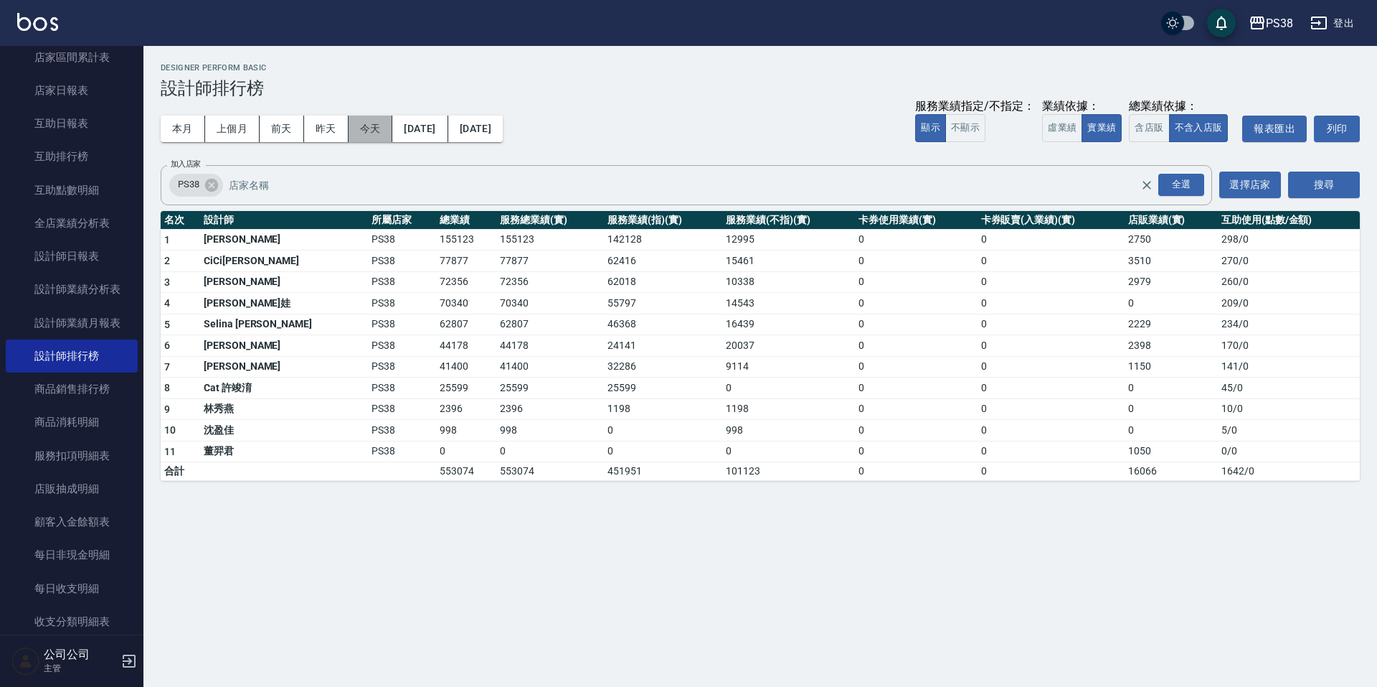
click at [367, 129] on button "今天" at bounding box center [371, 129] width 44 height 27
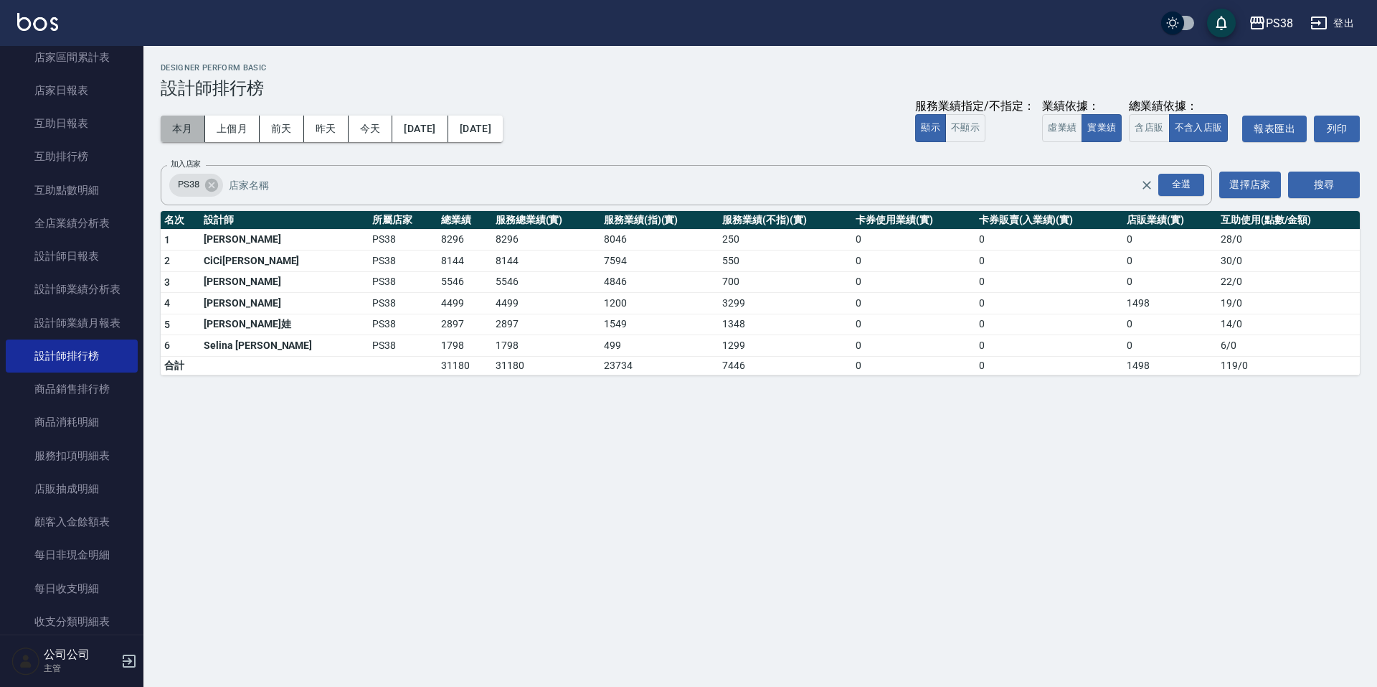
click at [182, 133] on button "本月" at bounding box center [183, 129] width 44 height 27
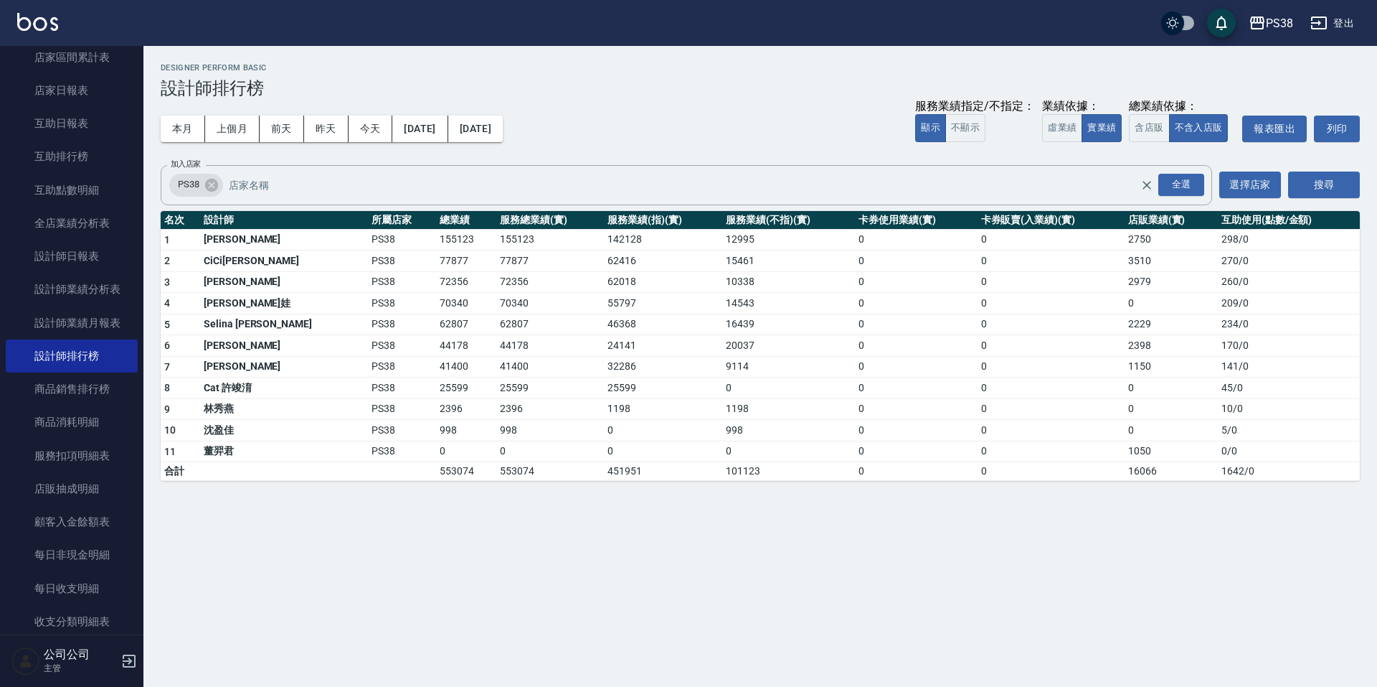
click at [461, 100] on div "本月 上個月 前天 昨天 今天 2025/10/01 2025/10/31 服務業績指定/不指定： 顯示 不顯示 業績依據： 虛業績 實業績 總業績依據： 含…" at bounding box center [761, 128] width 1200 height 61
click at [221, 119] on button "上個月" at bounding box center [232, 129] width 55 height 27
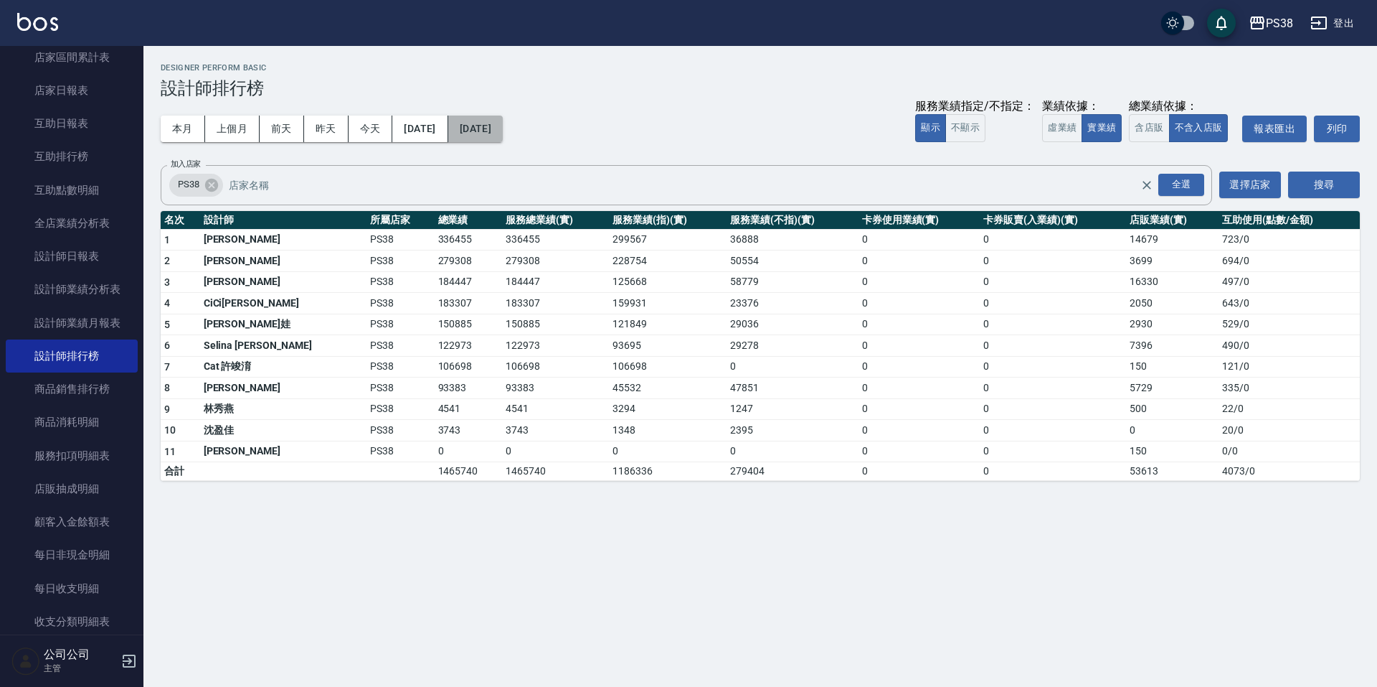
click at [501, 125] on button "[DATE]" at bounding box center [475, 129] width 55 height 27
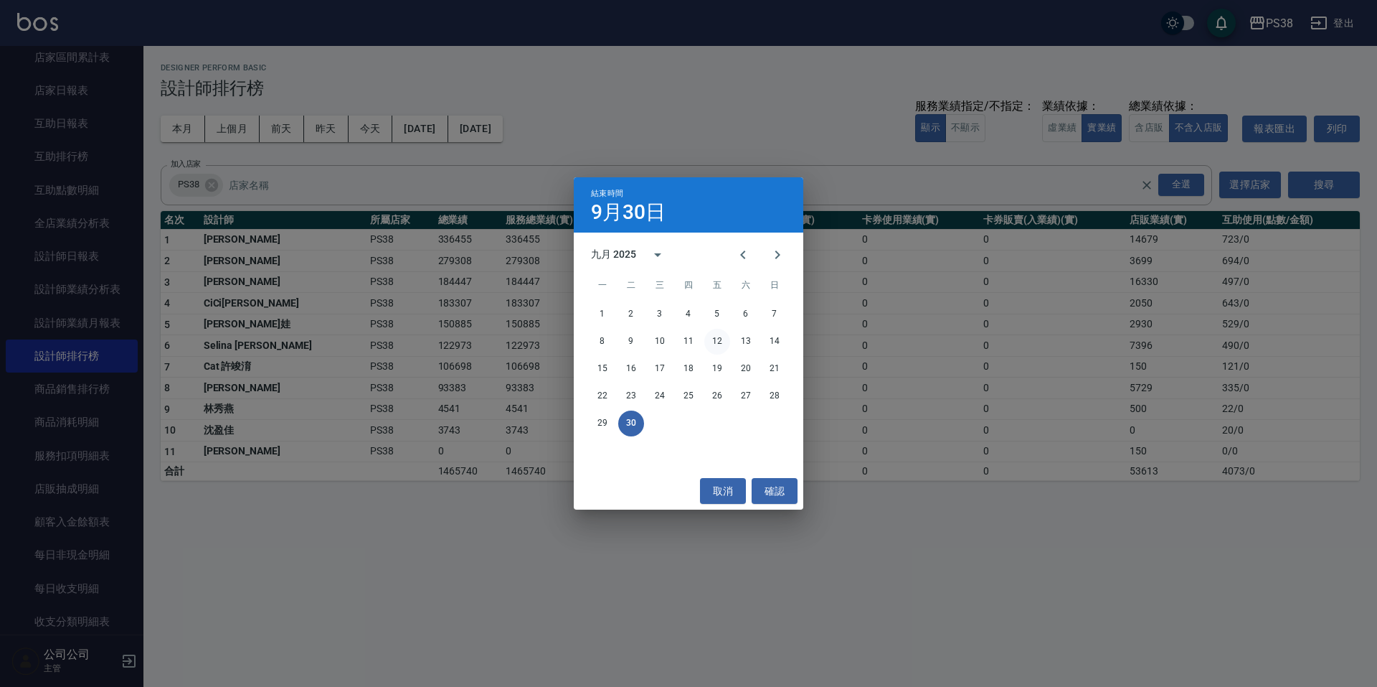
click at [721, 336] on button "12" at bounding box center [717, 342] width 26 height 26
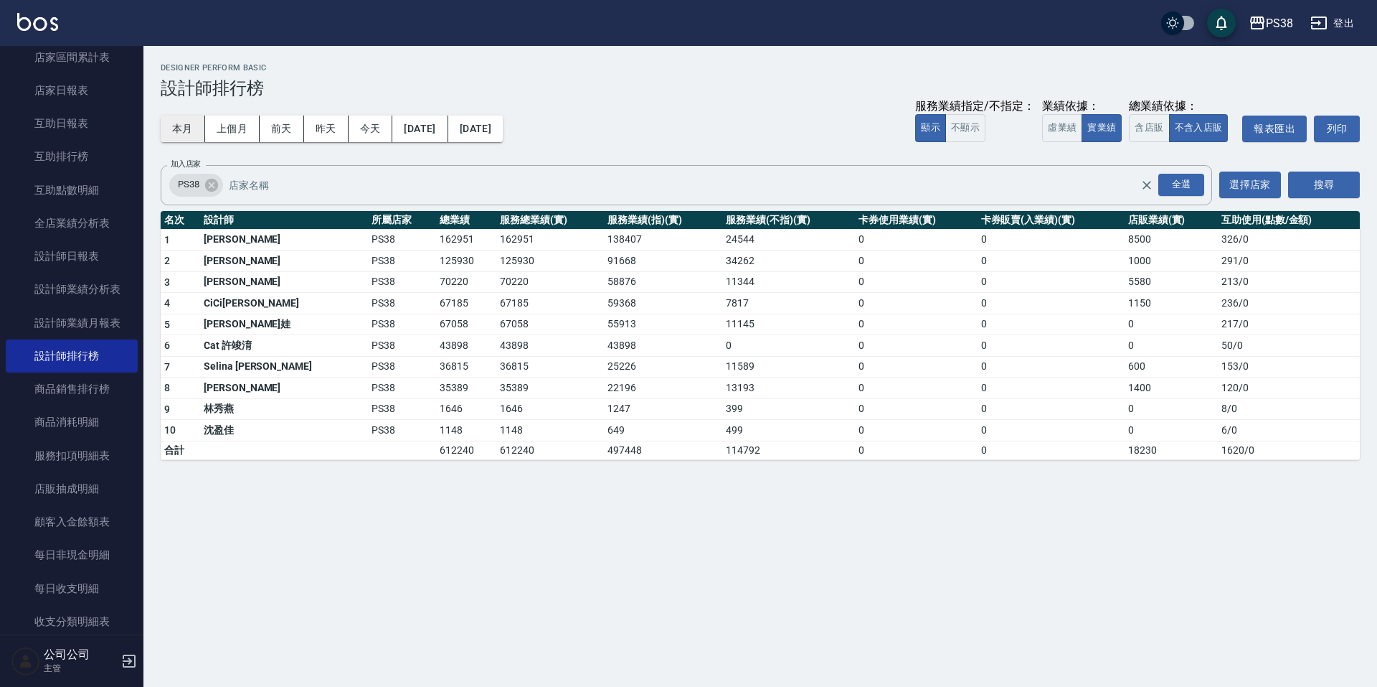
click at [194, 132] on button "本月" at bounding box center [183, 129] width 44 height 27
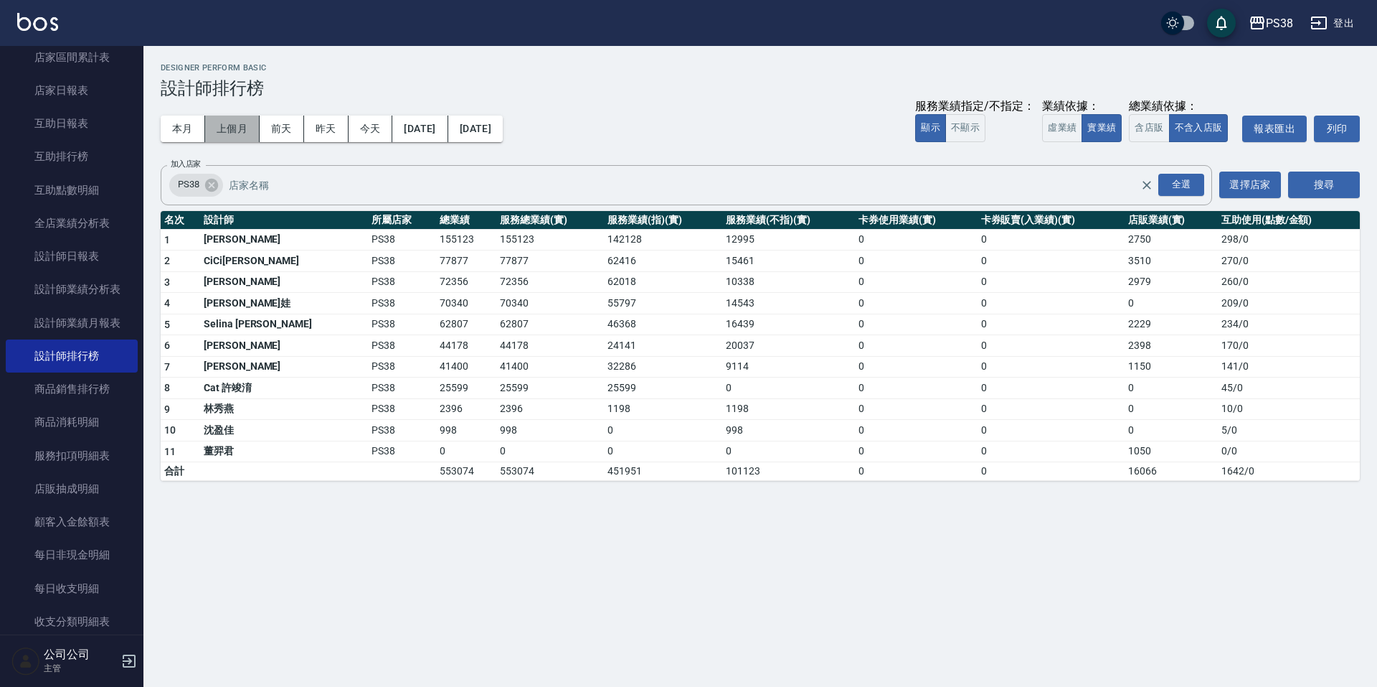
click at [230, 135] on button "上個月" at bounding box center [232, 129] width 55 height 27
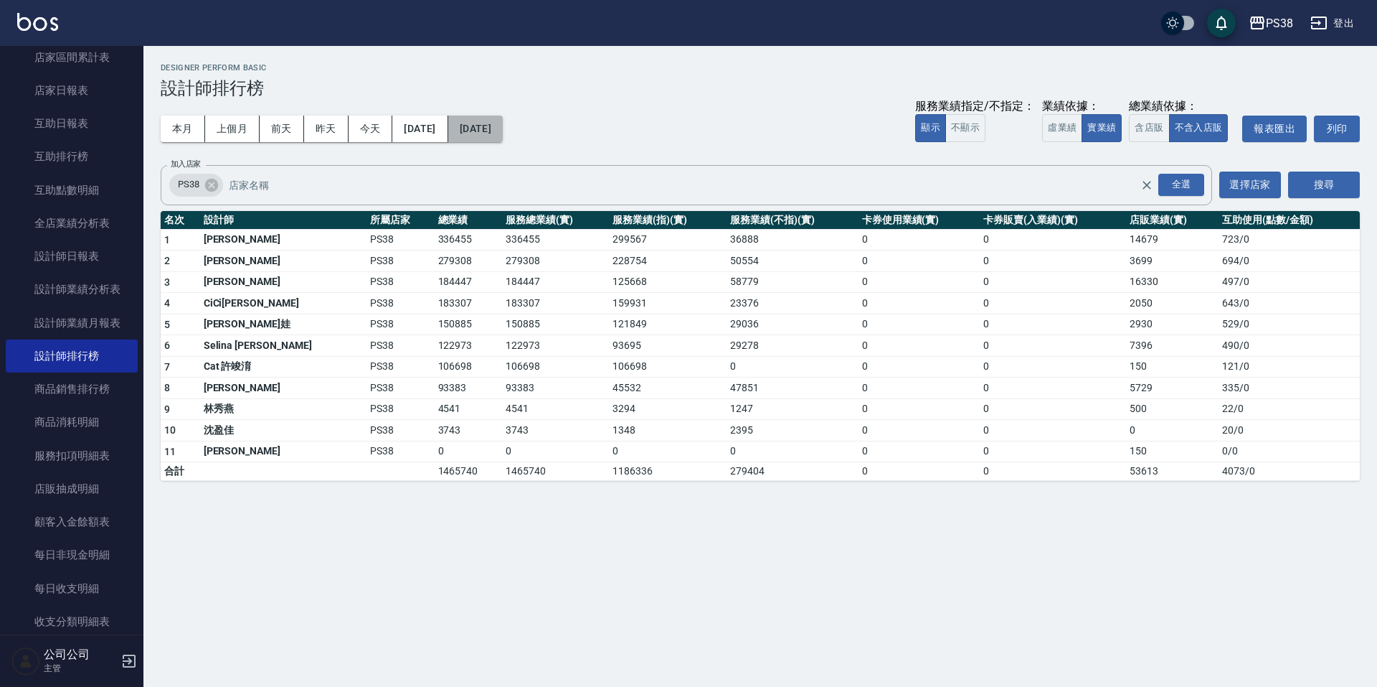
click at [503, 135] on button "[DATE]" at bounding box center [475, 129] width 55 height 27
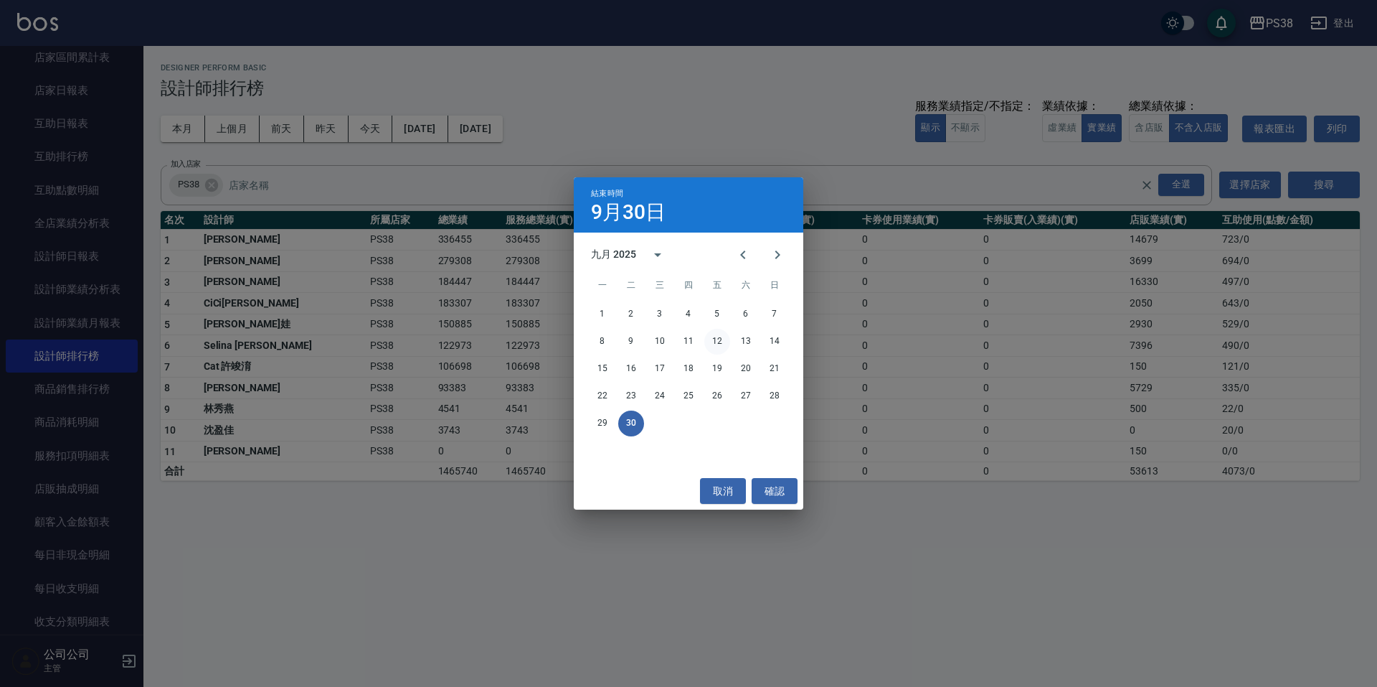
click at [719, 336] on button "12" at bounding box center [717, 342] width 26 height 26
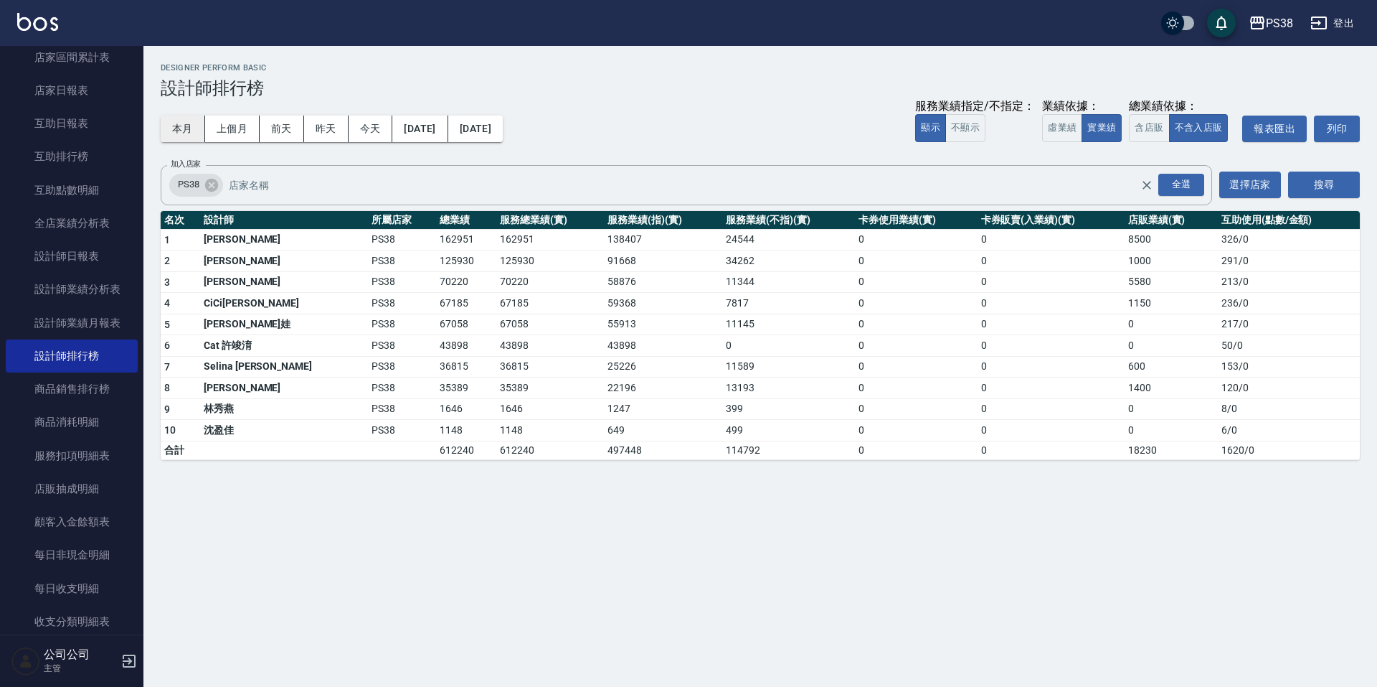
click at [182, 141] on button "本月" at bounding box center [183, 129] width 44 height 27
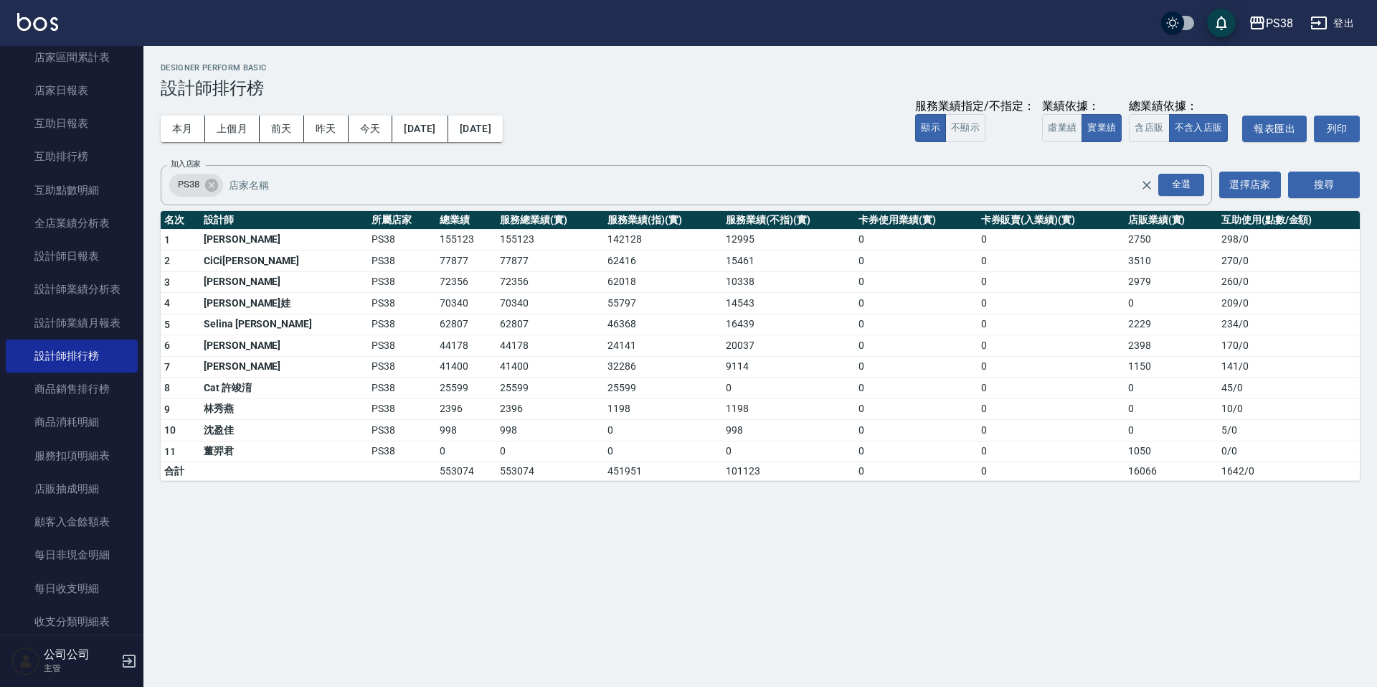
click at [801, 60] on div "PS38 2025-10-01 - 2025-10-31 設計師排行榜 列印時間： 2025-10-12-18:47 Designer Perform Bas…" at bounding box center [760, 272] width 1234 height 452
